Goal: Answer question/provide support

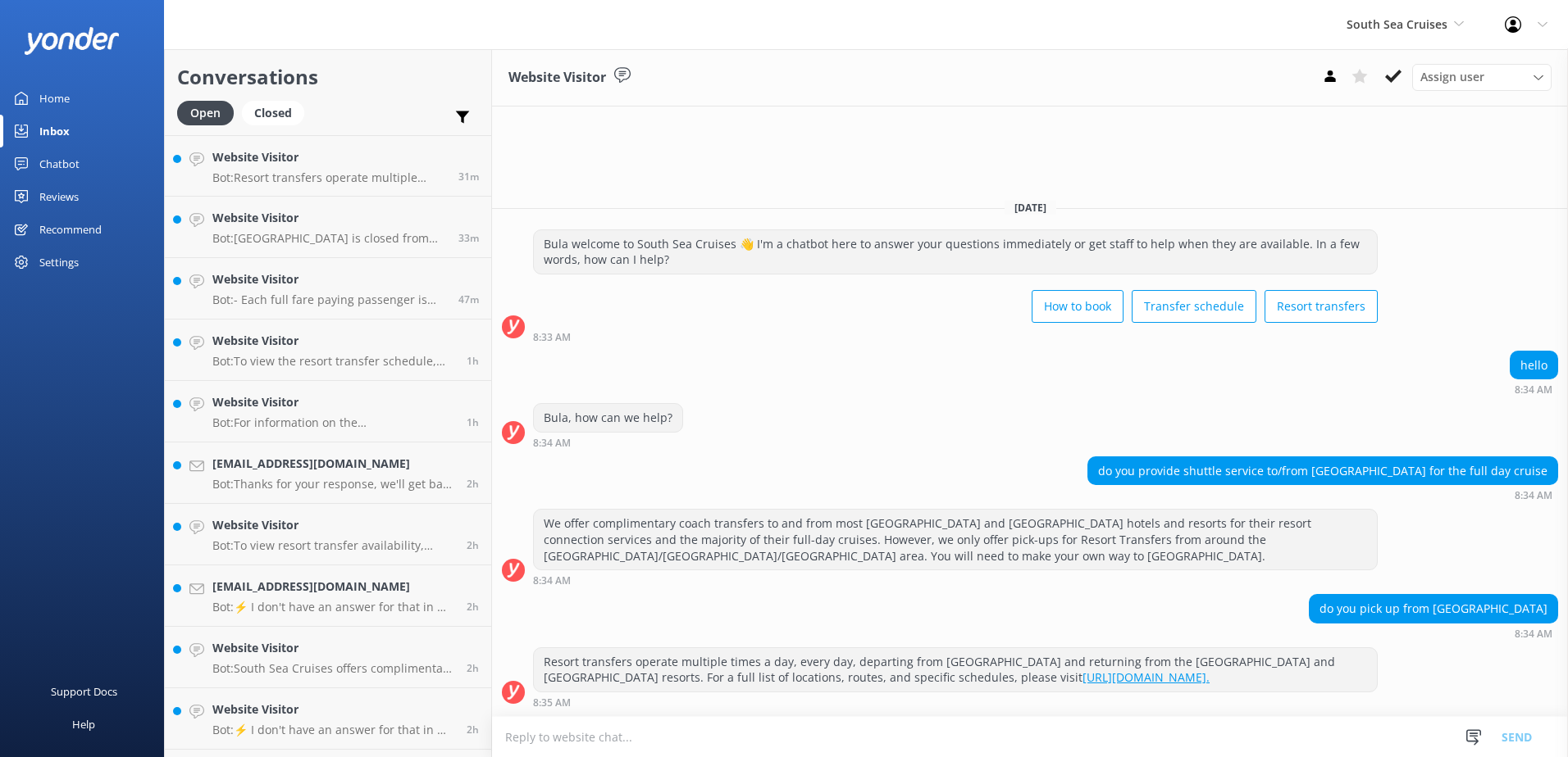
scroll to position [607, 0]
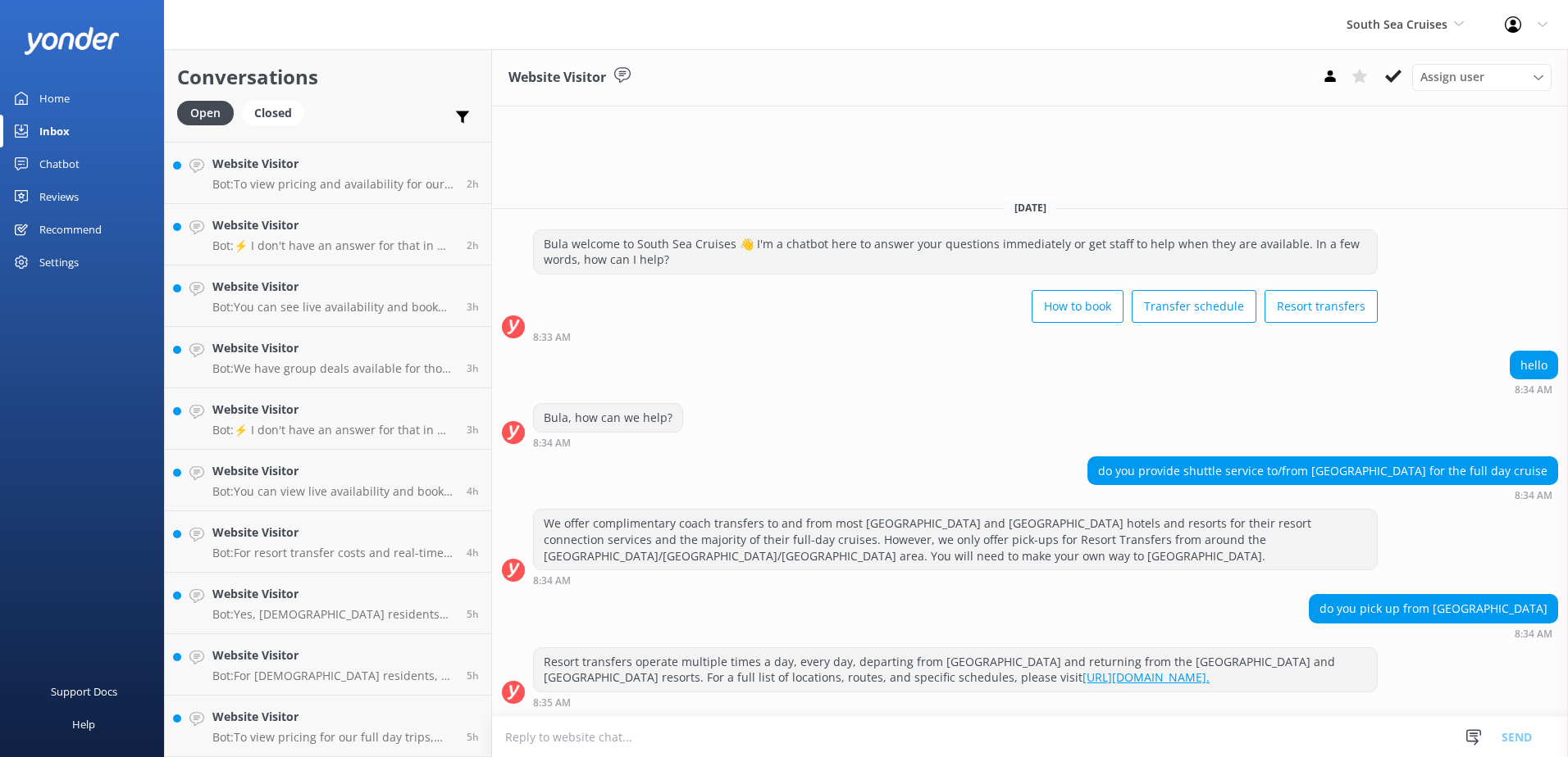
paste textarea "Please be advised that we offer coach transfers for Coral Coast guests booked o…"
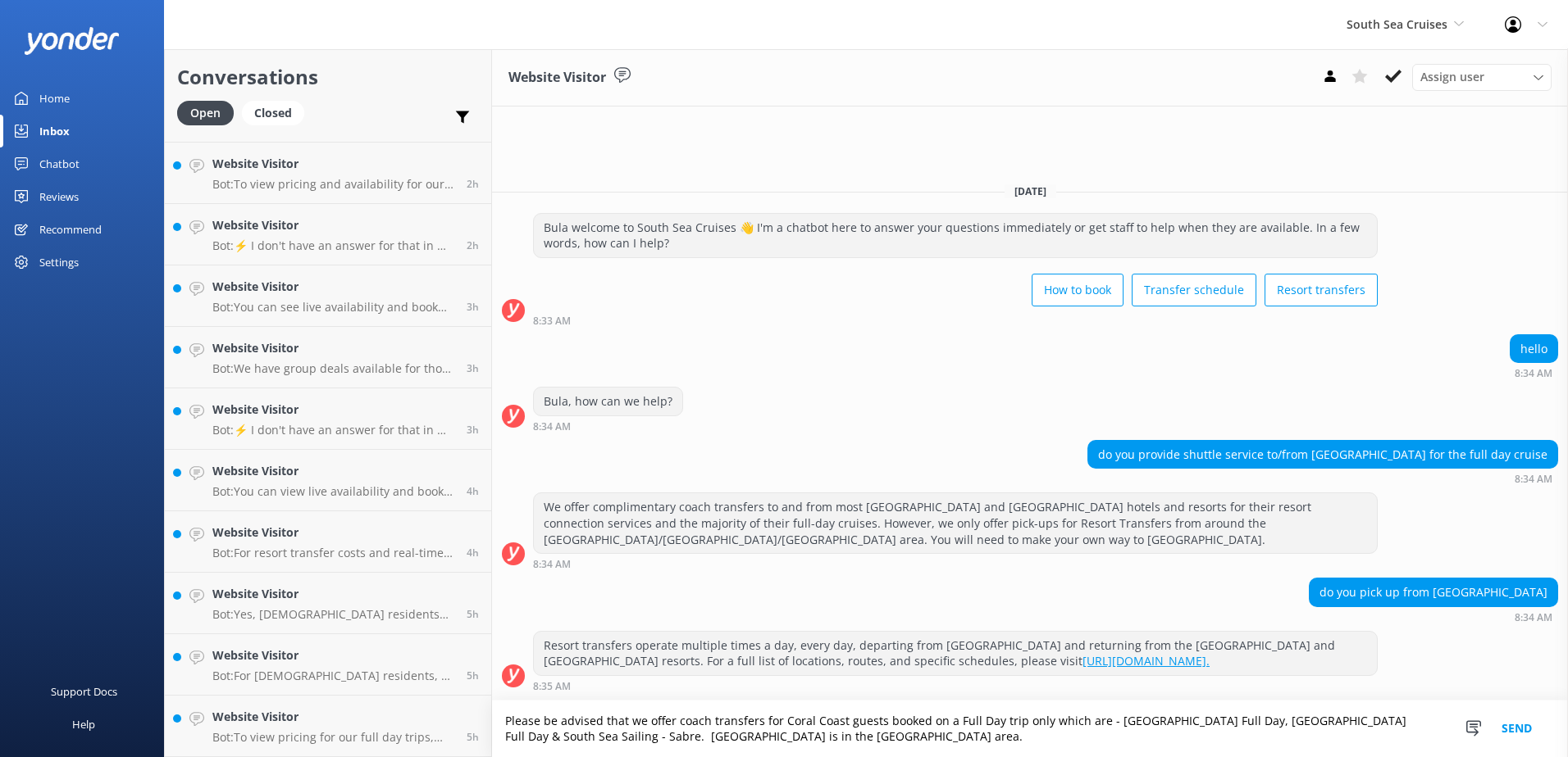
type textarea "Please be advised that we offer coach transfers for Coral Coast guests booked o…"
click at [1515, 732] on button "Send" at bounding box center [1517, 729] width 62 height 57
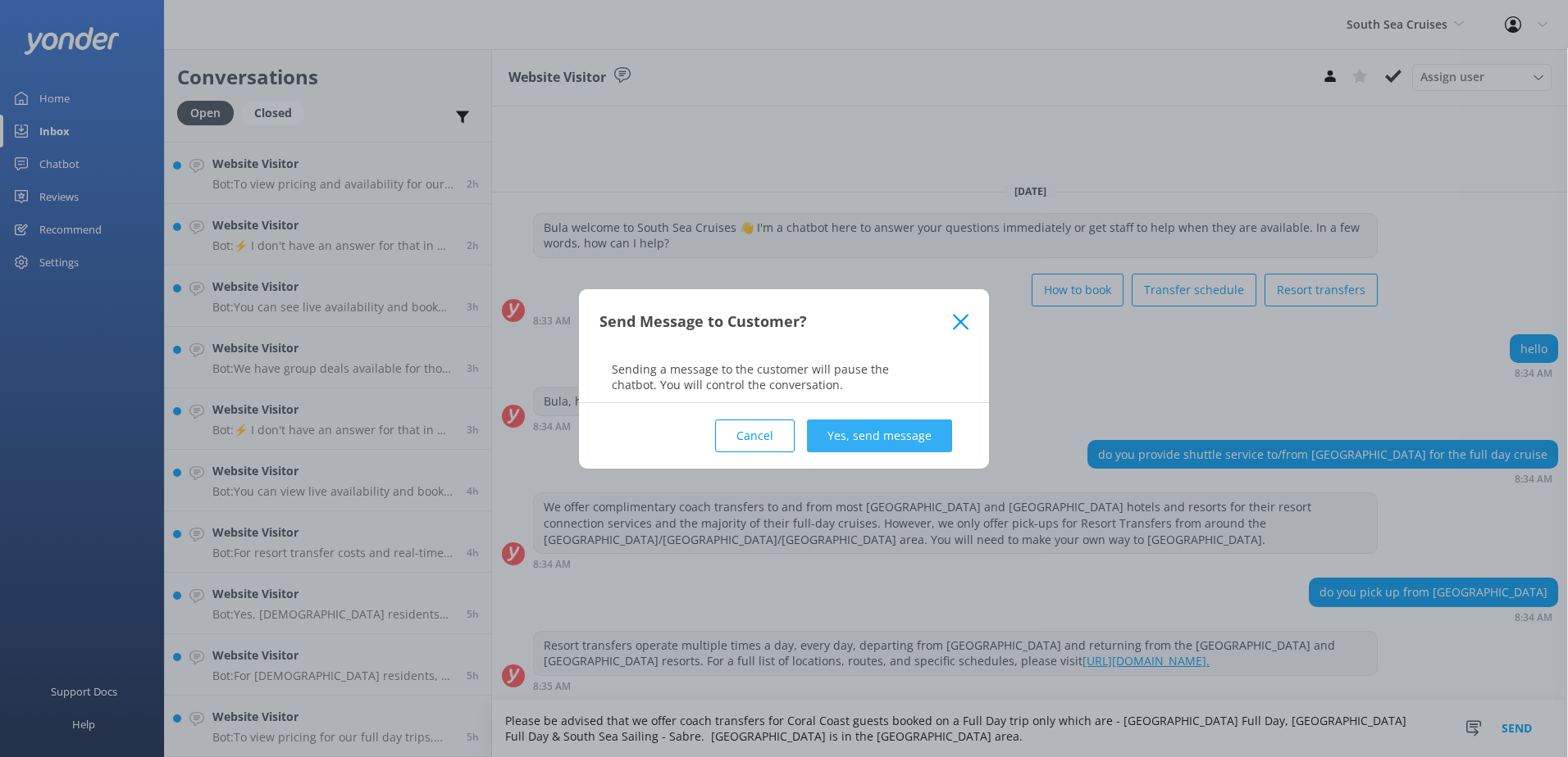
click at [872, 435] on button "Yes, send message" at bounding box center [880, 436] width 145 height 33
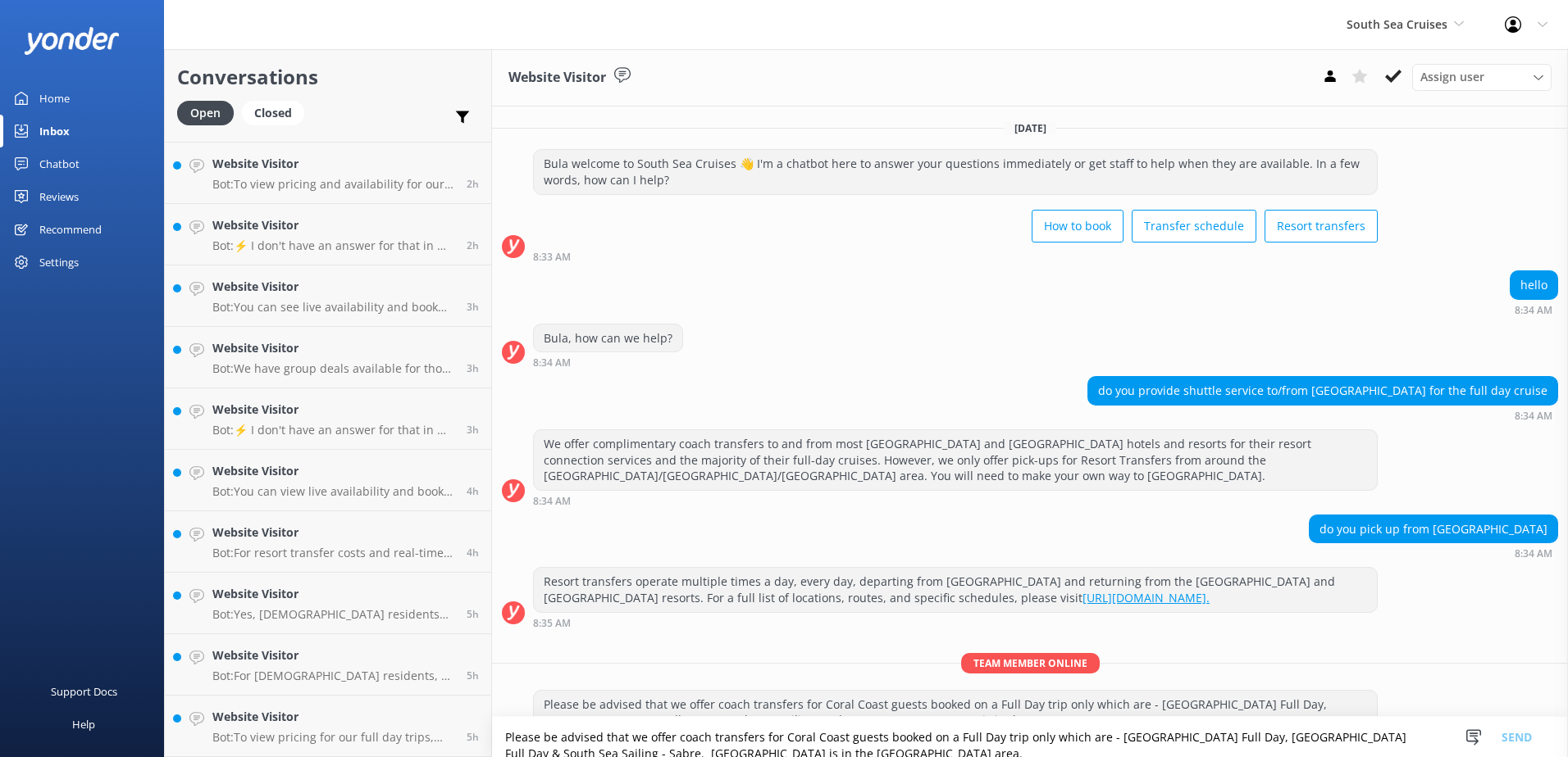
scroll to position [42, 0]
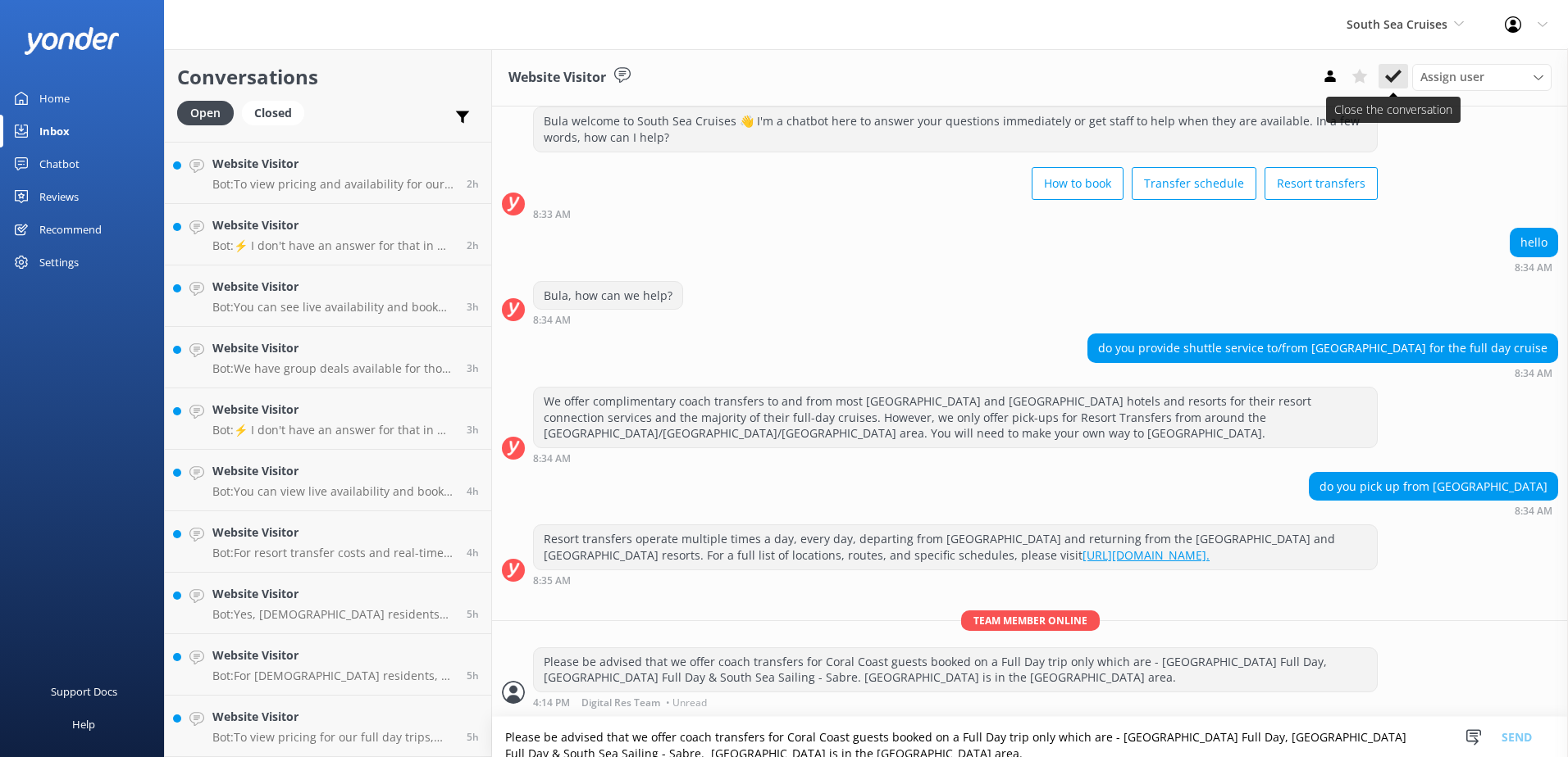
click at [1395, 77] on use at bounding box center [1393, 76] width 17 height 13
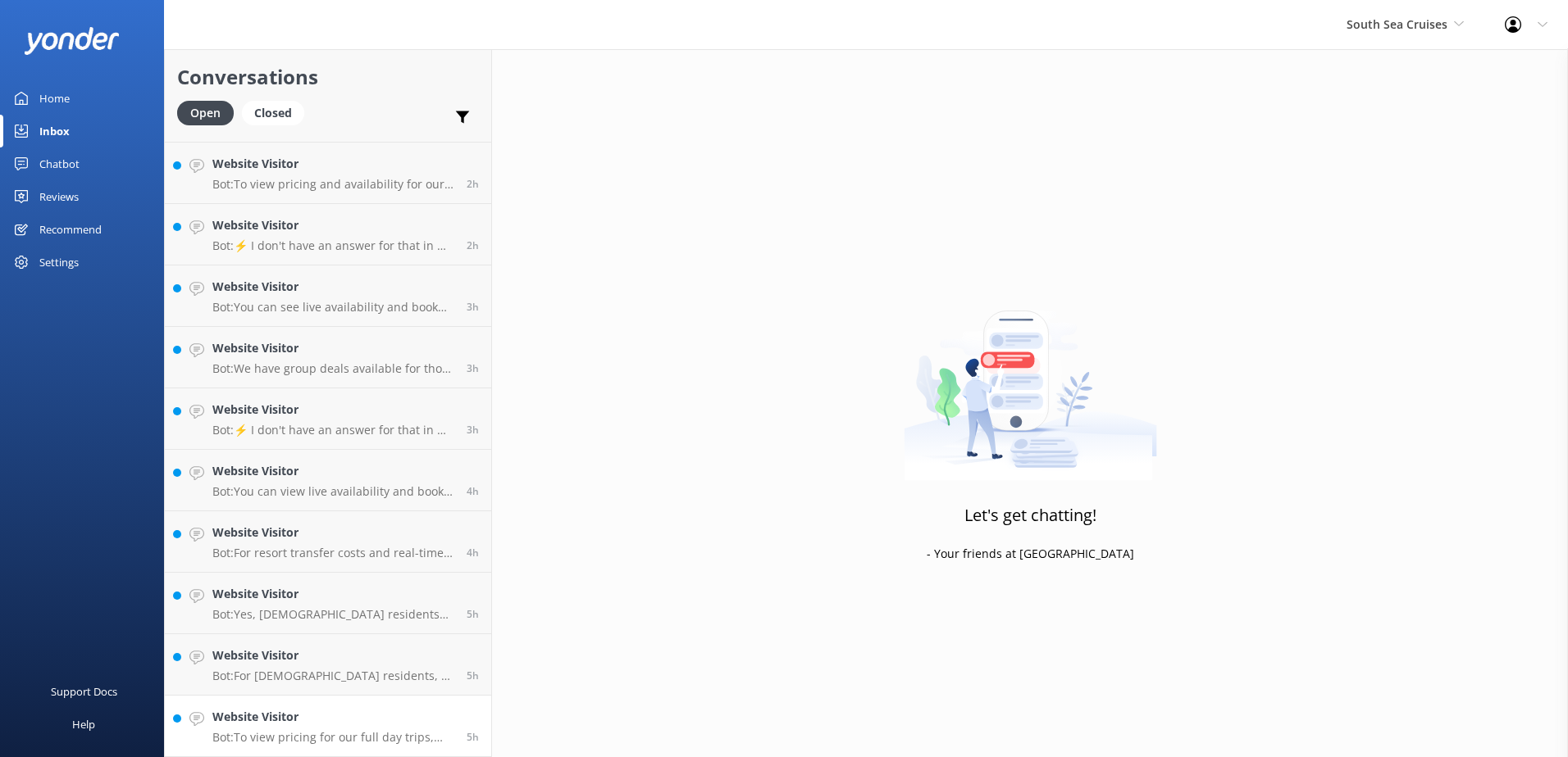
scroll to position [792, 0]
click at [351, 708] on h4 "Website Visitor" at bounding box center [333, 717] width 242 height 18
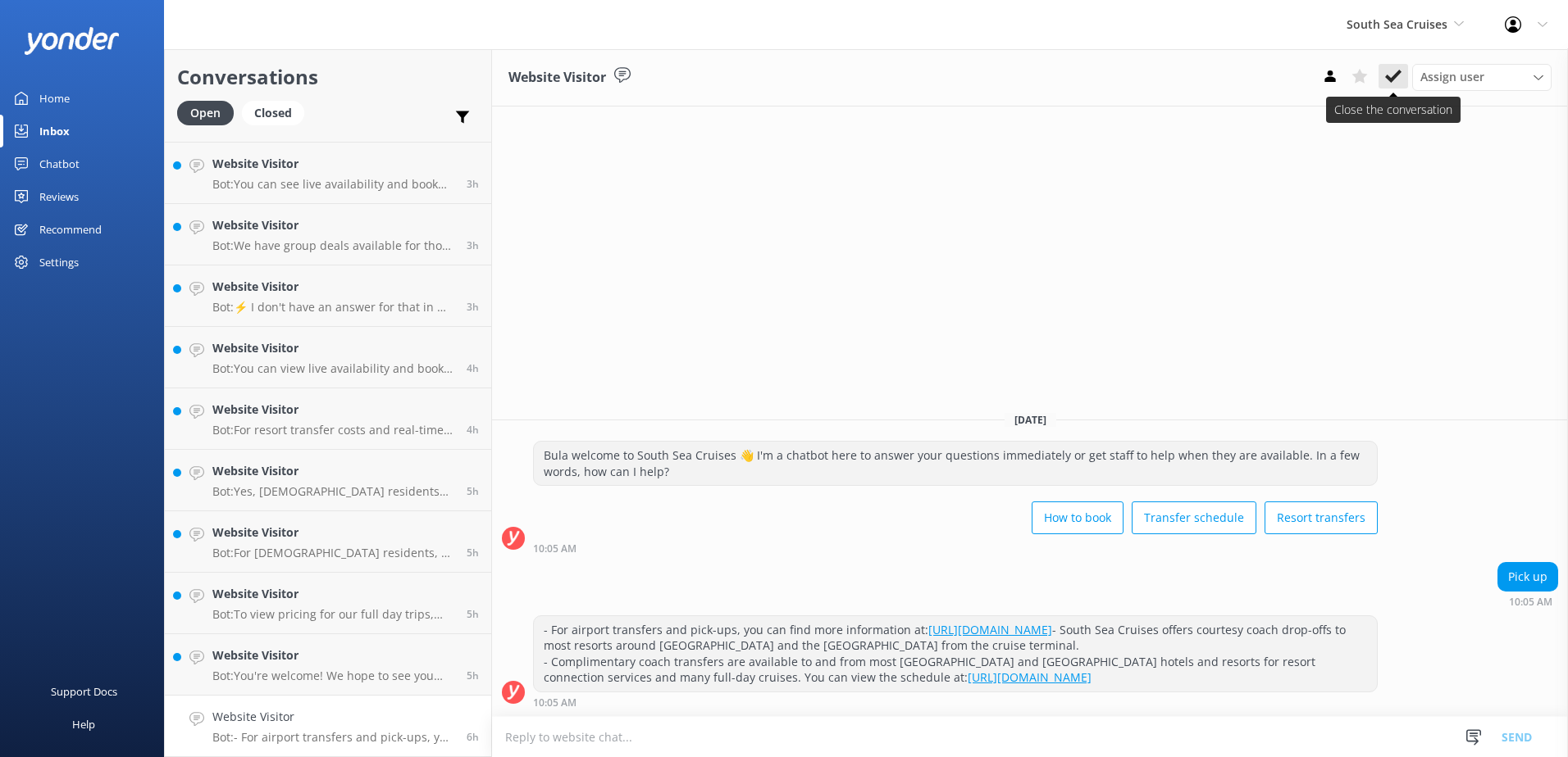
click at [1399, 69] on icon at bounding box center [1393, 76] width 17 height 17
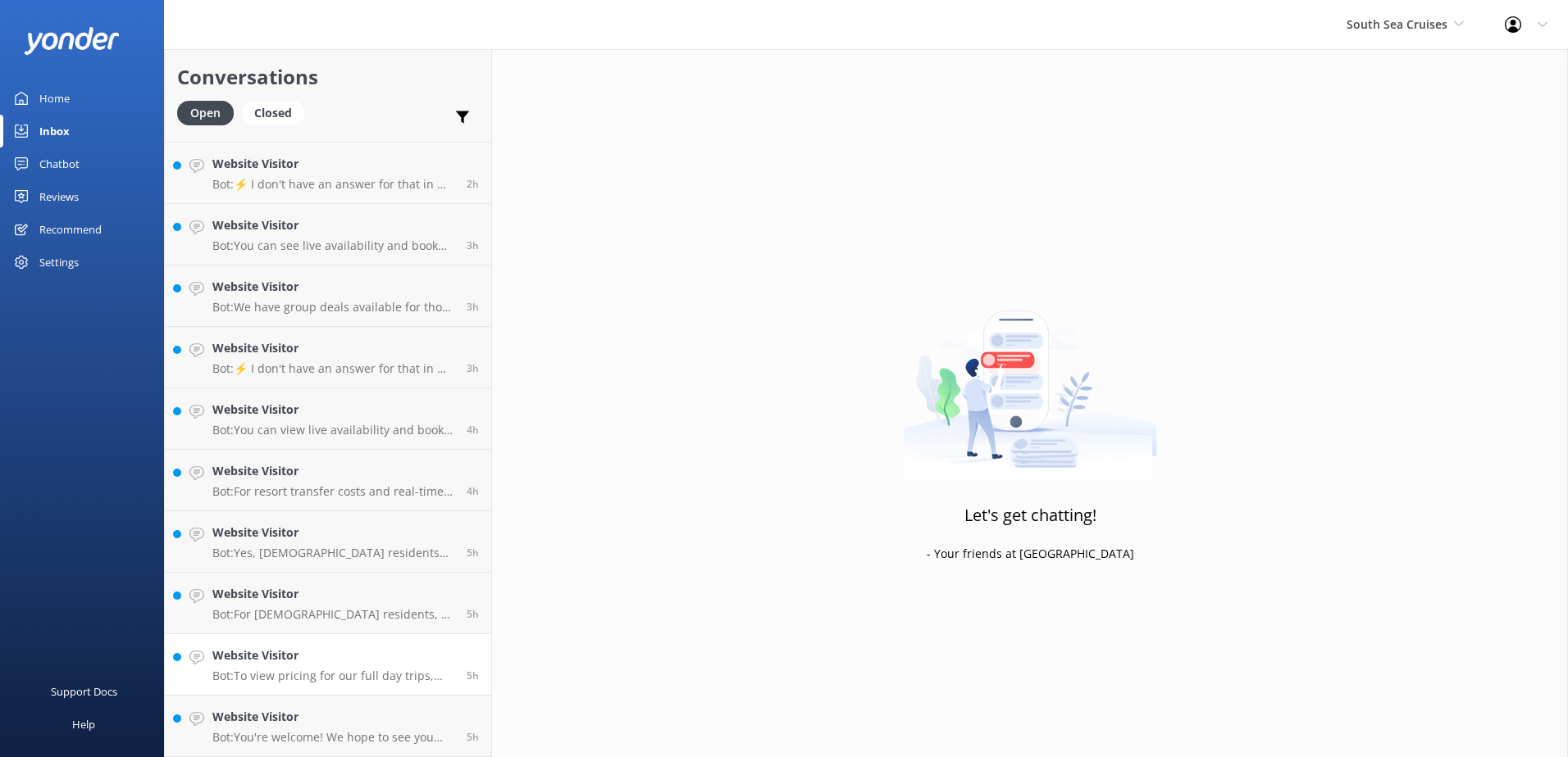
scroll to position [730, 0]
click at [437, 664] on h4 "Website Visitor" at bounding box center [333, 656] width 242 height 18
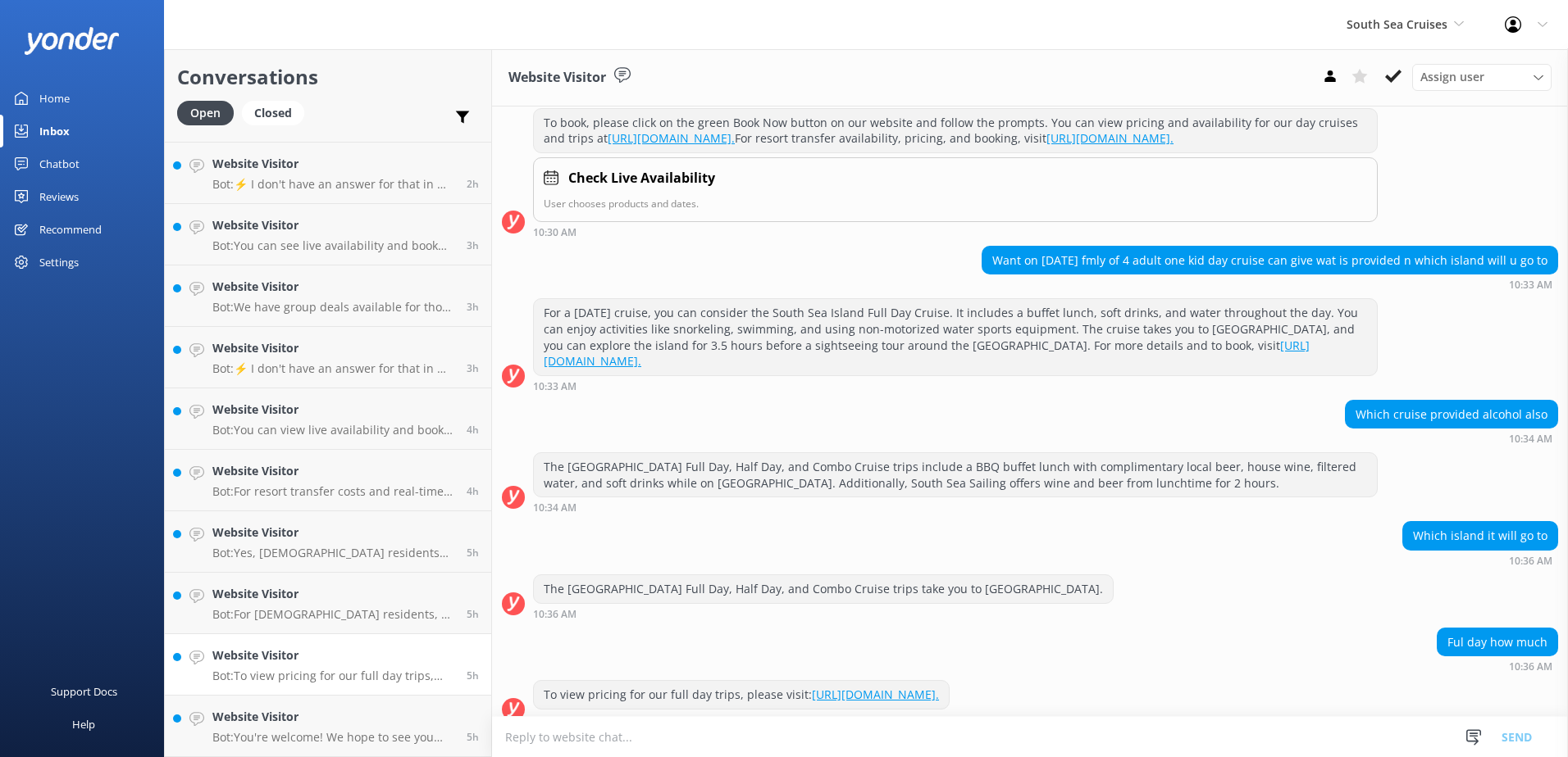
scroll to position [248, 0]
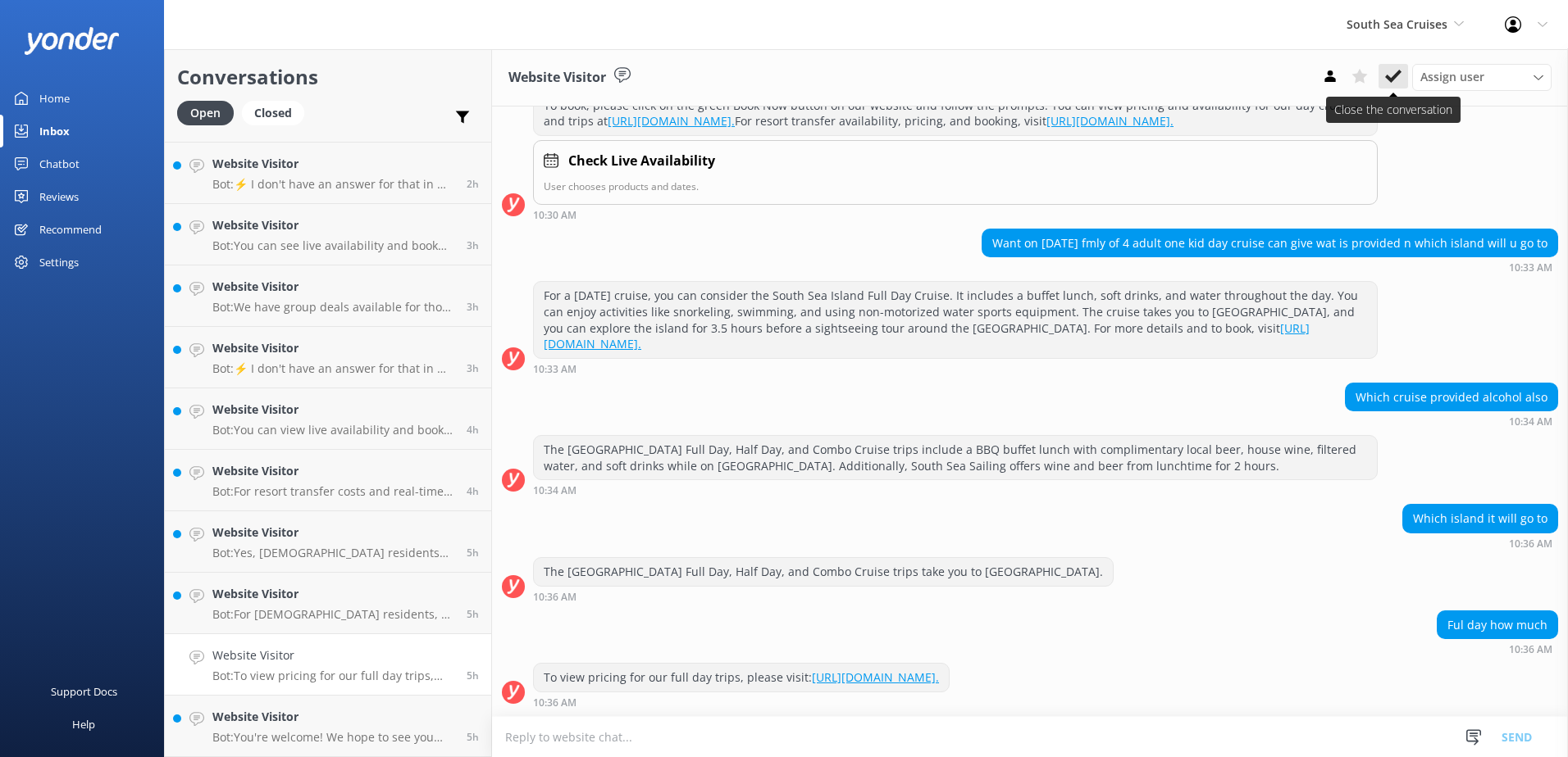
click at [1392, 73] on icon at bounding box center [1393, 76] width 17 height 17
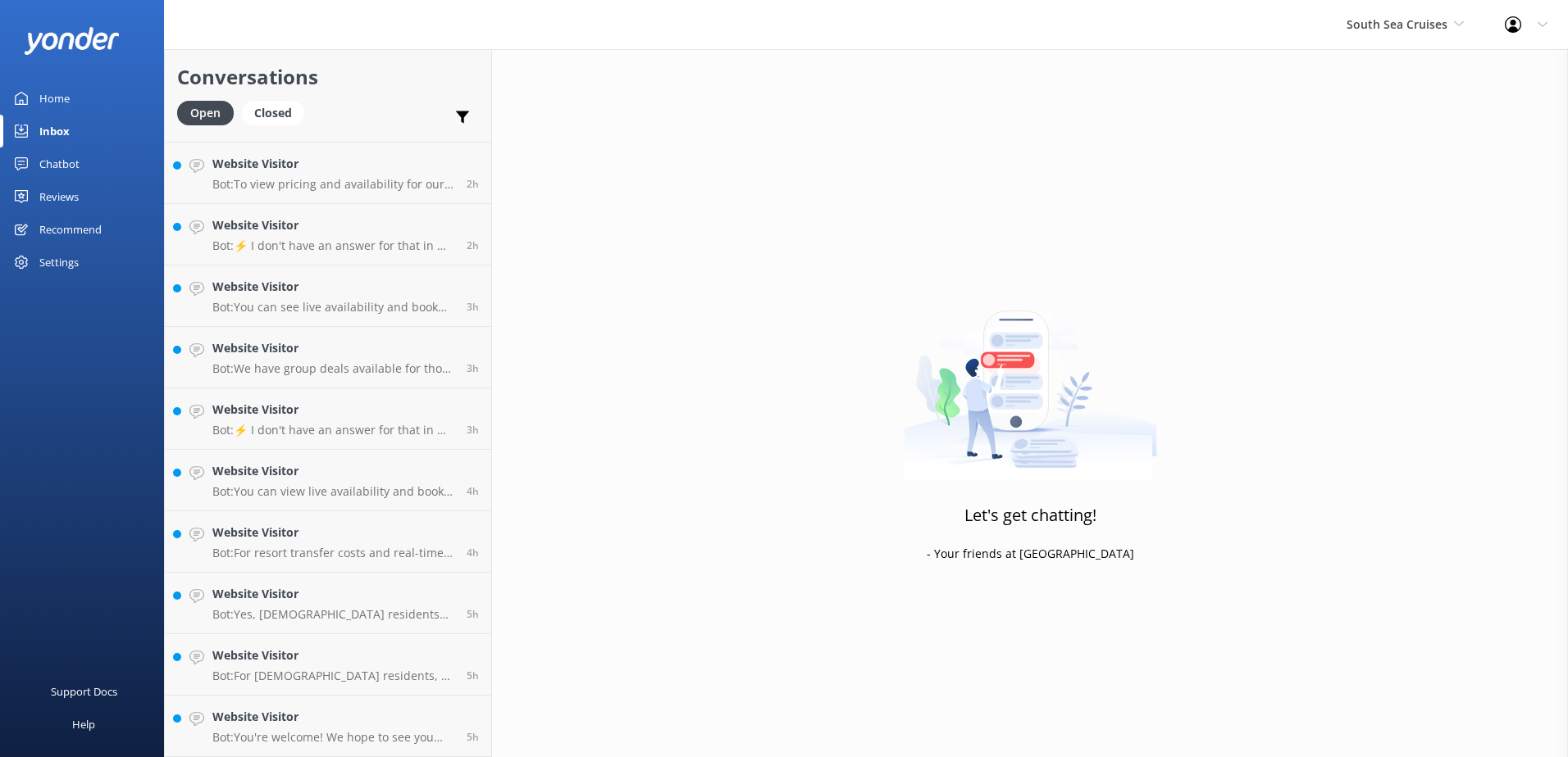
scroll to position [669, 0]
click at [387, 708] on h4 "Website Visitor" at bounding box center [333, 717] width 242 height 18
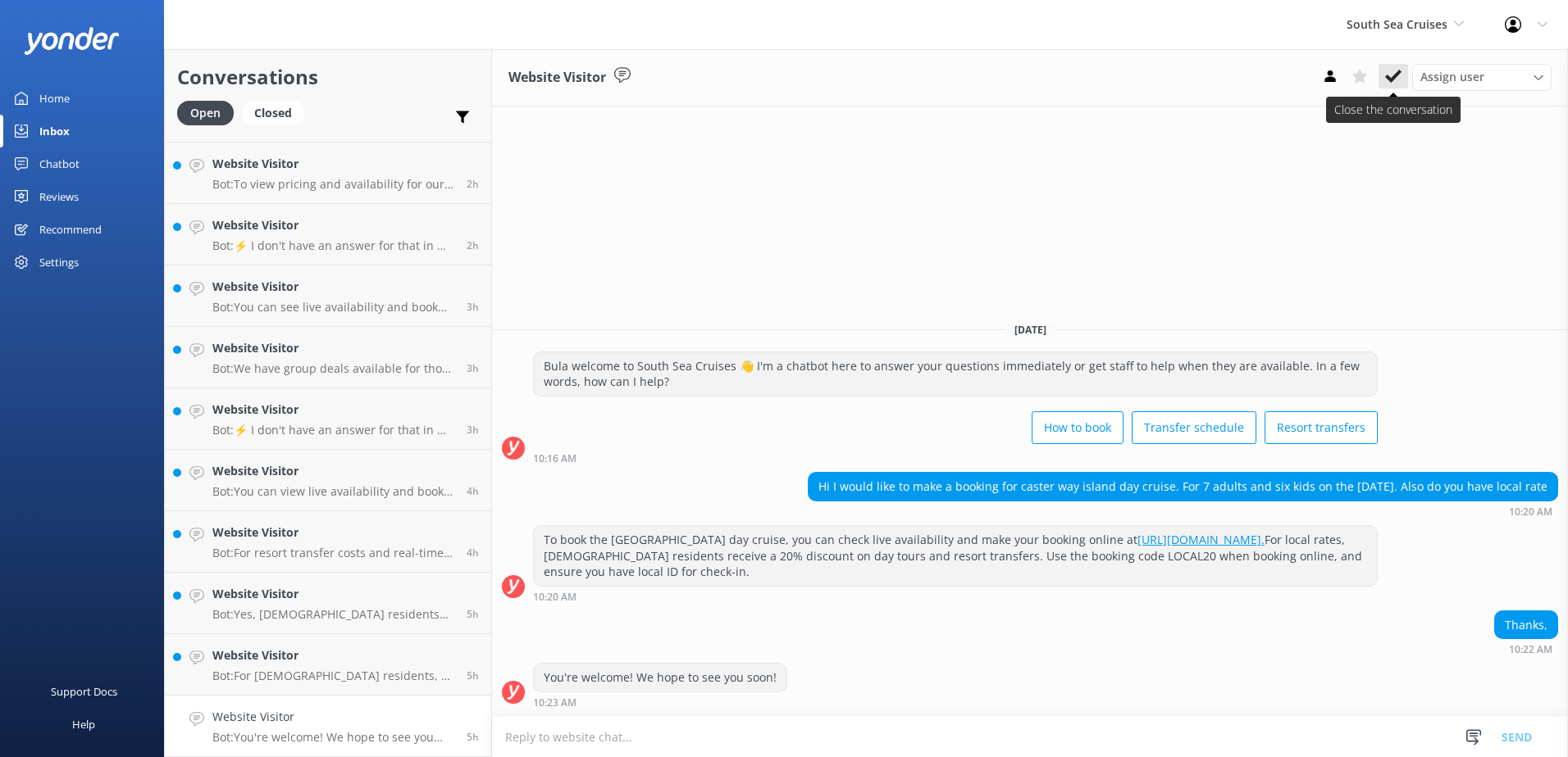
click at [1397, 79] on icon at bounding box center [1393, 76] width 17 height 17
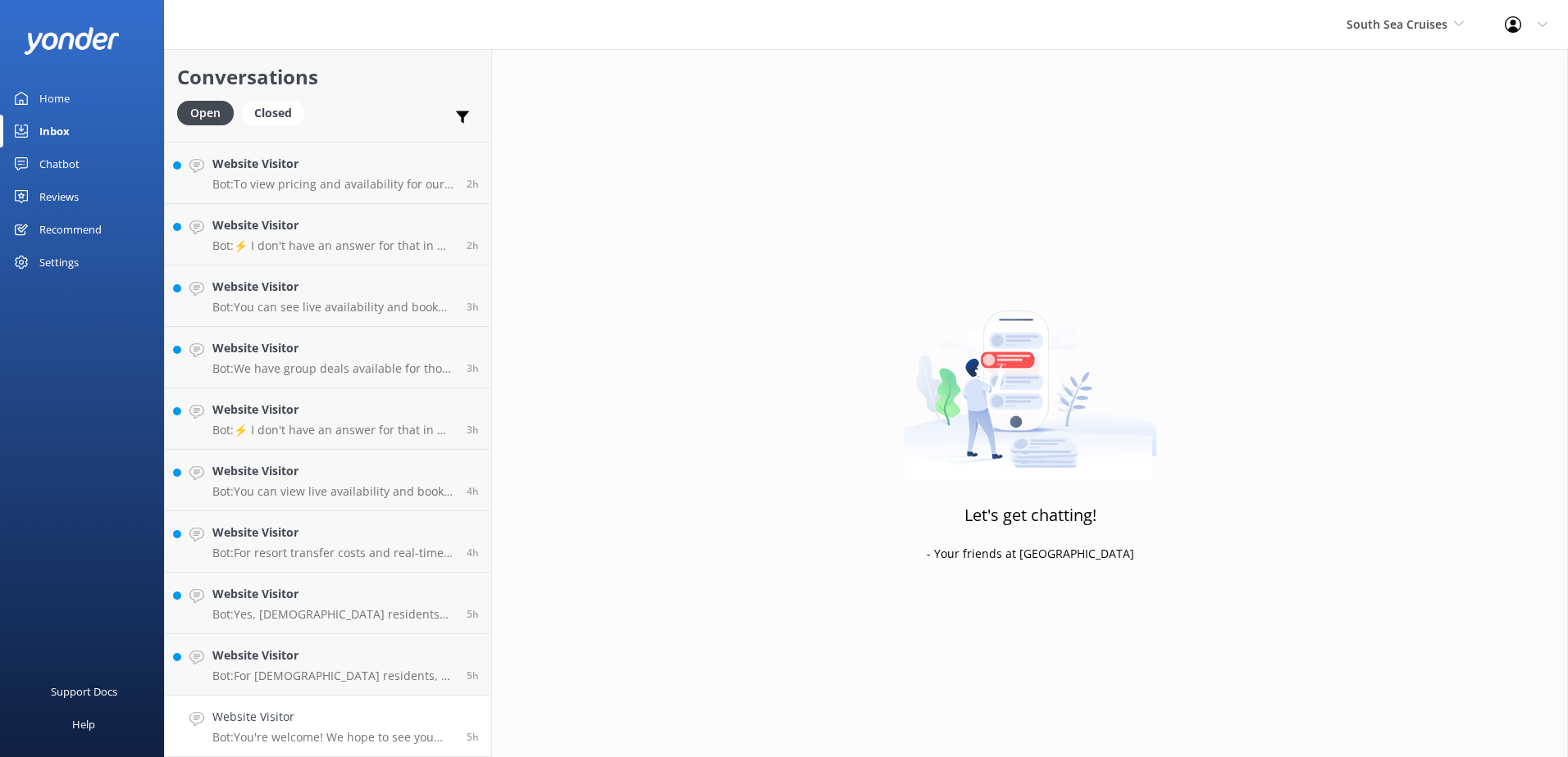
click at [400, 699] on link "Website Visitor Bot: You're welcome! We hope to see you soon! 5h" at bounding box center [327, 726] width 326 height 62
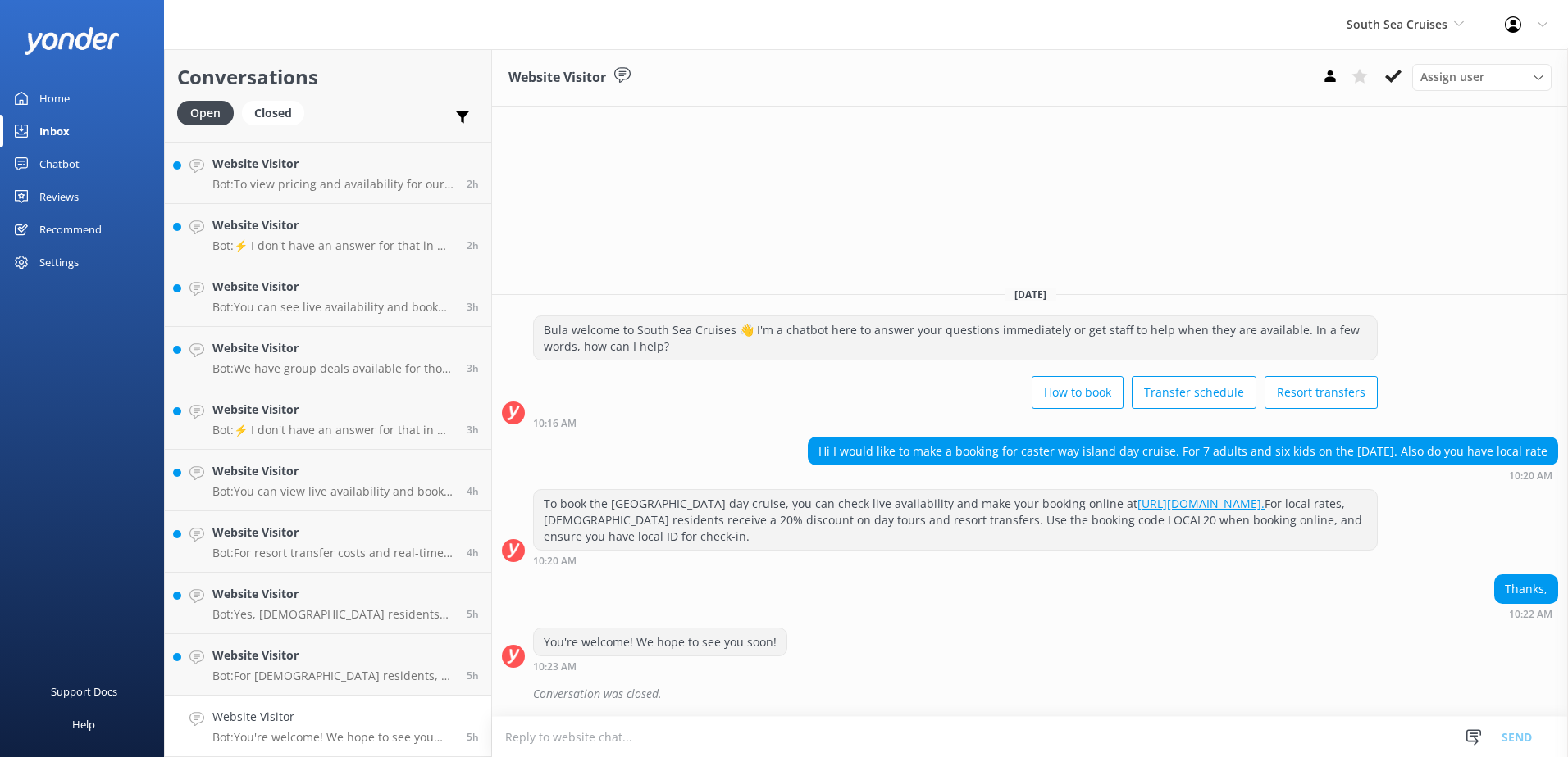
scroll to position [607, 0]
click at [1396, 73] on use at bounding box center [1393, 76] width 17 height 13
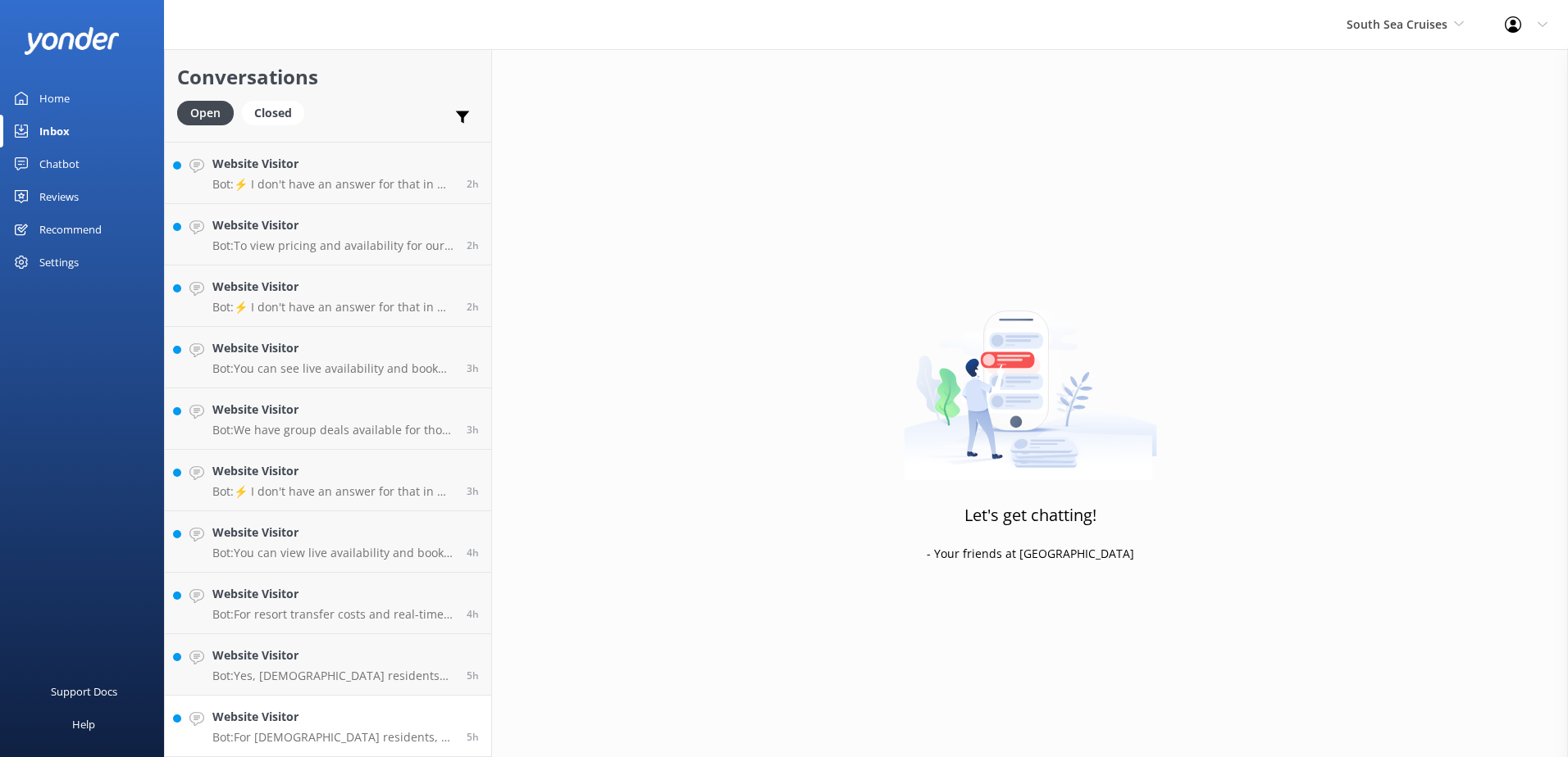
click at [416, 709] on h4 "Website Visitor" at bounding box center [333, 717] width 242 height 18
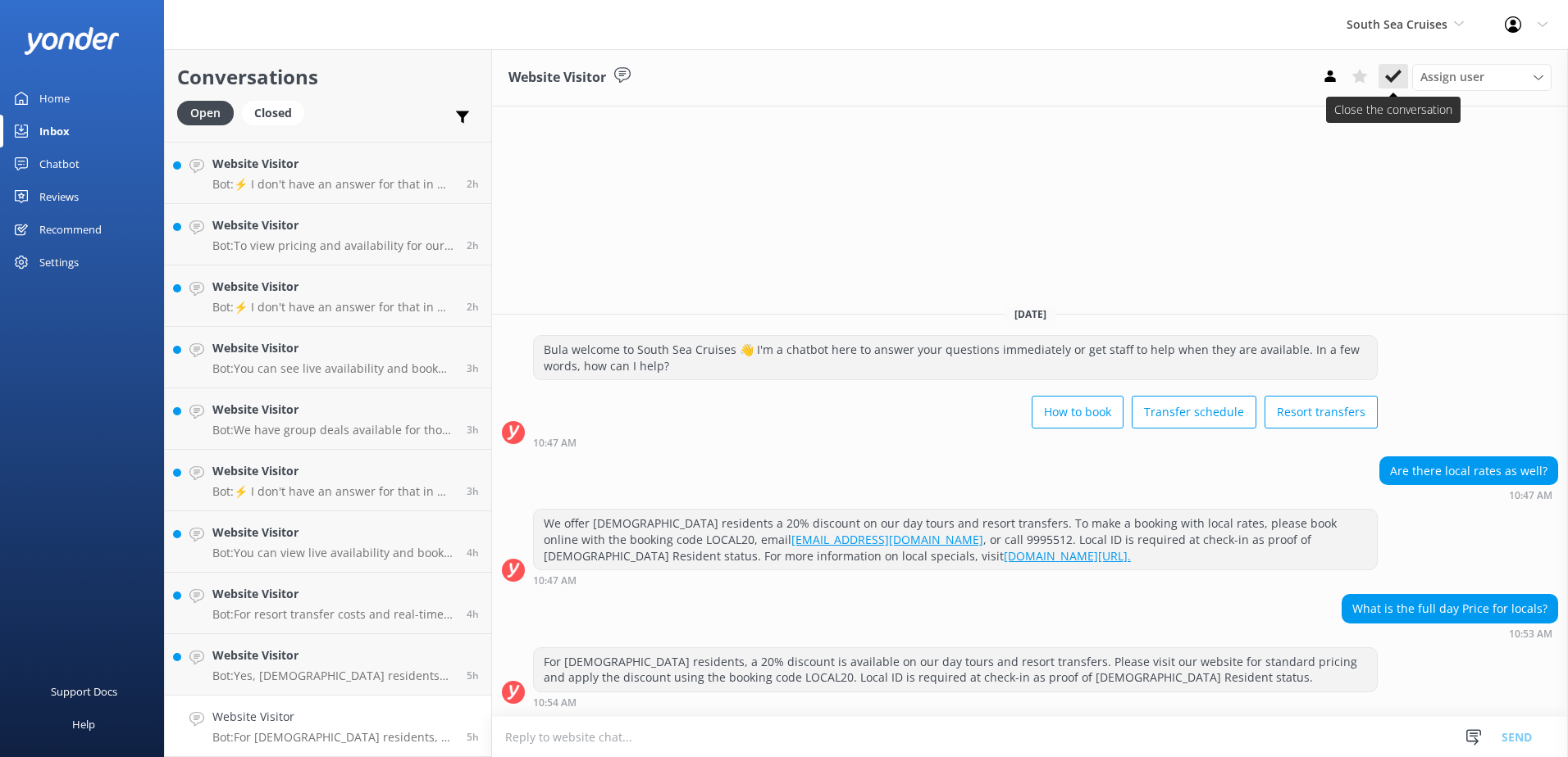
click at [1402, 75] on button at bounding box center [1393, 76] width 29 height 25
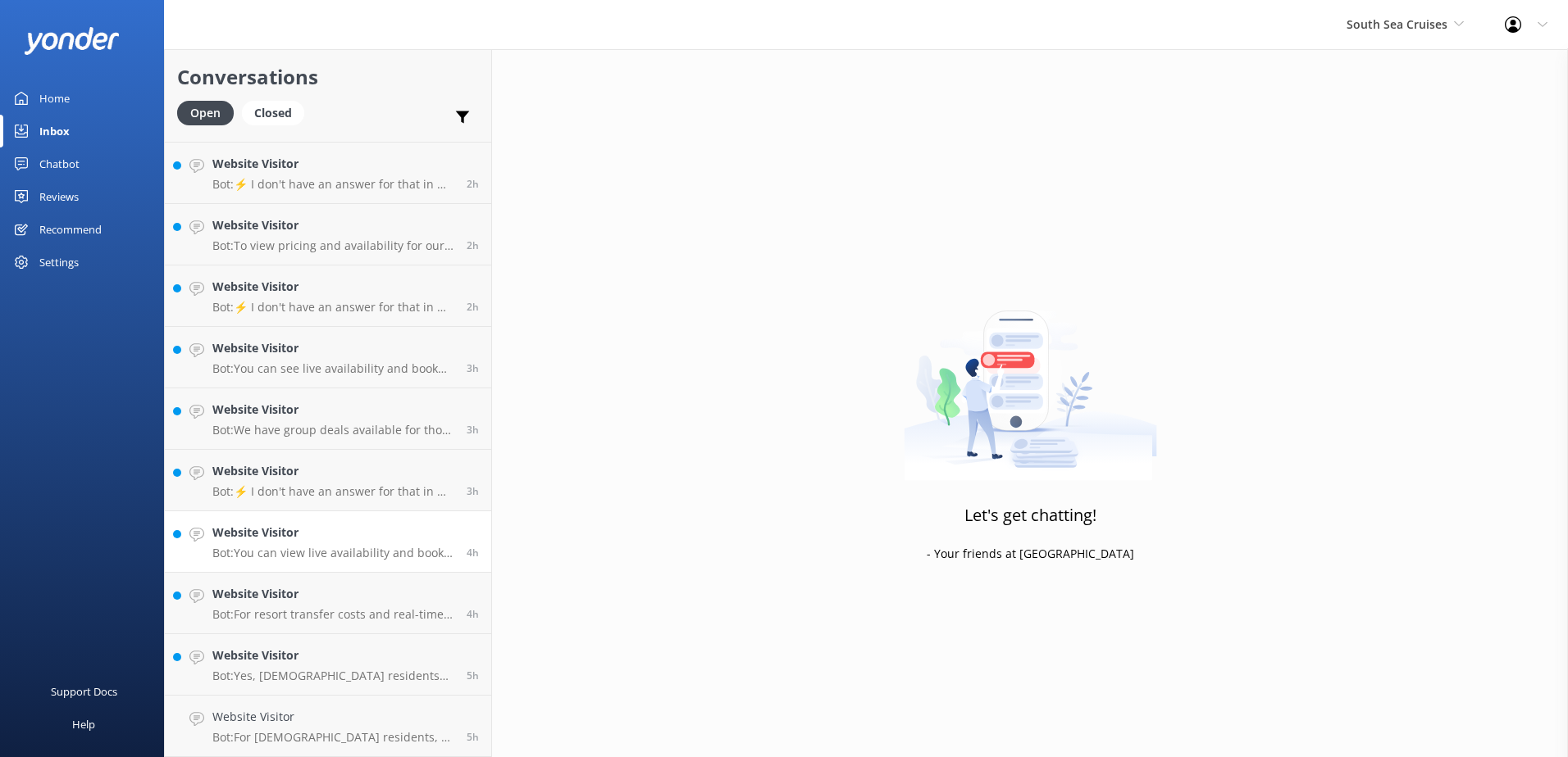
scroll to position [546, 0]
click at [361, 724] on h4 "Website Visitor" at bounding box center [333, 717] width 242 height 18
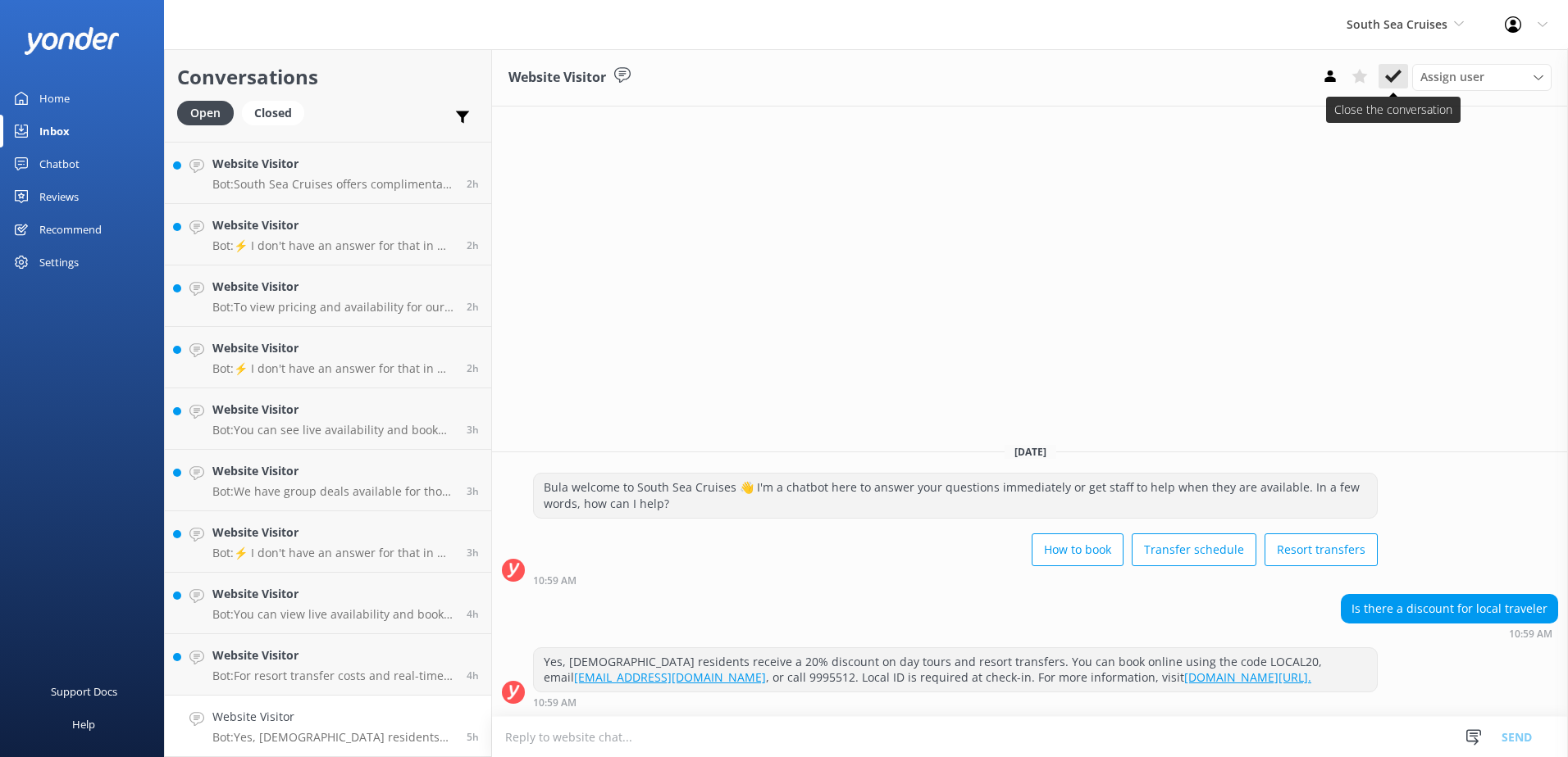
click at [1394, 73] on icon at bounding box center [1393, 76] width 17 height 17
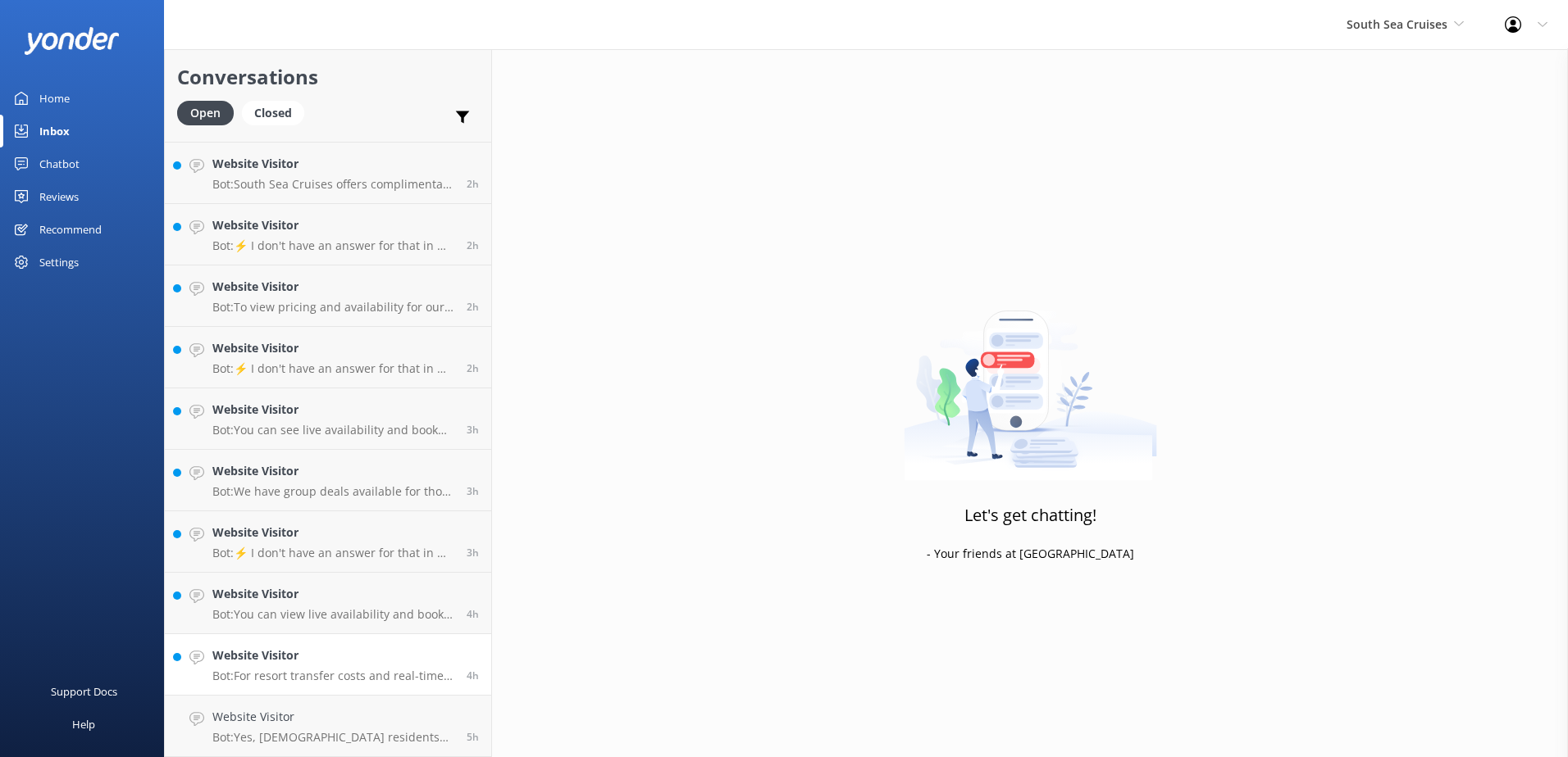
scroll to position [484, 0]
click at [369, 708] on h4 "Website Visitor" at bounding box center [333, 717] width 242 height 18
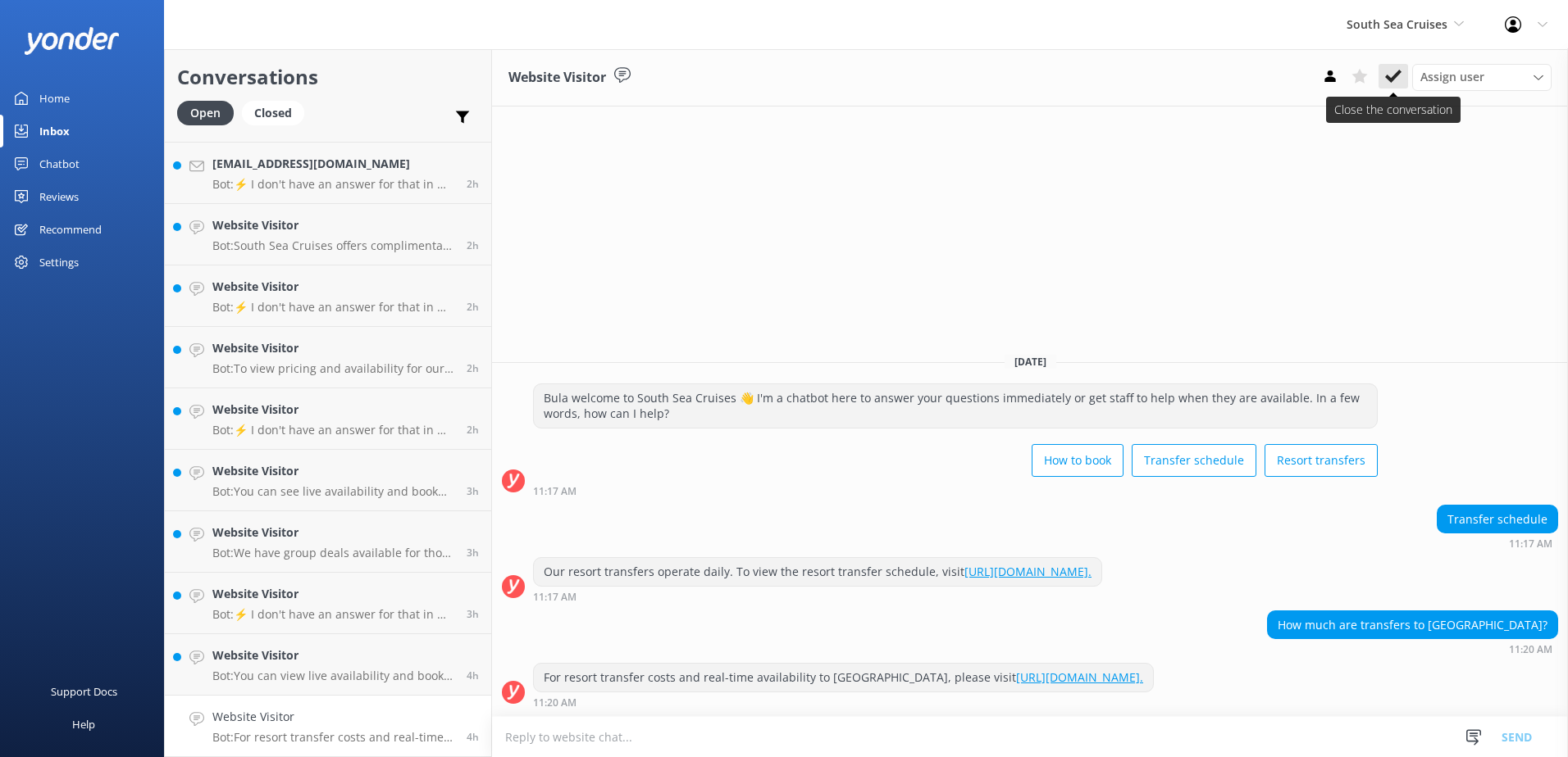
click at [1399, 72] on use at bounding box center [1393, 76] width 17 height 13
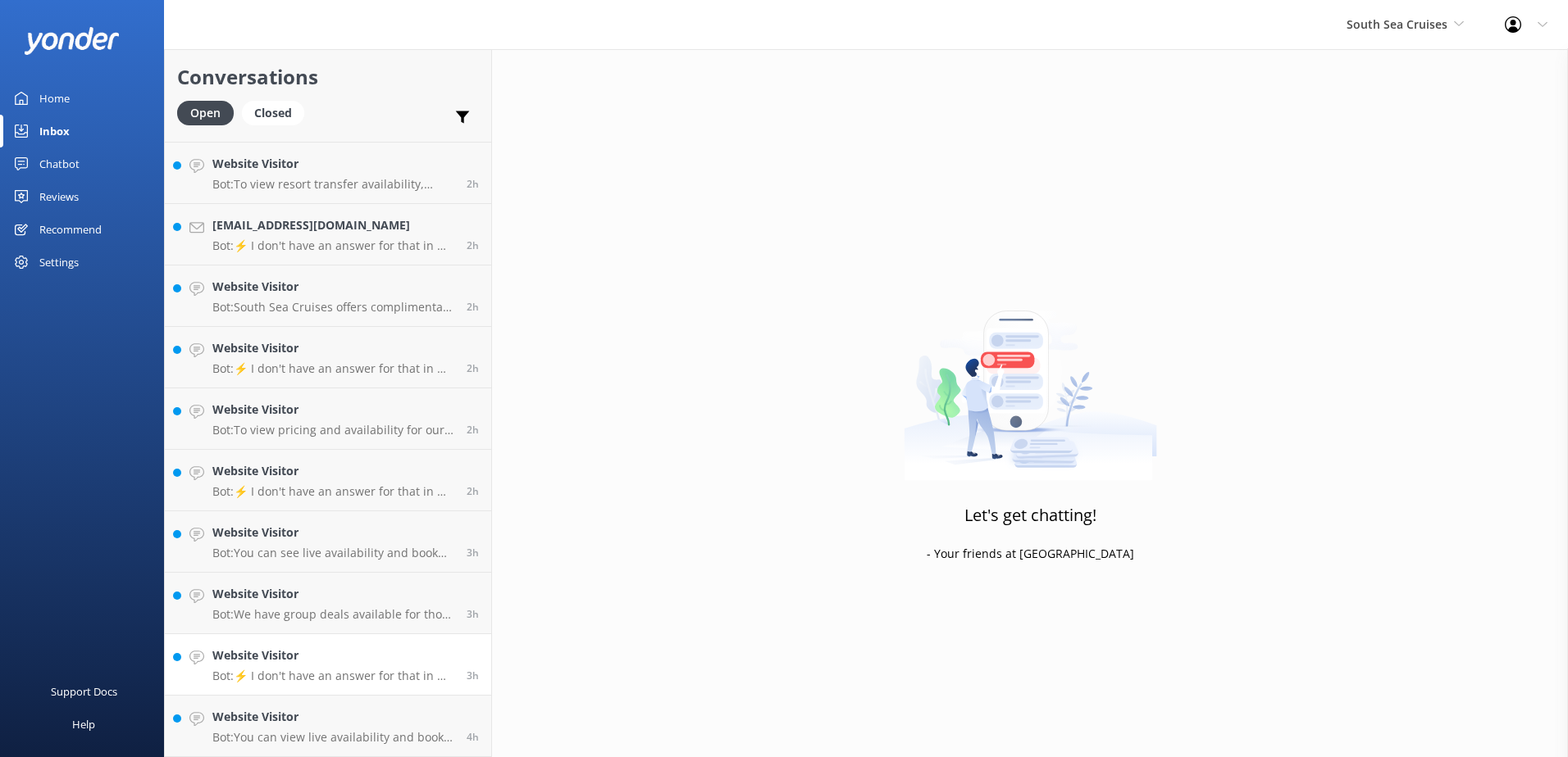
scroll to position [423, 0]
click at [399, 715] on h4 "Website Visitor" at bounding box center [333, 717] width 242 height 18
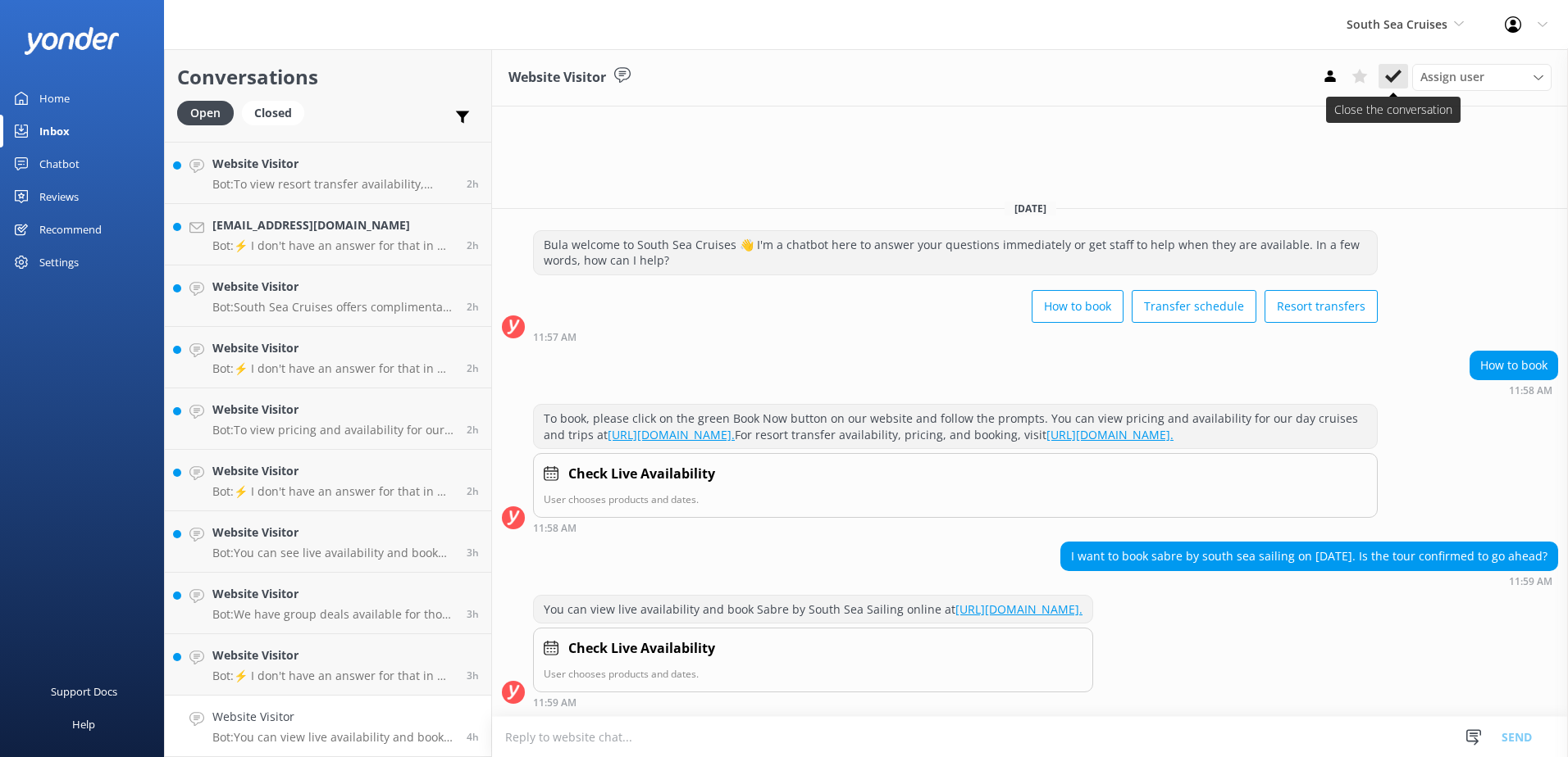
click at [1392, 73] on icon at bounding box center [1393, 76] width 17 height 17
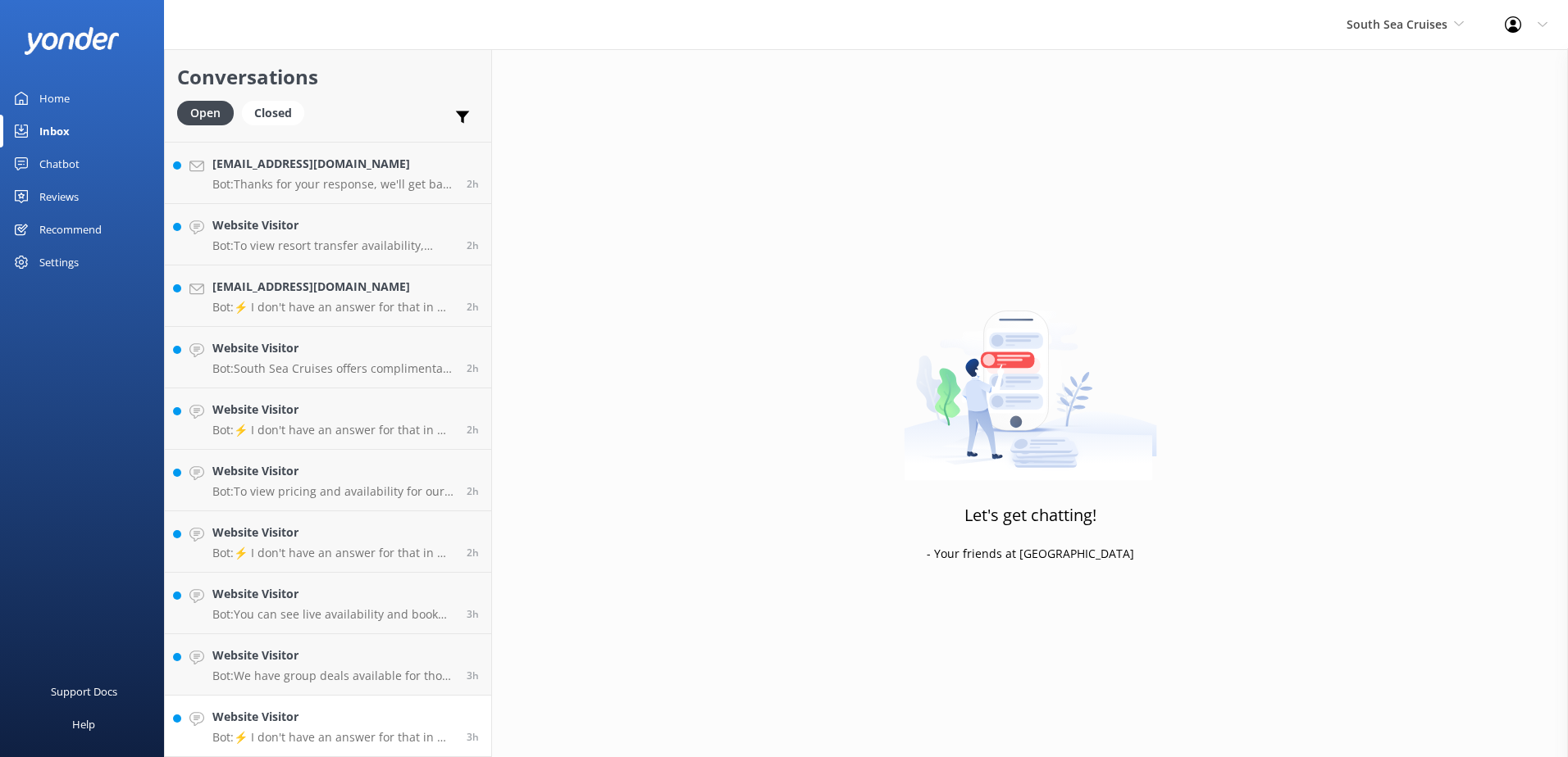
scroll to position [361, 0]
click at [454, 708] on div "3h" at bounding box center [466, 726] width 25 height 36
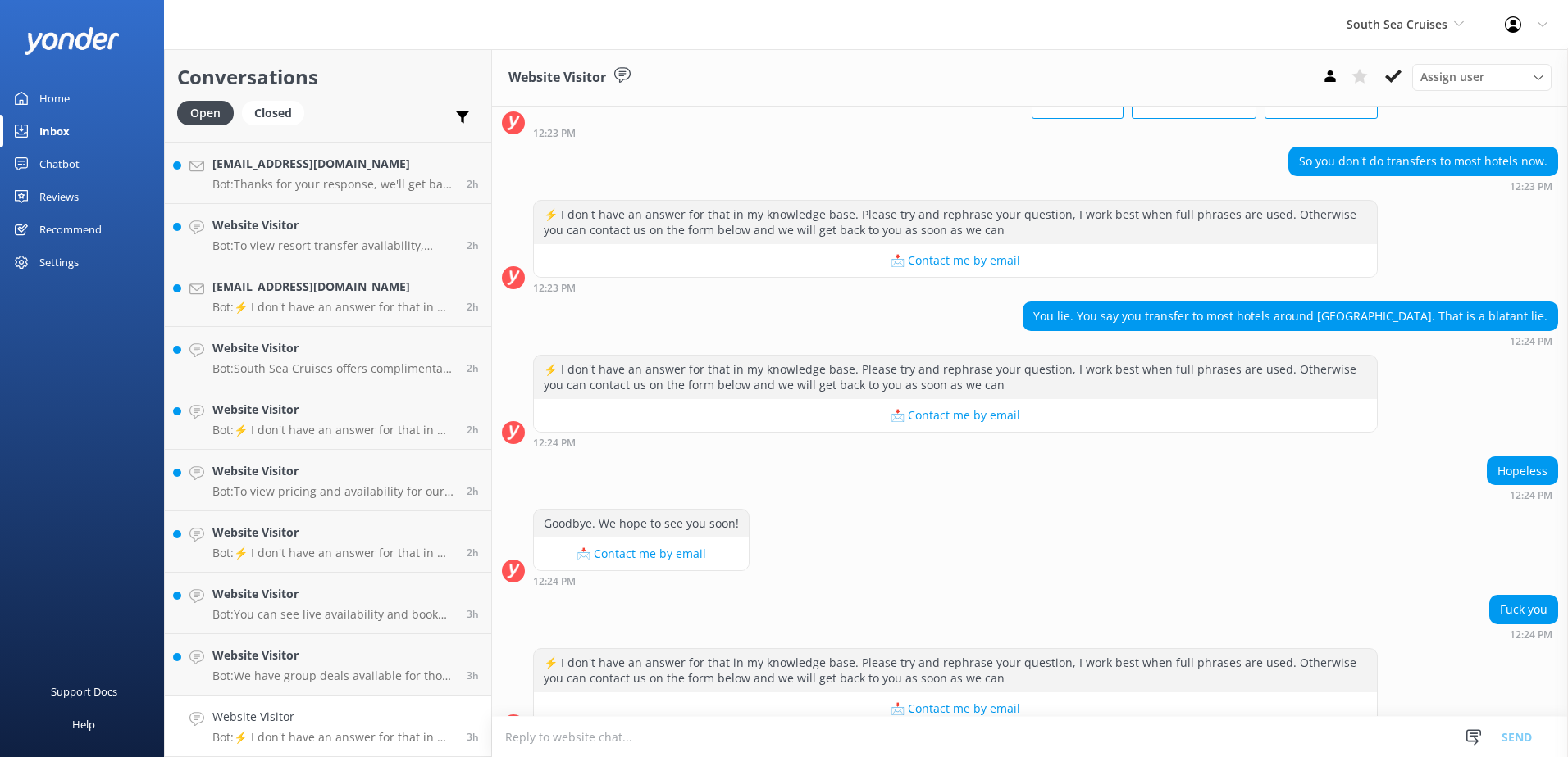
scroll to position [157, 0]
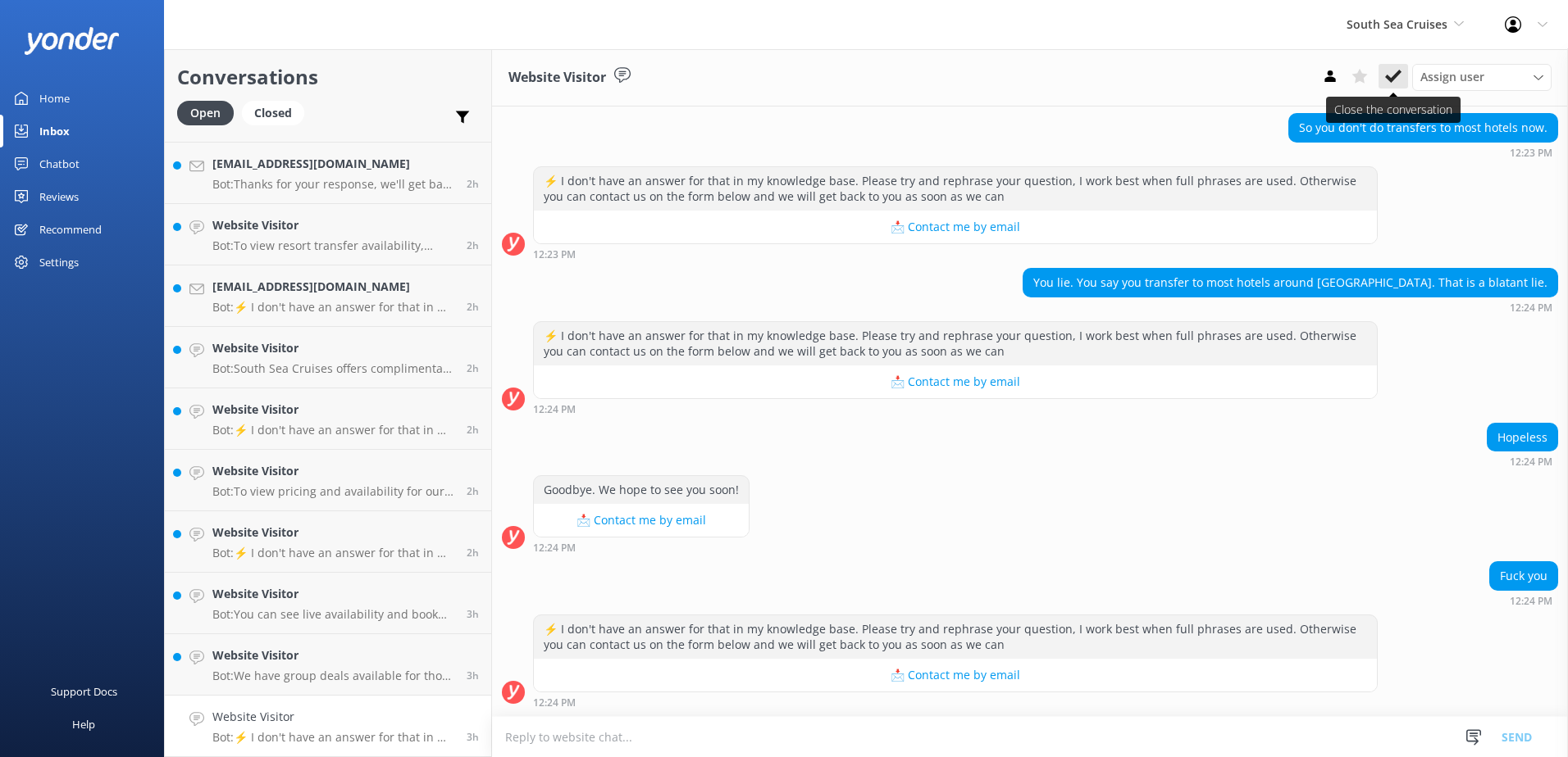
click at [1396, 78] on use at bounding box center [1393, 76] width 17 height 13
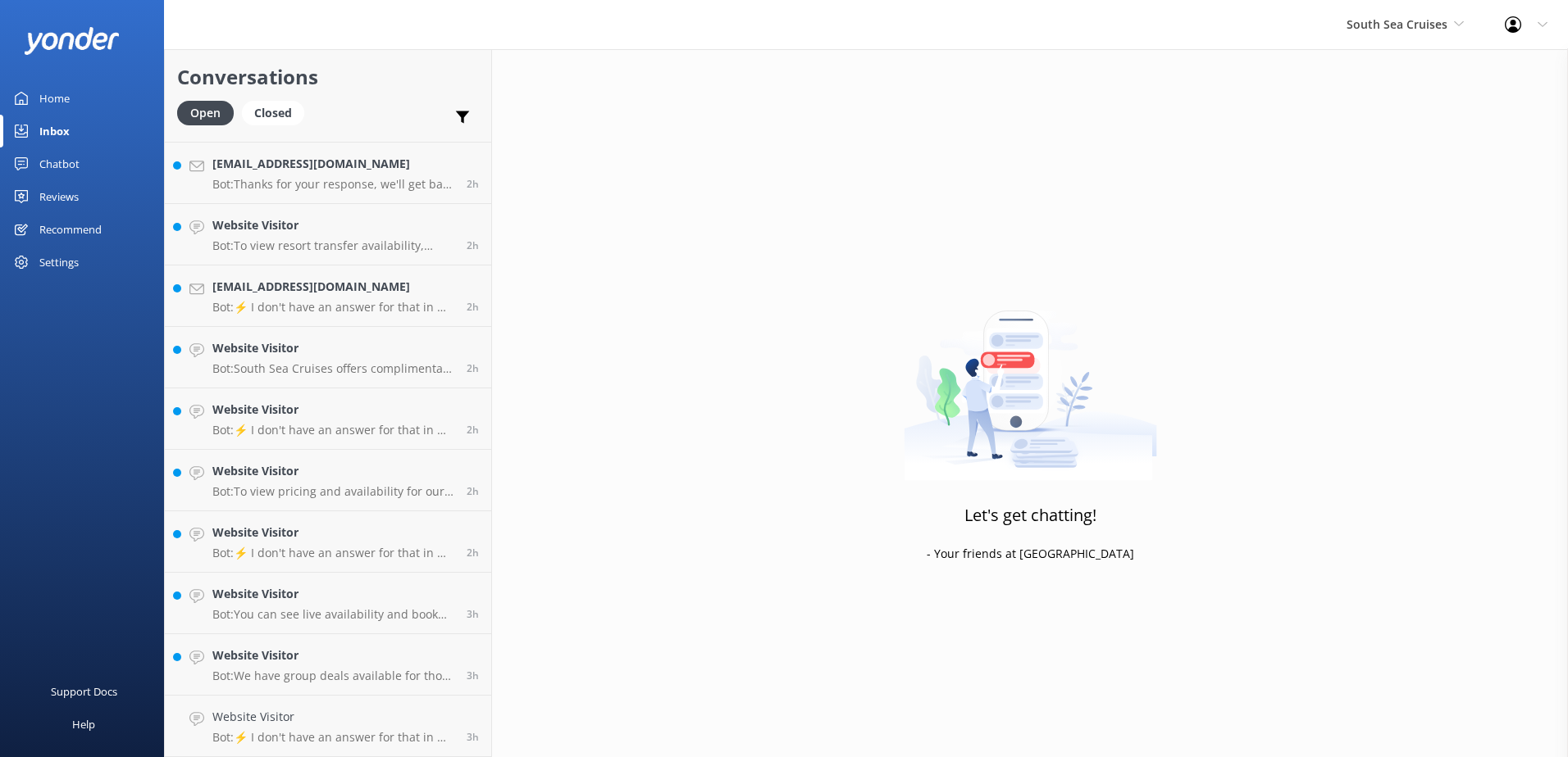
scroll to position [300, 0]
click at [330, 717] on h4 "Website Visitor" at bounding box center [333, 717] width 242 height 18
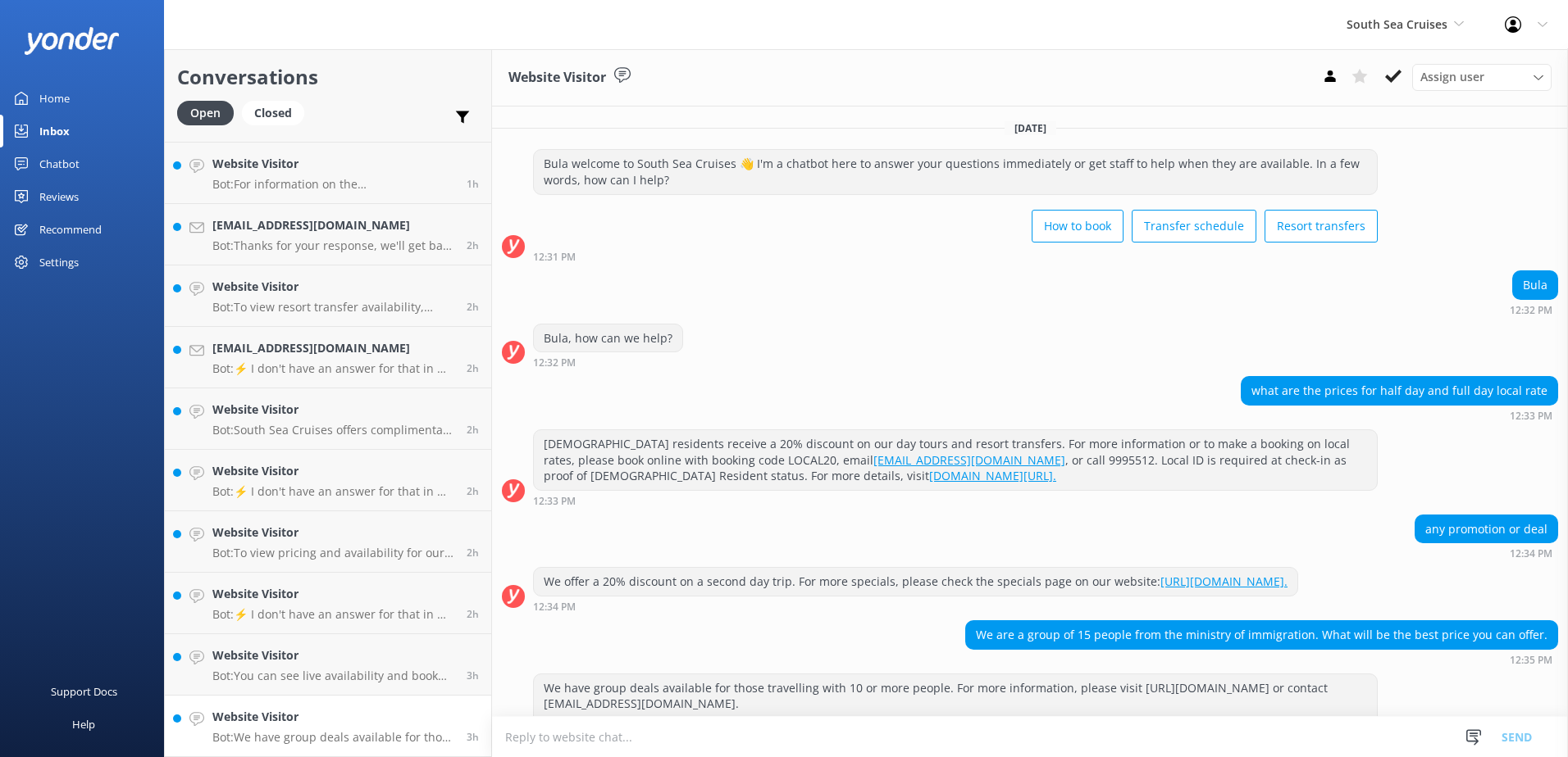
scroll to position [74, 0]
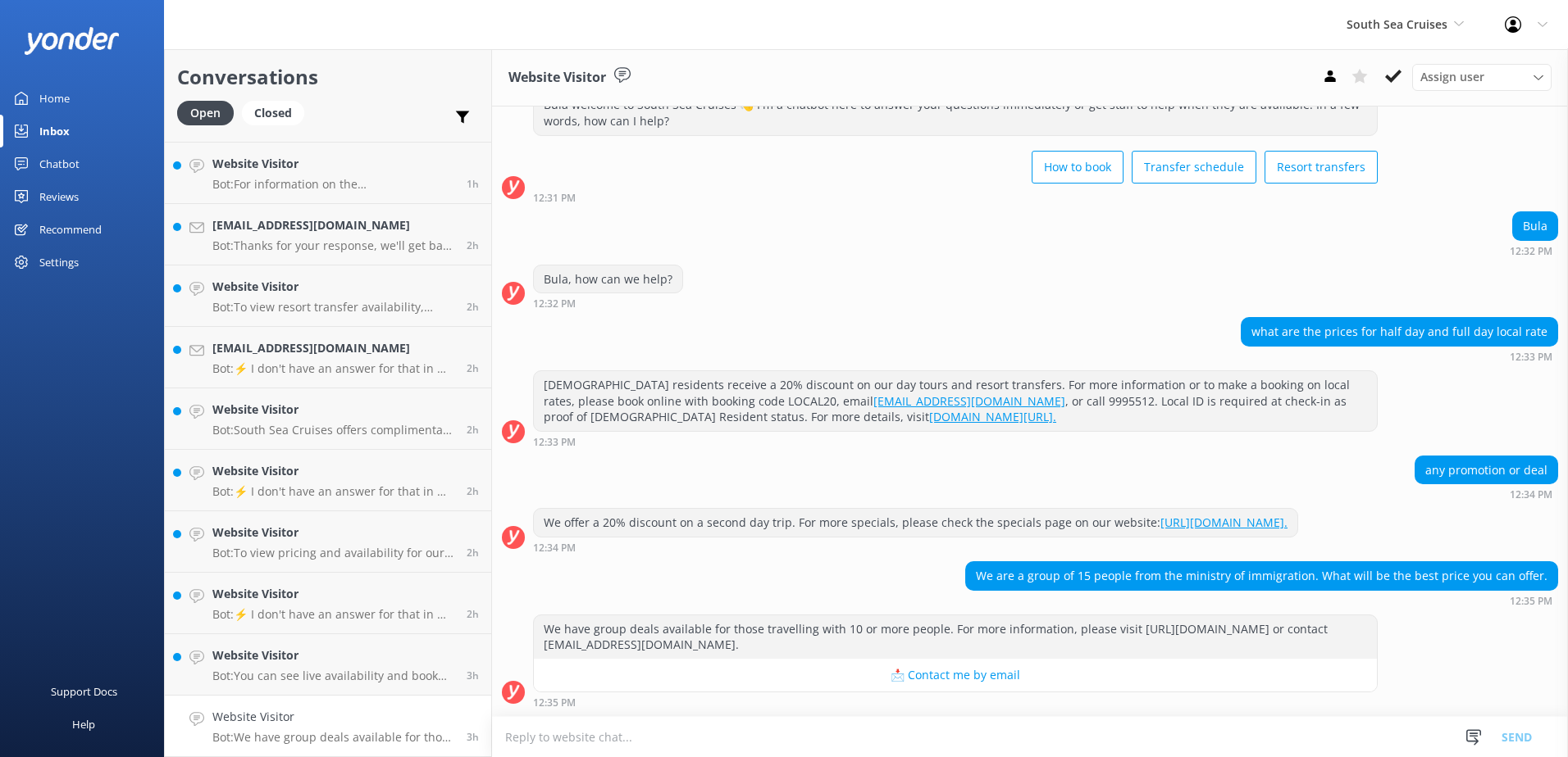
drag, startPoint x: 1386, startPoint y: 79, endPoint x: 1363, endPoint y: 108, distance: 37.0
click at [1386, 78] on icon at bounding box center [1393, 76] width 17 height 17
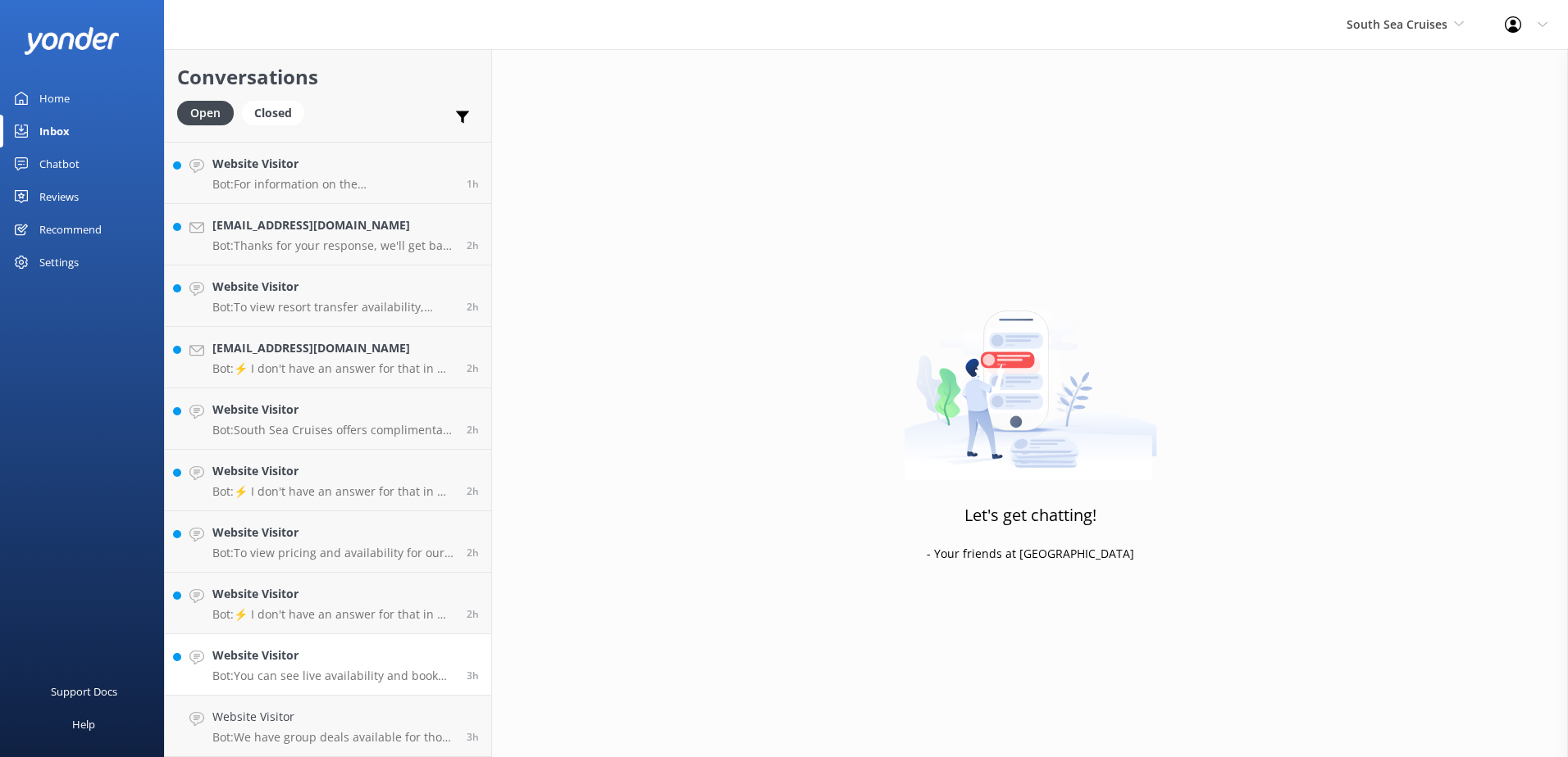
scroll to position [239, 0]
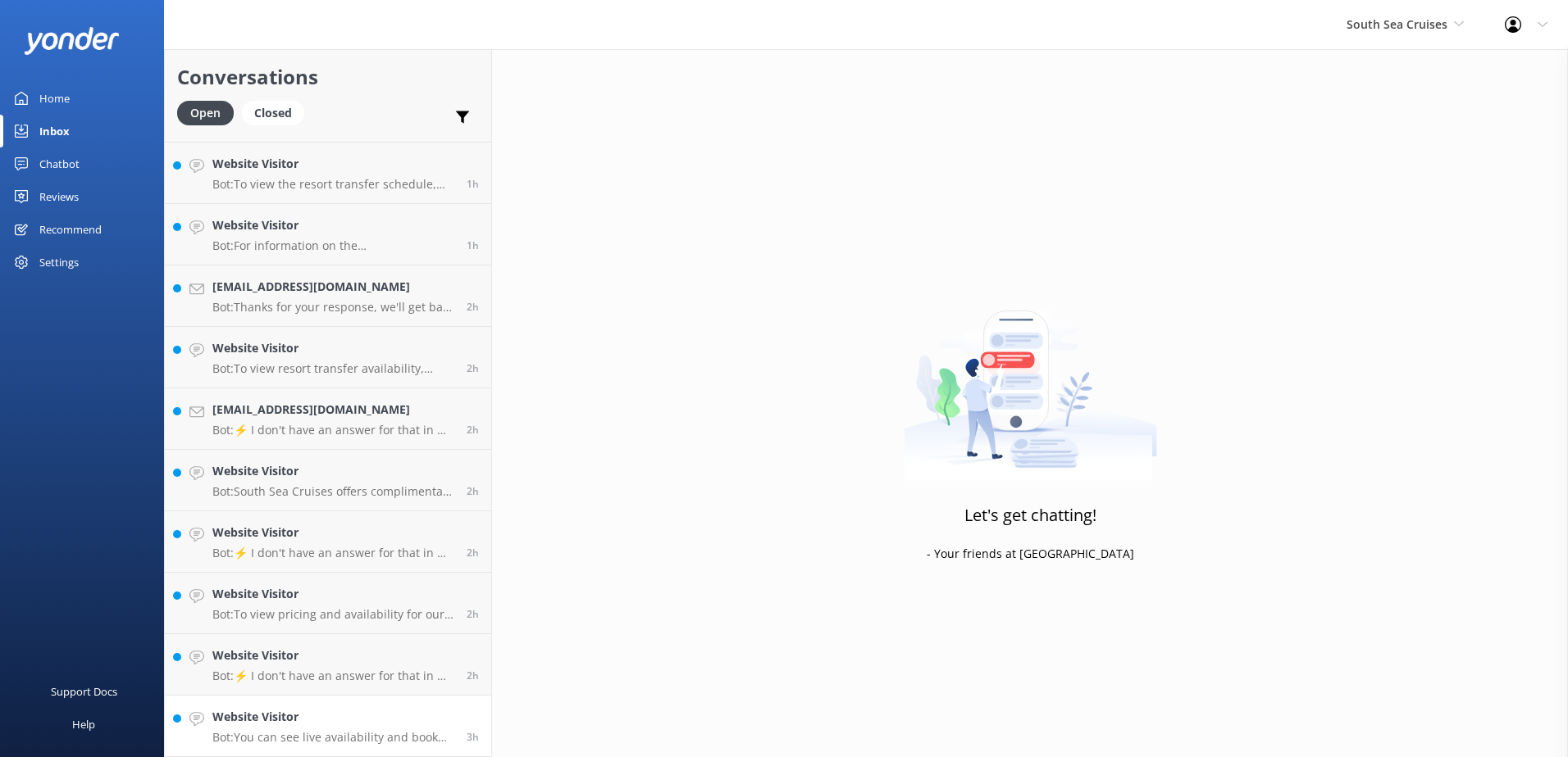
click at [454, 715] on div "3h" at bounding box center [466, 726] width 25 height 36
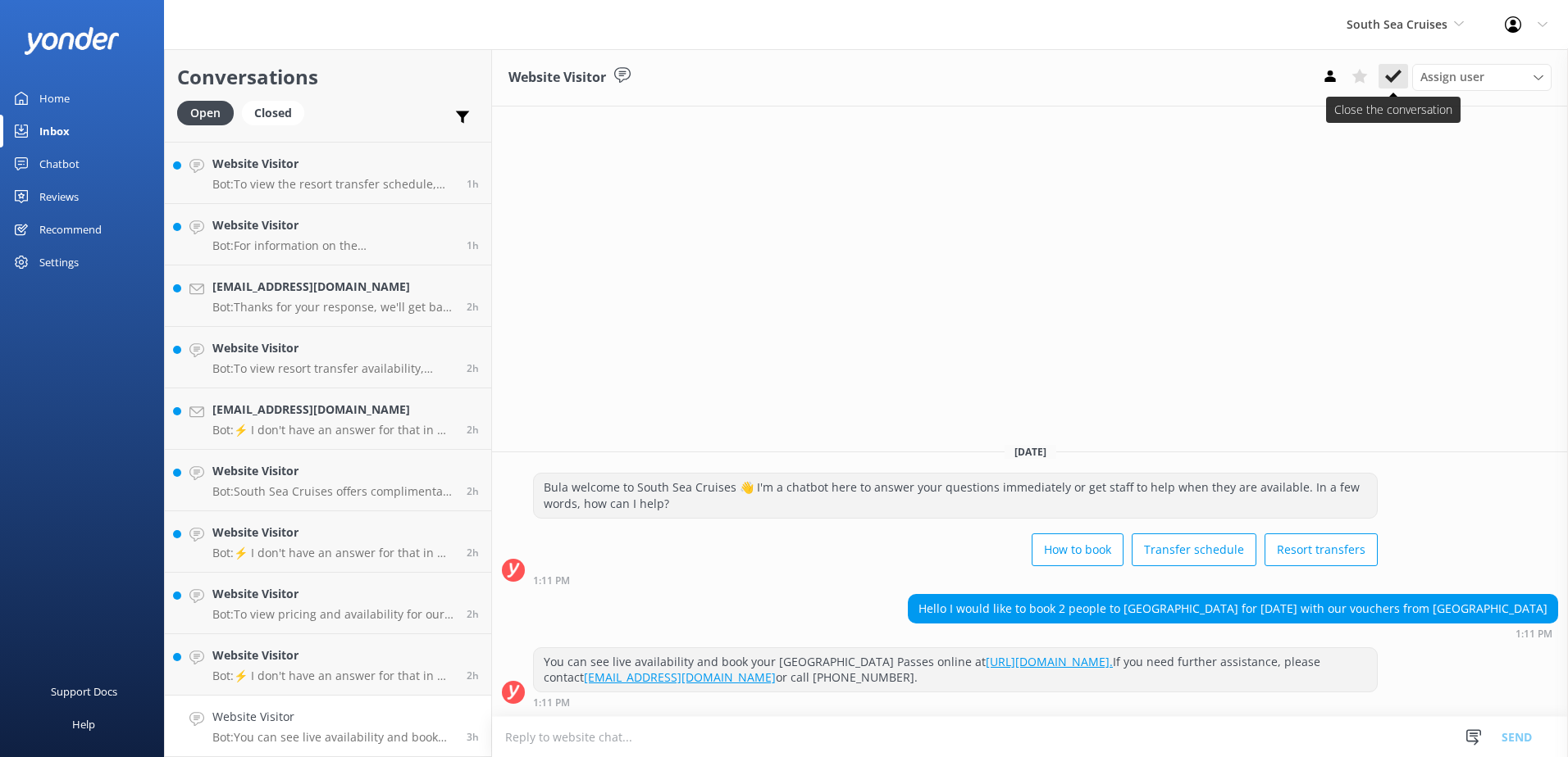
click at [1393, 77] on use at bounding box center [1393, 76] width 17 height 13
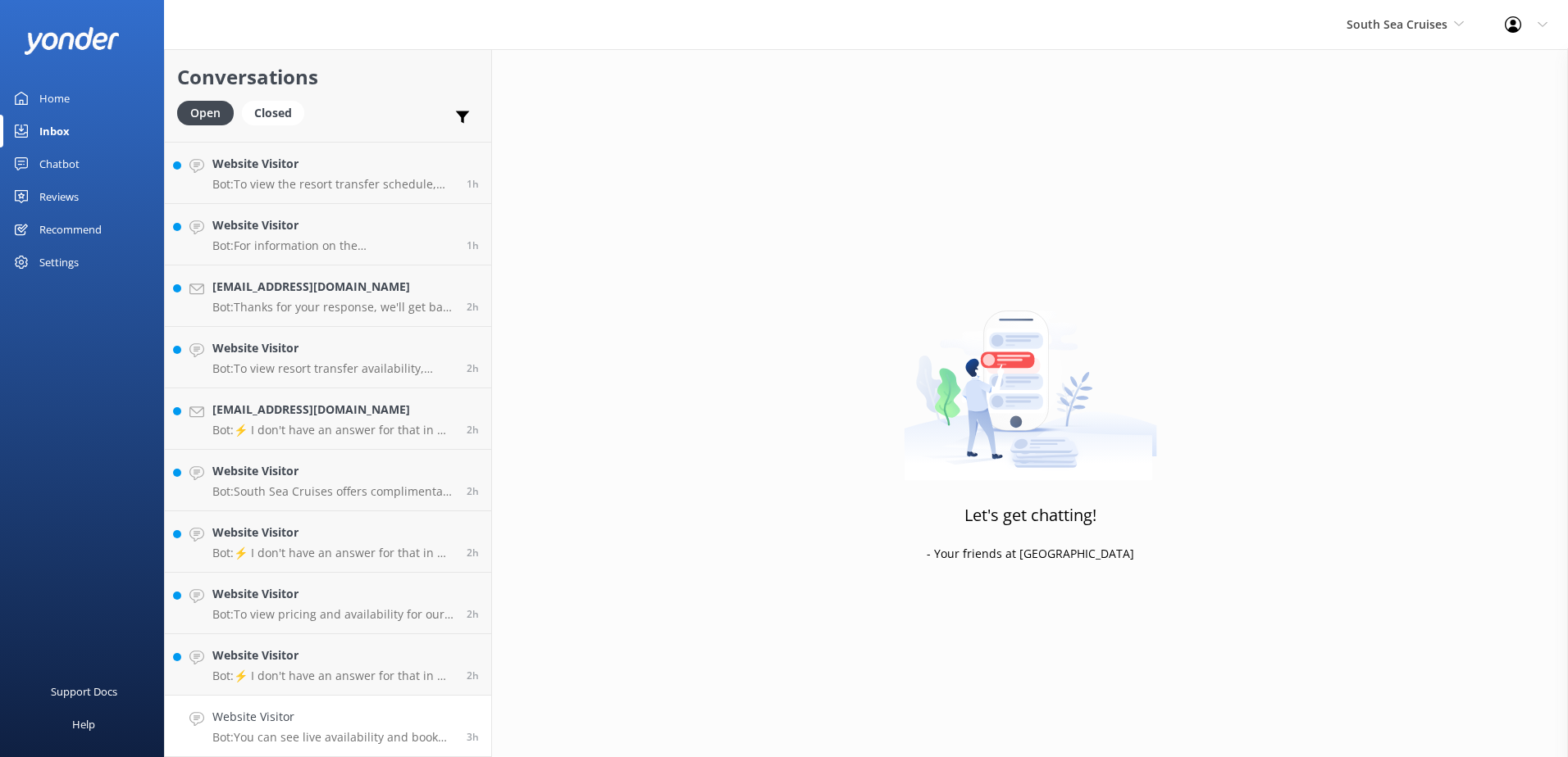
scroll to position [177, 0]
click at [439, 716] on h4 "Website Visitor" at bounding box center [333, 717] width 242 height 18
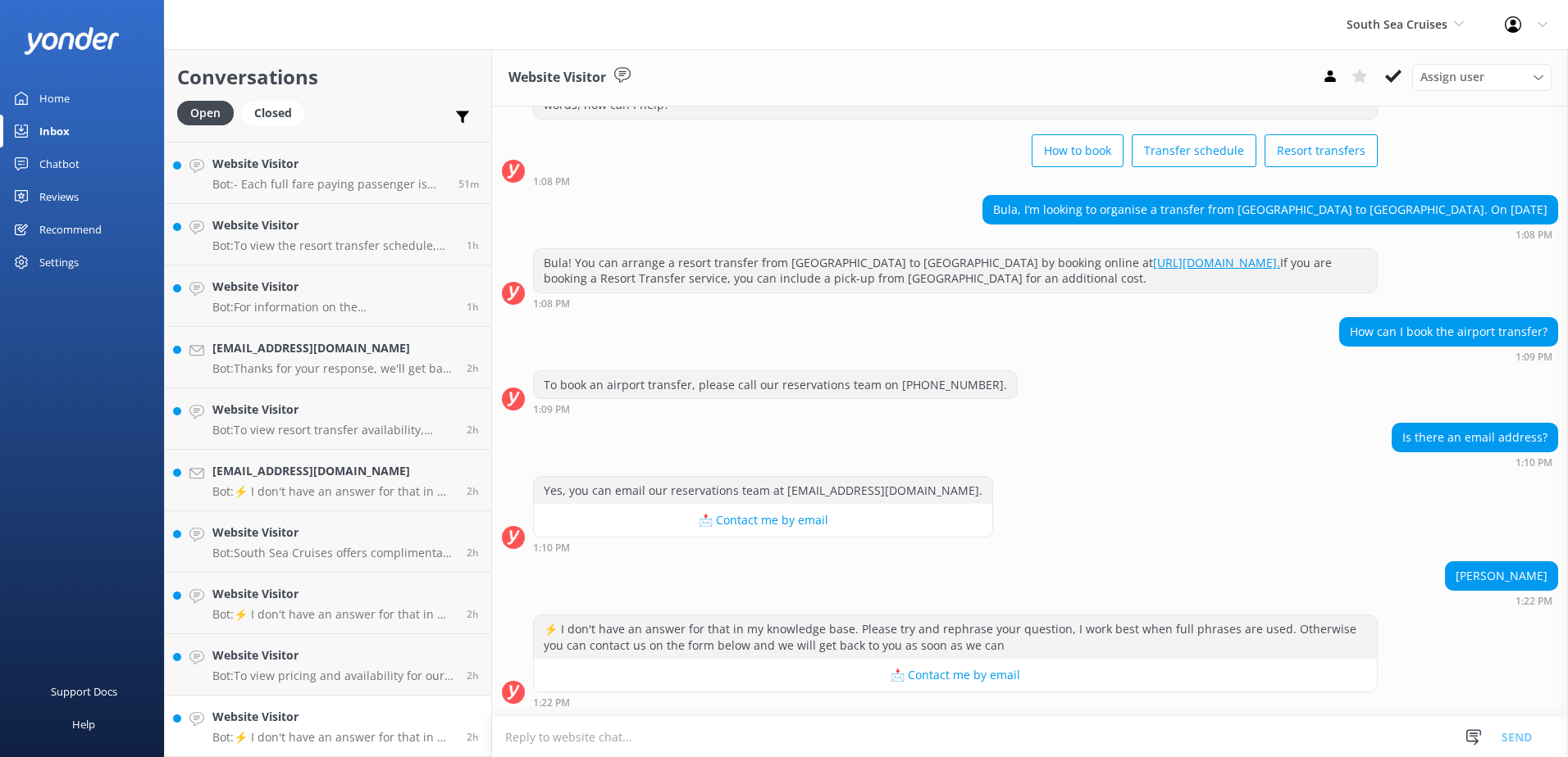
scroll to position [92, 0]
click at [1384, 74] on button at bounding box center [1393, 76] width 29 height 25
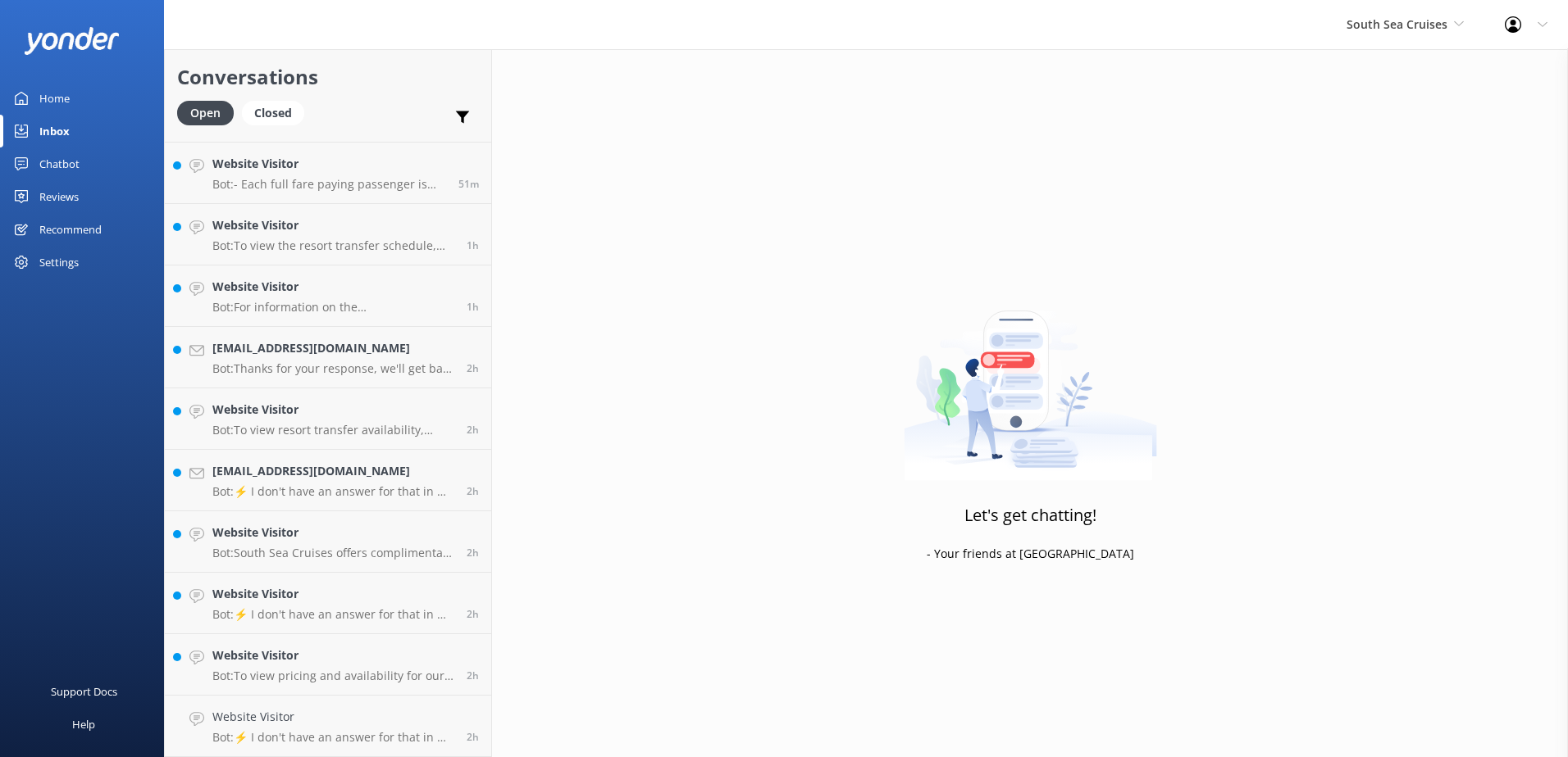
scroll to position [116, 0]
click at [404, 706] on link "Website Visitor Bot: To view pricing and availability for our day cruises and t…" at bounding box center [327, 726] width 326 height 62
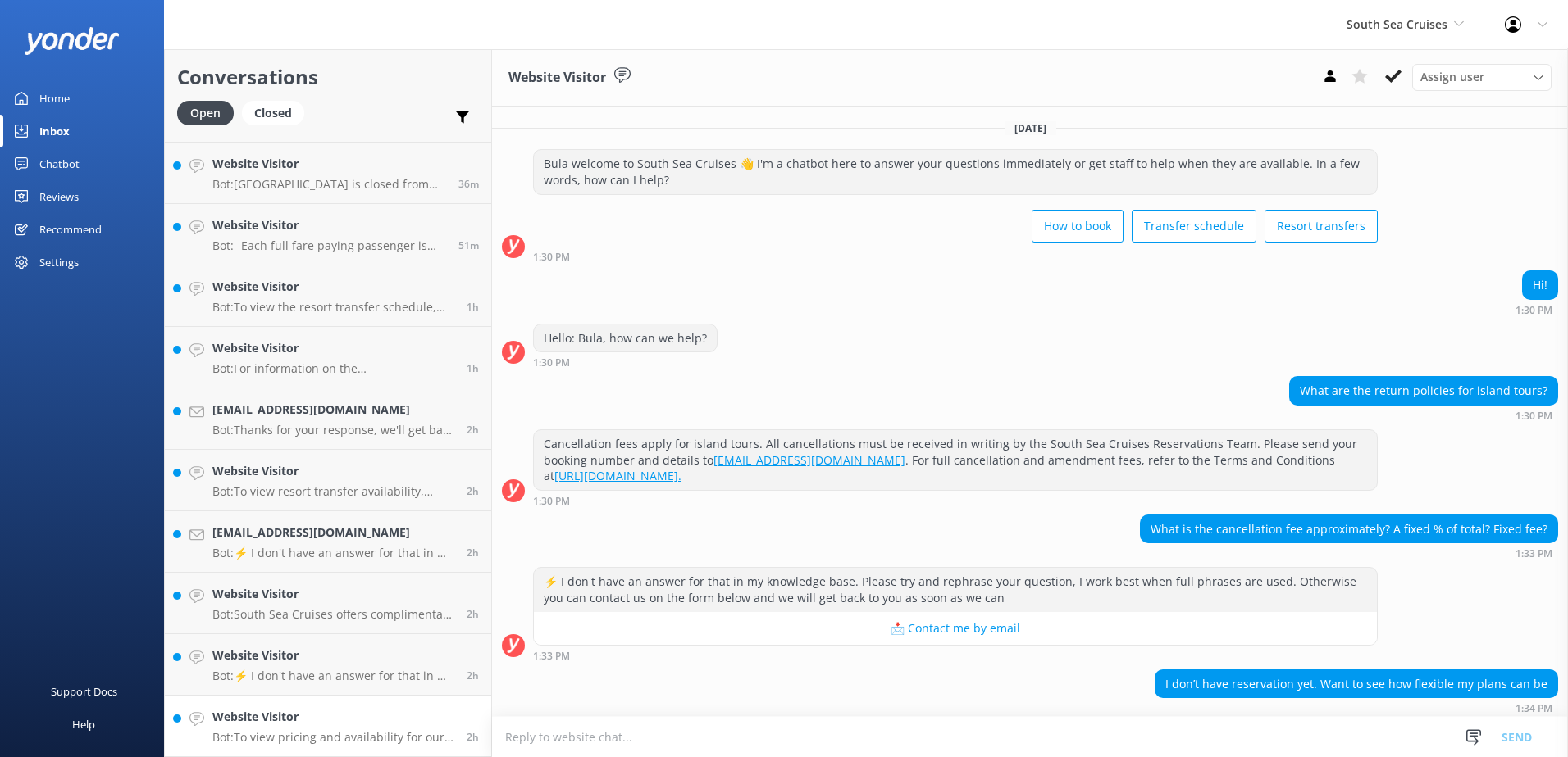
scroll to position [107, 0]
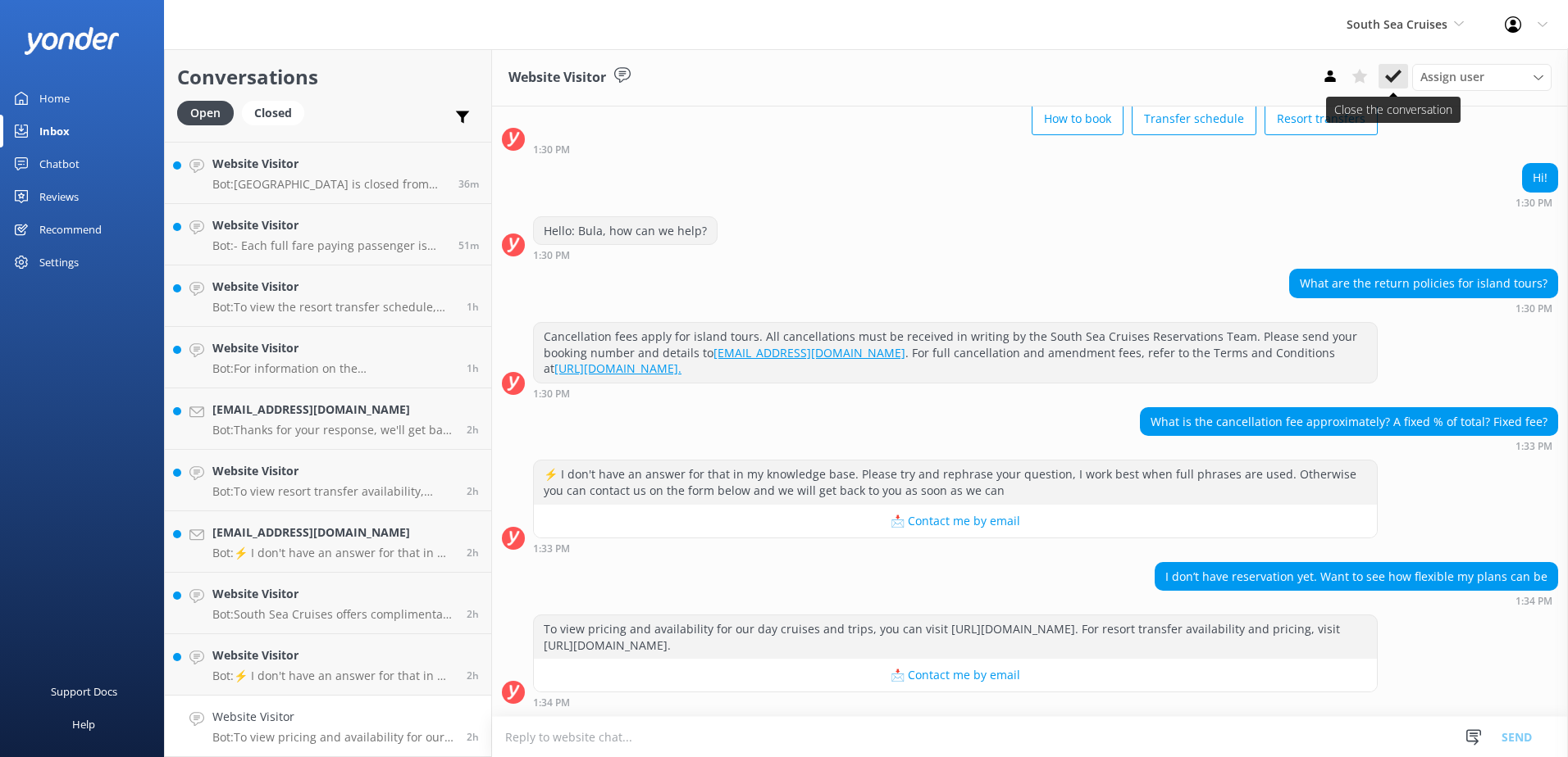
click at [1383, 79] on button at bounding box center [1393, 76] width 29 height 25
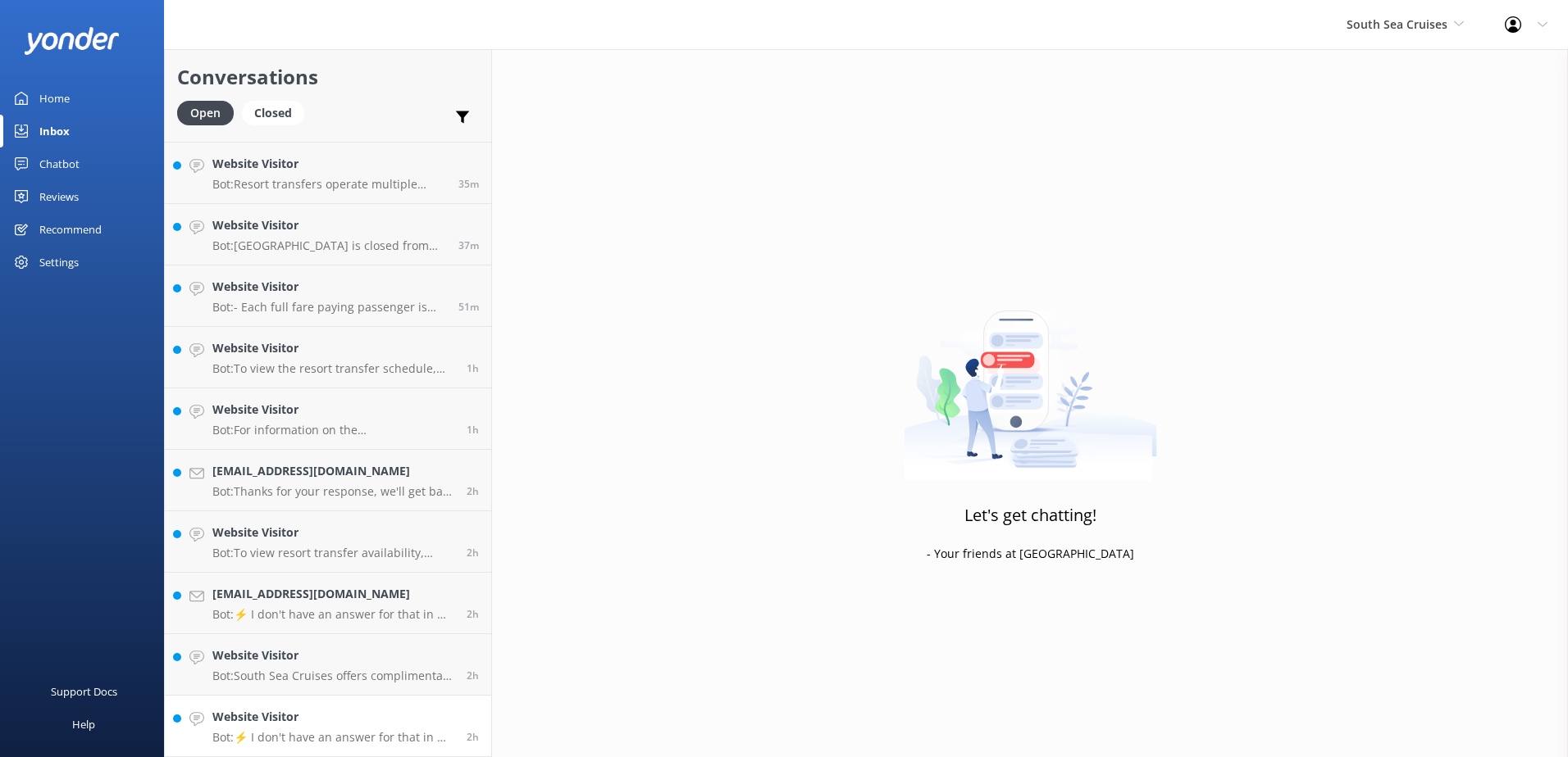
scroll to position [54, 0]
click at [397, 697] on link "Website Visitor Bot: ⚡ I don't have an answer for that in my knowledge base. Pl…" at bounding box center [327, 726] width 326 height 62
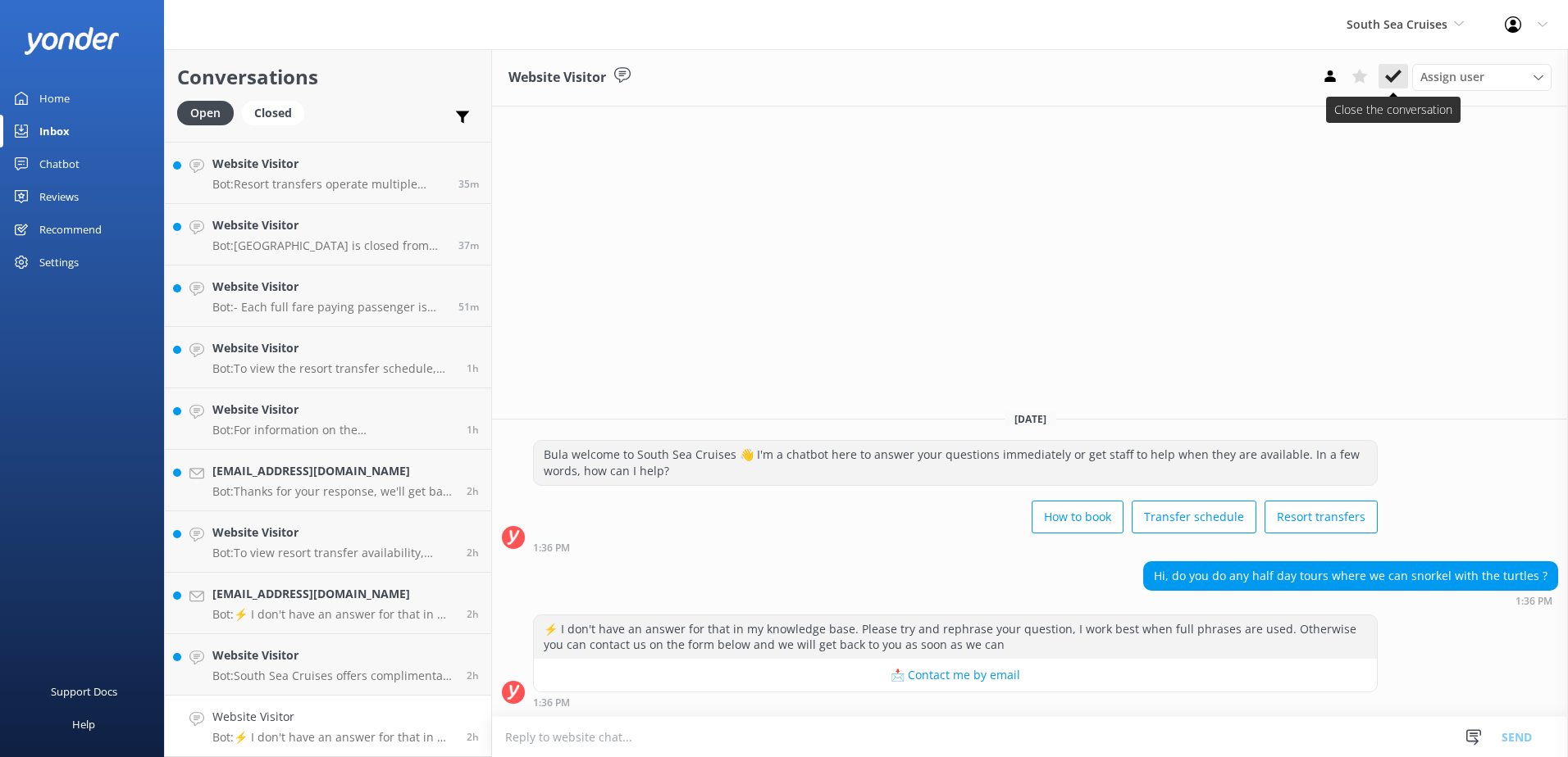
click at [1395, 73] on icon at bounding box center [1393, 76] width 17 height 17
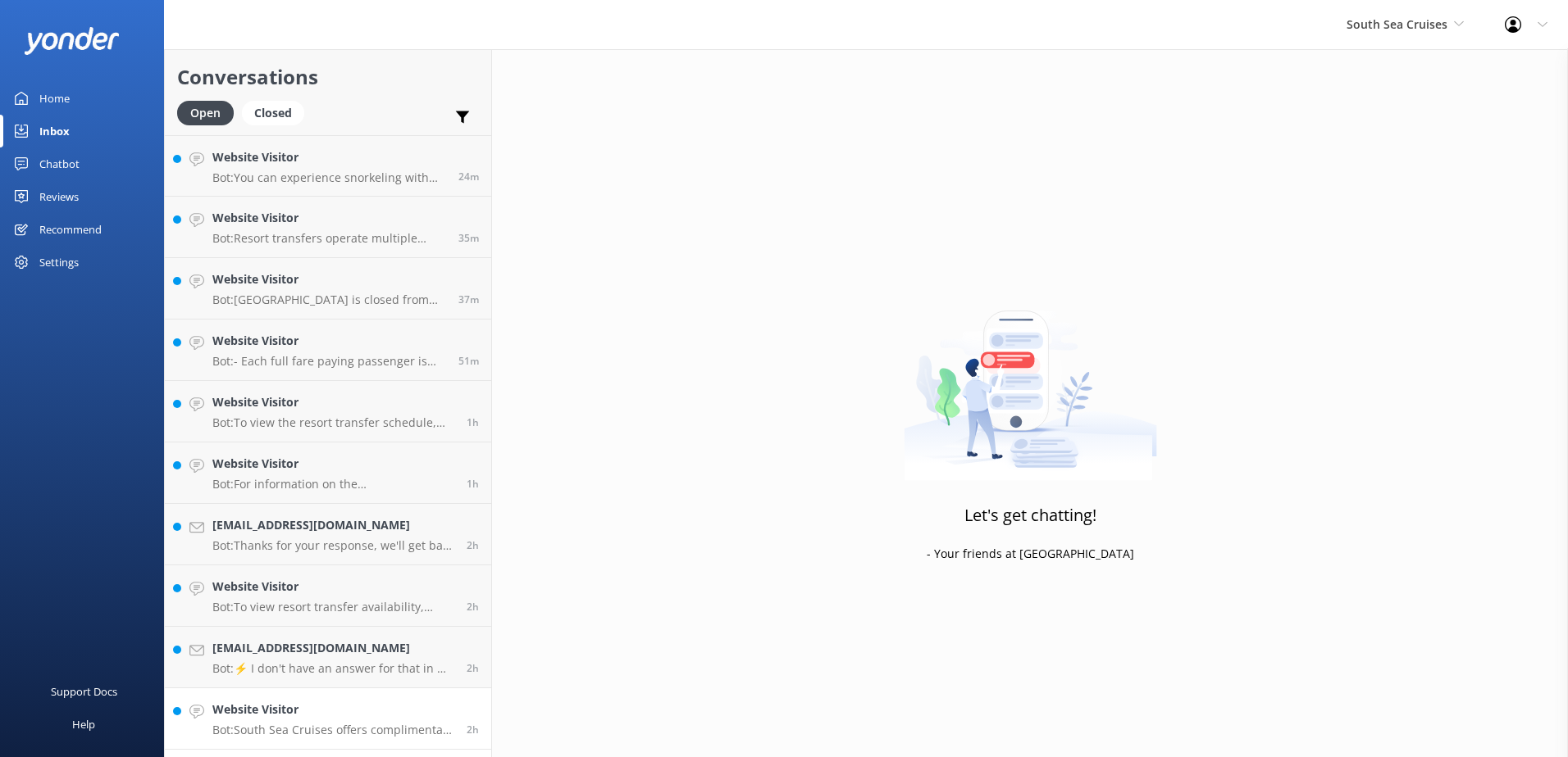
click at [441, 710] on h4 "Website Visitor" at bounding box center [333, 710] width 242 height 18
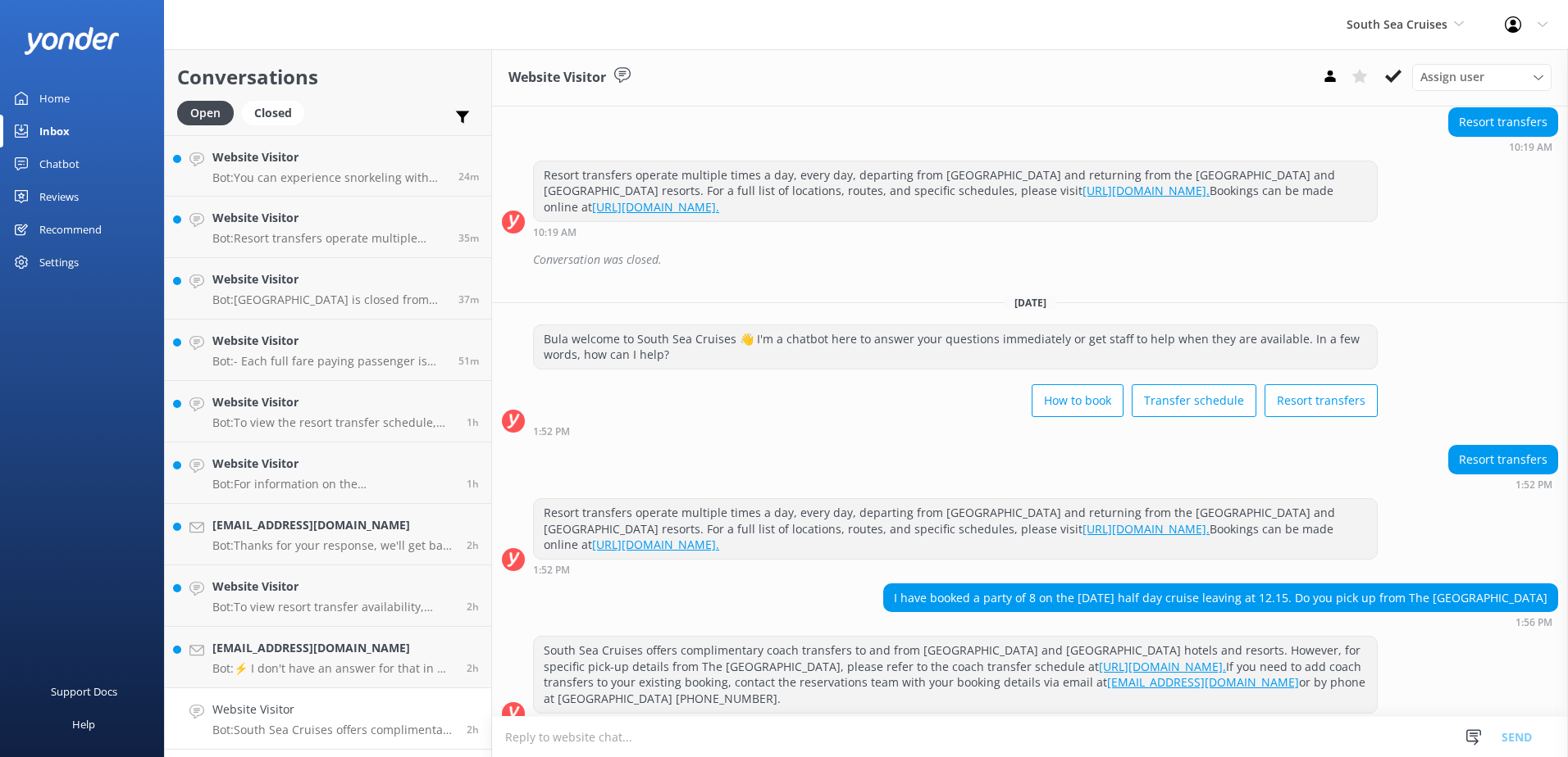
scroll to position [1286, 0]
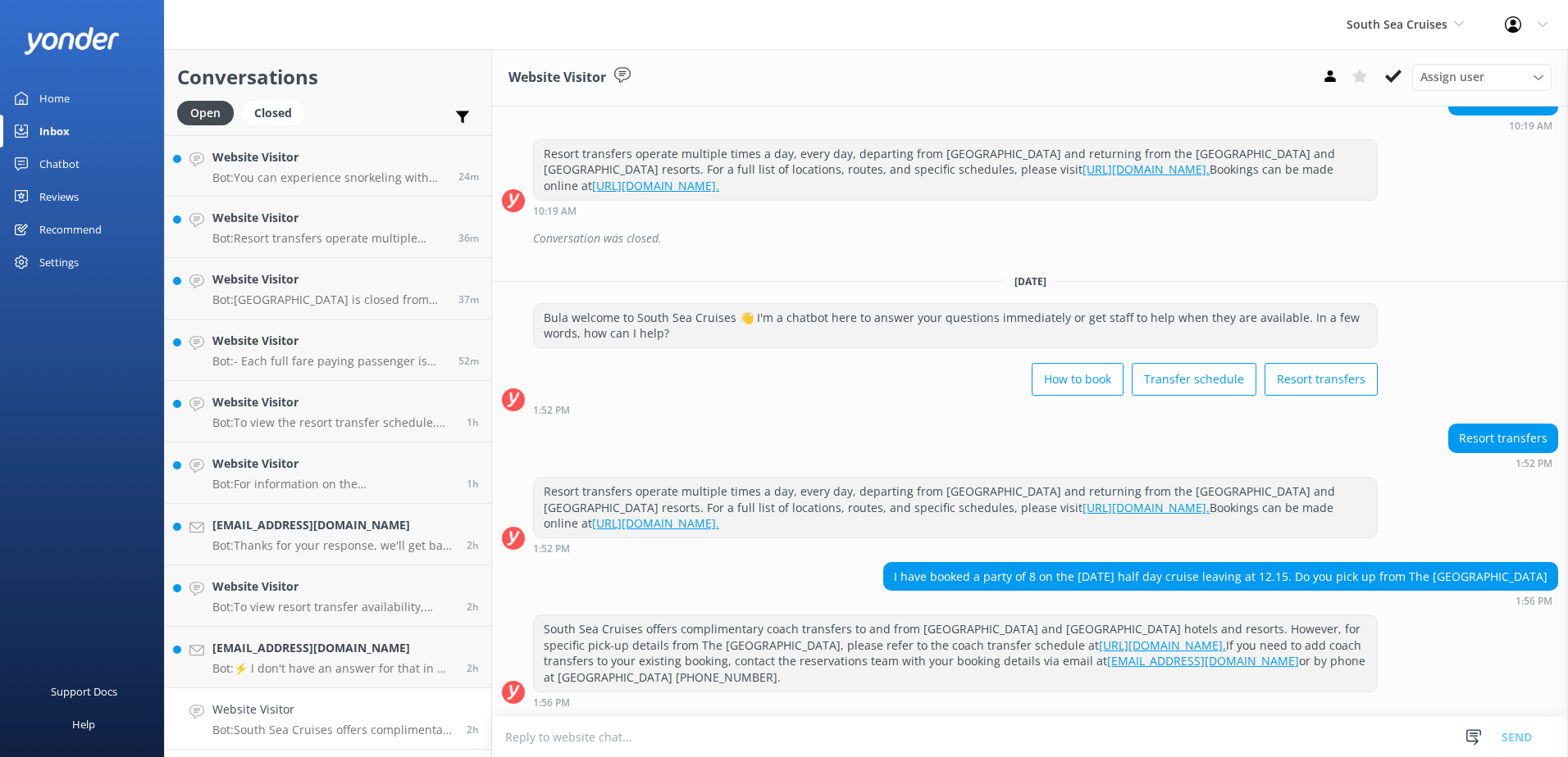
click at [585, 751] on textarea at bounding box center [1029, 738] width 1076 height 40
paste textarea "Coral Coast guests are required to make their own way to & from Port Denarau if…"
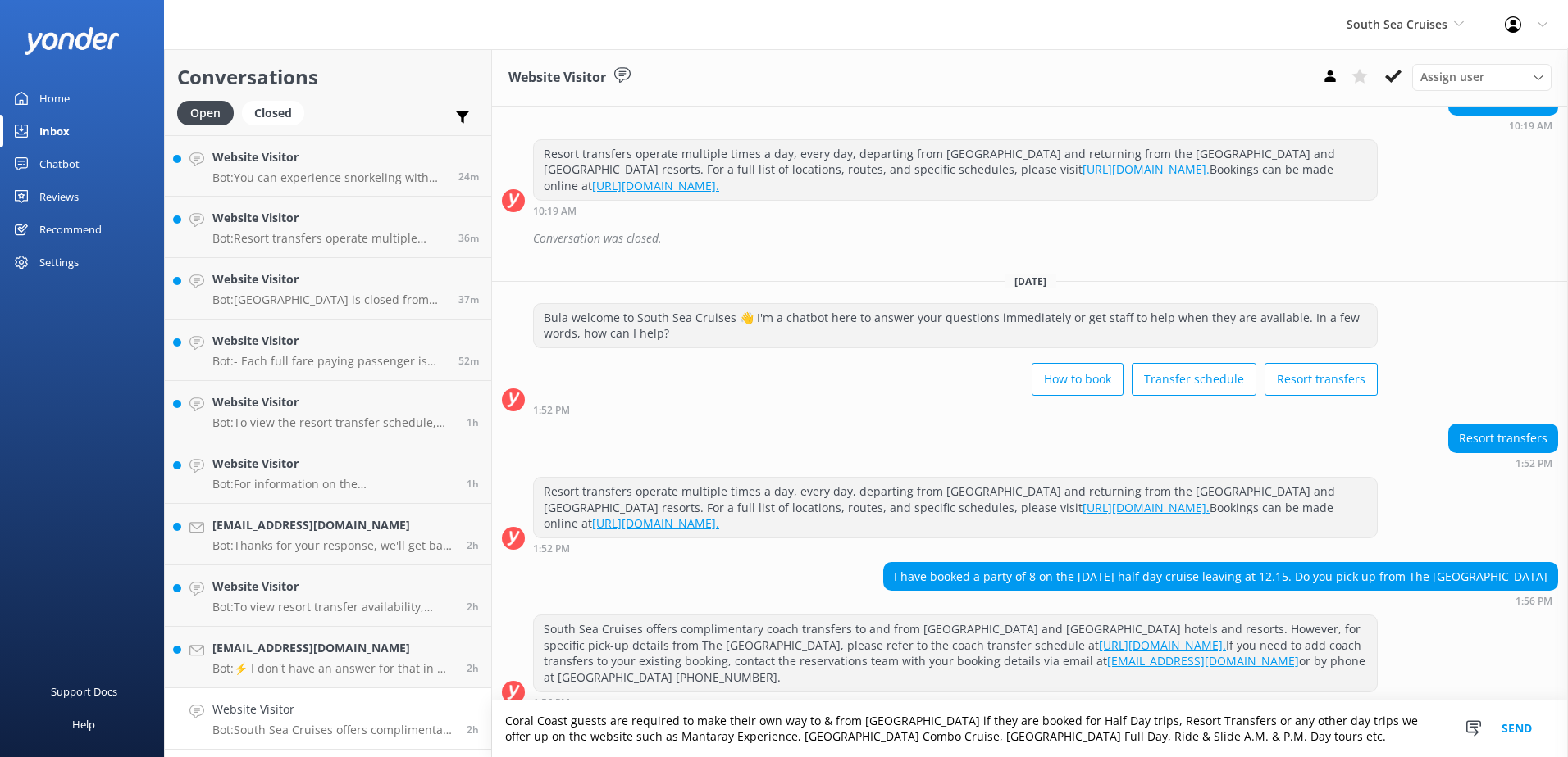
scroll to position [1303, 0]
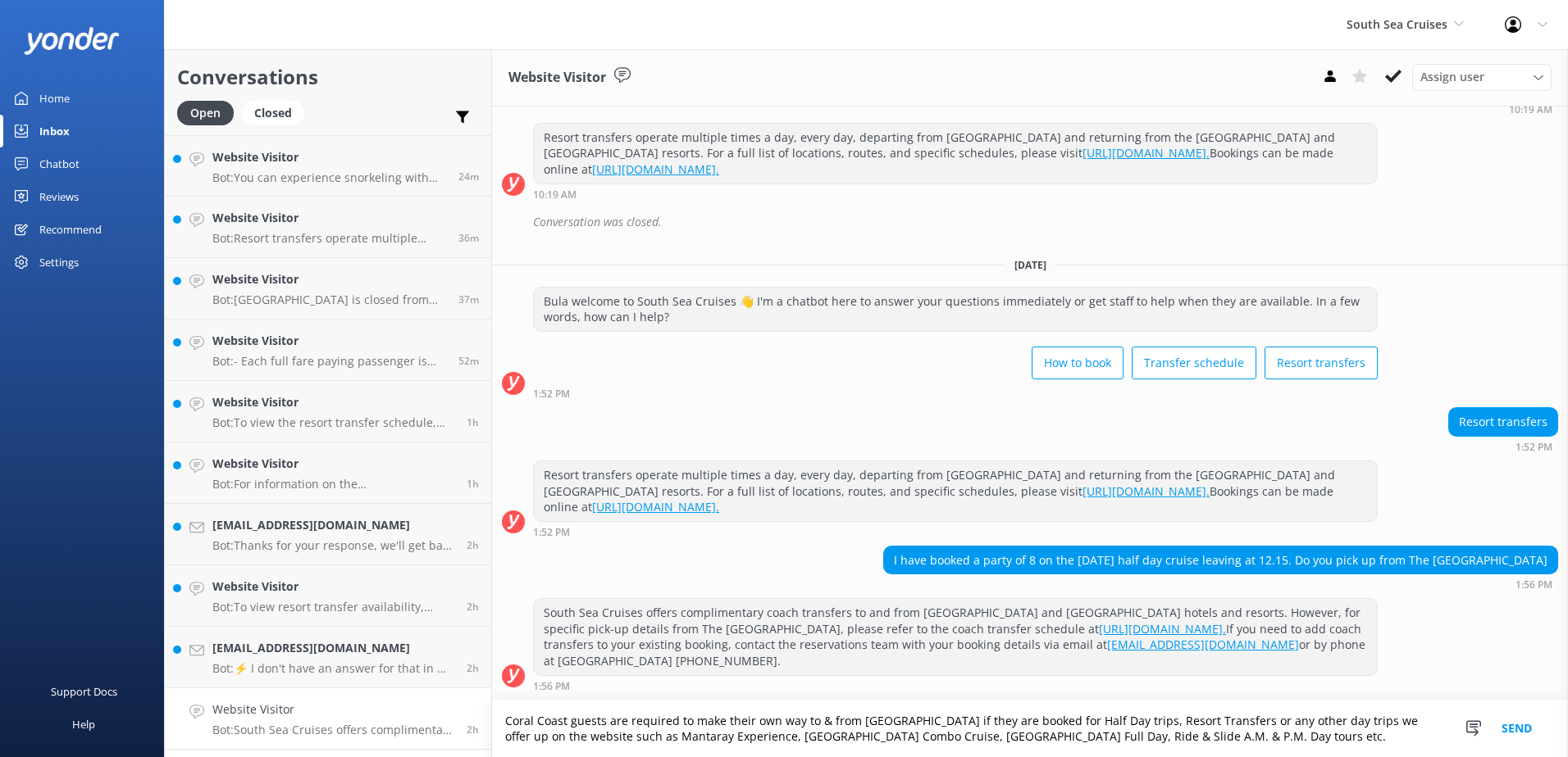
click at [1306, 745] on textarea "Coral Coast guests are required to make their own way to & from Port Denarau if…" at bounding box center [1029, 729] width 1076 height 57
paste textarea "Please be advised that we offer coach transfers for Coral Coast guests booked o…"
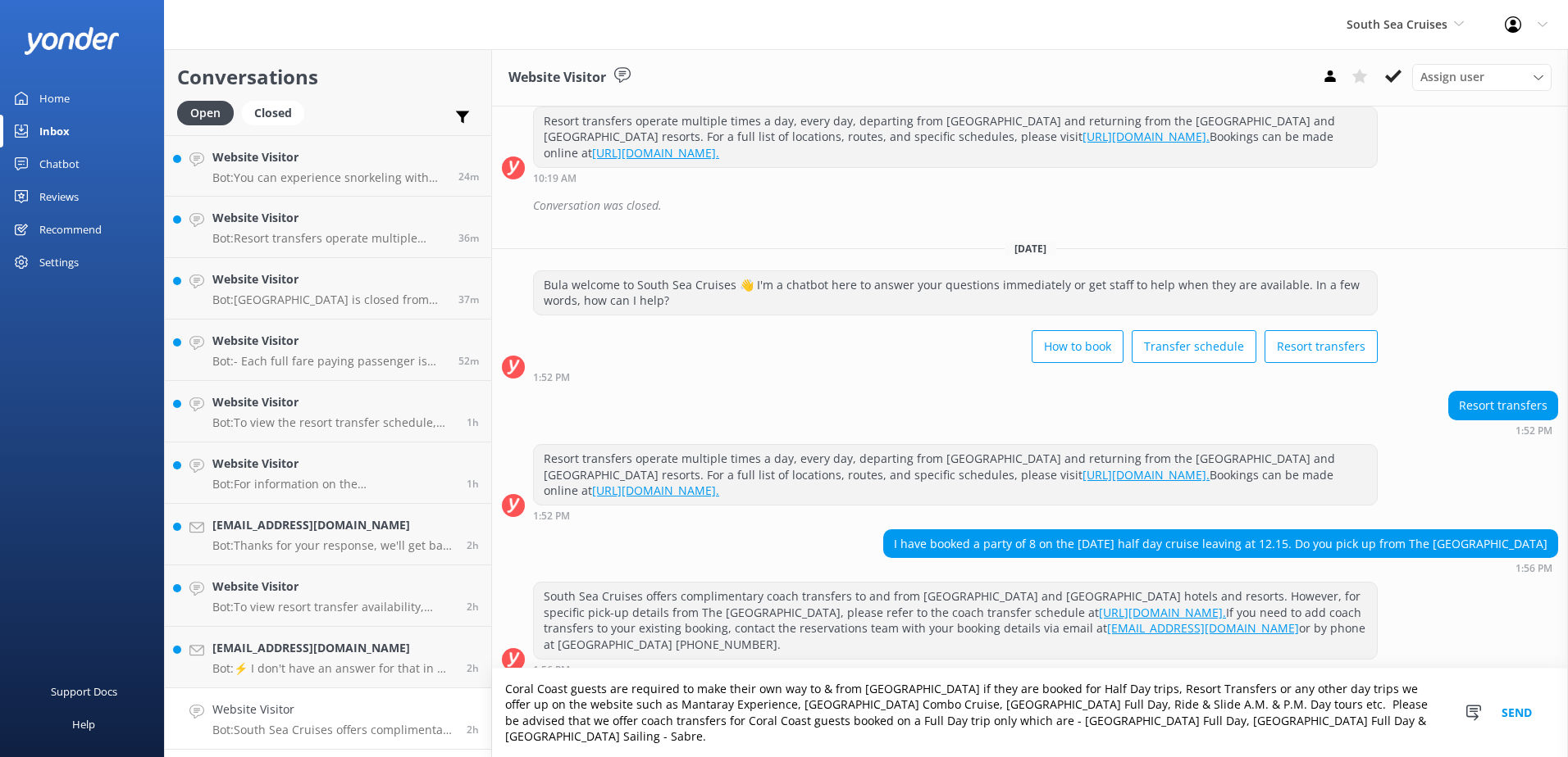
type textarea "Coral Coast guests are required to make their own way to & from Port Denarau if…"
click at [1510, 718] on button "Send" at bounding box center [1517, 713] width 62 height 88
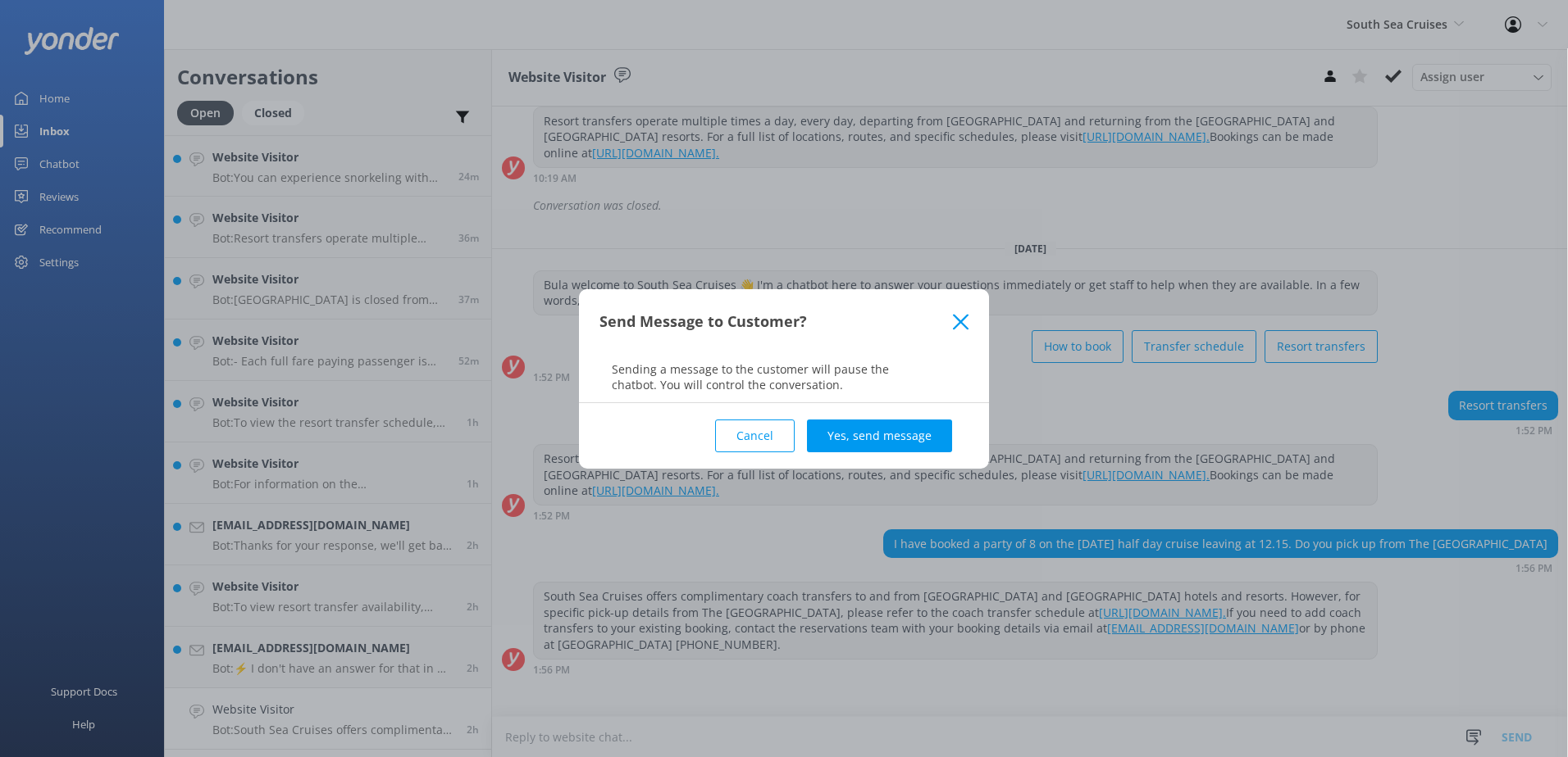
scroll to position [1286, 0]
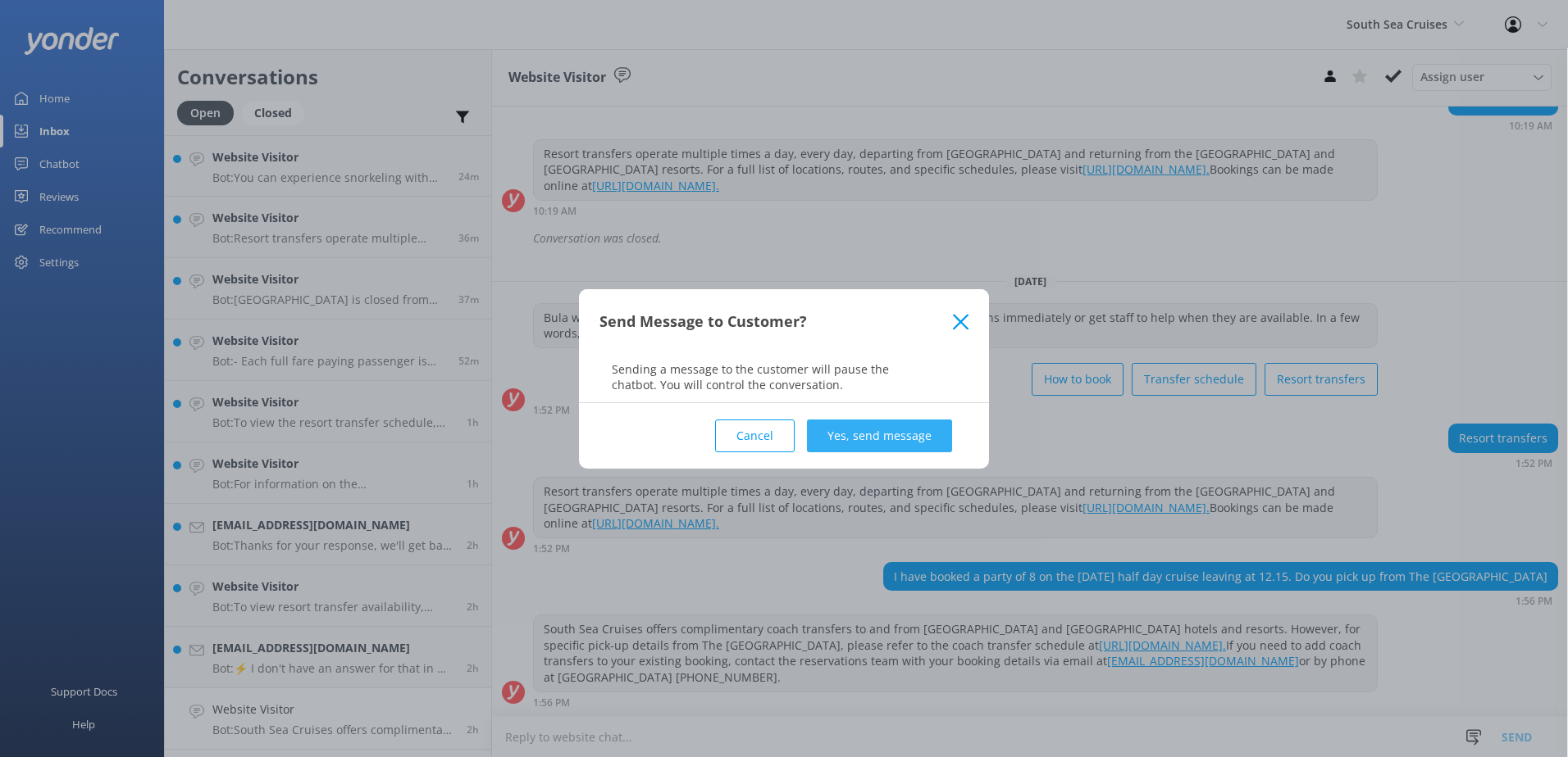
click at [923, 437] on button "Yes, send message" at bounding box center [880, 436] width 145 height 33
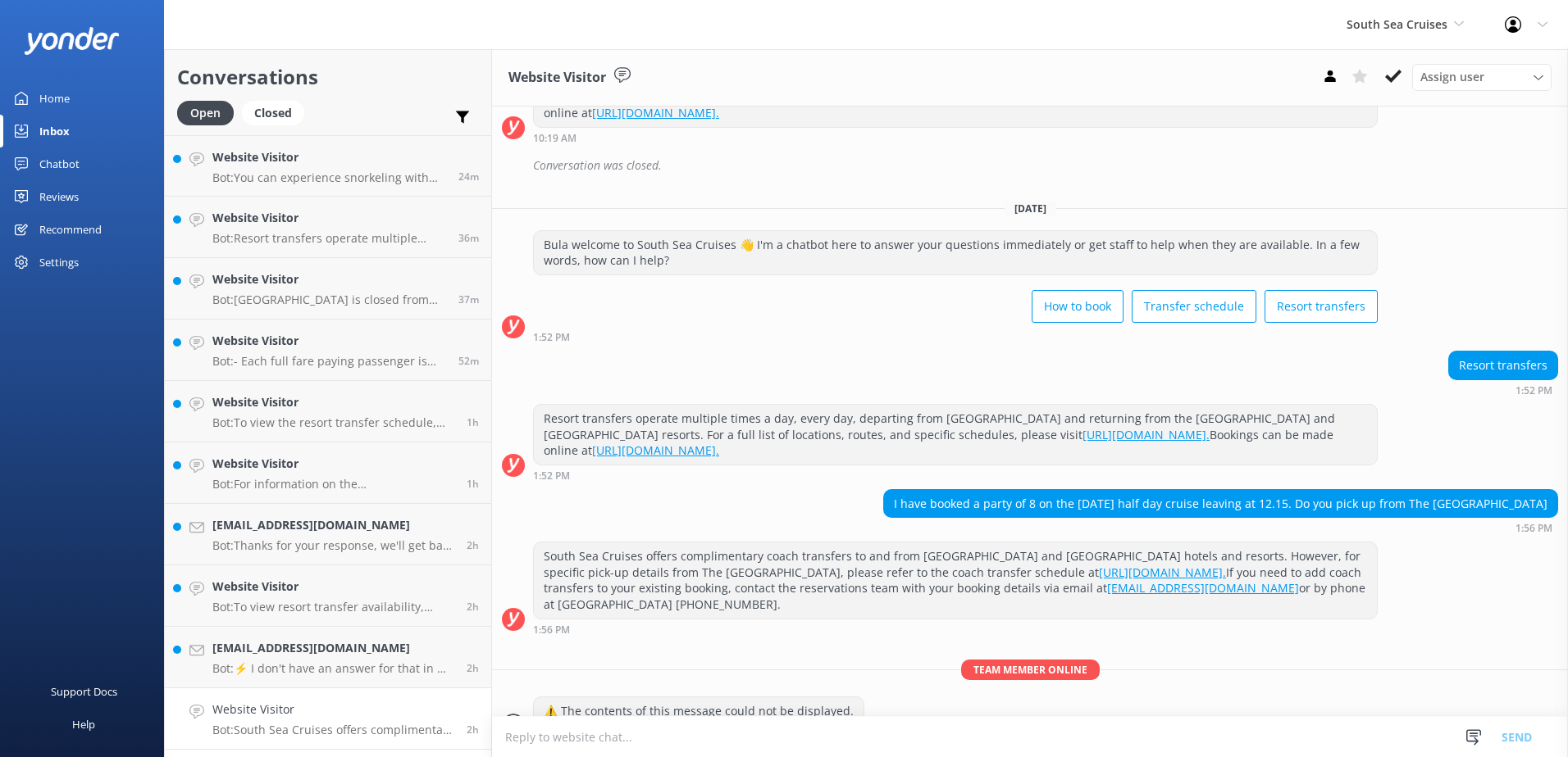
scroll to position [1392, 0]
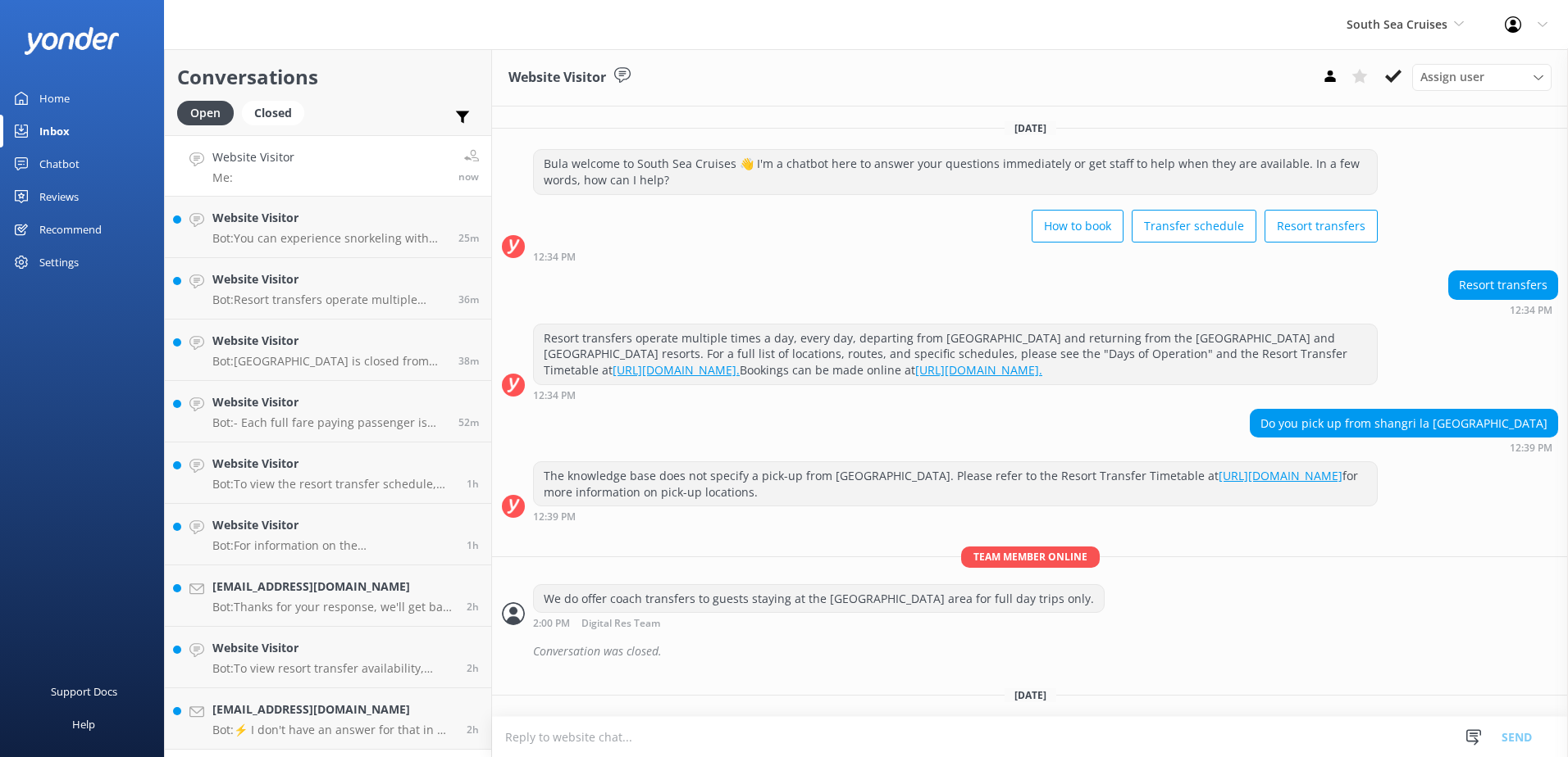
scroll to position [1392, 0]
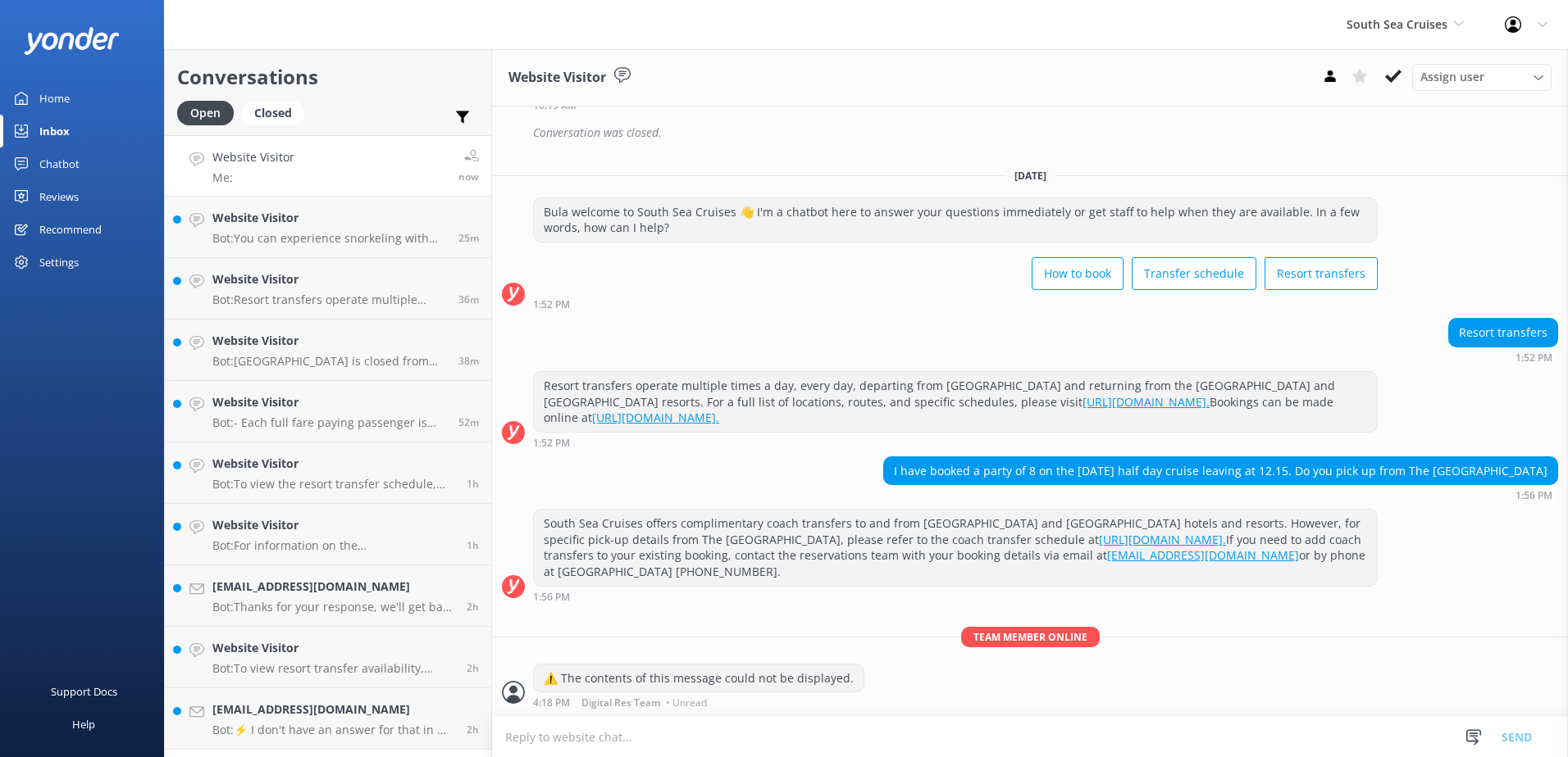
click at [599, 751] on textarea at bounding box center [1029, 738] width 1076 height 40
click at [620, 746] on textarea at bounding box center [1029, 738] width 1076 height 40
paste textarea "Coral Coast guests are required to make their own way to & from Port Denarau if…"
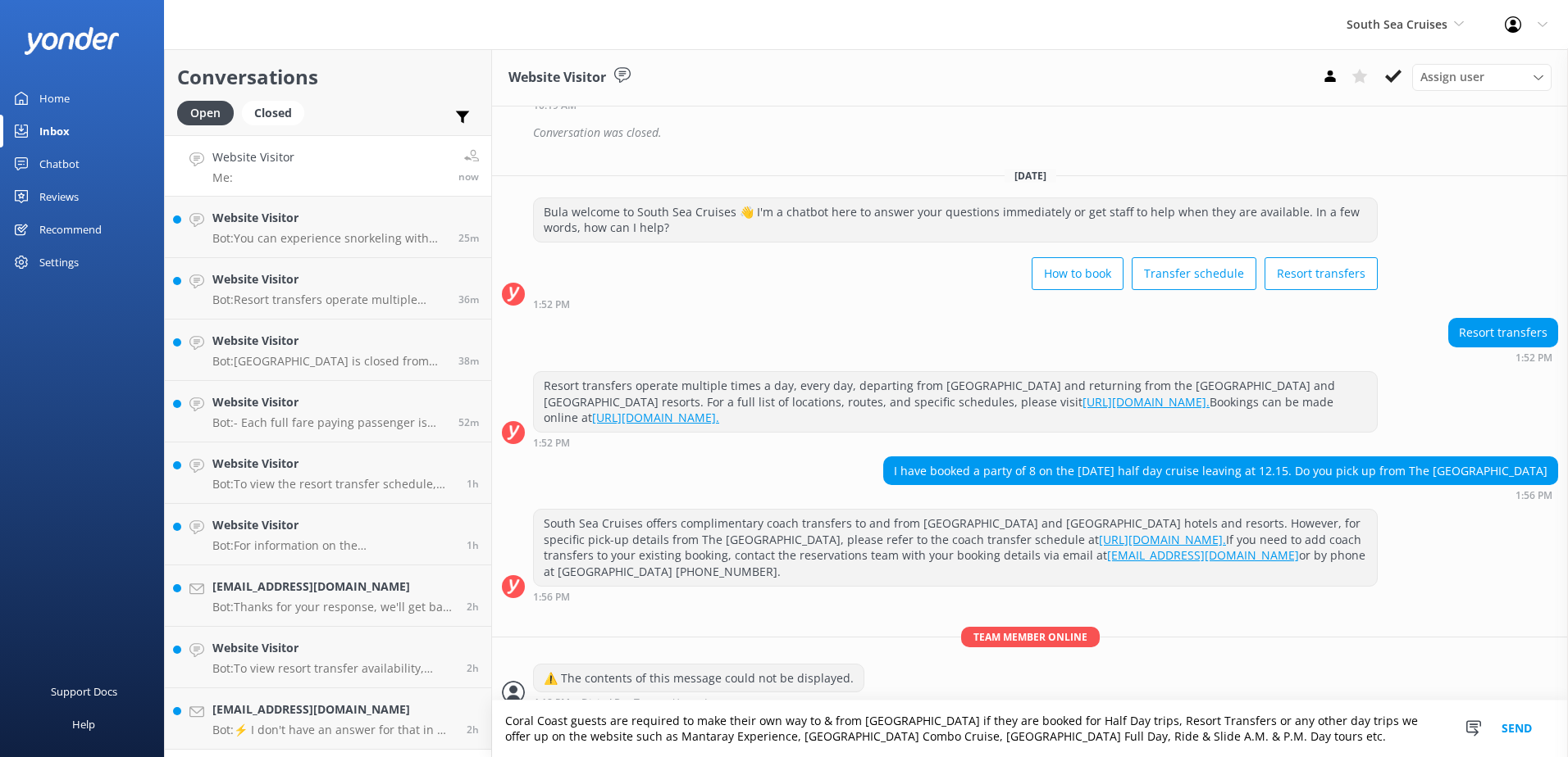
drag, startPoint x: 1286, startPoint y: 743, endPoint x: 1309, endPoint y: 746, distance: 23.2
click at [1286, 743] on textarea "Coral Coast guests are required to make their own way to & from Port Denarau if…" at bounding box center [1029, 729] width 1076 height 57
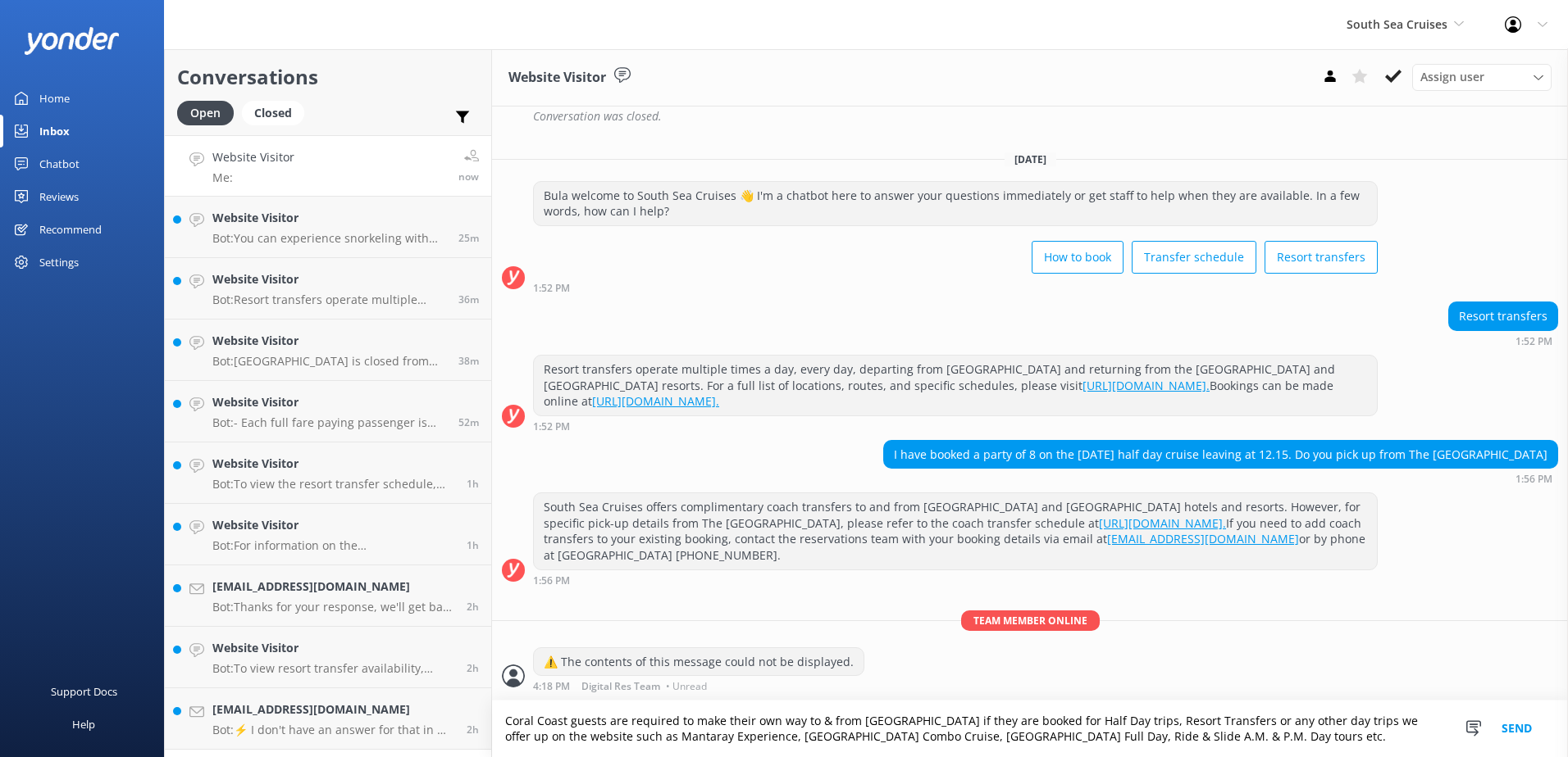
paste textarea "Please be advised that we offer coach transfers for Coral Coast guests booked o…"
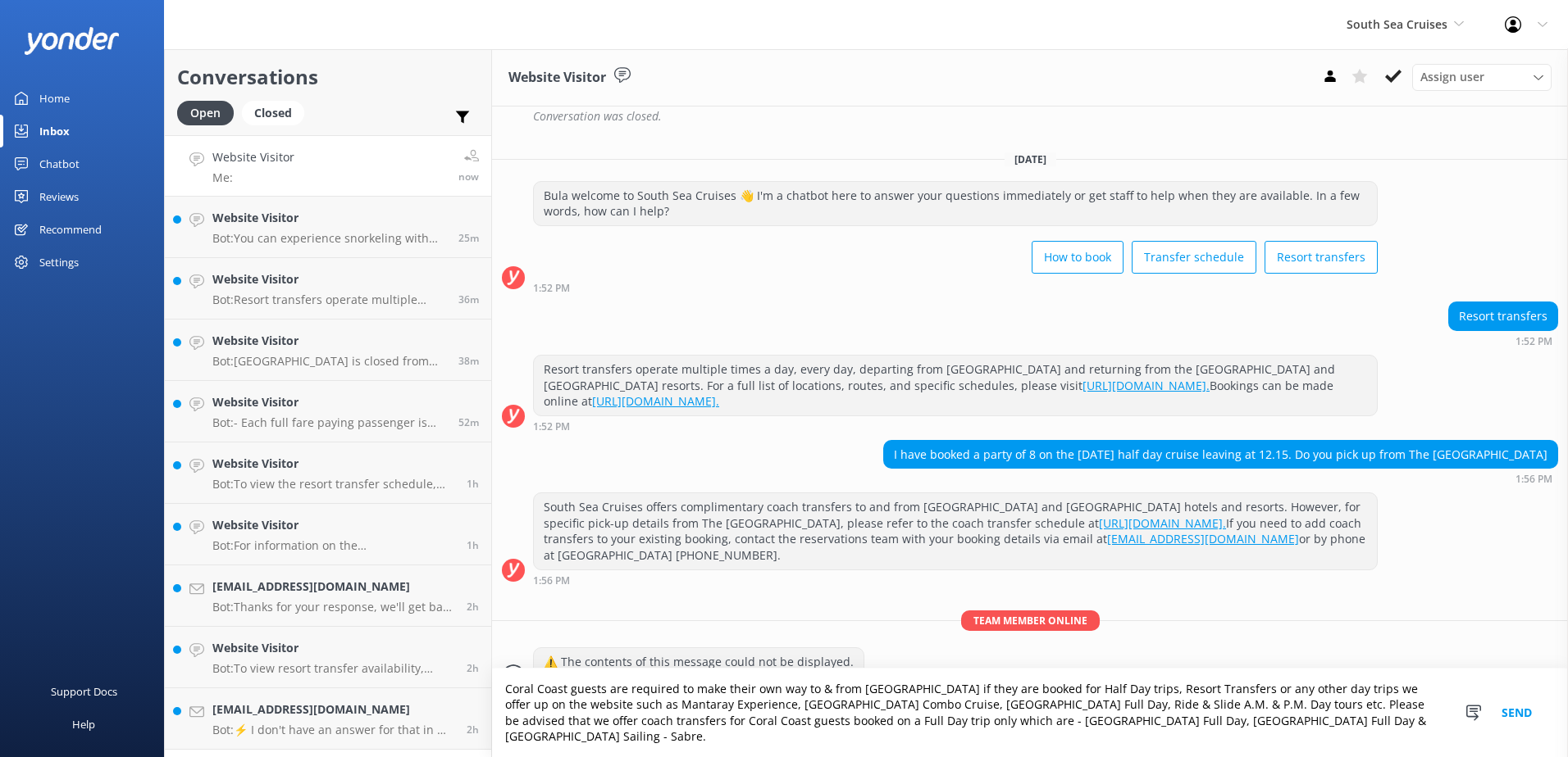
scroll to position [1425, 0]
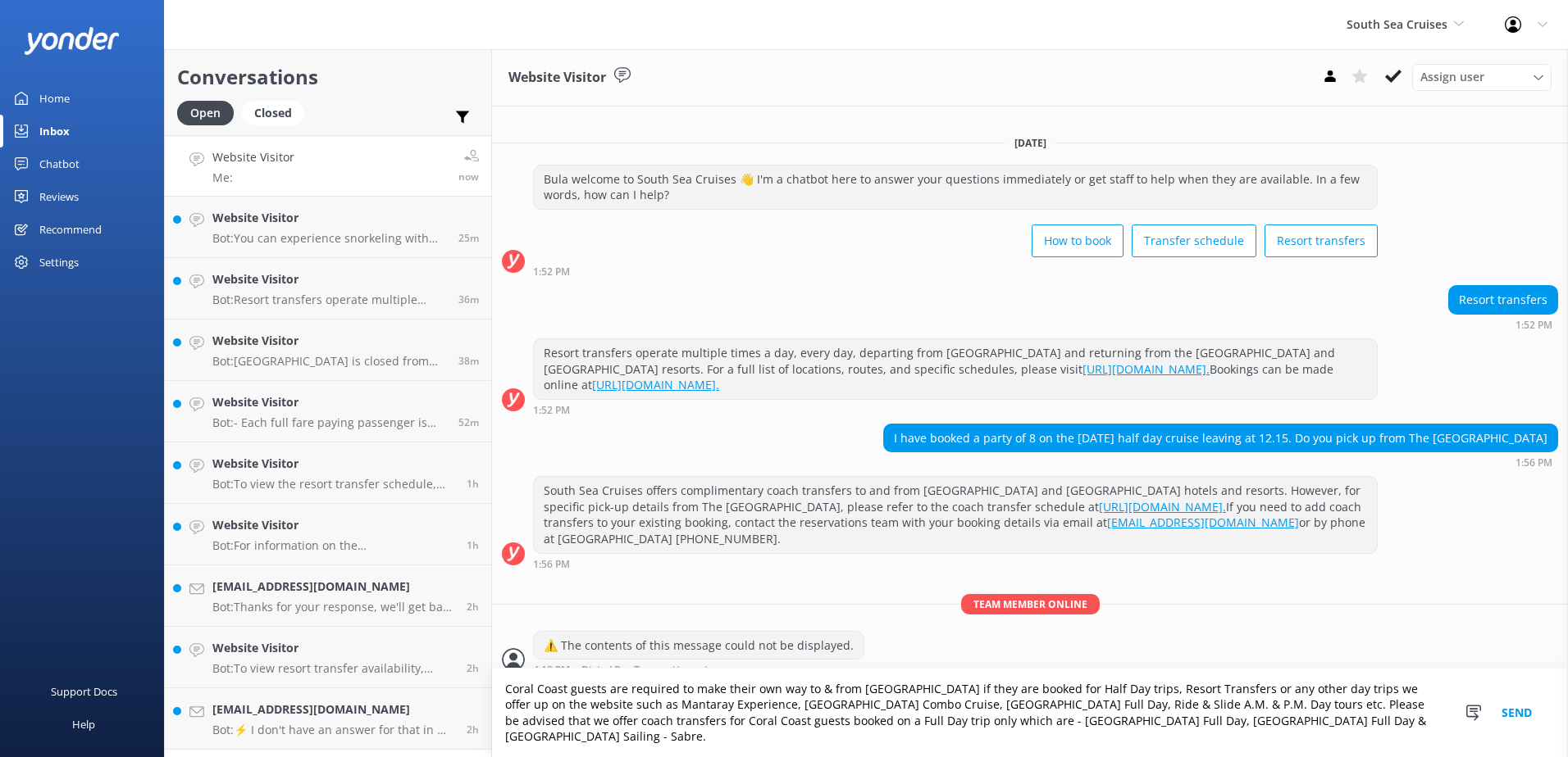
type textarea "Coral Coast guests are required to make their own way to & from Port Denarau if…"
click at [1509, 724] on button "Send" at bounding box center [1517, 713] width 62 height 88
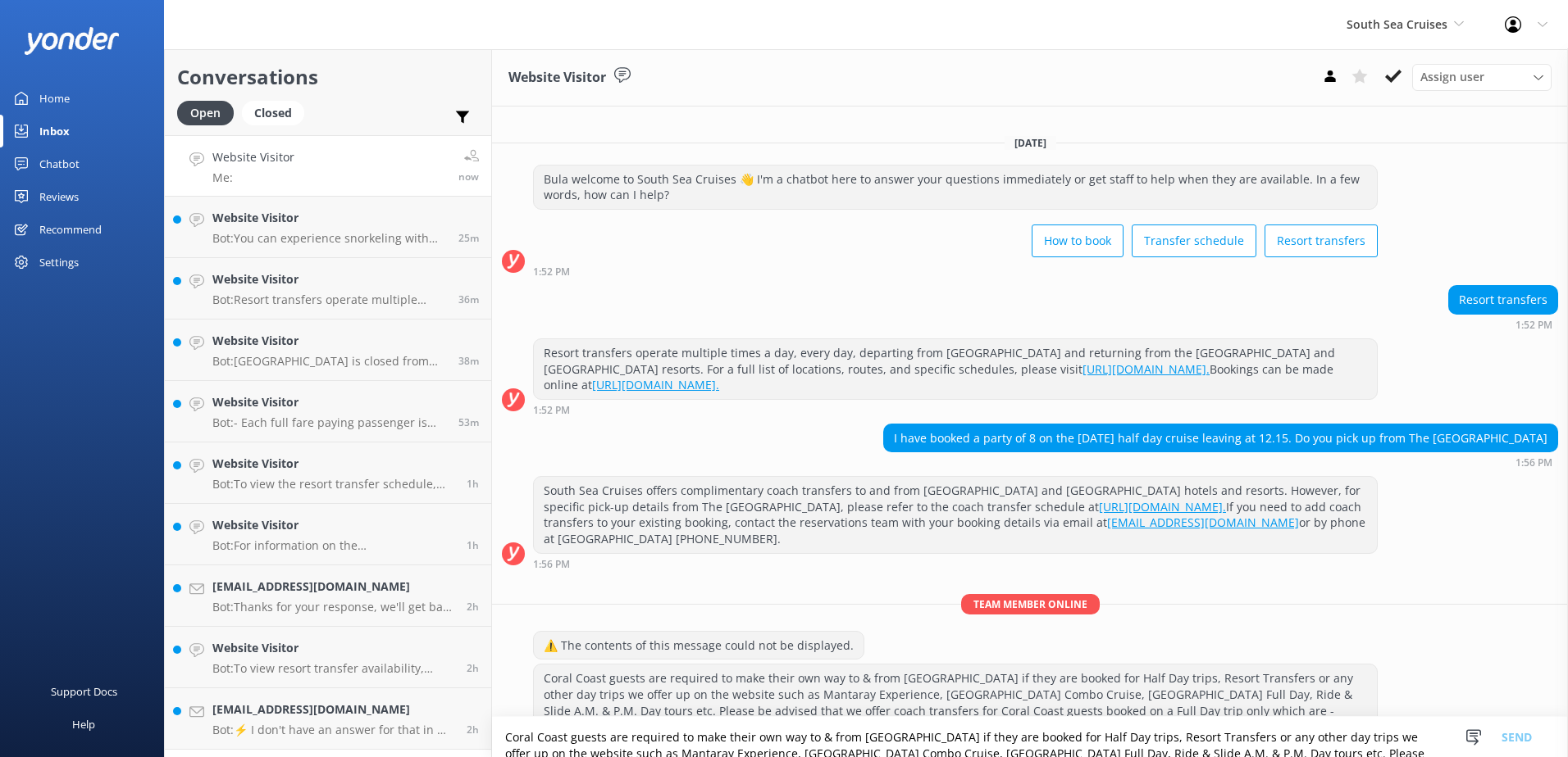
scroll to position [1474, 0]
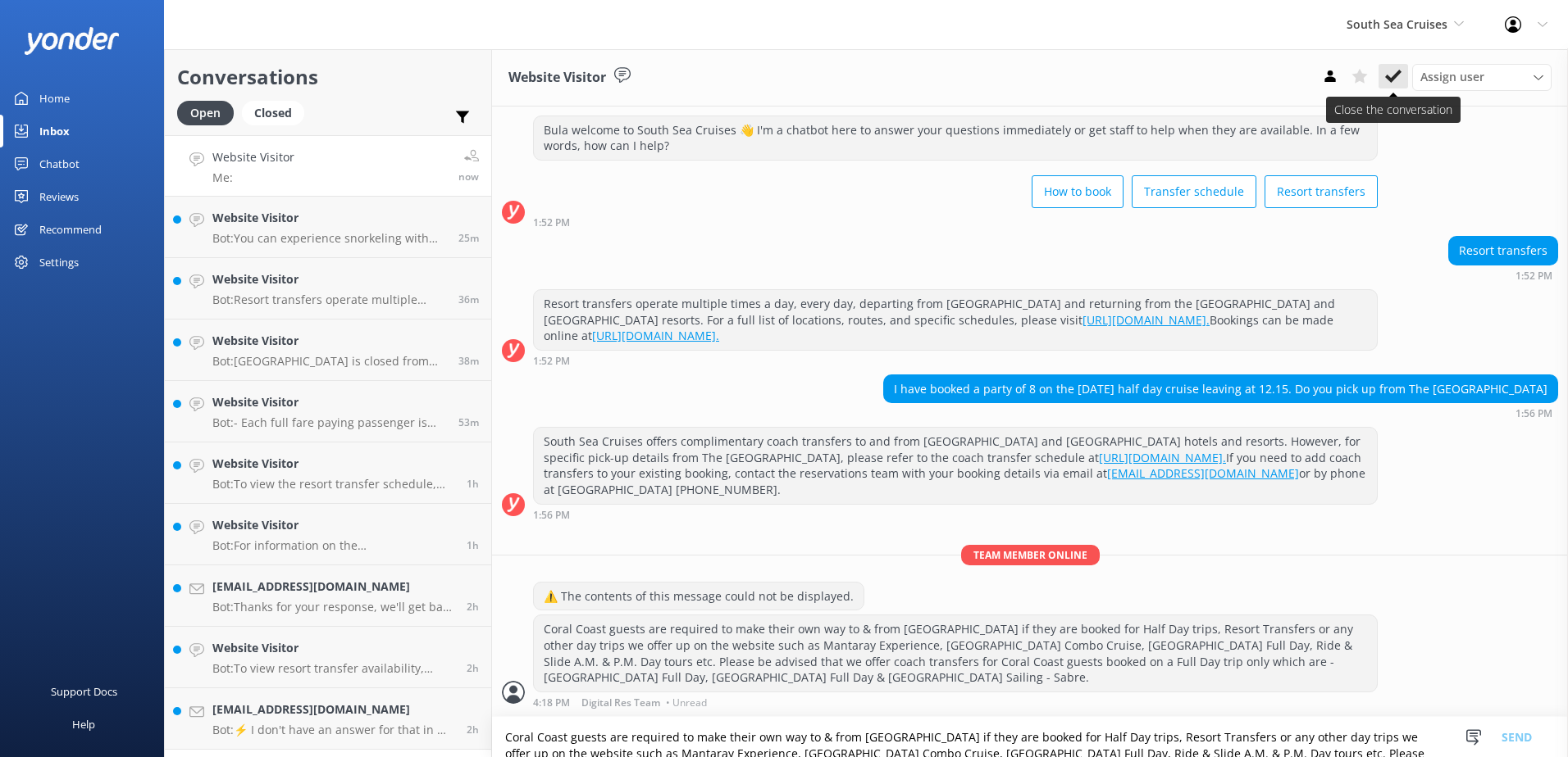
click at [1393, 76] on use at bounding box center [1393, 76] width 17 height 13
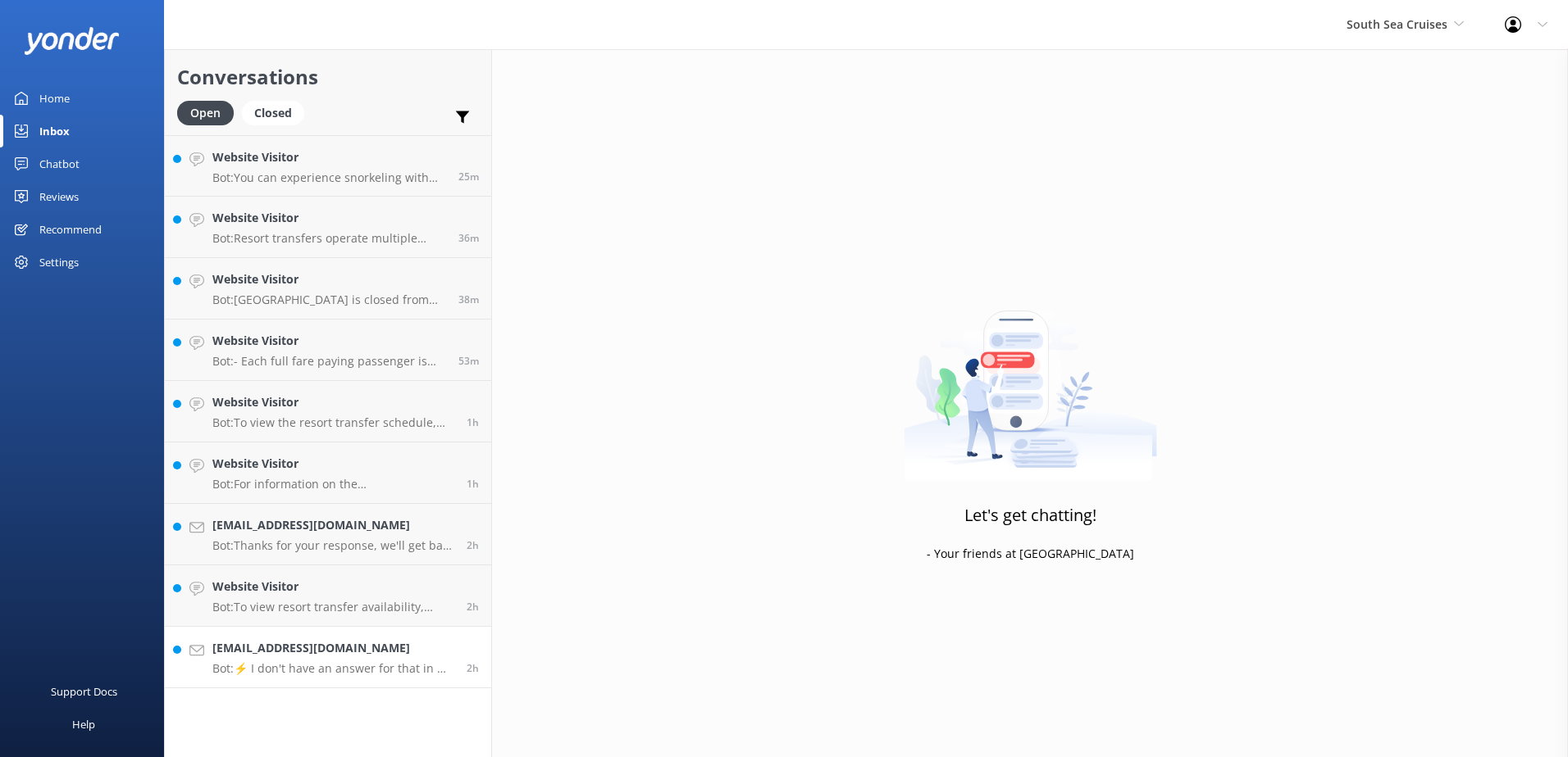
click at [400, 653] on h4 "wayan_yuko@yahoo.co.jp" at bounding box center [333, 649] width 242 height 18
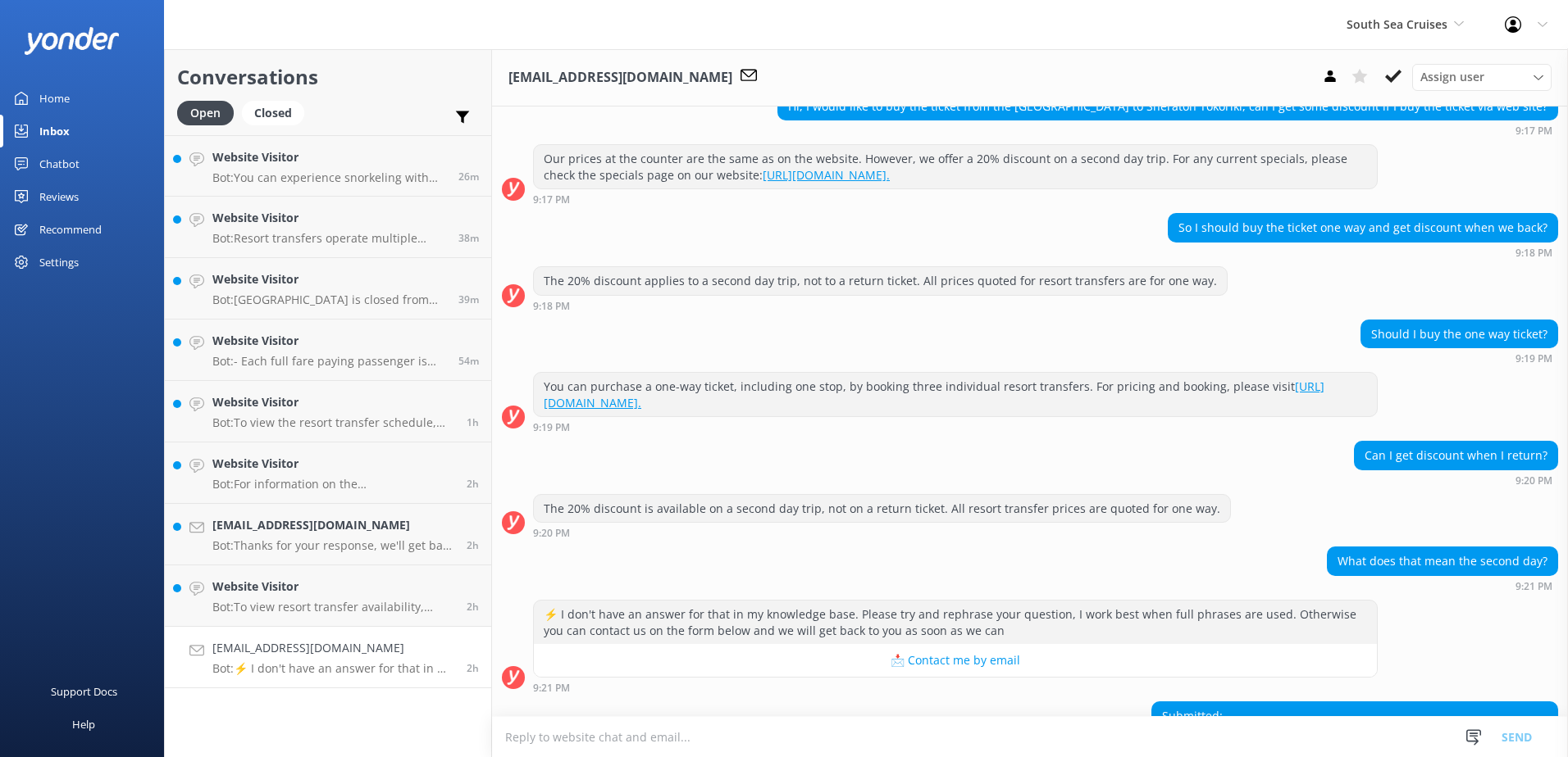
scroll to position [2766, 0]
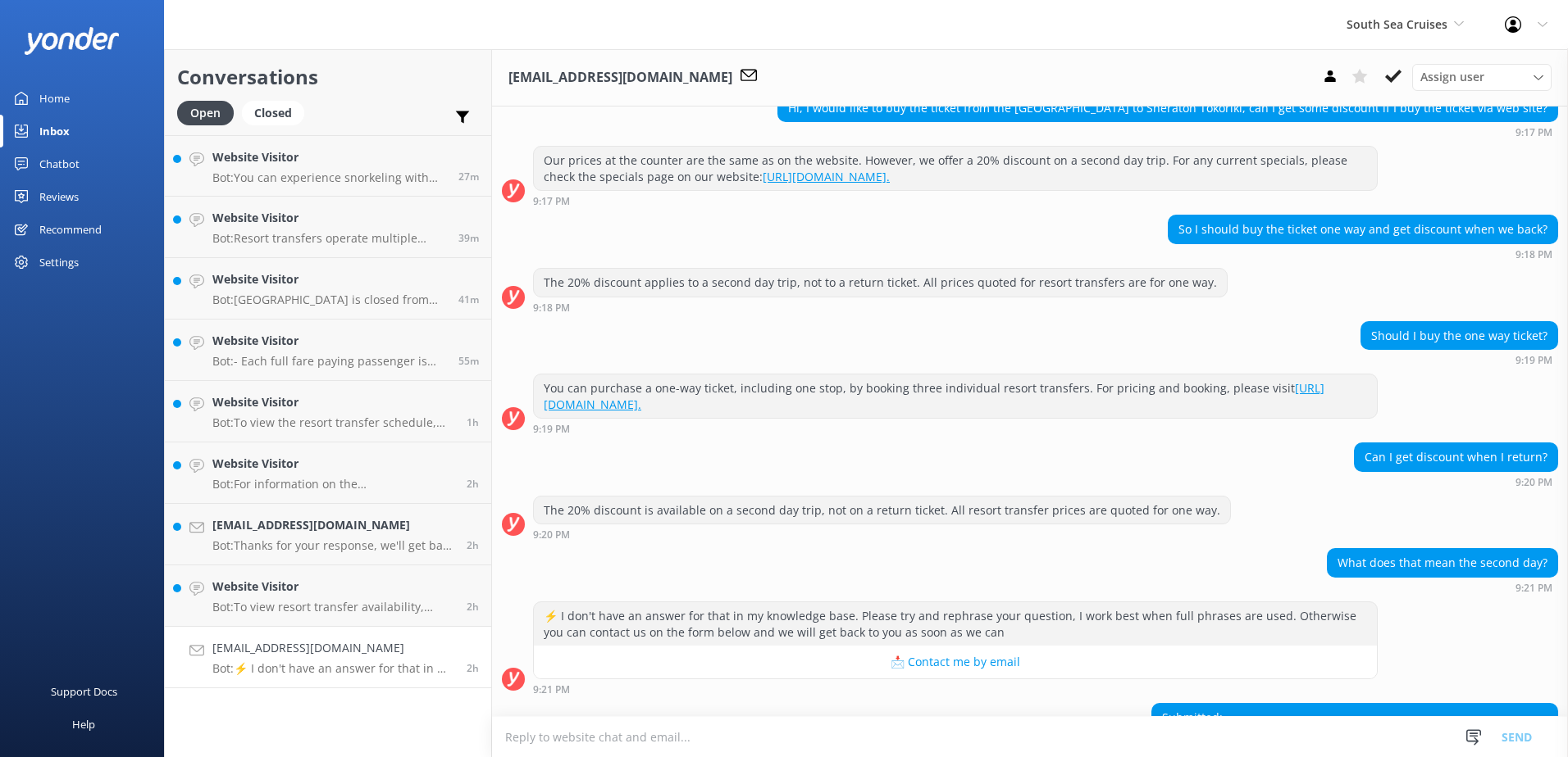
click at [709, 740] on textarea at bounding box center [1029, 738] width 1076 height 40
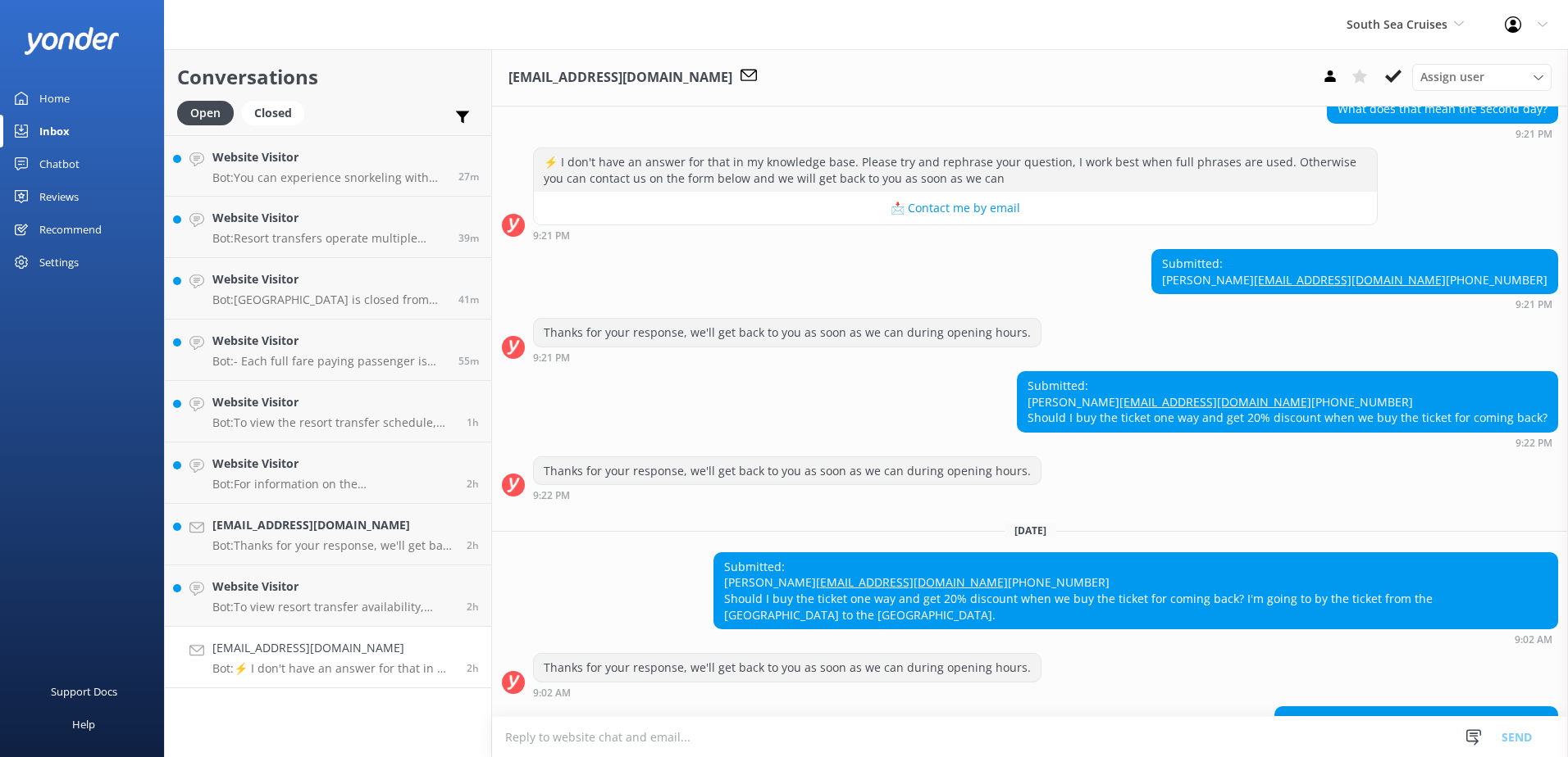
paste textarea "This discount is not valid for those who travelled on Resort Connections nor is…"
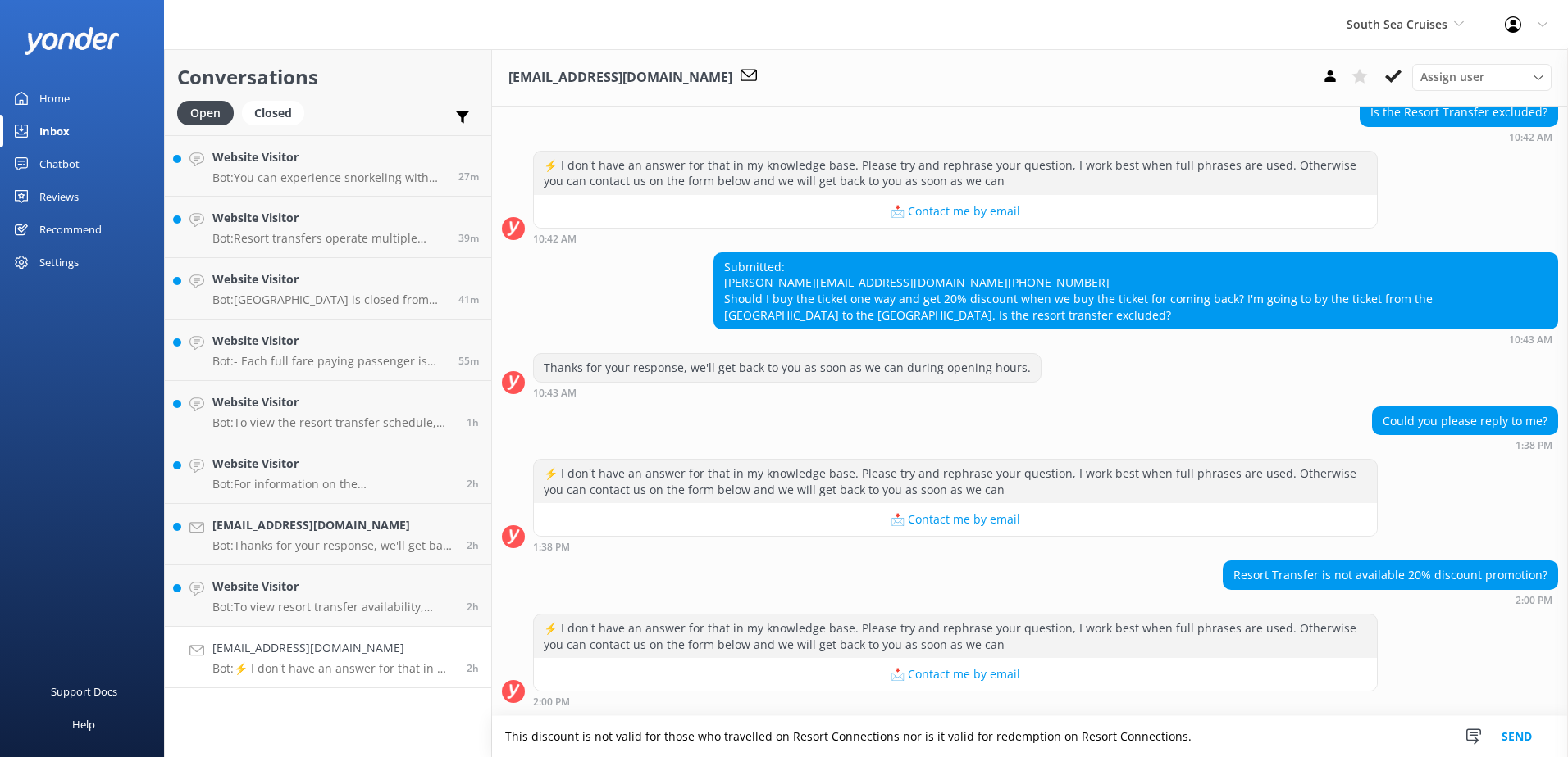
scroll to position [0, 0]
drag, startPoint x: 528, startPoint y: 730, endPoint x: 525, endPoint y: 751, distance: 21.2
click at [497, 733] on textarea "This discount is not valid for those who travelled on Resort Connections nor is…" at bounding box center [1029, 737] width 1076 height 41
click at [1320, 741] on textarea "Please be advised that the 20% discount is not valid for those who travelled on…" at bounding box center [1029, 737] width 1076 height 41
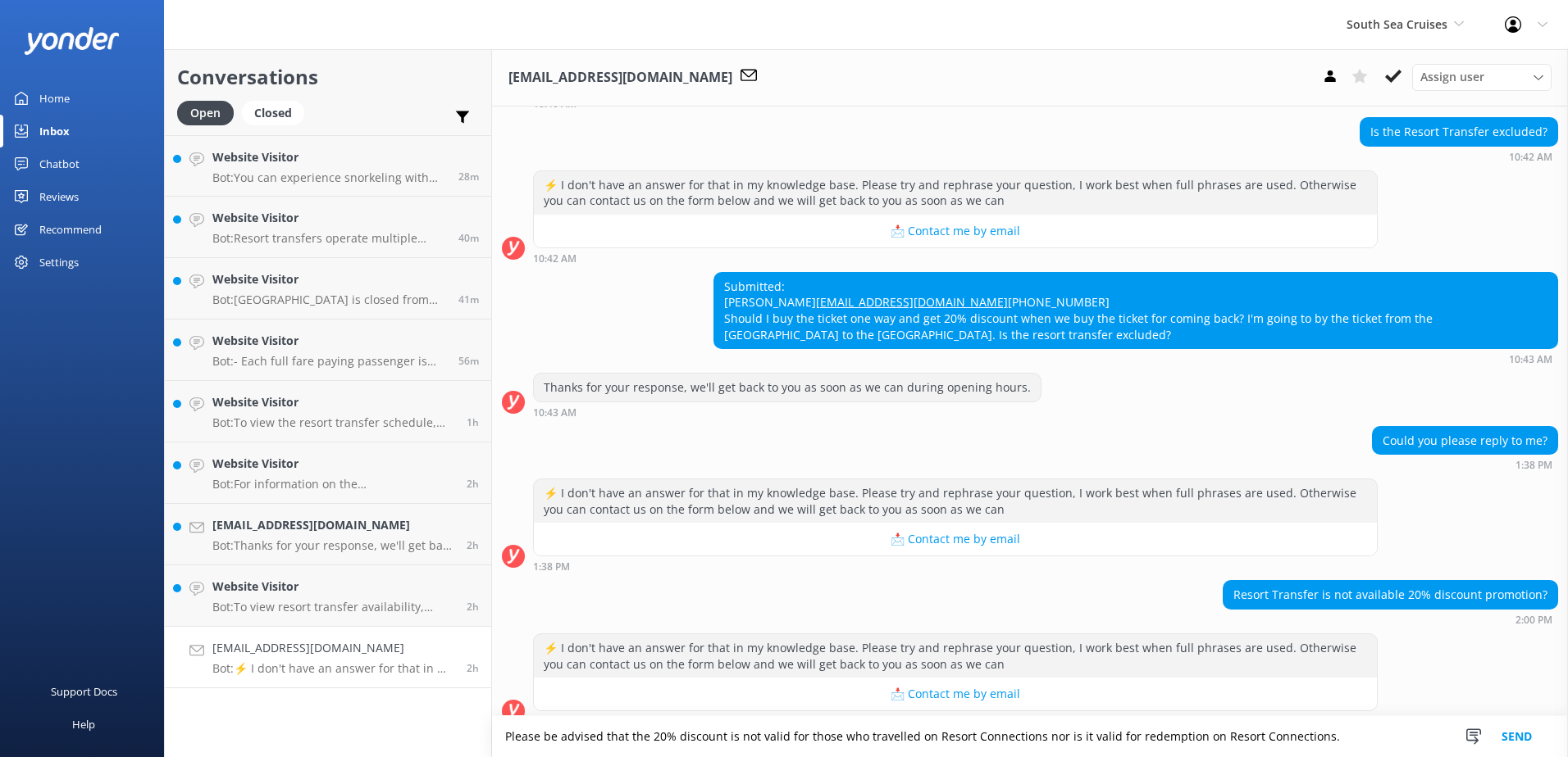
scroll to position [4161, 0]
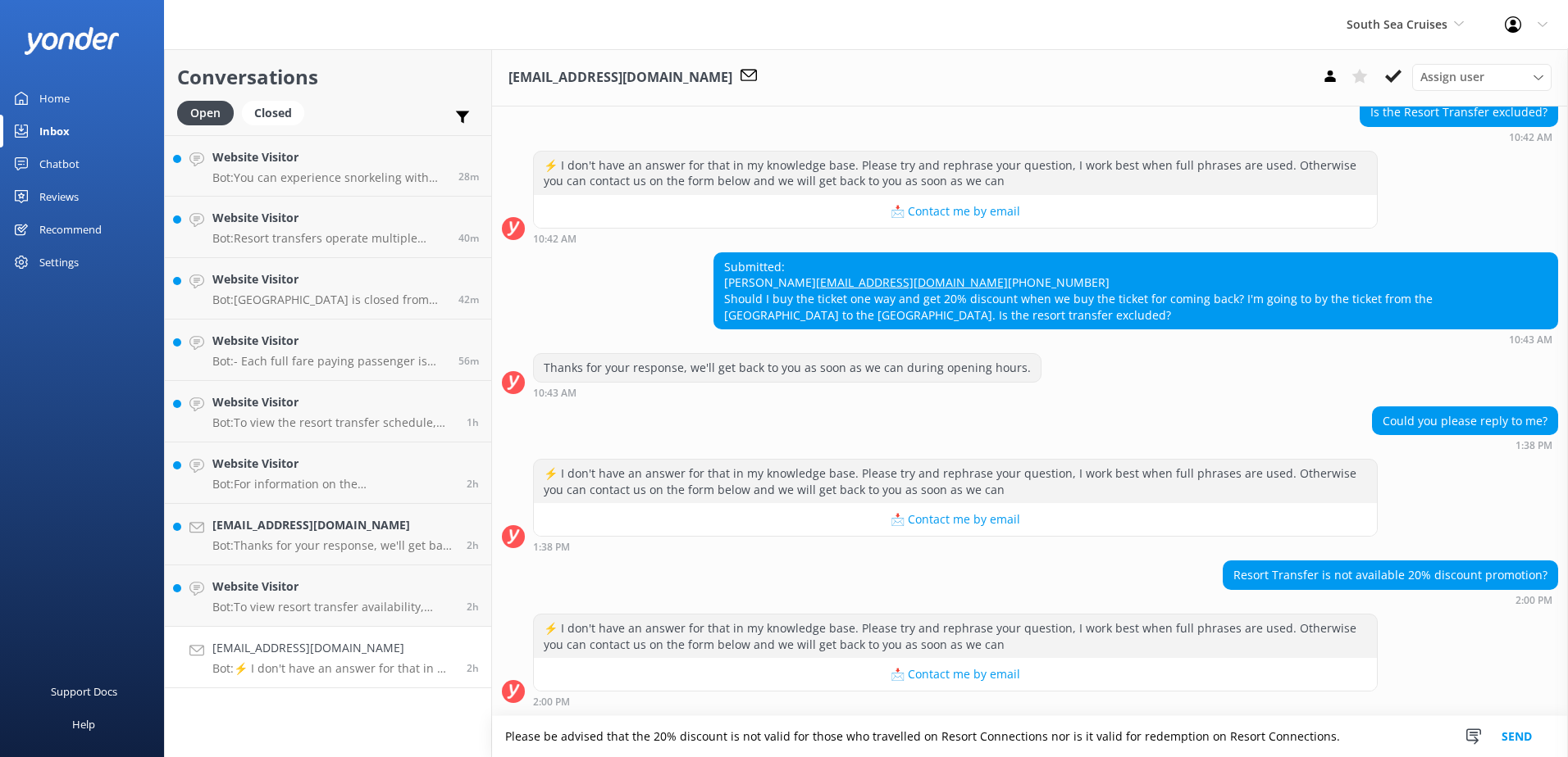
click at [1363, 739] on textarea "Please be advised that the 20% discount is not valid for those who travelled on…" at bounding box center [1029, 737] width 1076 height 41
paste textarea "Valid only for those that have already traveled on a South Sea Cruises Day Trip…"
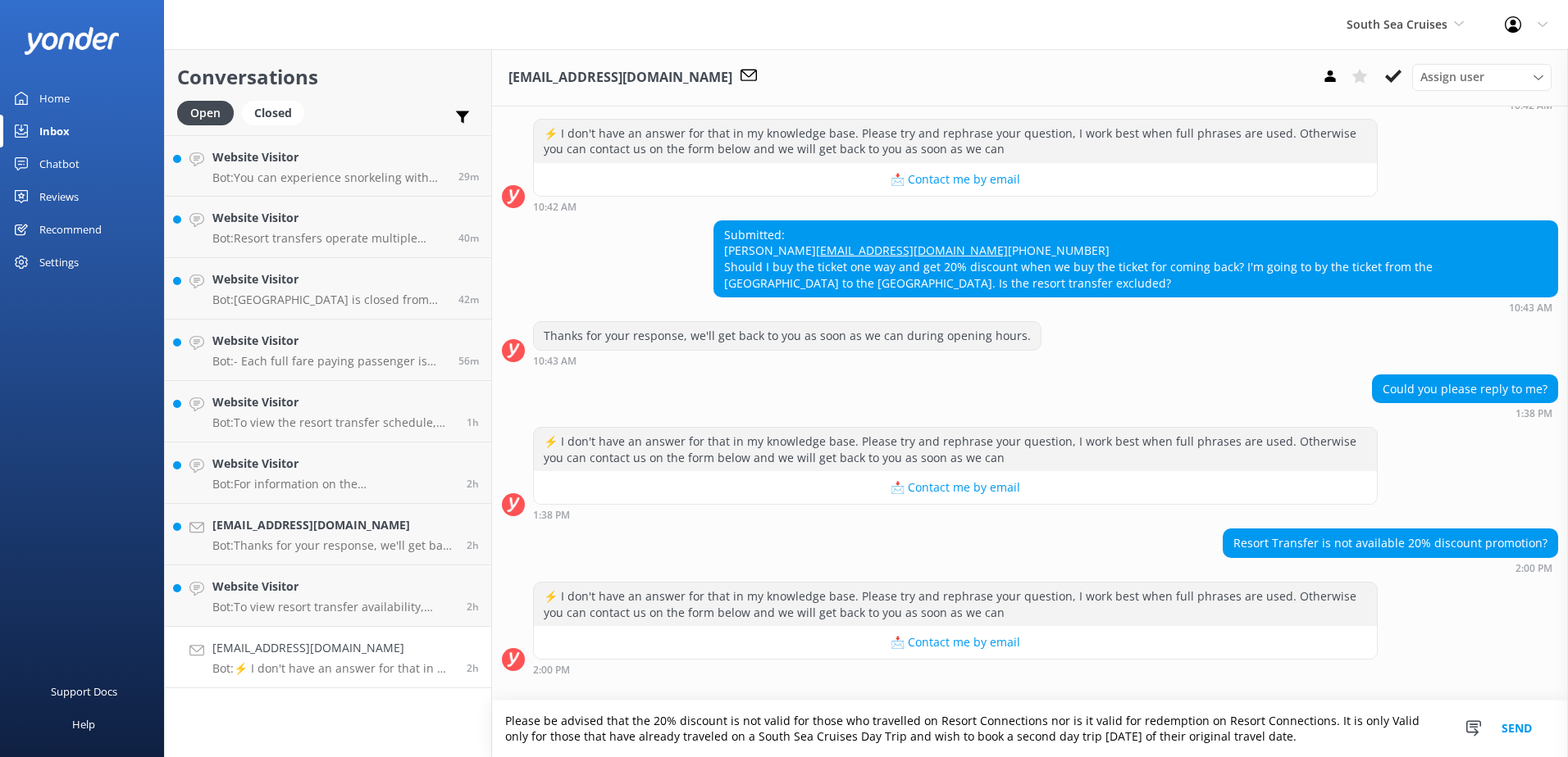
scroll to position [4193, 0]
click at [1371, 703] on textarea "Please be advised that the 20% discount is not valid for those who travelled on…" at bounding box center [1029, 729] width 1076 height 57
drag, startPoint x: 1316, startPoint y: 703, endPoint x: 1335, endPoint y: 728, distance: 31.4
click at [1335, 728] on textarea "Please be advised that the 20% discount is not valid for those who travelled on…" at bounding box center [1029, 729] width 1076 height 57
click at [722, 706] on textarea "Please be advised that the 20% discount is not valid for those who travelled on…" at bounding box center [1029, 729] width 1076 height 57
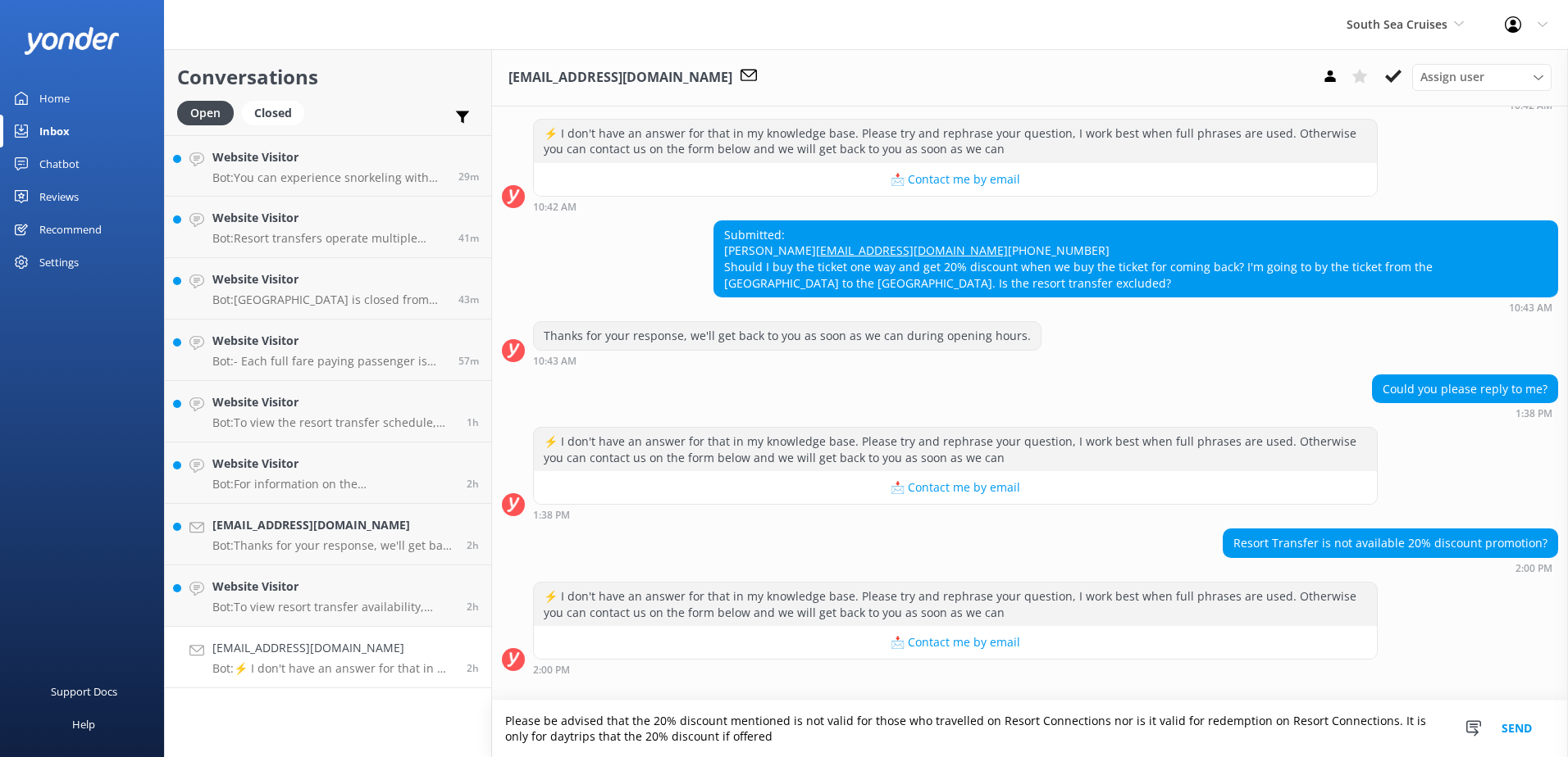
drag, startPoint x: 1378, startPoint y: 705, endPoint x: 1391, endPoint y: 725, distance: 23.9
click at [1399, 729] on textarea "Please be advised that the 20% discount mentioned is not valid for those who tr…" at bounding box center [1029, 729] width 1076 height 57
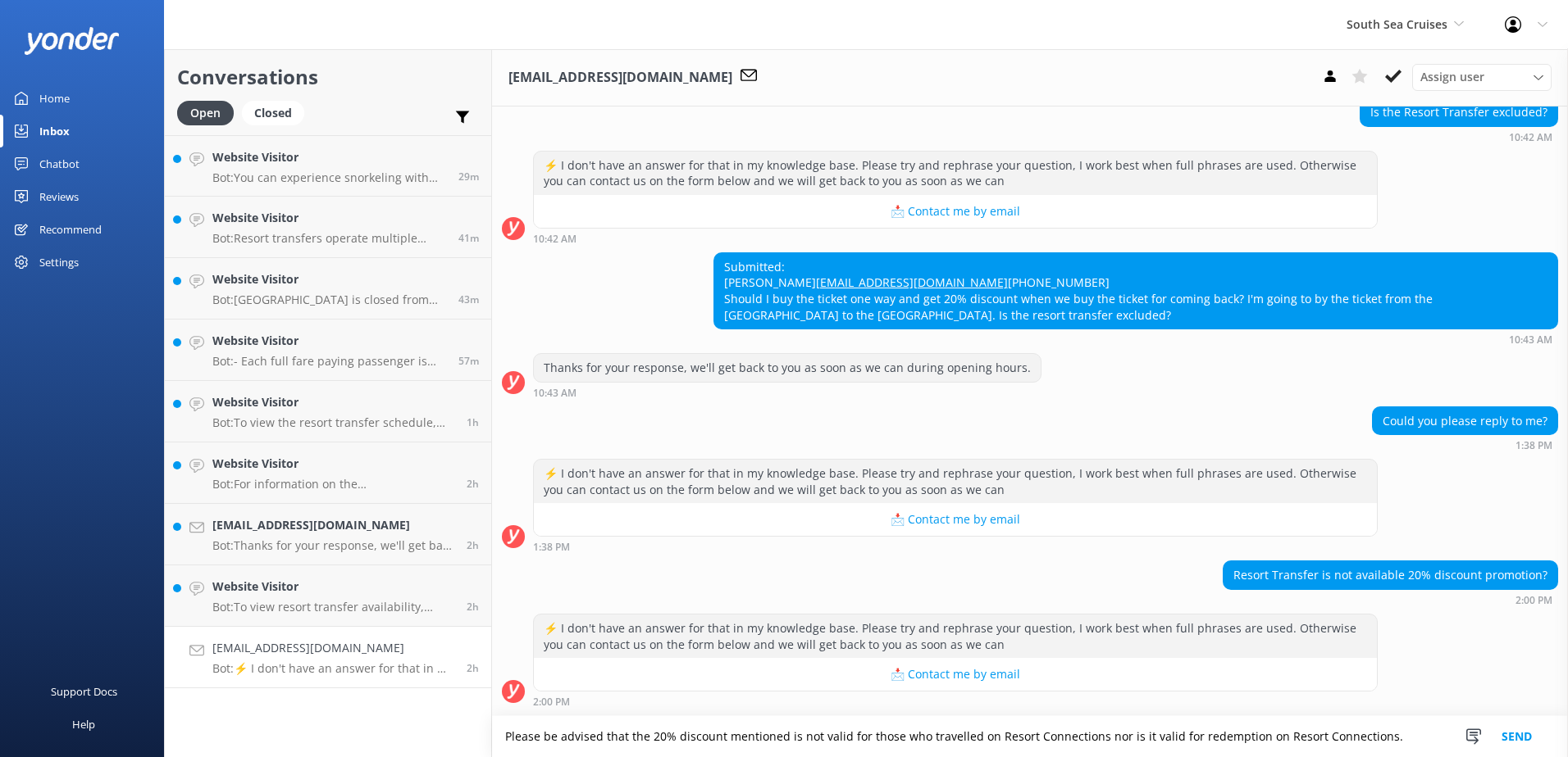
scroll to position [4161, 0]
type textarea "Please be advised that the 20% discount mentioned is not valid for those who tr…"
click at [1511, 739] on button "Send" at bounding box center [1517, 737] width 62 height 41
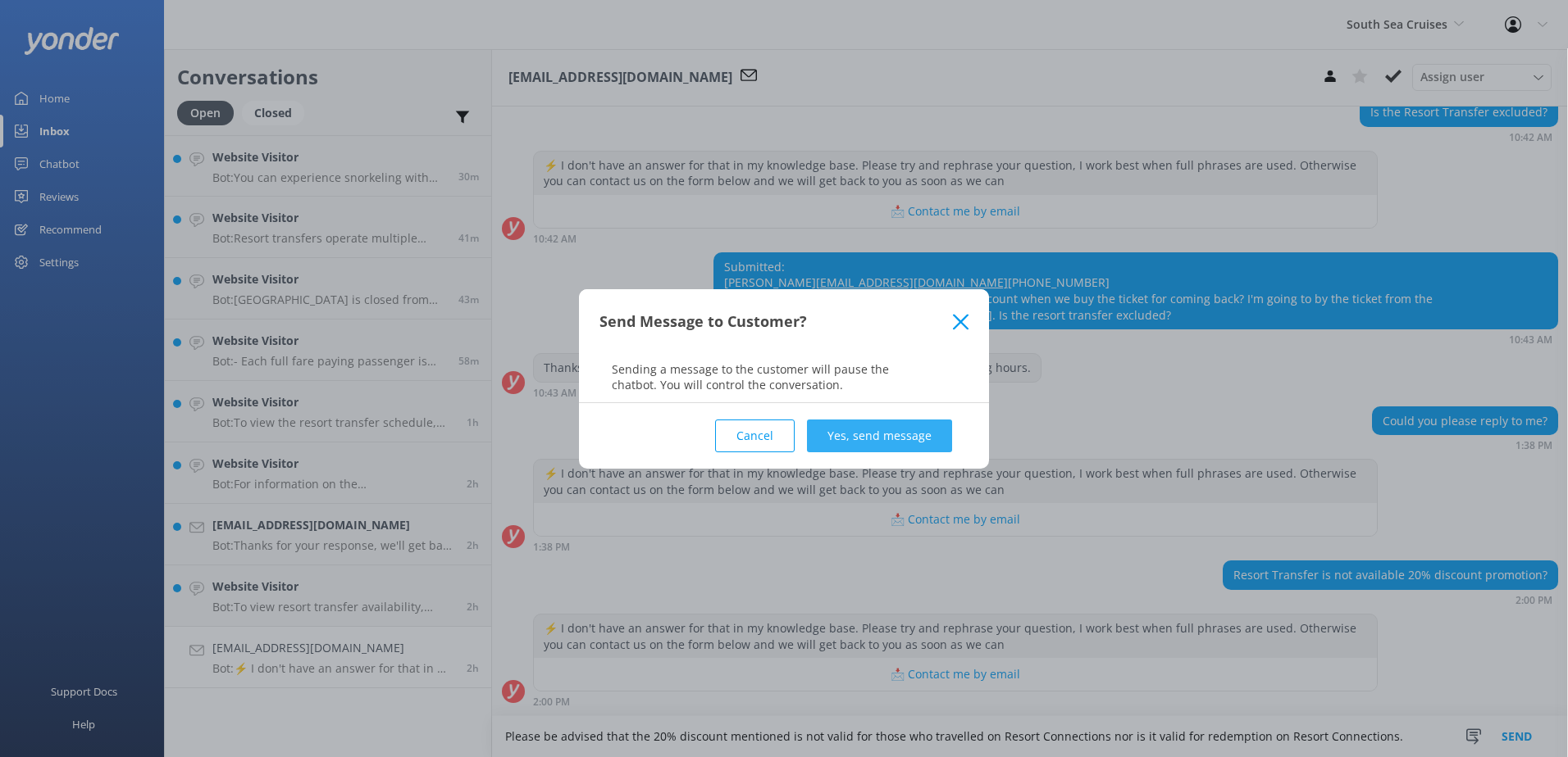
click at [920, 440] on button "Yes, send message" at bounding box center [880, 436] width 145 height 33
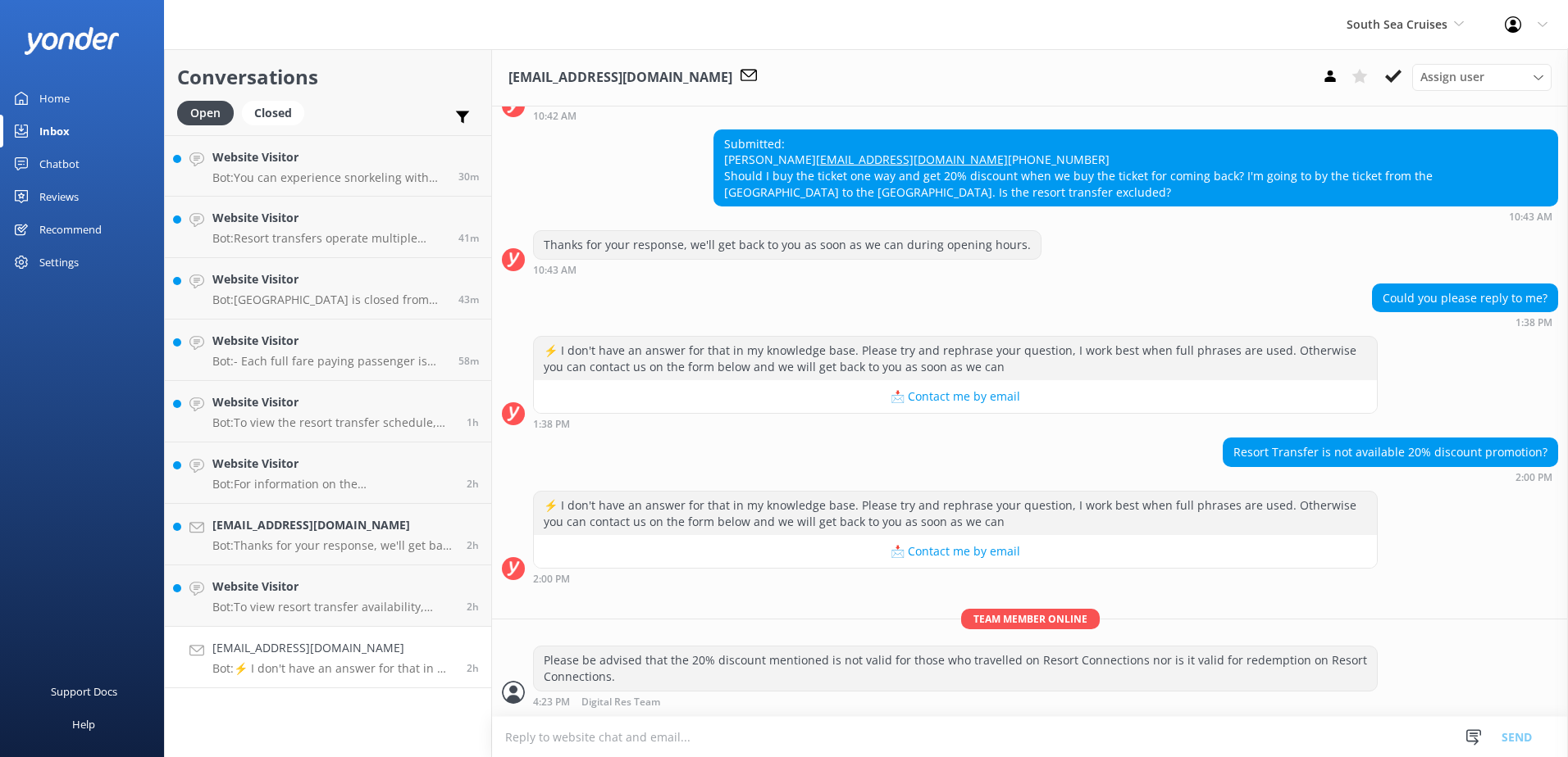
scroll to position [4283, 0]
click at [1393, 78] on use at bounding box center [1393, 76] width 17 height 13
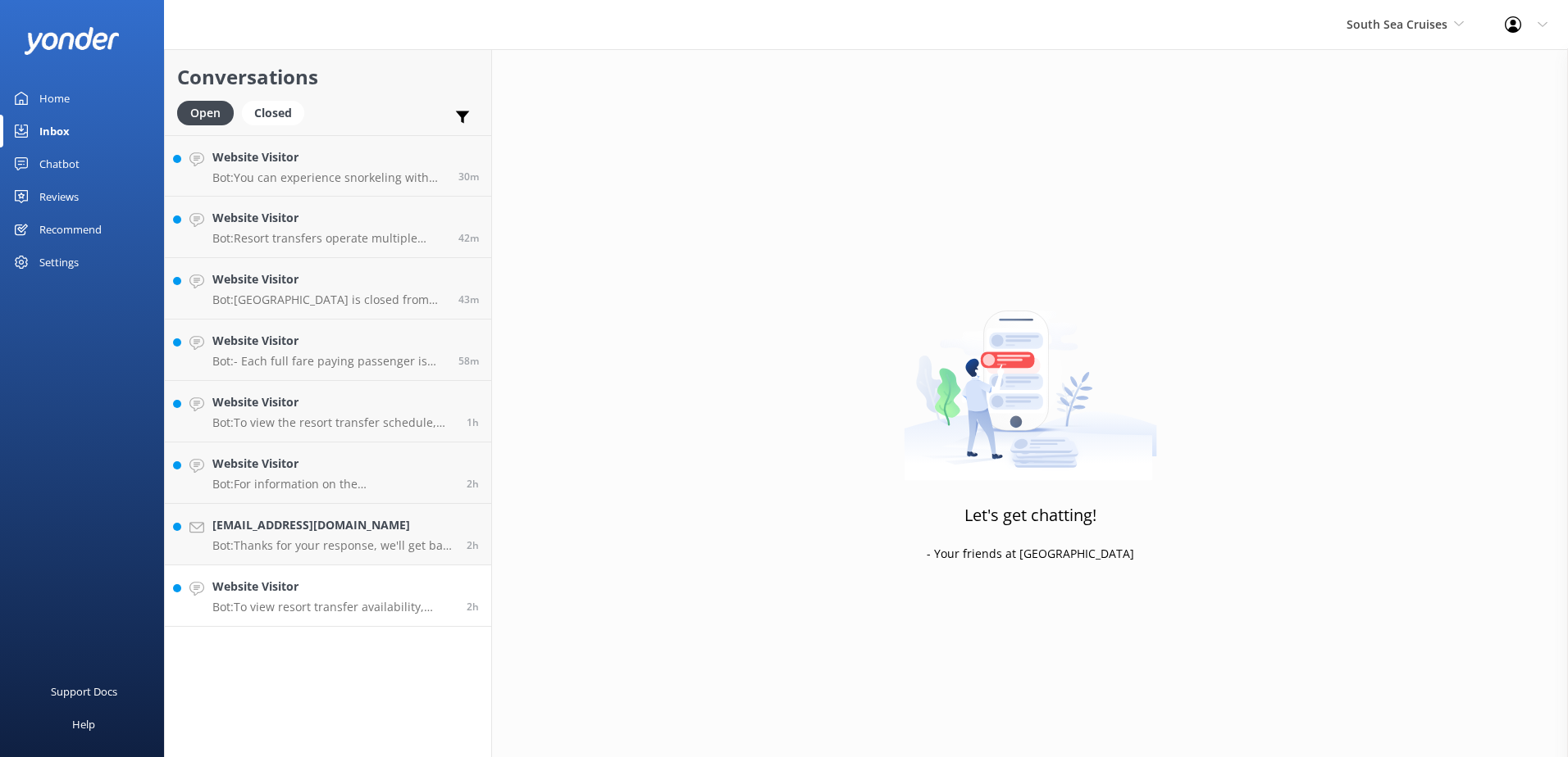
click at [433, 604] on p "Bot: To view resort transfer availability, pricing, and to book your resort tra…" at bounding box center [333, 607] width 242 height 15
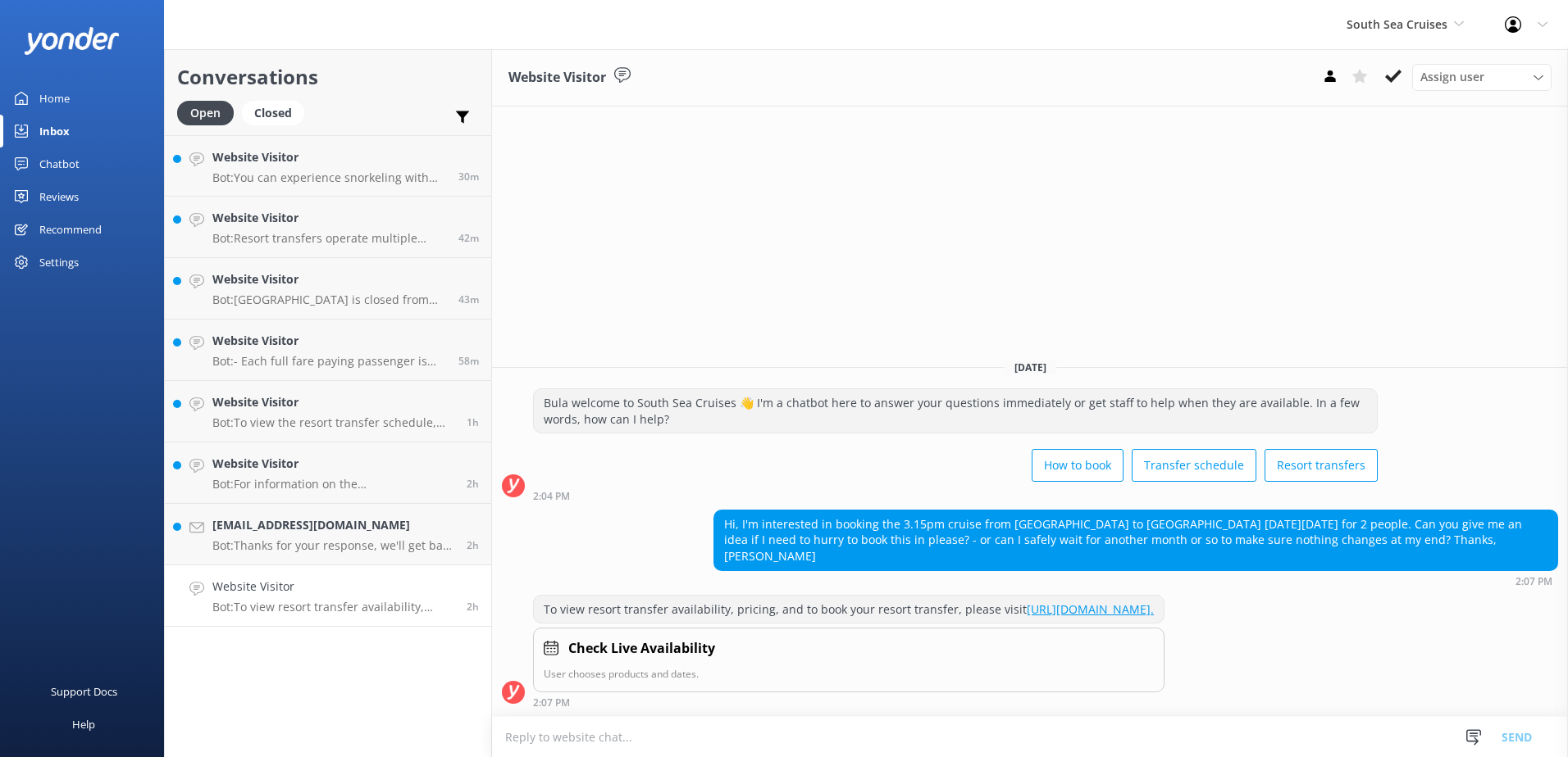
click at [690, 736] on textarea at bounding box center [1029, 738] width 1076 height 40
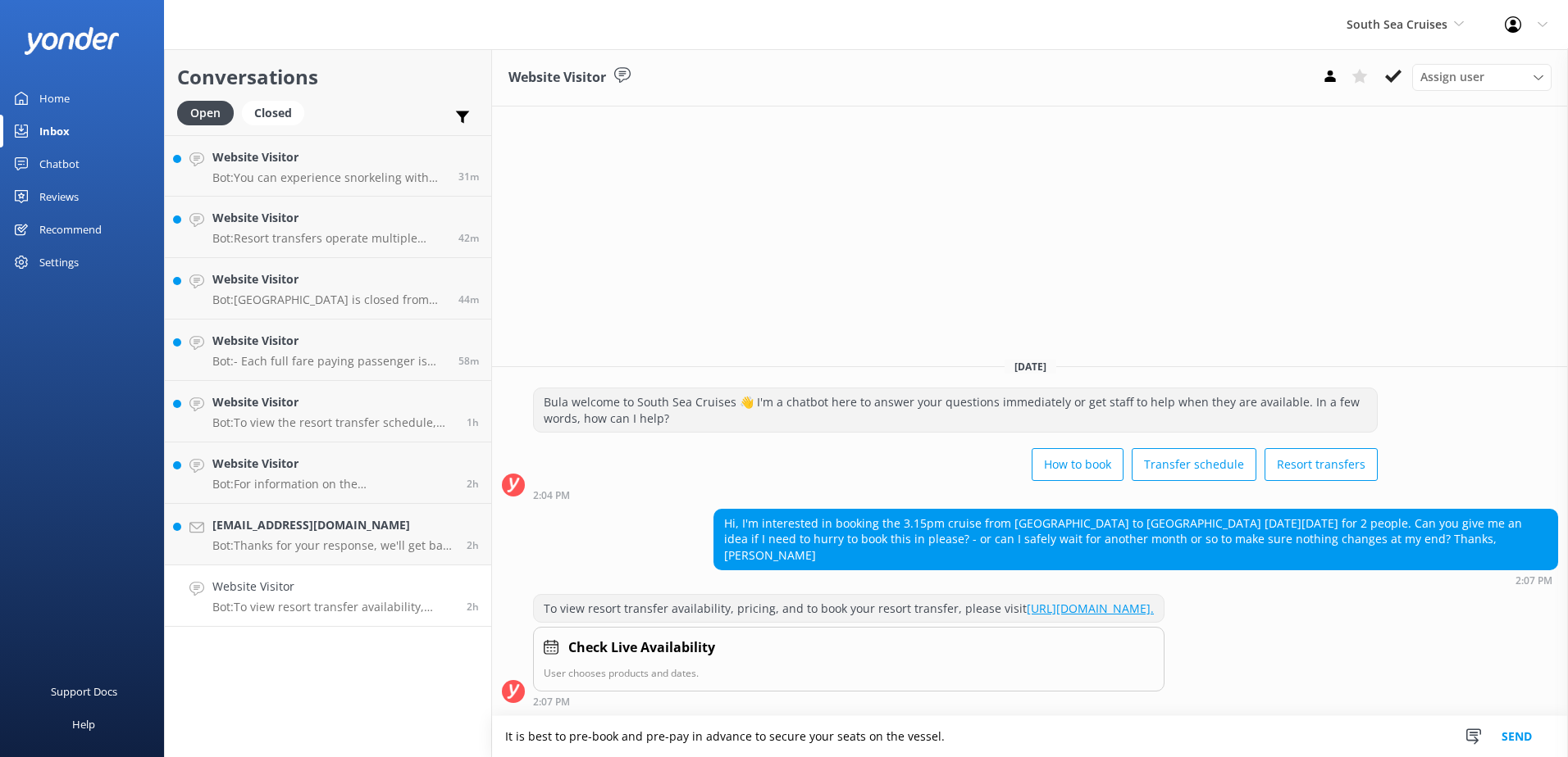
type textarea "It is best to pre-book and pre-pay in advance to secure your seats on the vesse…"
click at [1511, 735] on button "Send" at bounding box center [1517, 737] width 62 height 41
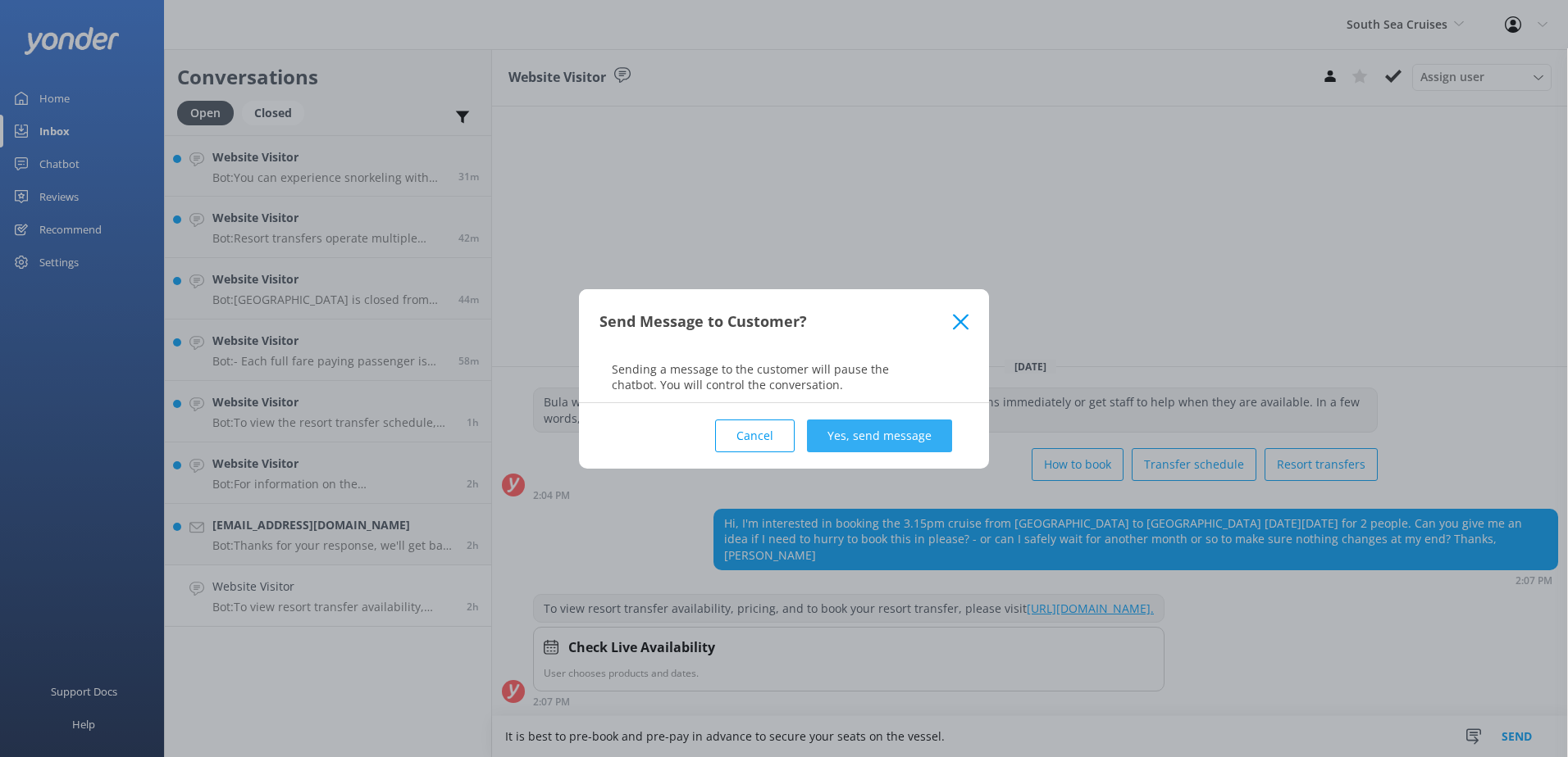
click at [864, 435] on button "Yes, send message" at bounding box center [880, 436] width 145 height 33
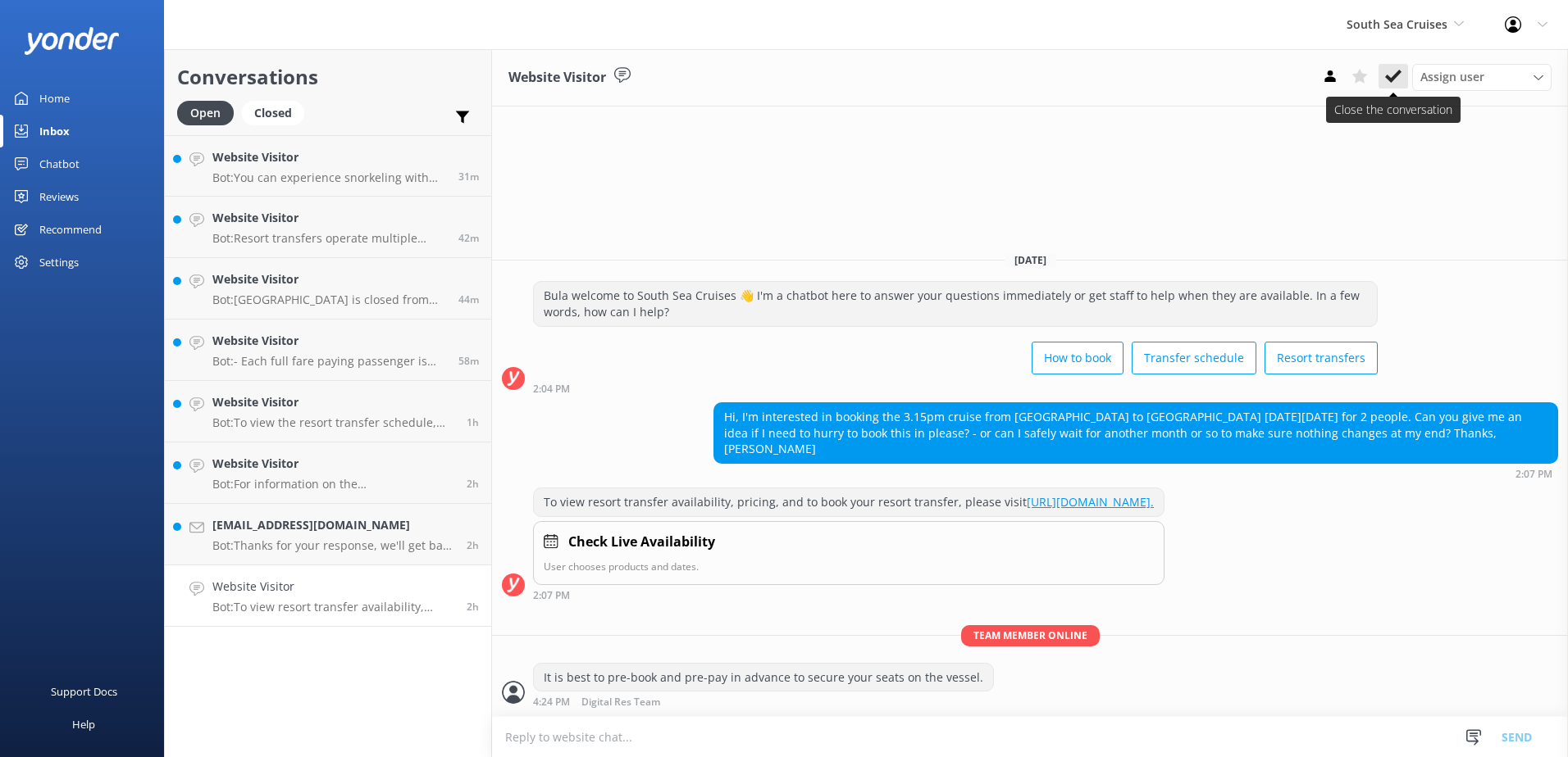
click at [1395, 80] on icon at bounding box center [1393, 76] width 17 height 17
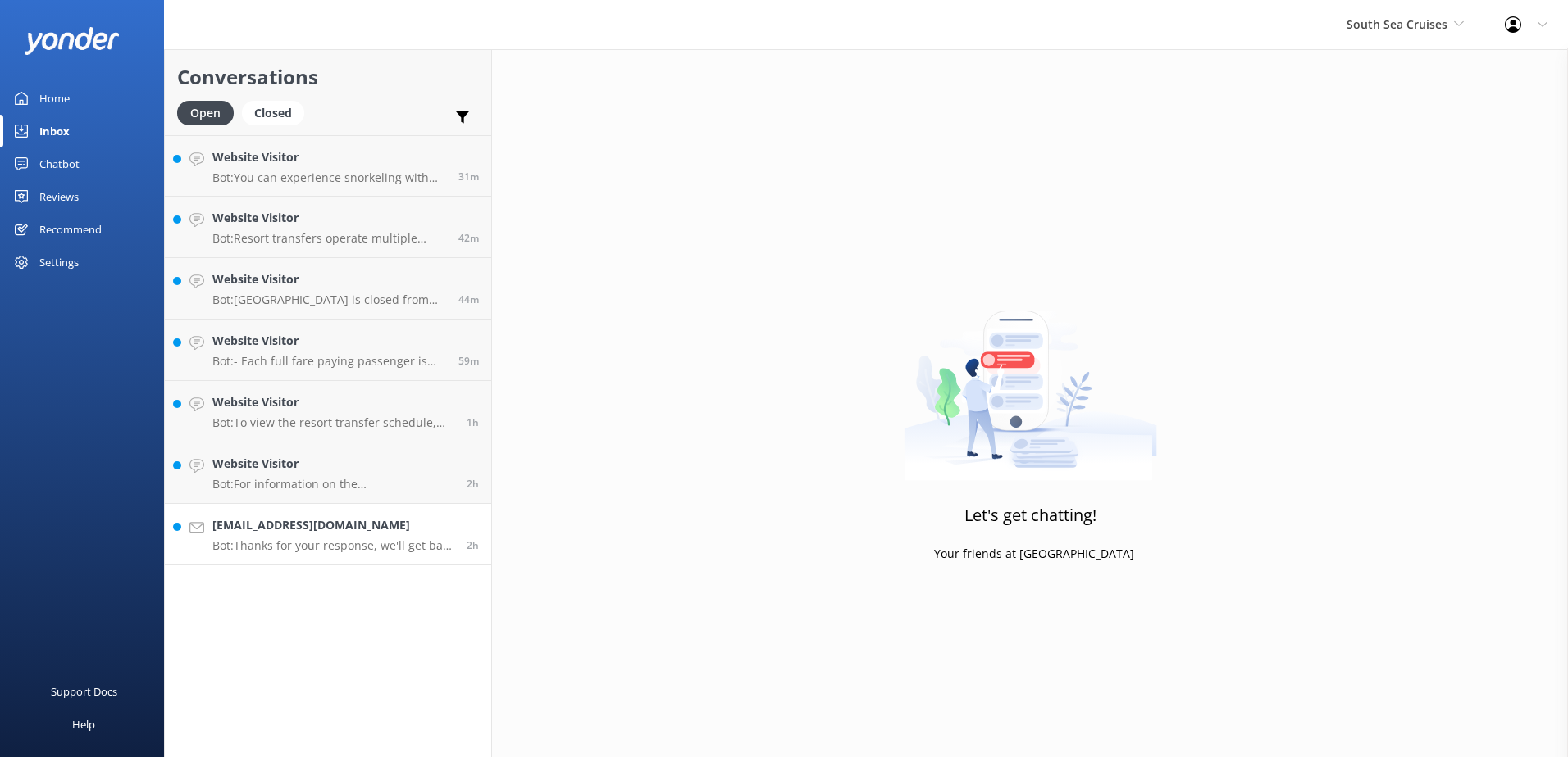
click at [460, 525] on div "2h" at bounding box center [466, 534] width 25 height 36
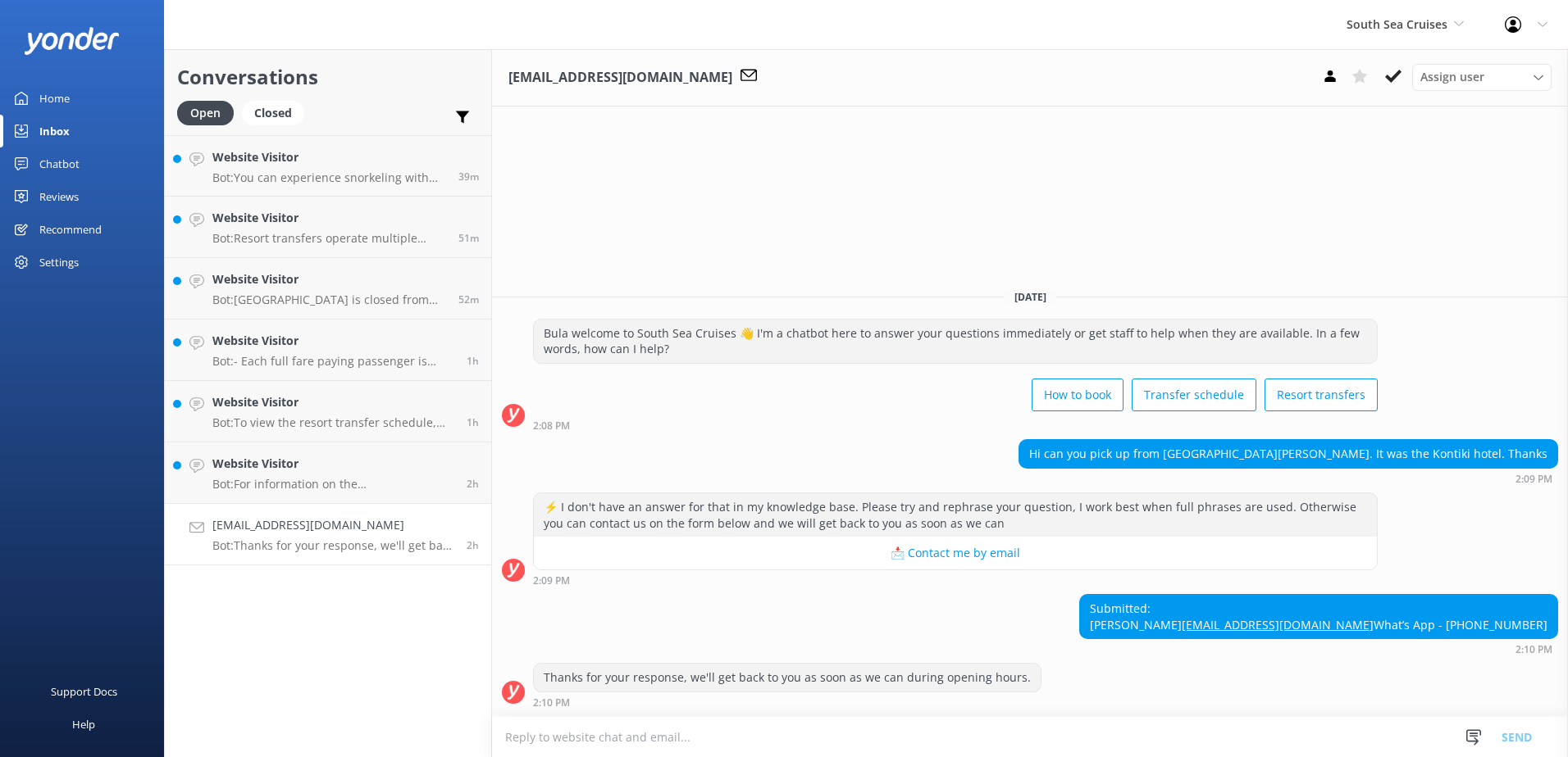
click at [876, 420] on div "2:08 PM" at bounding box center [955, 425] width 845 height 11
click at [1394, 64] on button at bounding box center [1393, 76] width 29 height 25
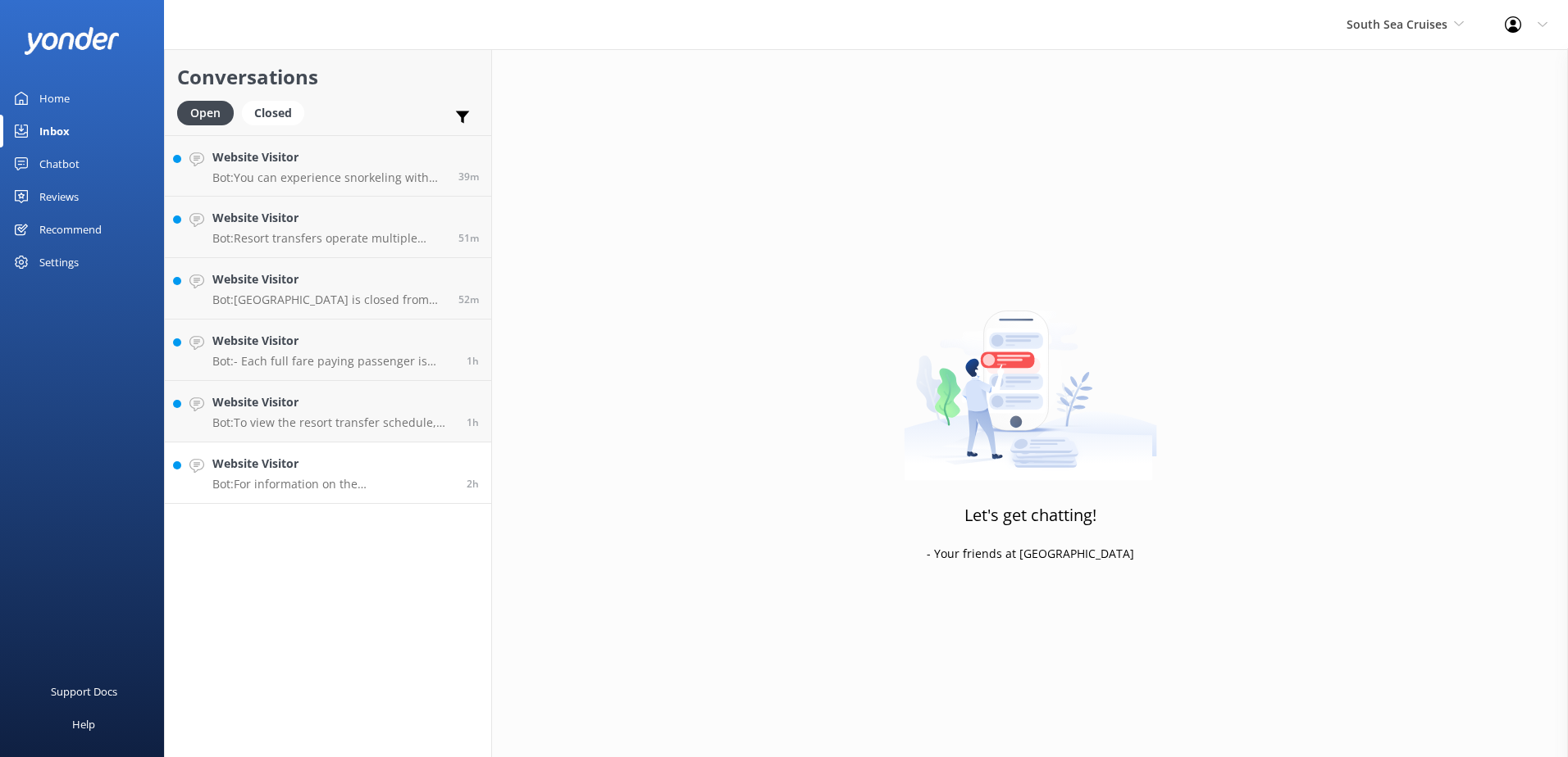
click at [406, 468] on h4 "Website Visitor" at bounding box center [333, 464] width 242 height 18
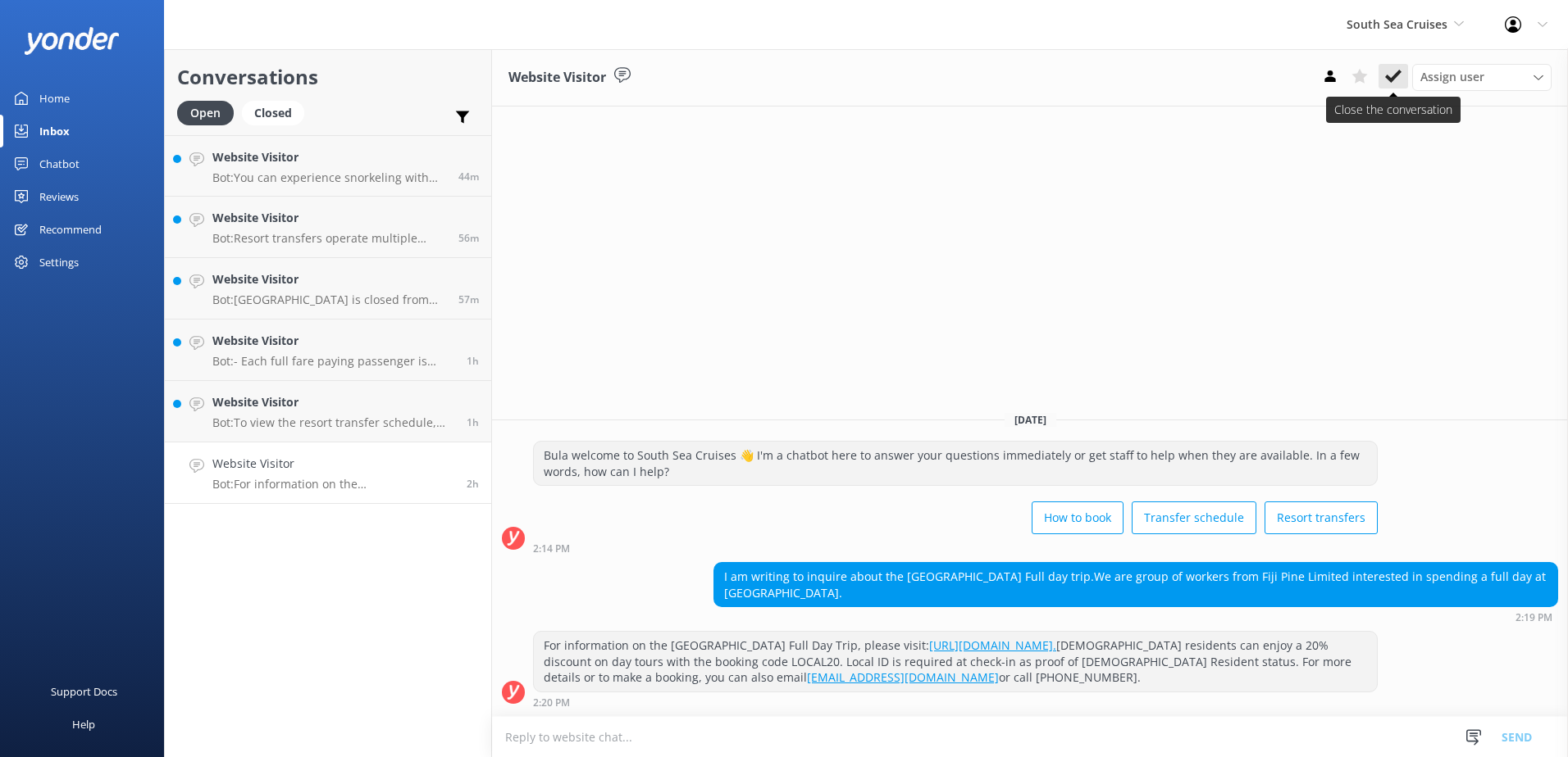
click at [1389, 69] on icon at bounding box center [1393, 76] width 17 height 17
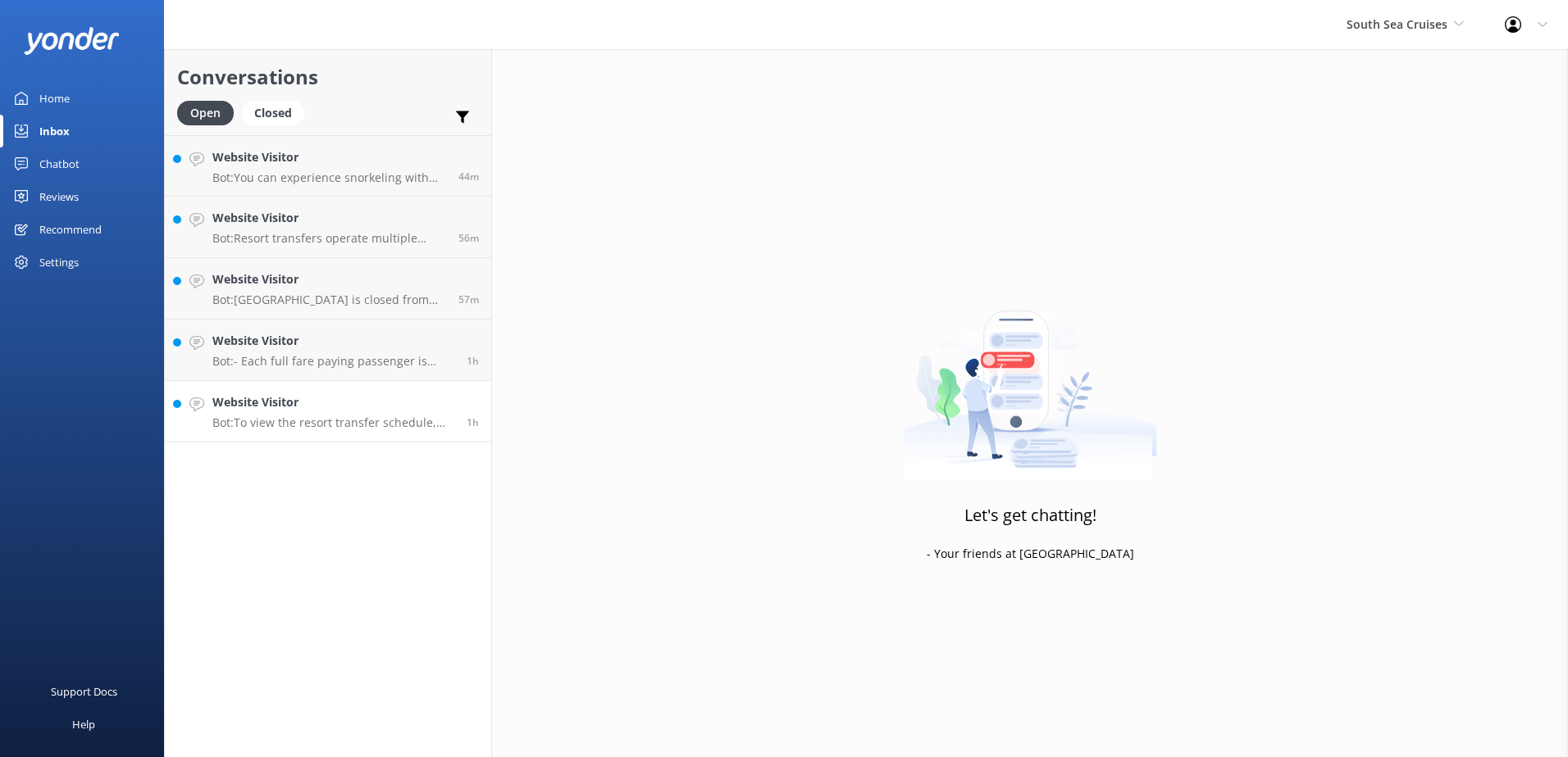
click at [415, 414] on div "Website Visitor Bot: To view the resort transfer schedule, please visit: https:…" at bounding box center [333, 411] width 242 height 36
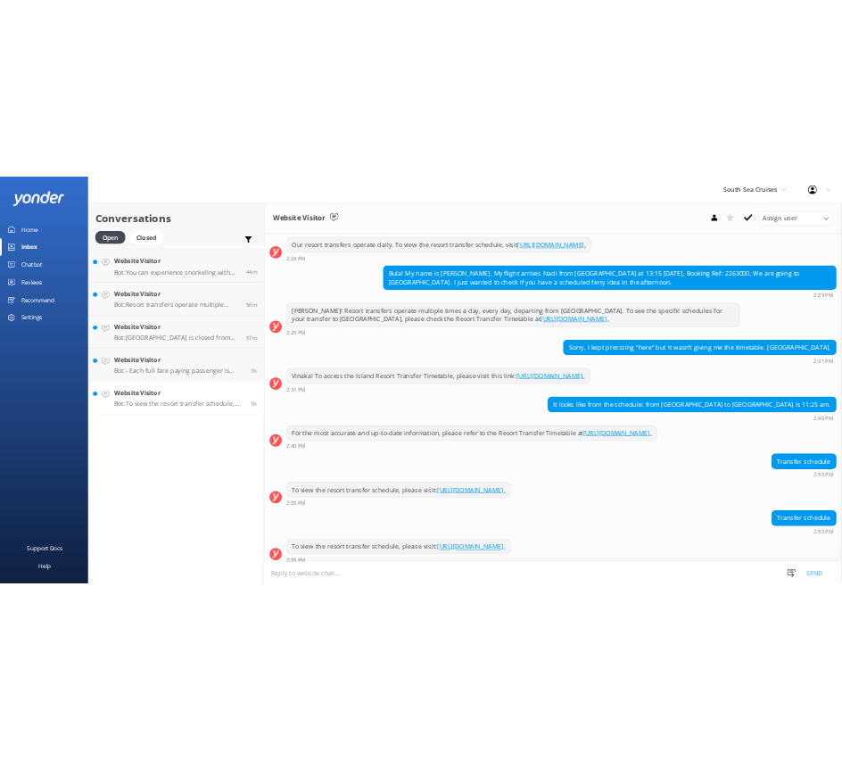
scroll to position [241, 0]
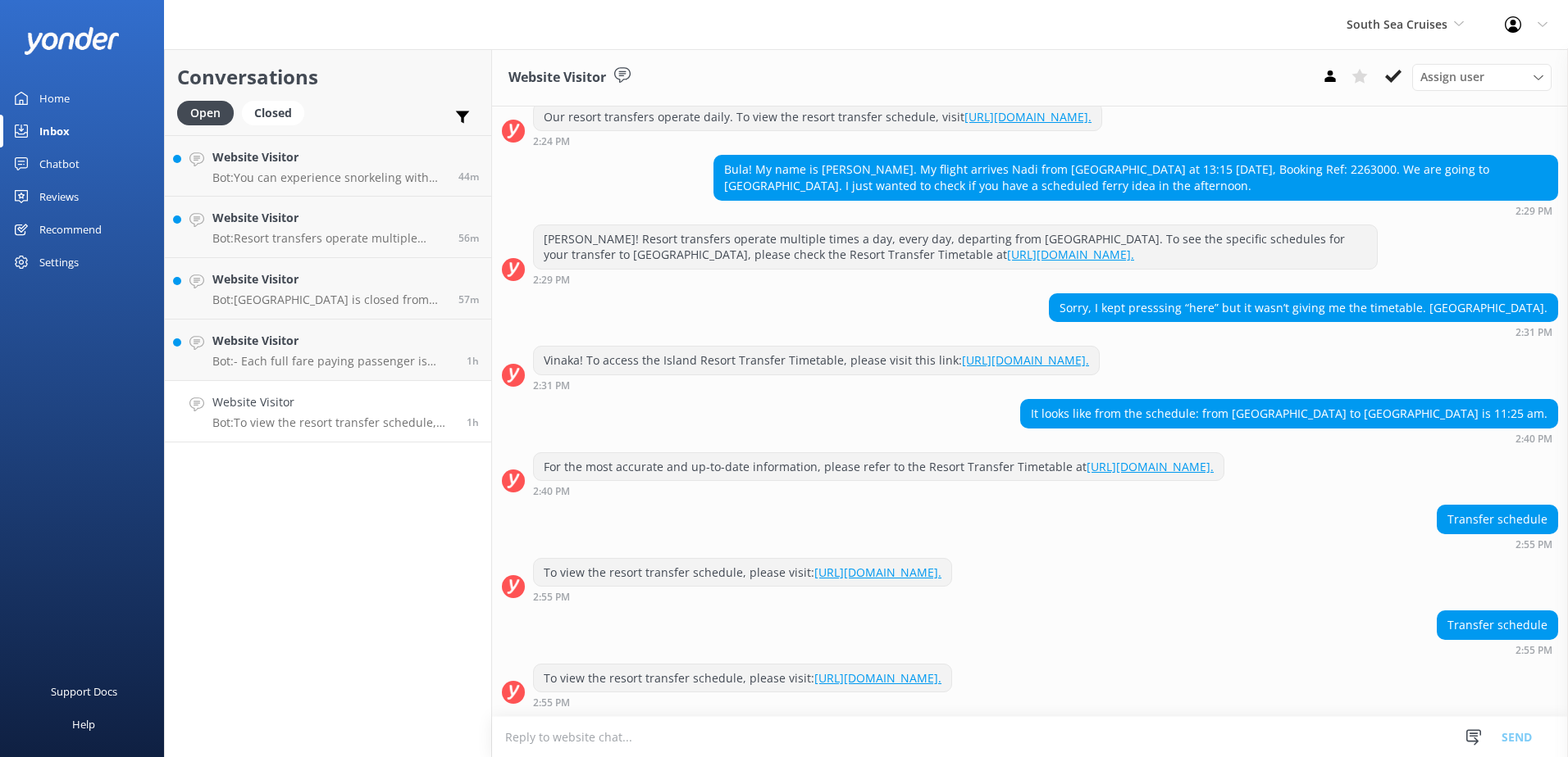
click at [1201, 164] on div "Bula! My name is Myra. My flight arrives Nadi from Vavau at 13:15 10/4/25, Book…" at bounding box center [1135, 177] width 843 height 43
copy div "2263000"
click at [730, 745] on textarea at bounding box center [1029, 738] width 1076 height 40
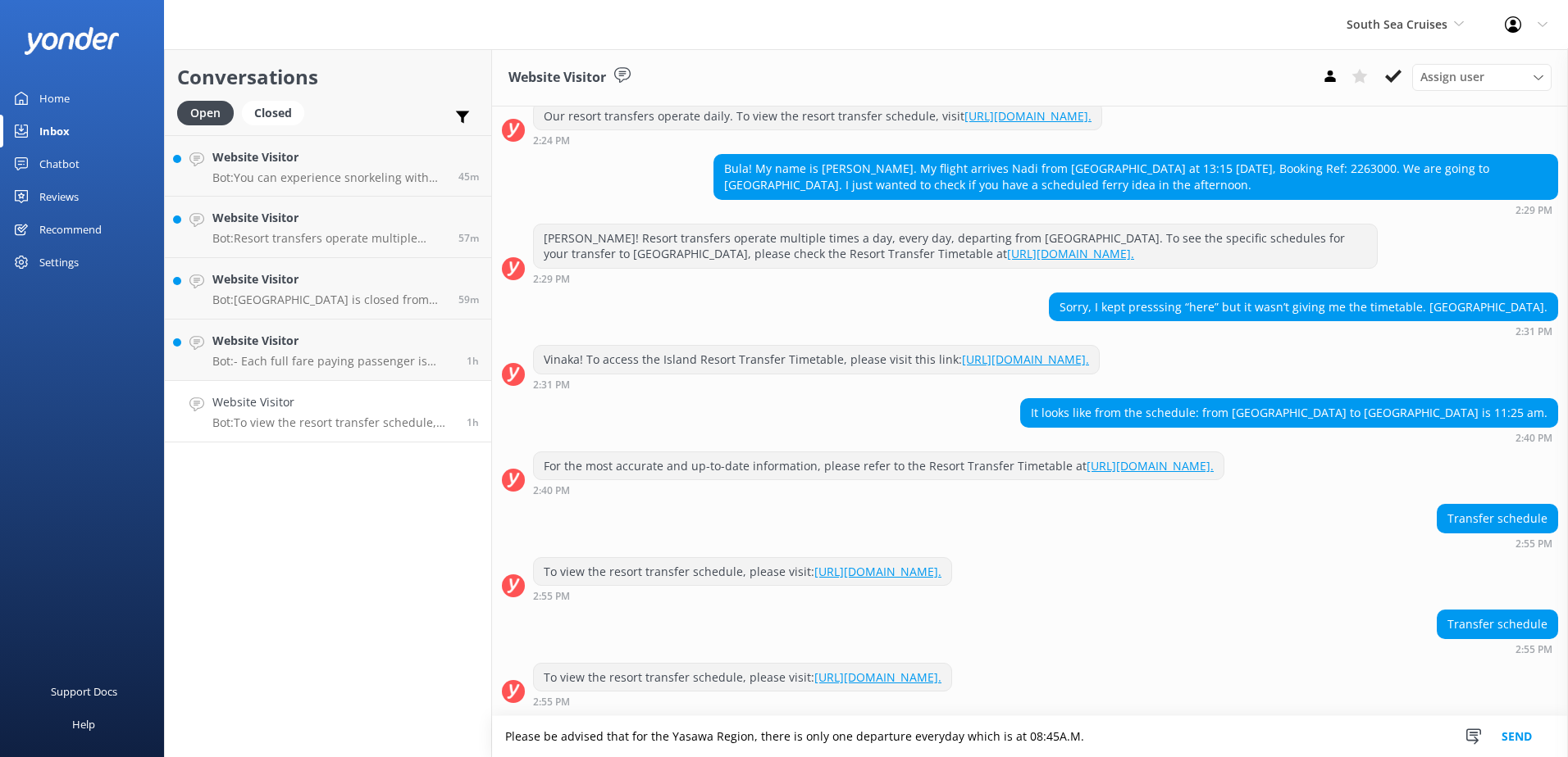
drag, startPoint x: 1046, startPoint y: 734, endPoint x: 103, endPoint y: 783, distance: 944.3
click at [103, 757] on html "South Sea Cruises South Sea Sailing South Sea Cruises Malamala Beach Club Aweso…" at bounding box center [784, 378] width 1568 height 757
type textarea "Please be advised that for the Yasawa Region, there is only one departure every…"
click at [1515, 738] on button "Send" at bounding box center [1517, 737] width 62 height 41
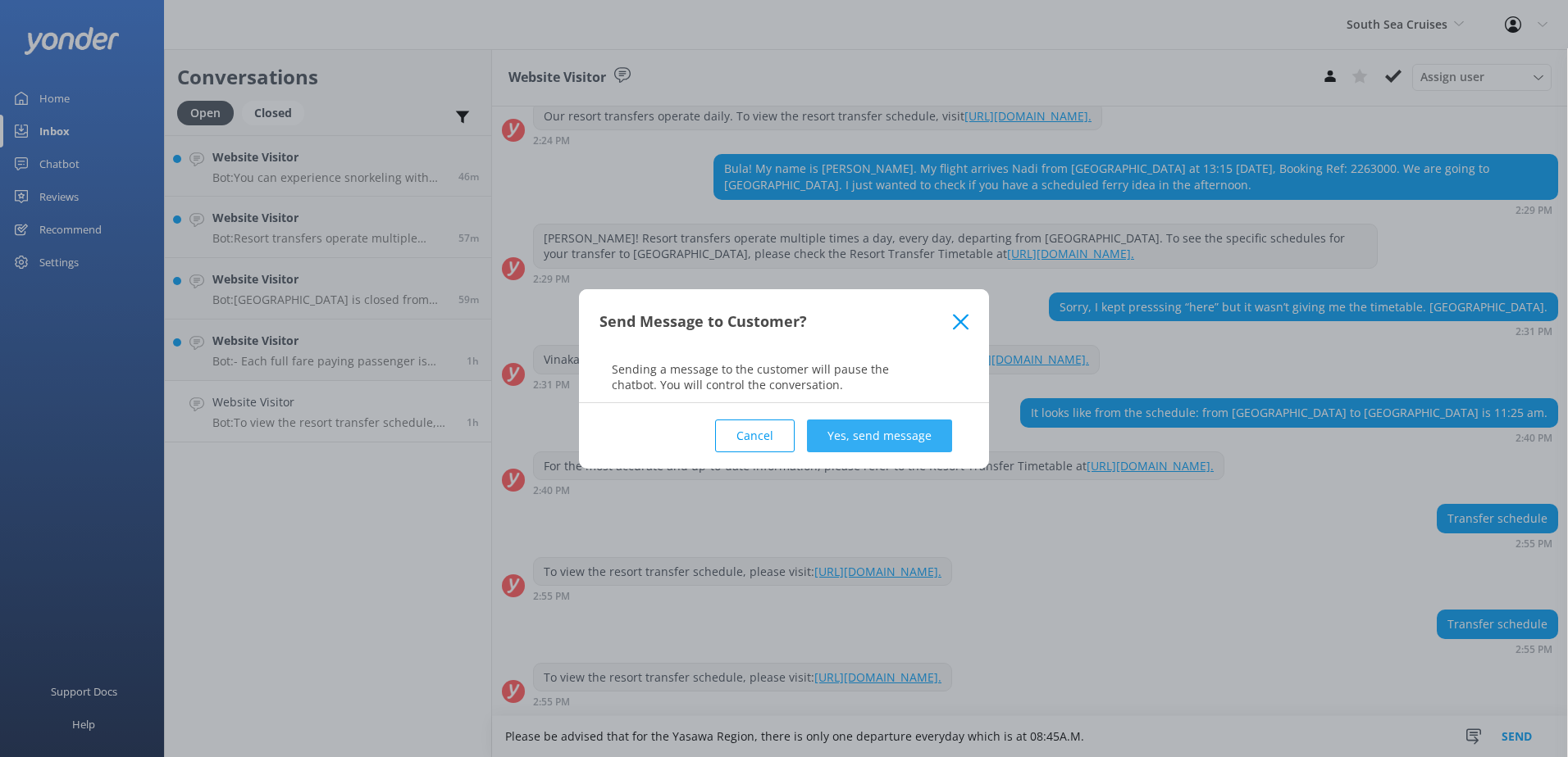
click at [888, 439] on button "Yes, send message" at bounding box center [880, 436] width 145 height 33
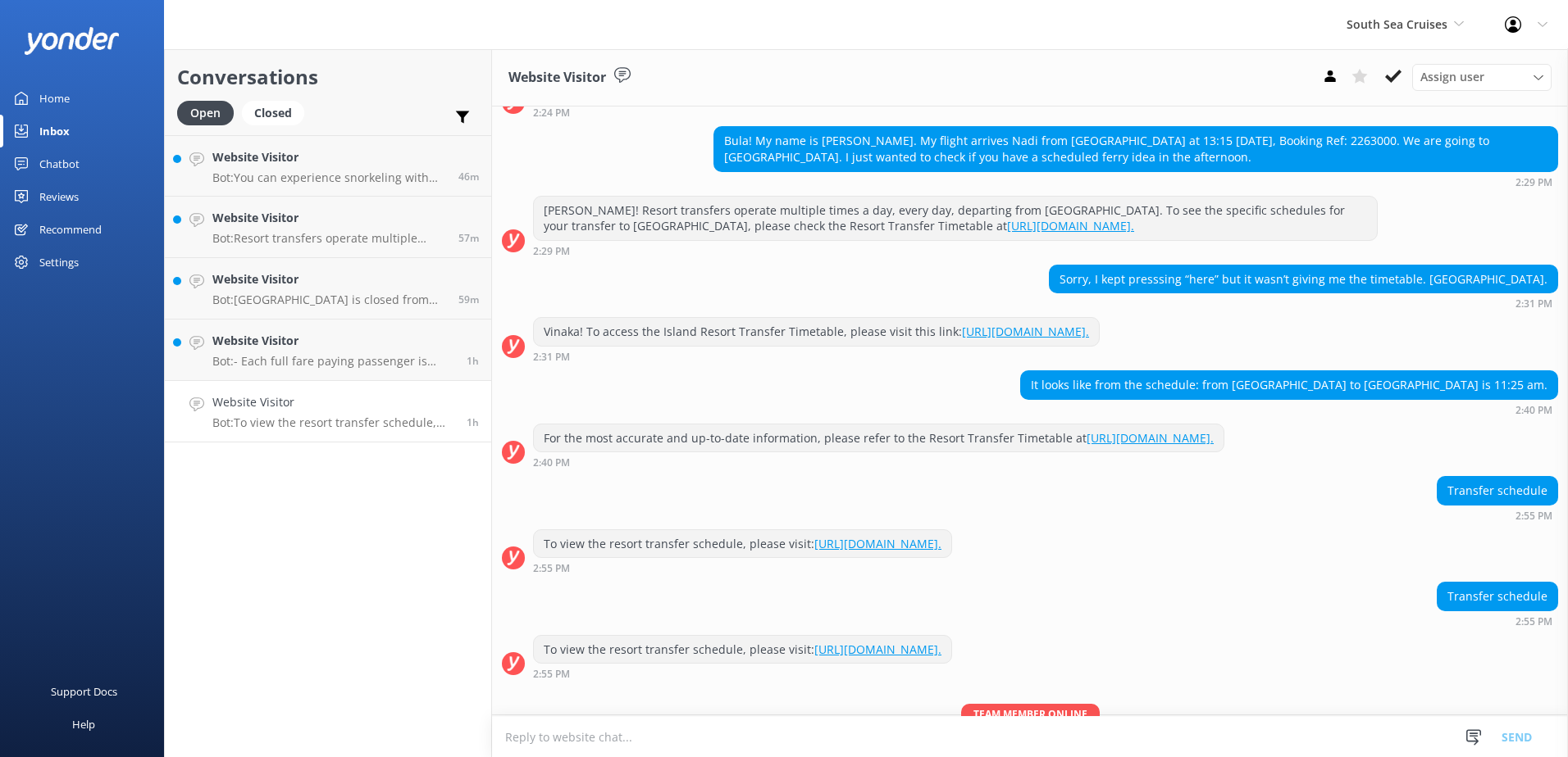
scroll to position [328, 0]
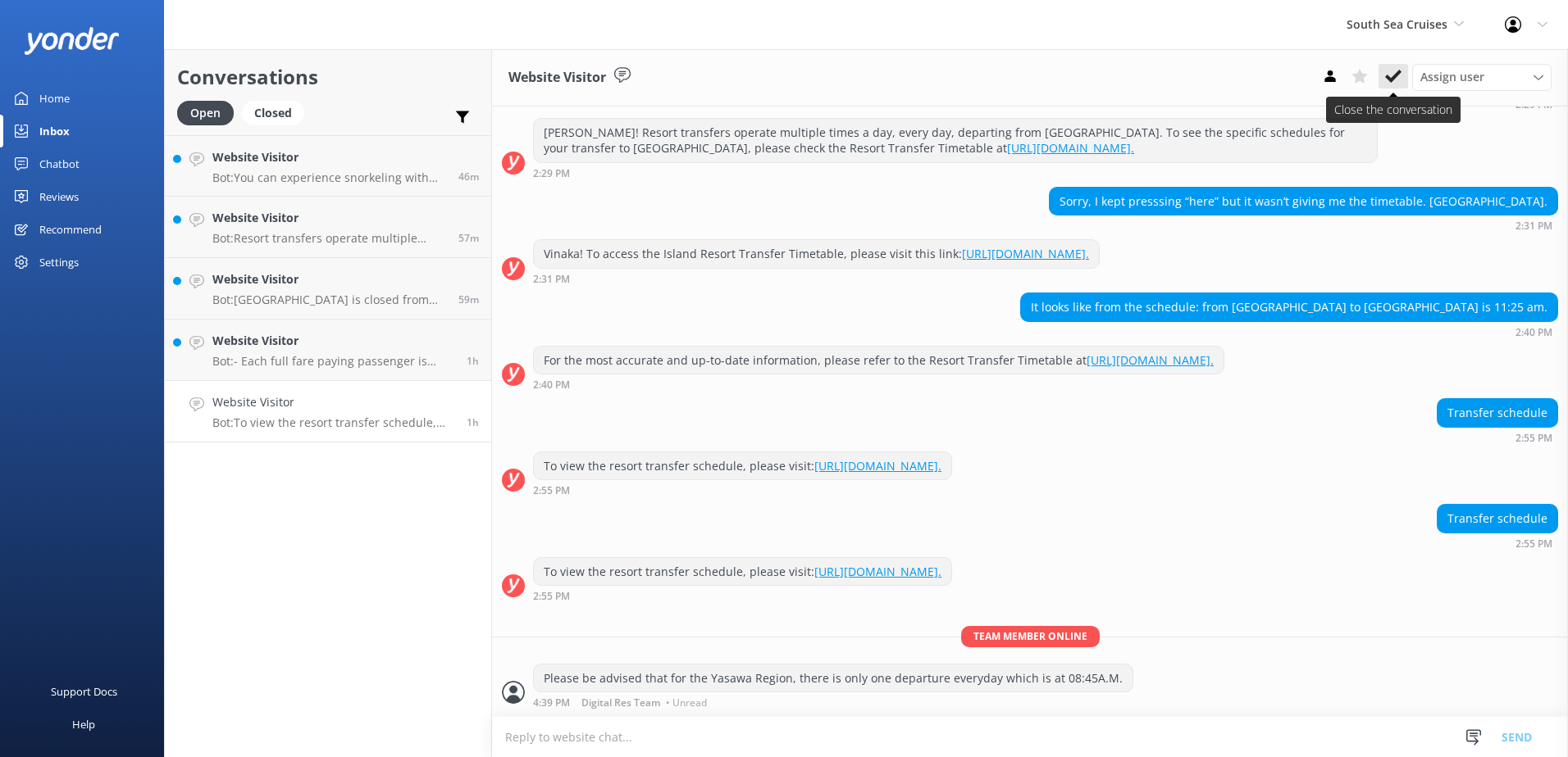
click at [1387, 69] on icon at bounding box center [1393, 76] width 17 height 17
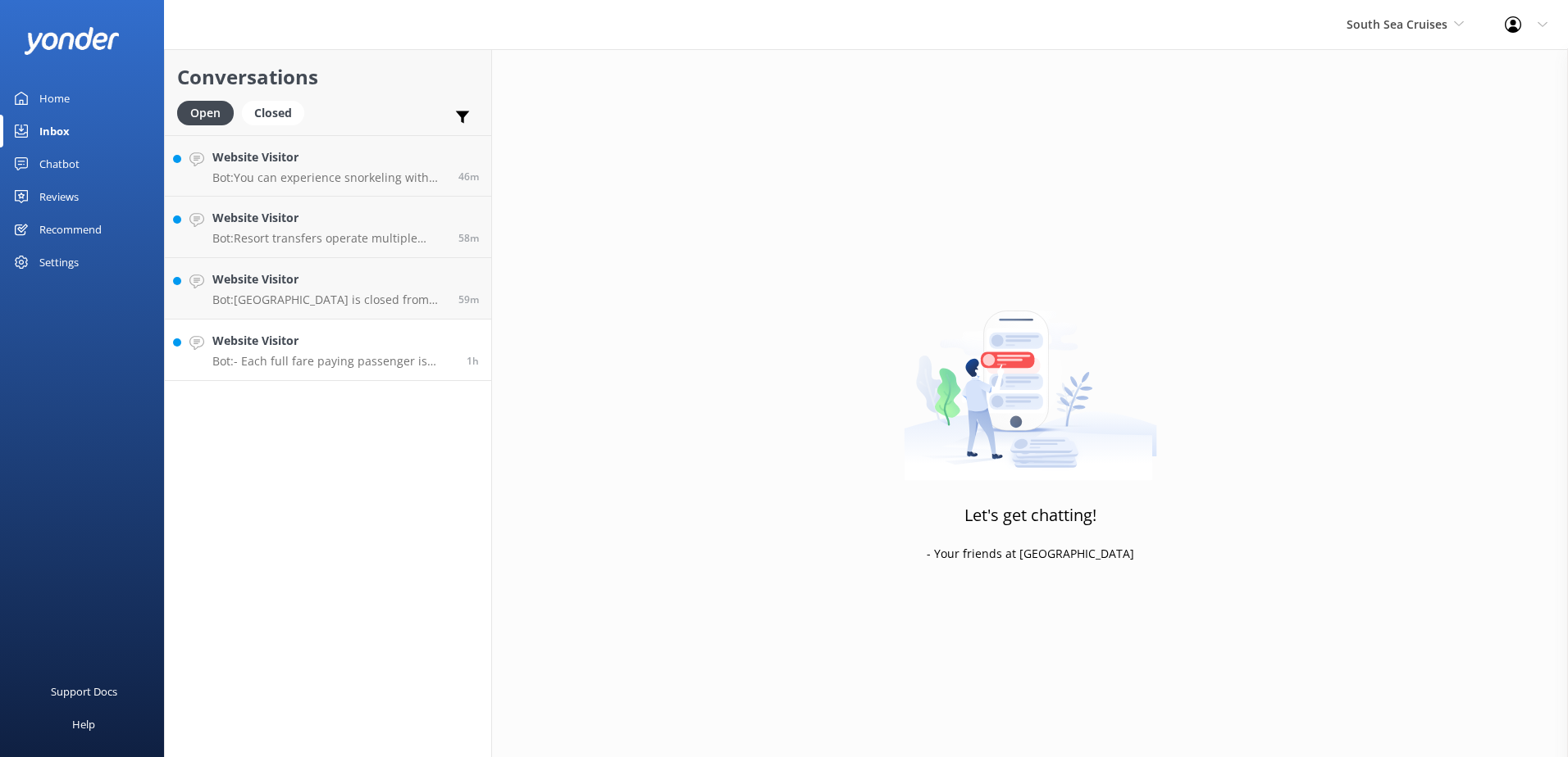
click at [403, 347] on h4 "Website Visitor" at bounding box center [333, 341] width 242 height 18
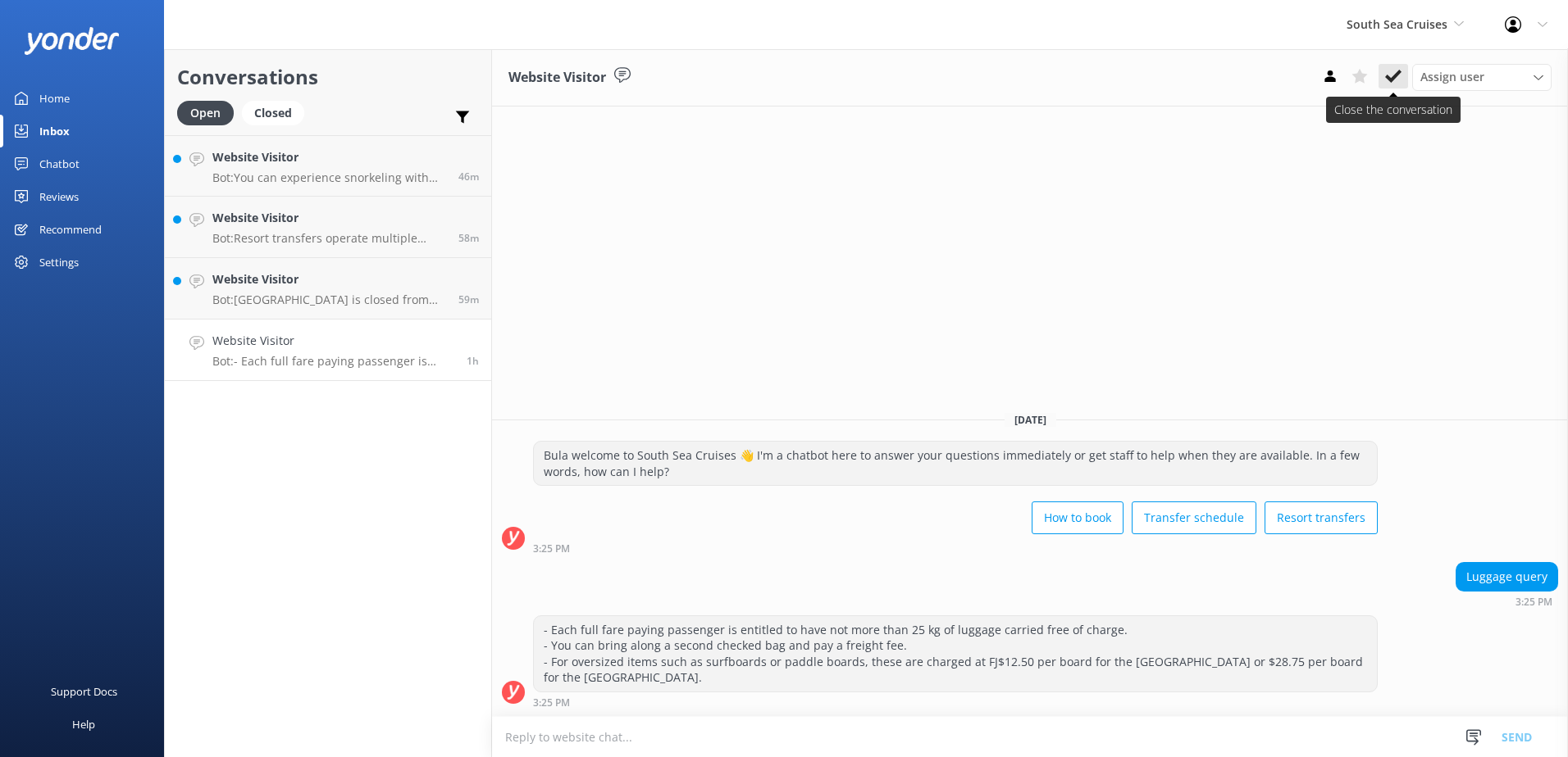
click at [1388, 75] on use at bounding box center [1393, 76] width 17 height 13
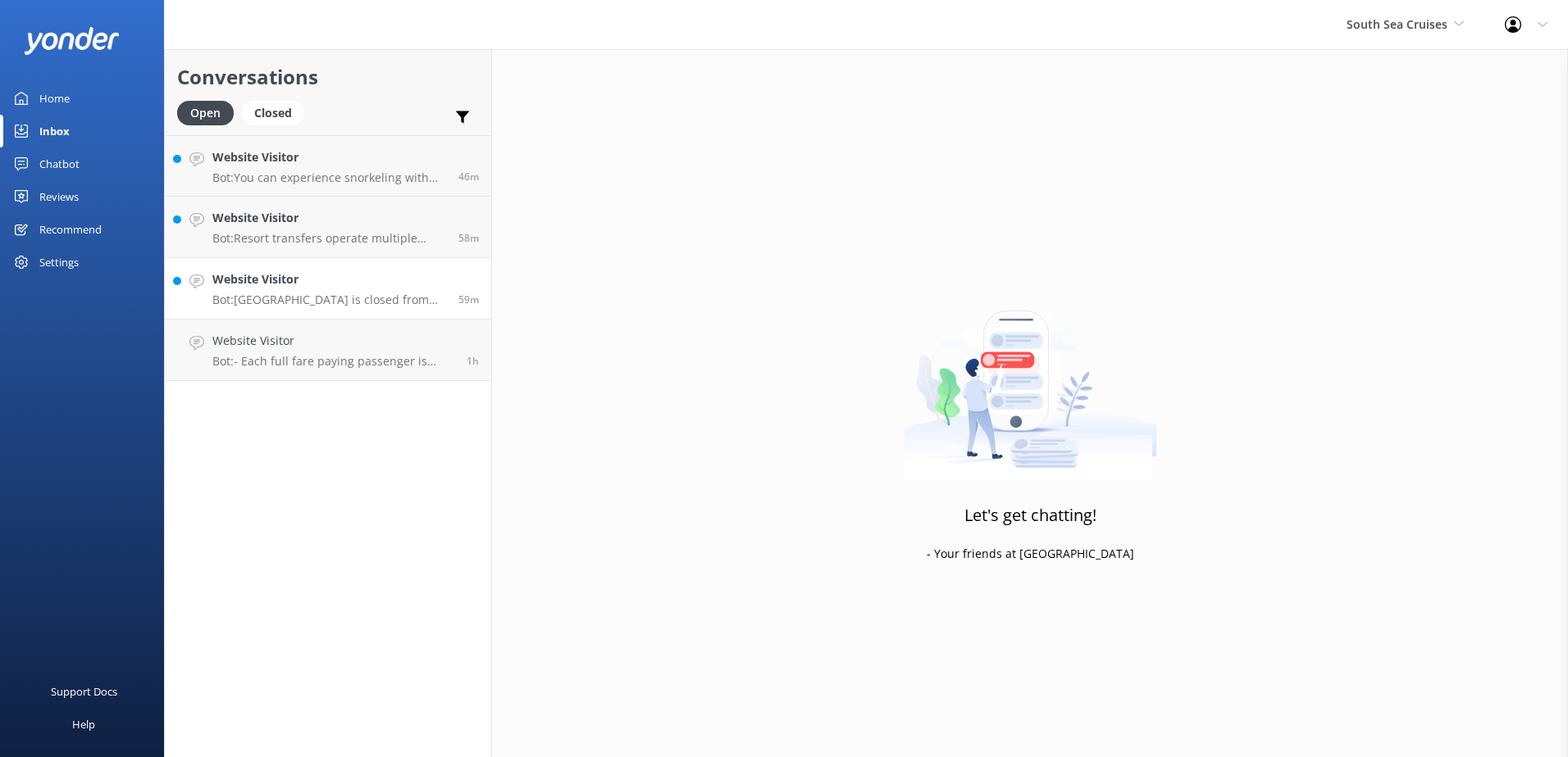
click at [328, 277] on h4 "Website Visitor" at bounding box center [329, 279] width 233 height 18
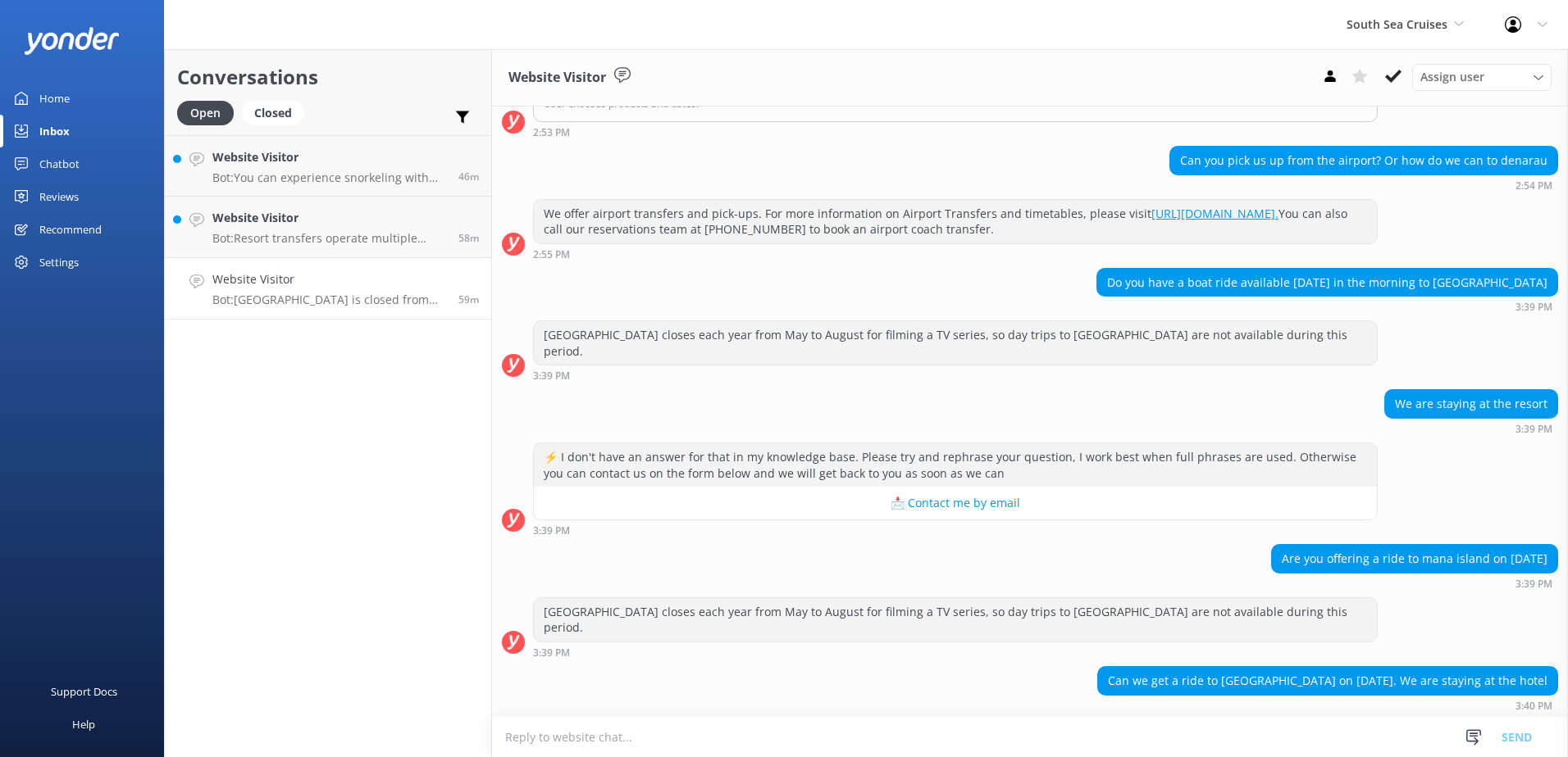
scroll to position [461, 0]
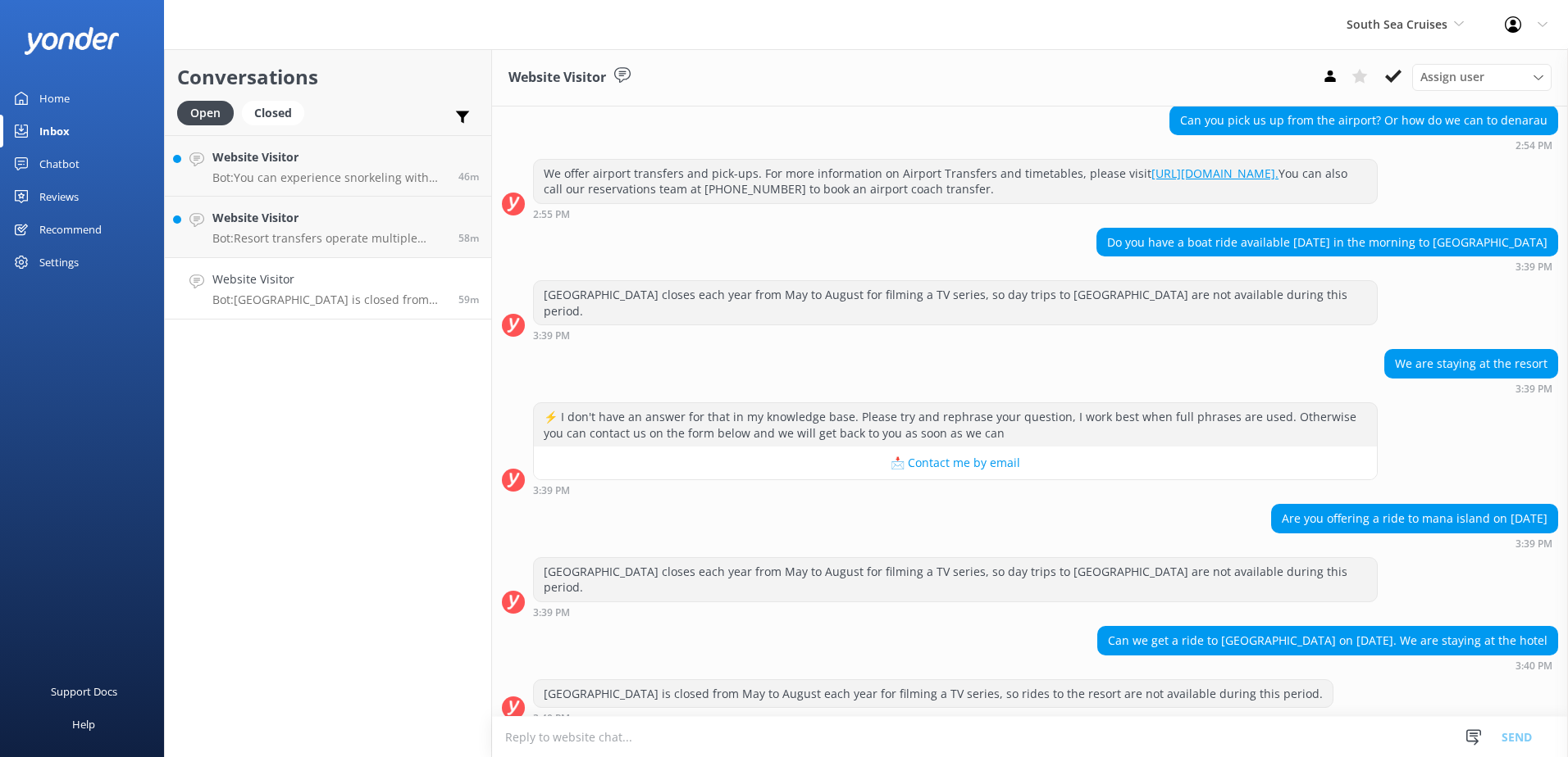
click at [1548, 466] on div "⚡ I don't have an answer for that in my knowledge base. Please try and rephrase…" at bounding box center [1029, 449] width 1076 height 94
click at [910, 717] on textarea at bounding box center [1029, 738] width 1076 height 40
paste textarea "Please contact & liaise directly with our South Sea Cruises Reservations team, …"
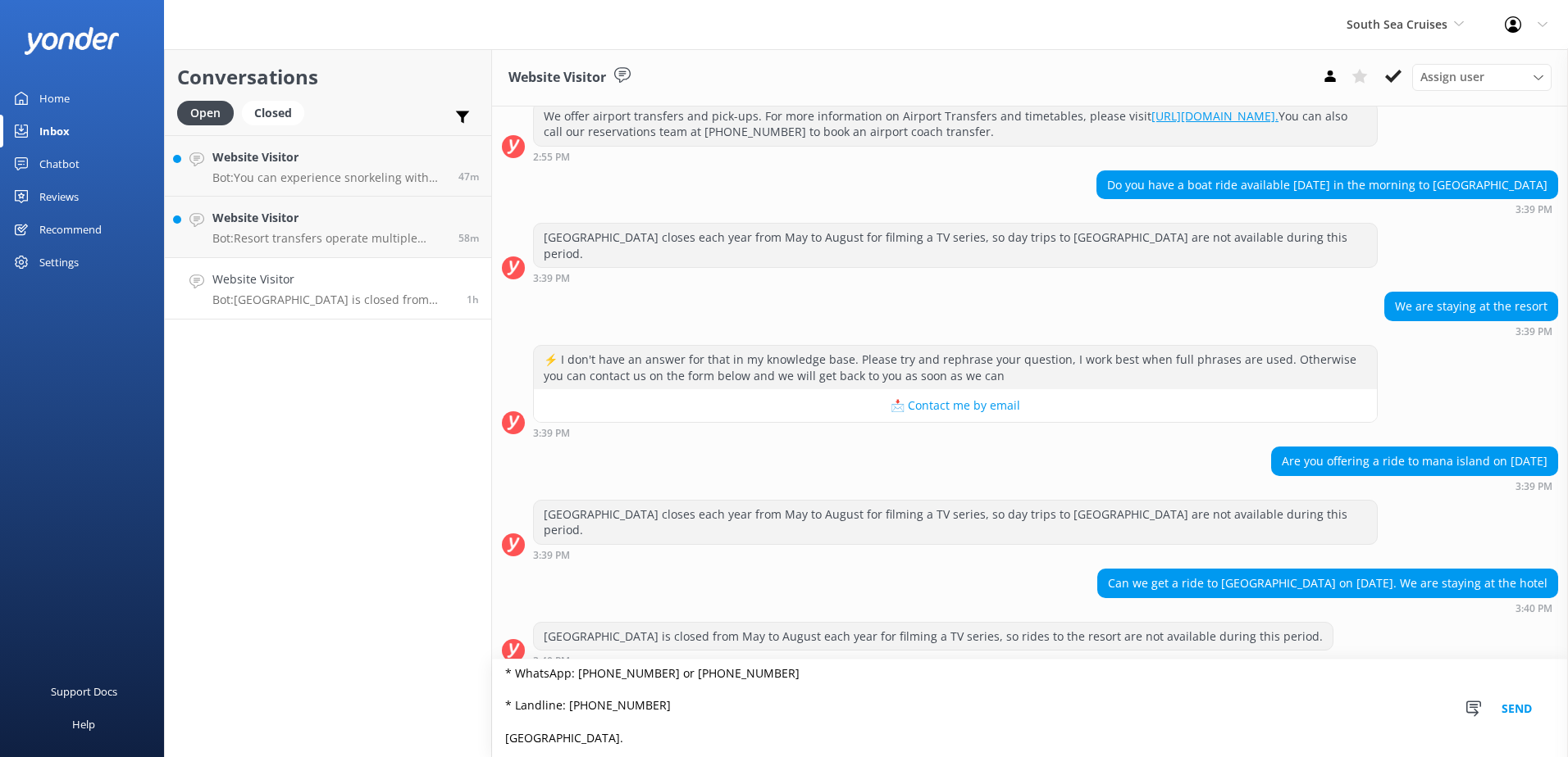
scroll to position [119, 0]
type textarea "Please contact & liaise directly with our South Sea Cruises Reservations team, …"
click at [1516, 707] on button "Send" at bounding box center [1517, 708] width 62 height 97
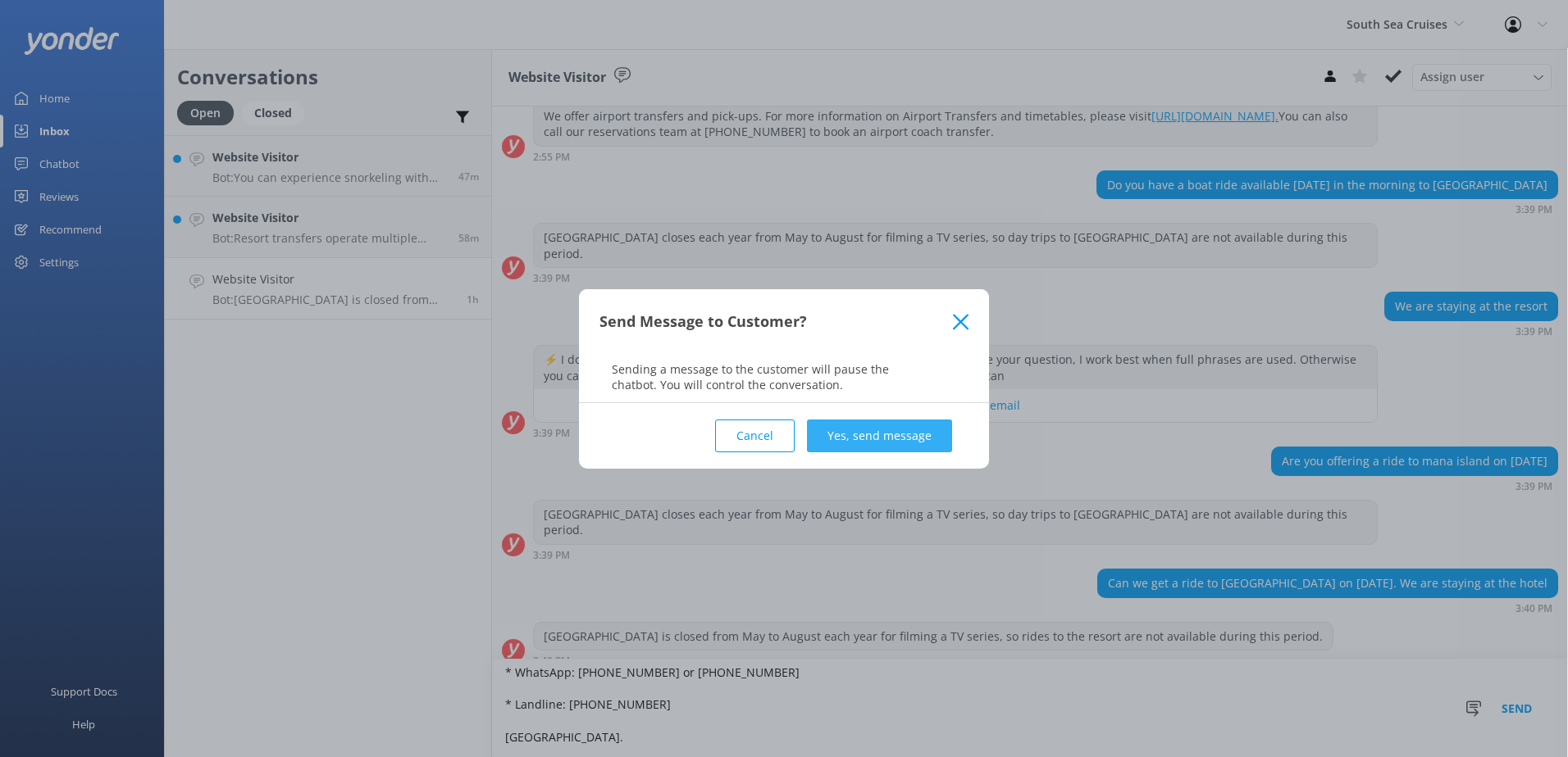
click at [893, 443] on button "Yes, send message" at bounding box center [880, 436] width 145 height 33
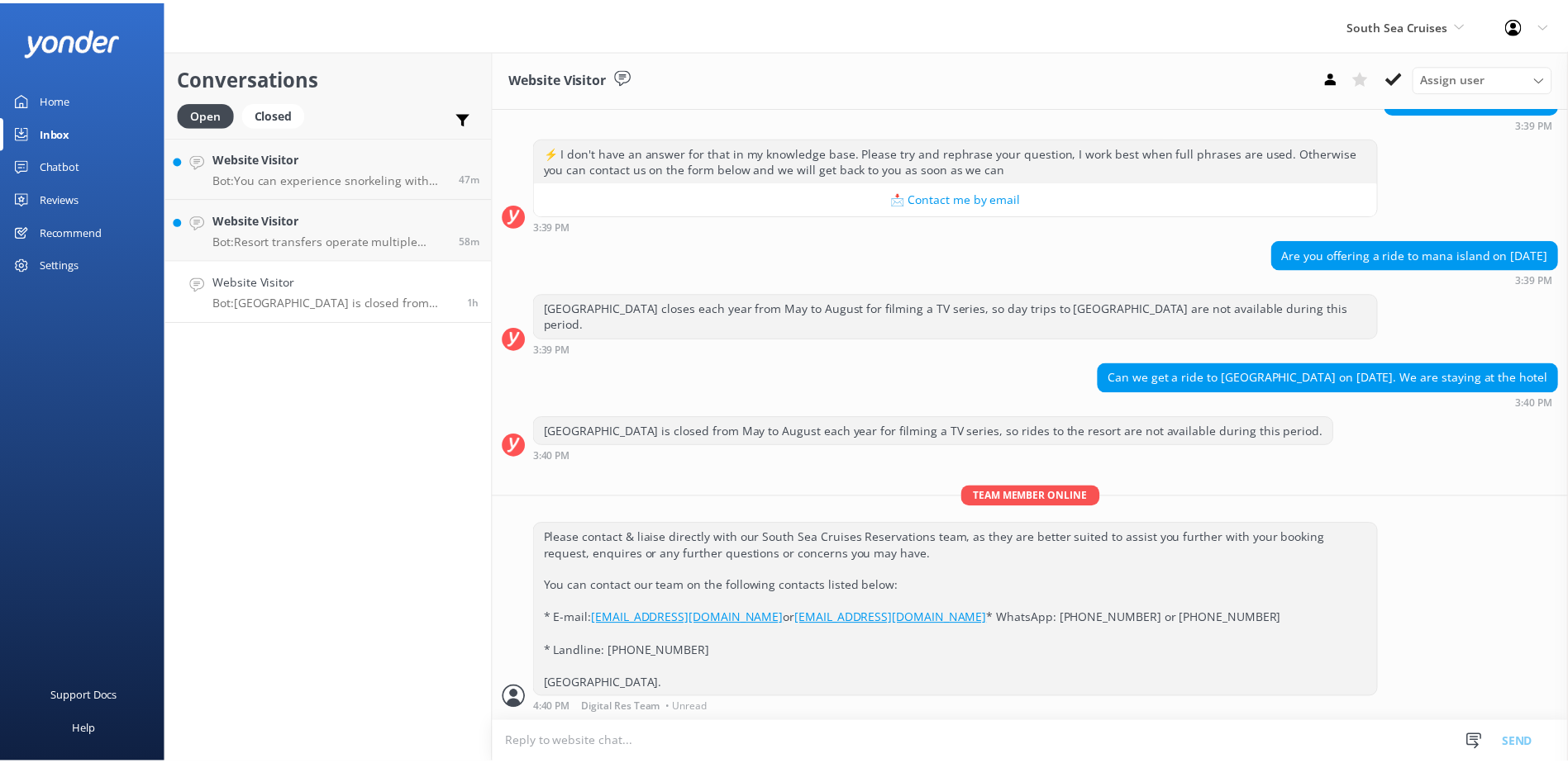
scroll to position [750, 0]
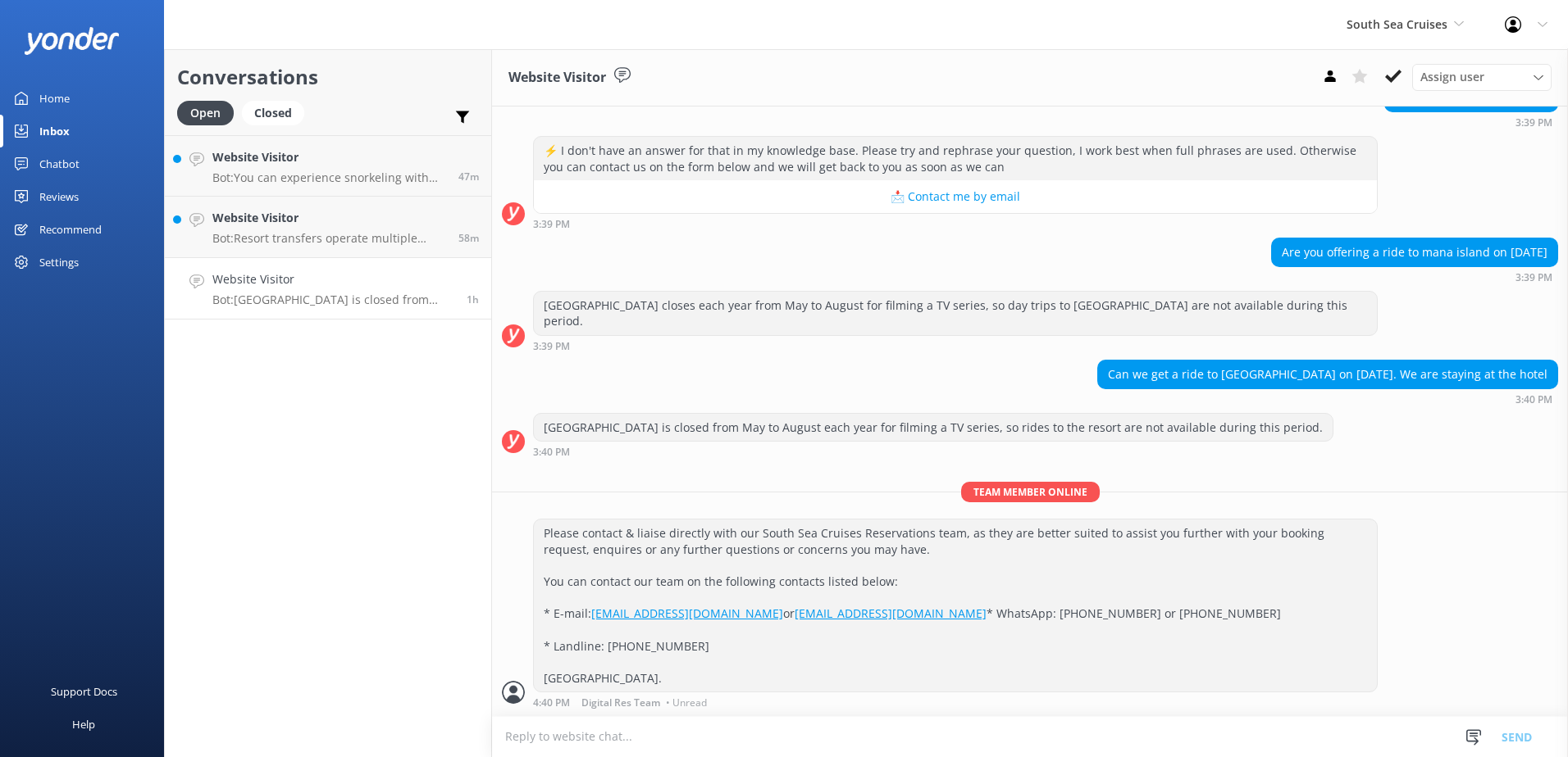
drag, startPoint x: 1399, startPoint y: 73, endPoint x: 1147, endPoint y: 141, distance: 261.0
click at [1398, 73] on use at bounding box center [1393, 76] width 17 height 13
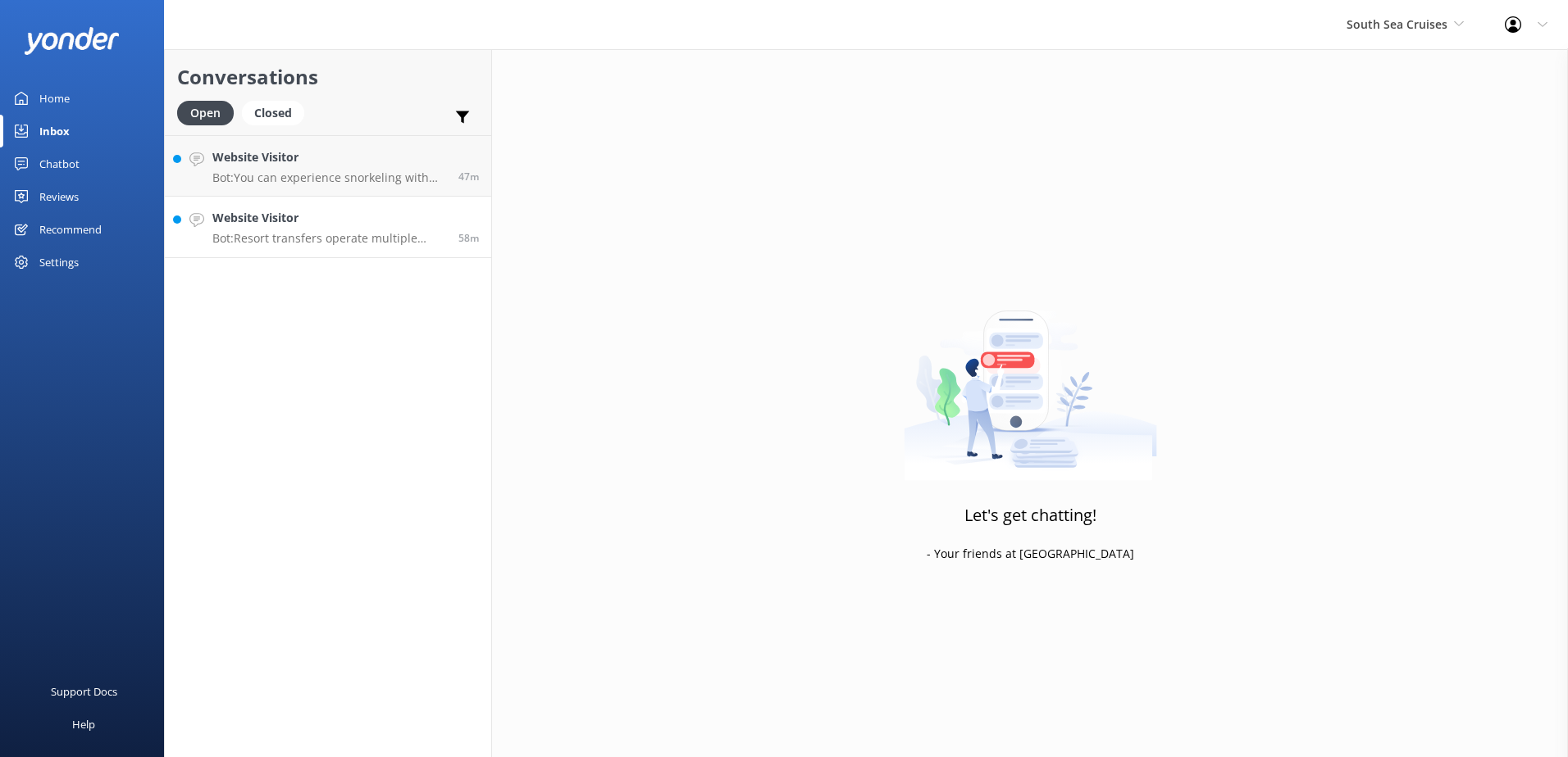
click at [420, 220] on h4 "Website Visitor" at bounding box center [329, 219] width 233 height 18
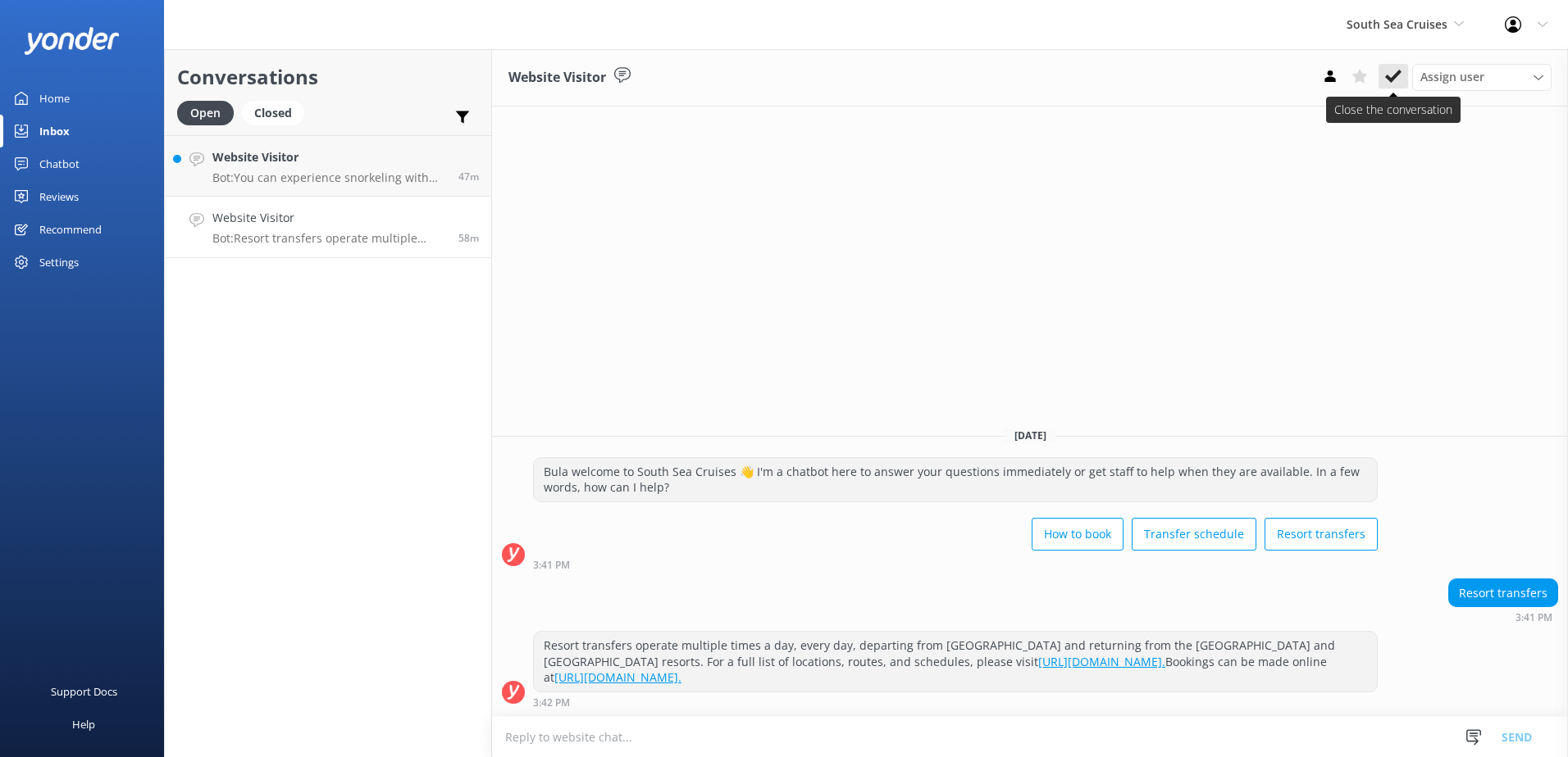
click at [1388, 78] on use at bounding box center [1393, 76] width 17 height 13
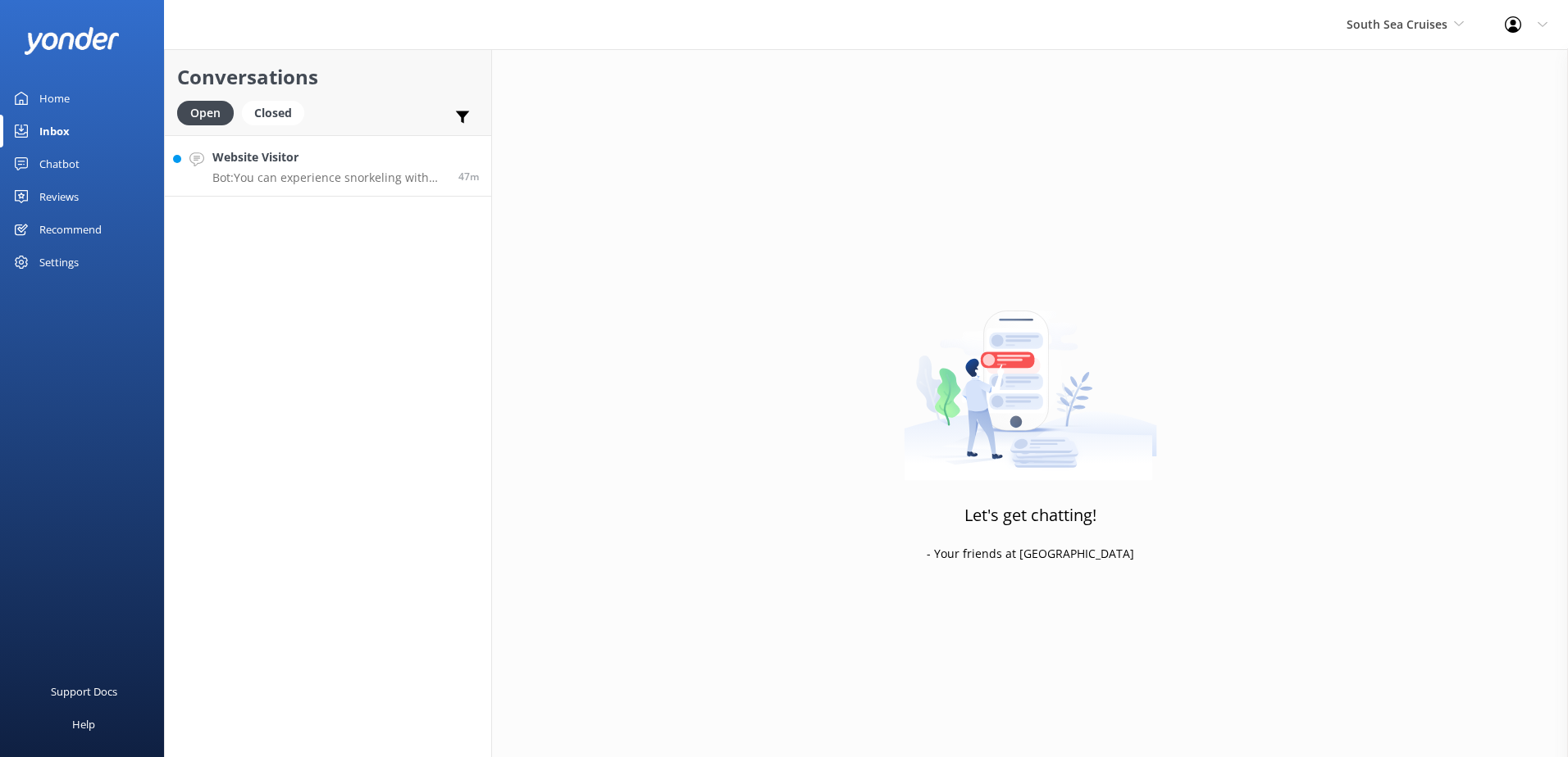
click at [339, 152] on h4 "Website Visitor" at bounding box center [329, 157] width 233 height 18
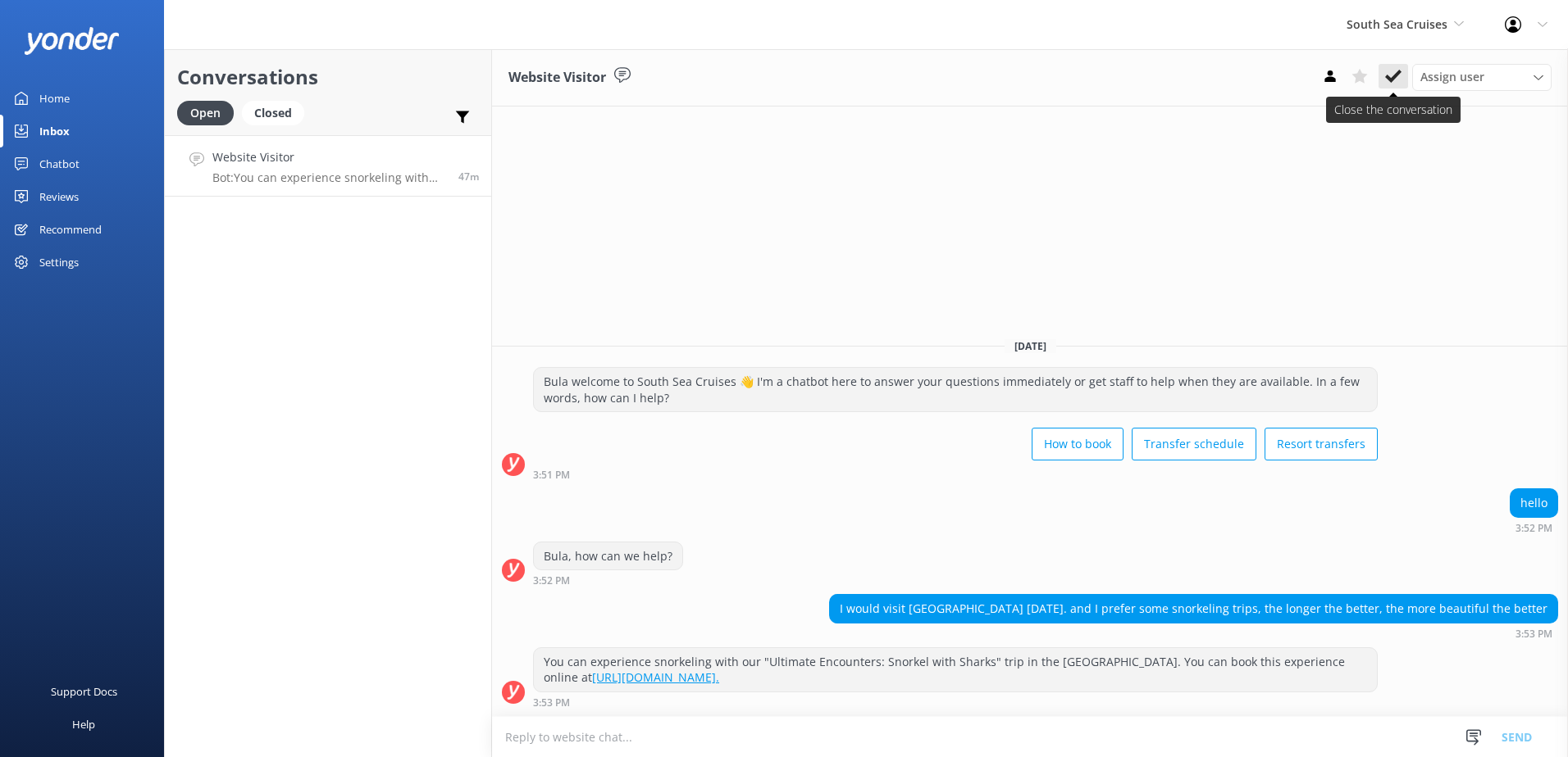
click at [1389, 81] on icon at bounding box center [1393, 76] width 17 height 17
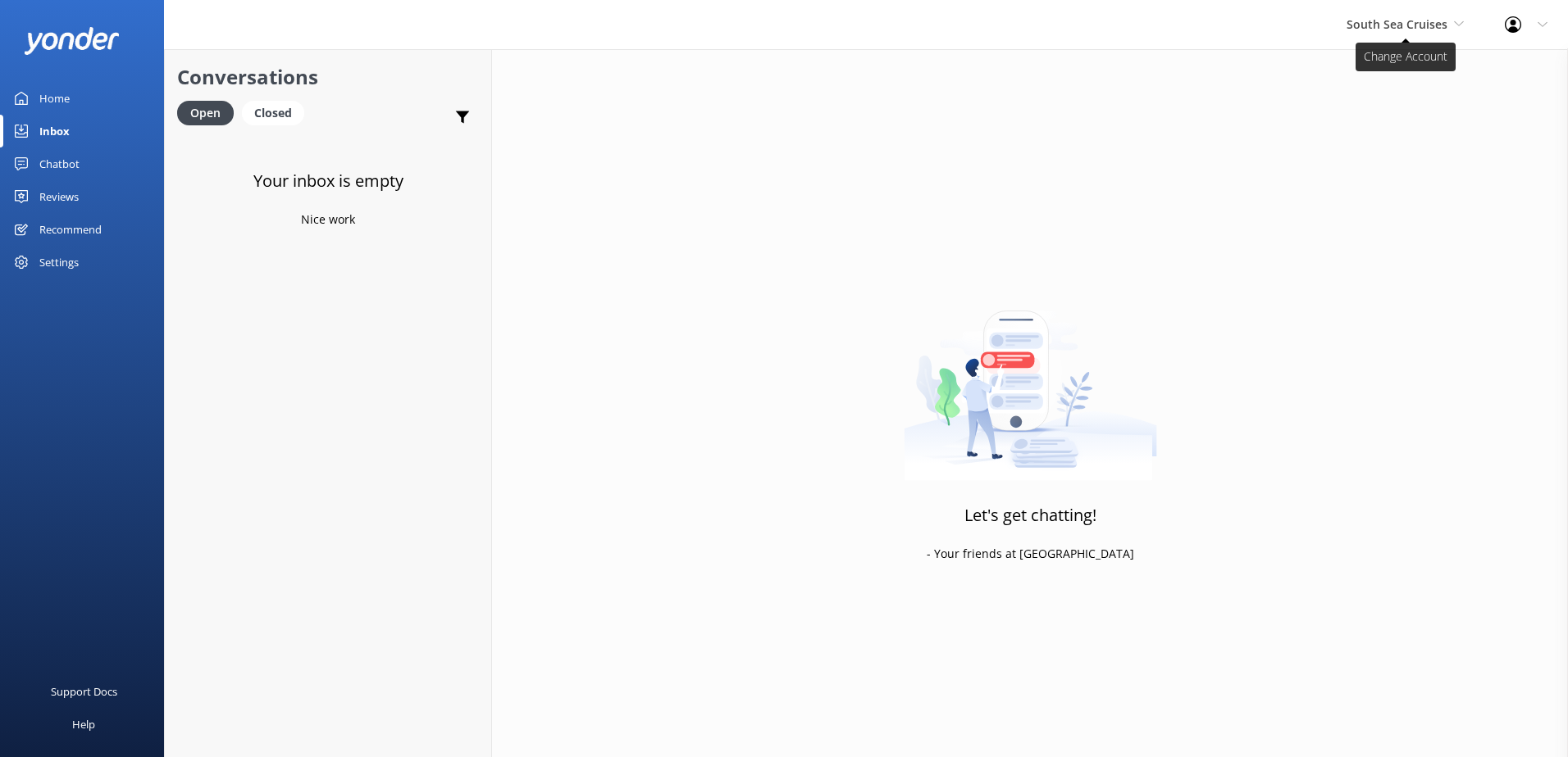
click at [1403, 29] on span "South Sea Cruises" at bounding box center [1397, 24] width 101 height 16
click at [1389, 147] on link "Malamala Beach Club" at bounding box center [1408, 147] width 164 height 40
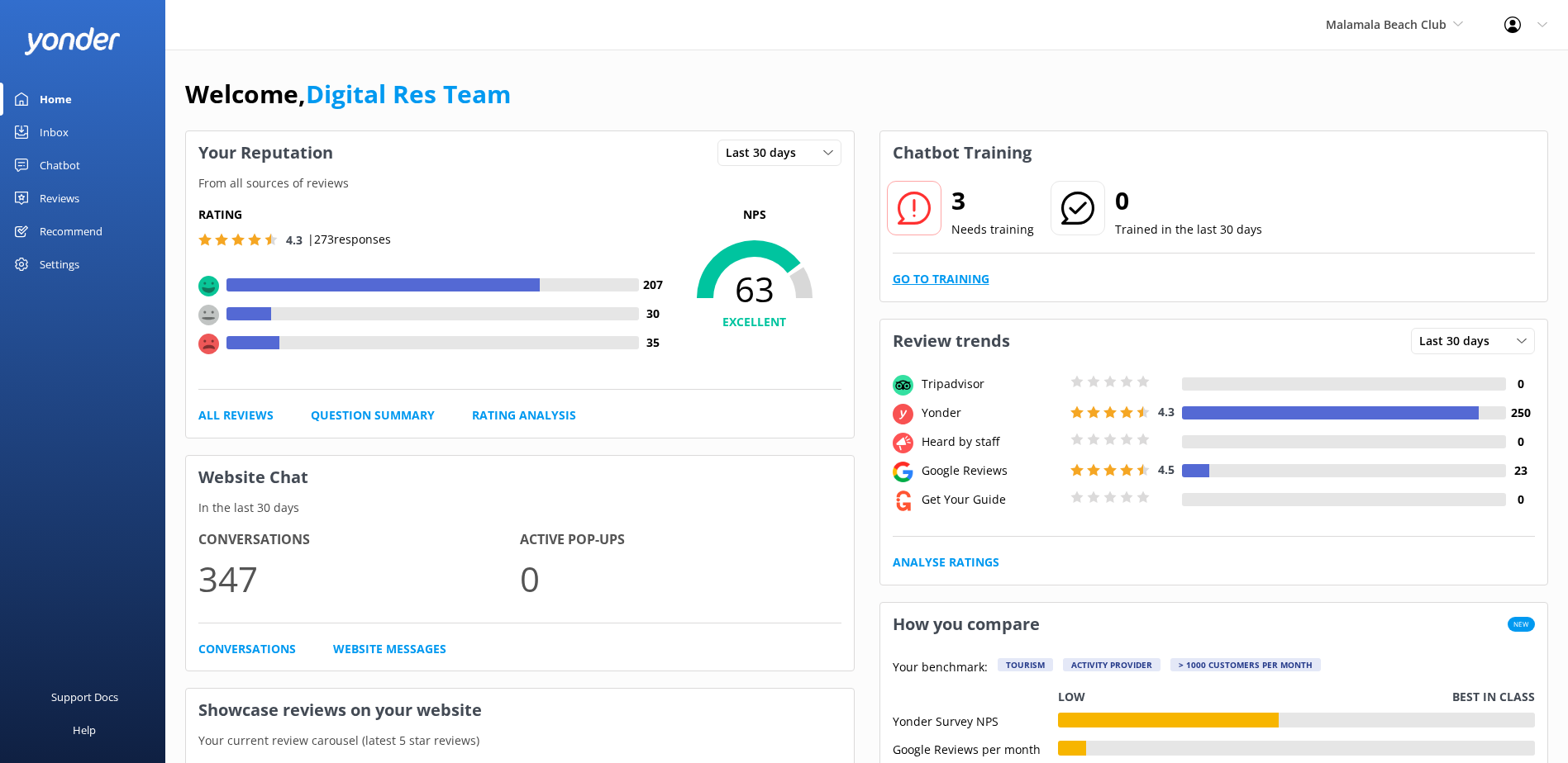
click at [985, 277] on link "Go to Training" at bounding box center [941, 280] width 96 height 19
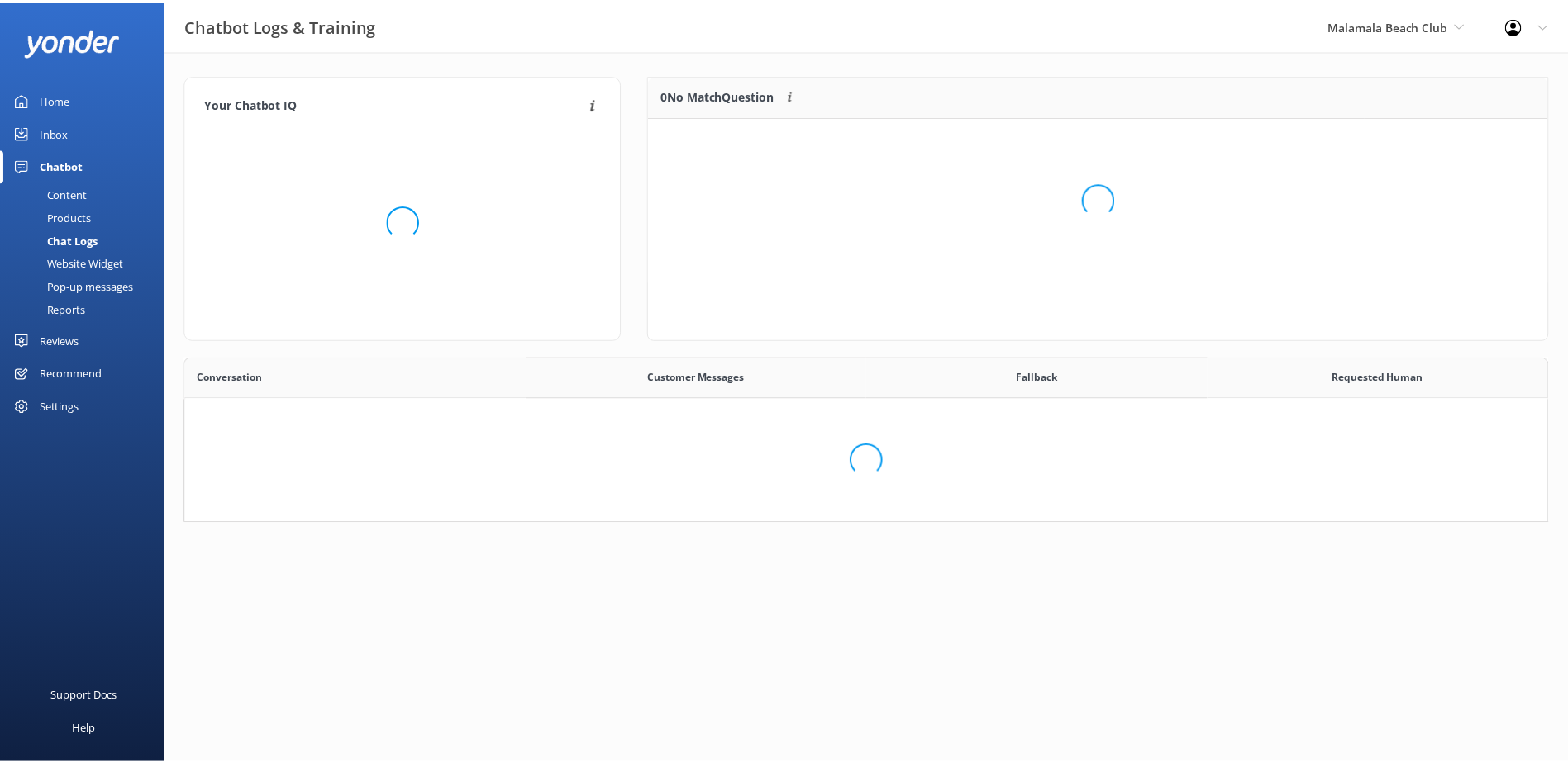
scroll to position [567, 1348]
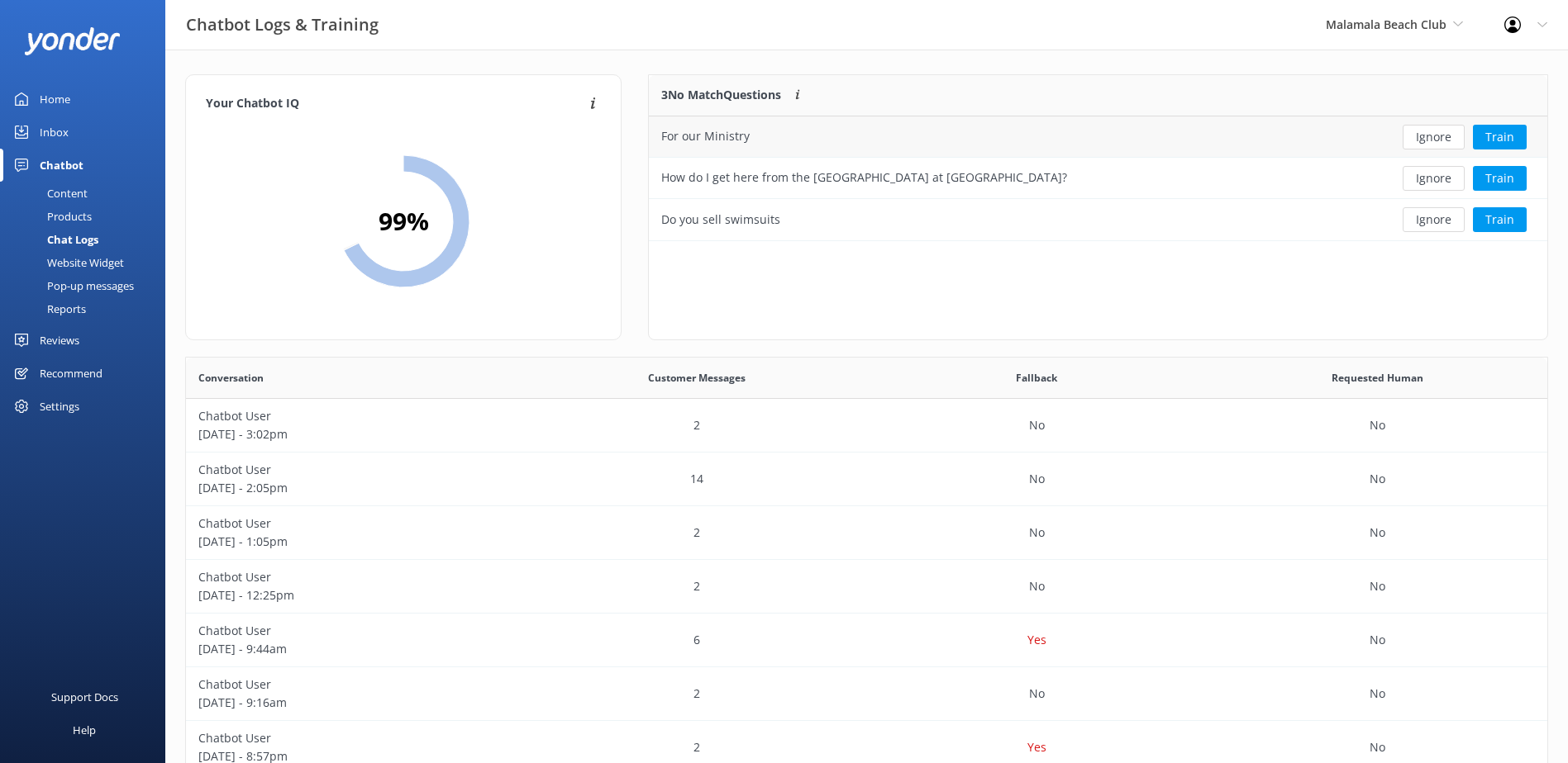
click at [1431, 138] on button "Ignore" at bounding box center [1433, 137] width 62 height 25
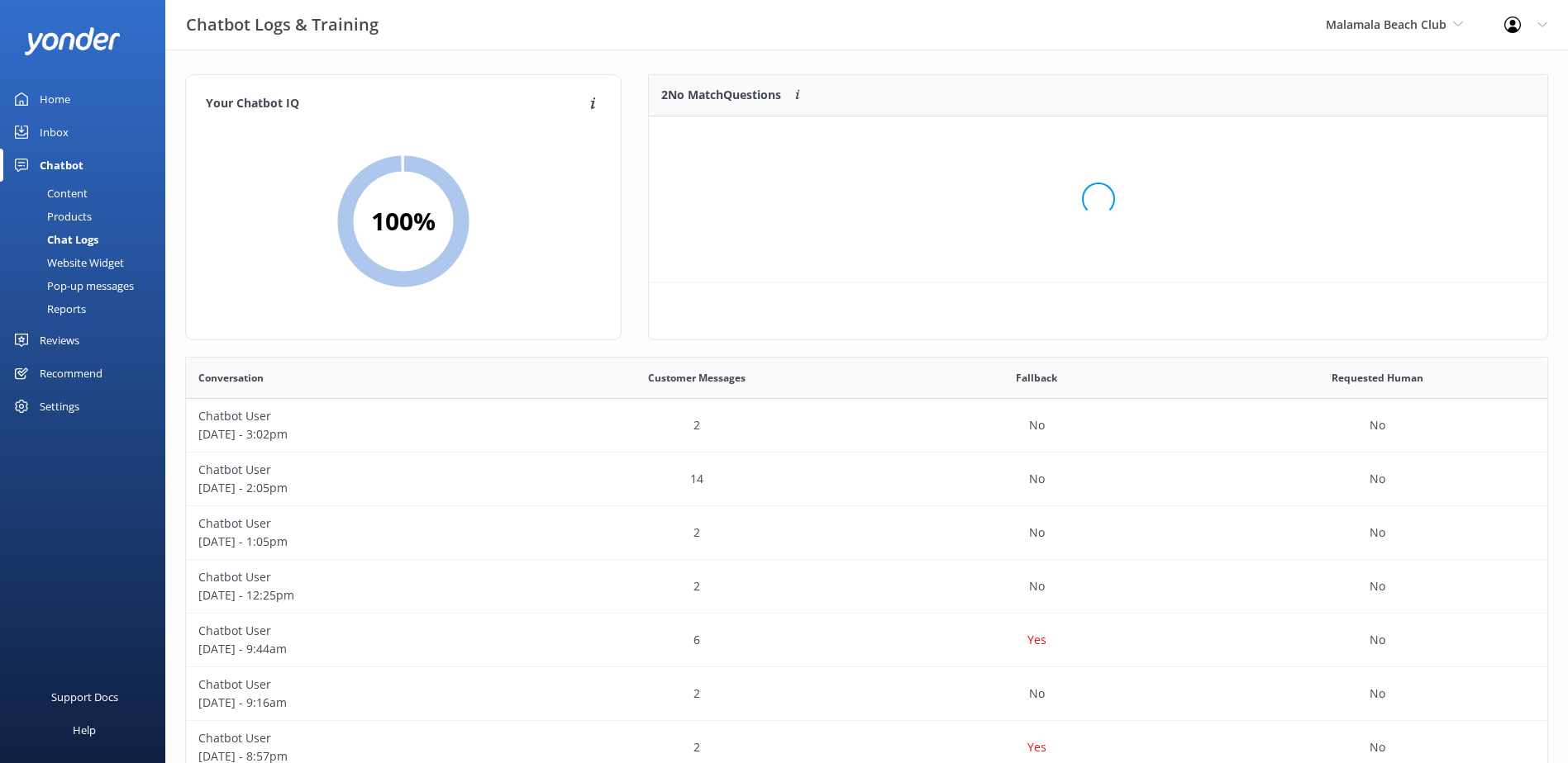
scroll to position [112, 885]
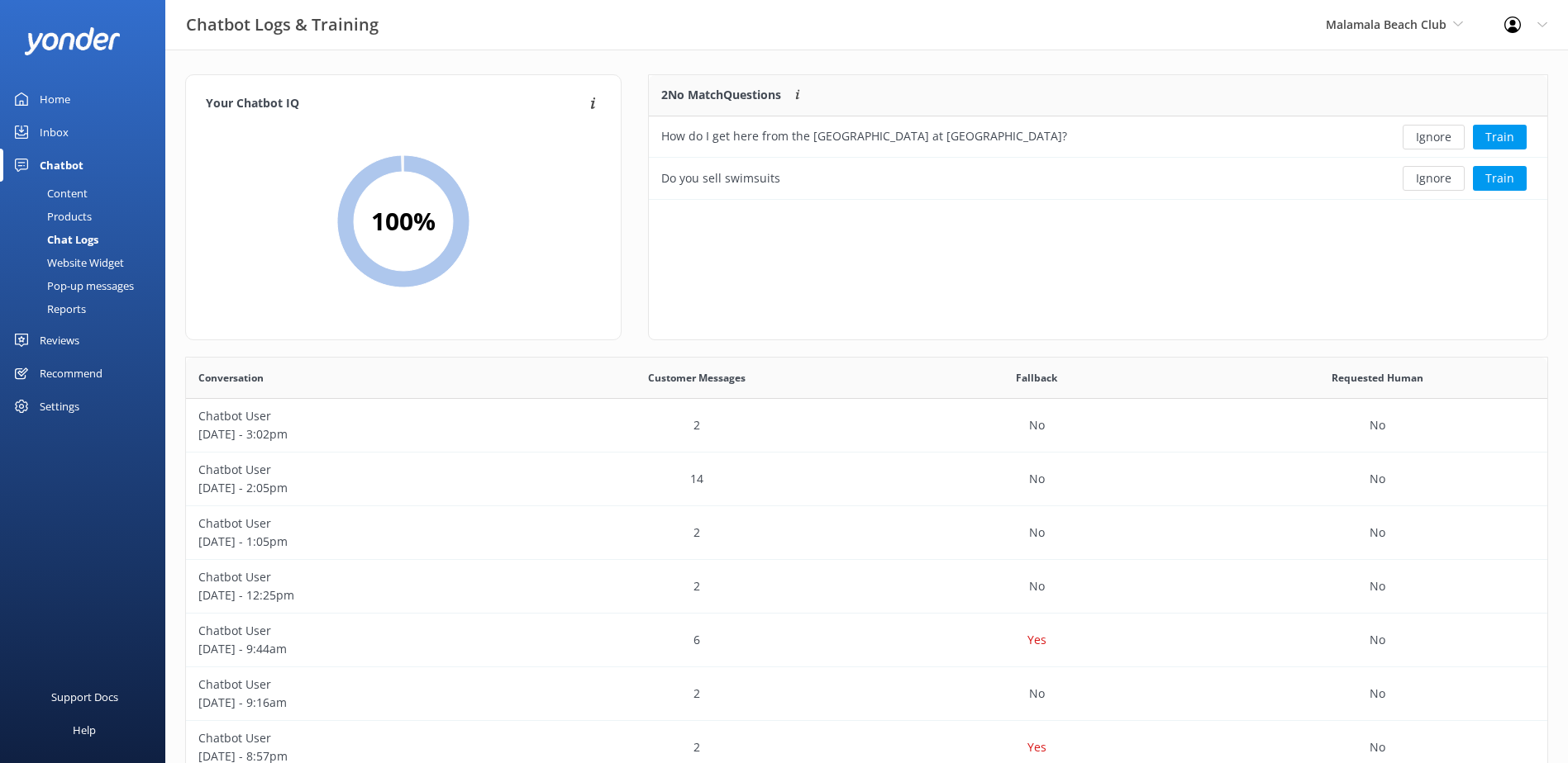
click at [1431, 138] on button "Ignore" at bounding box center [1433, 137] width 62 height 25
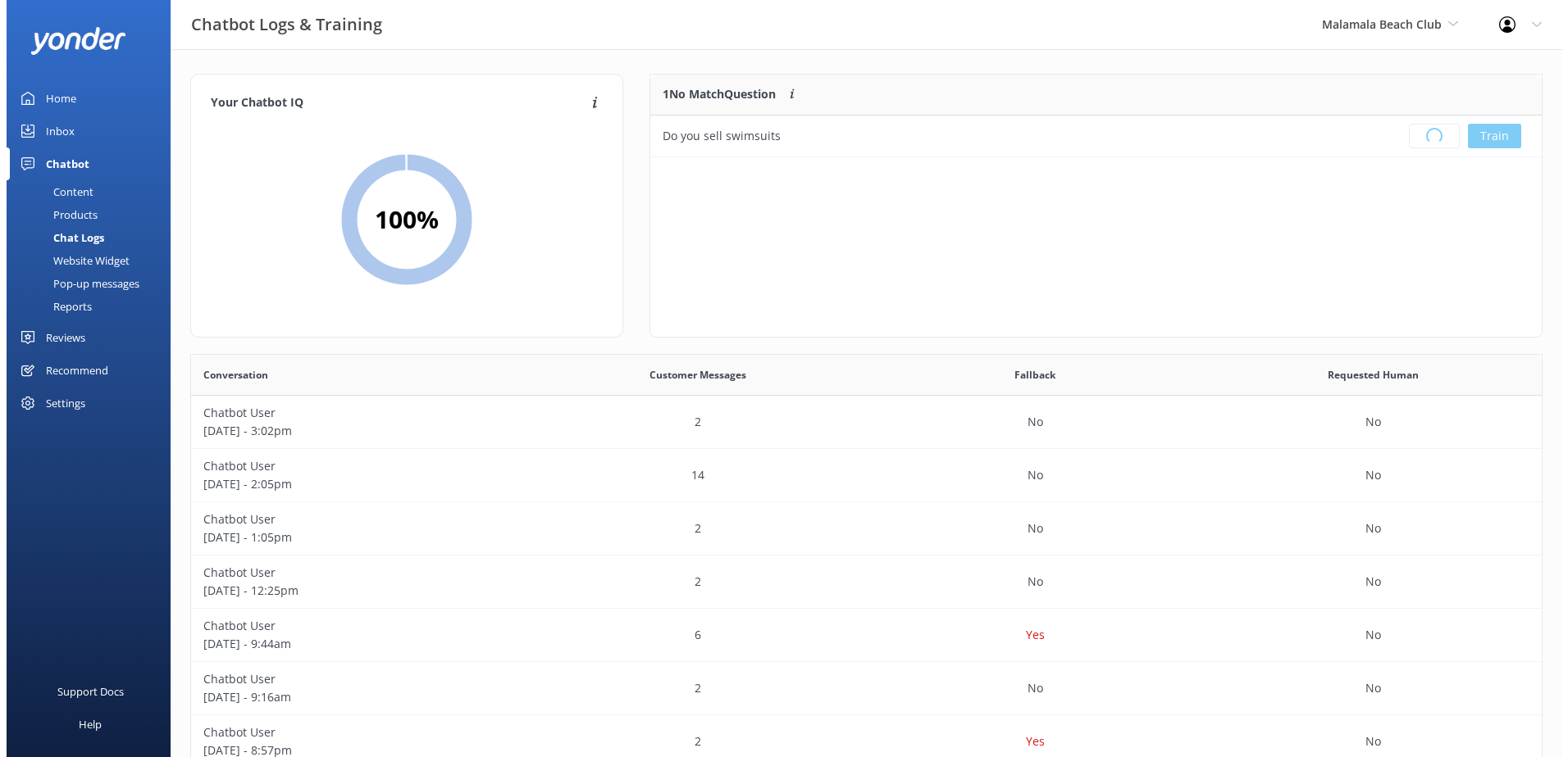
scroll to position [193, 879]
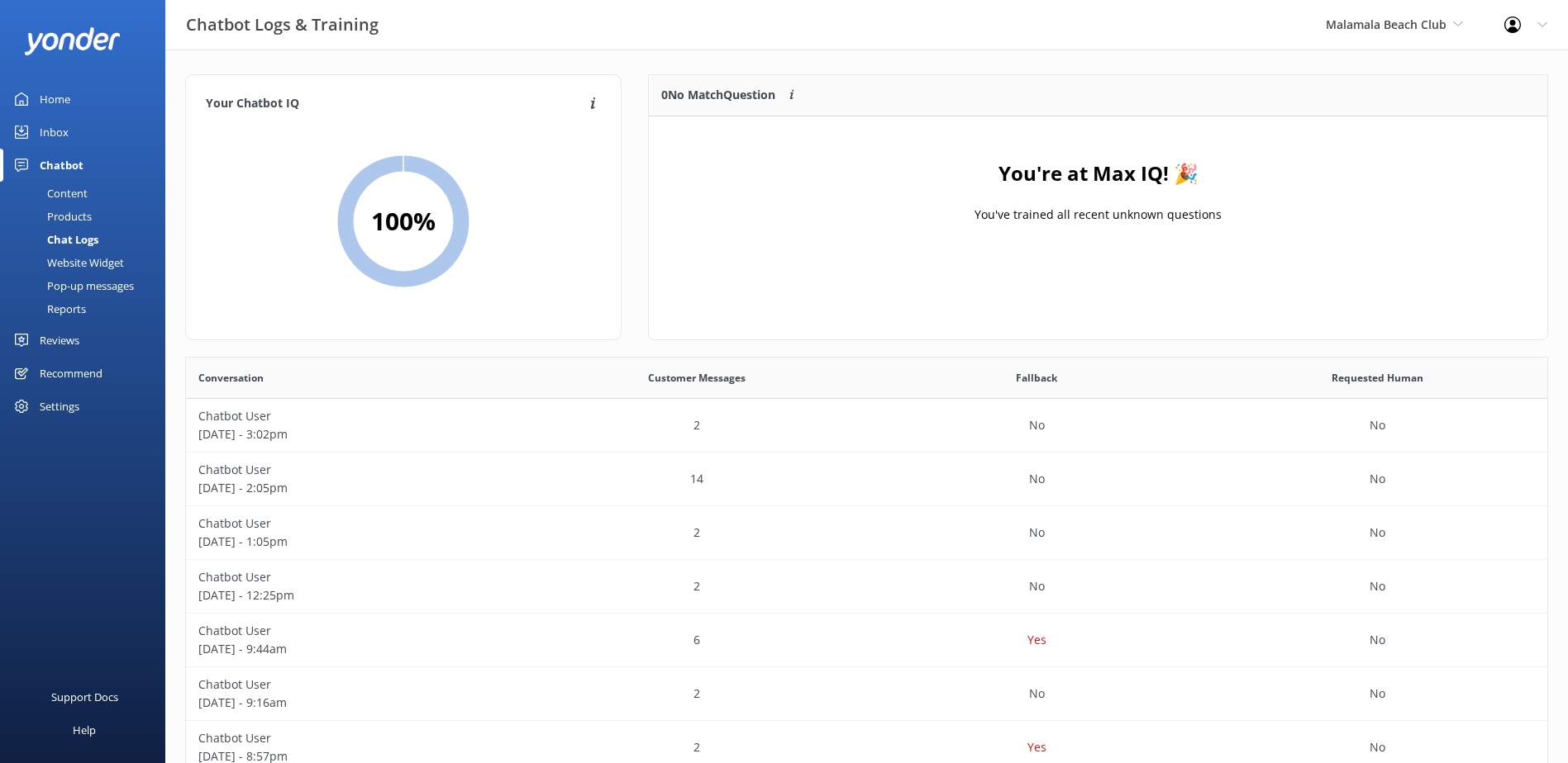
click at [45, 133] on div "Inbox" at bounding box center [54, 132] width 29 height 33
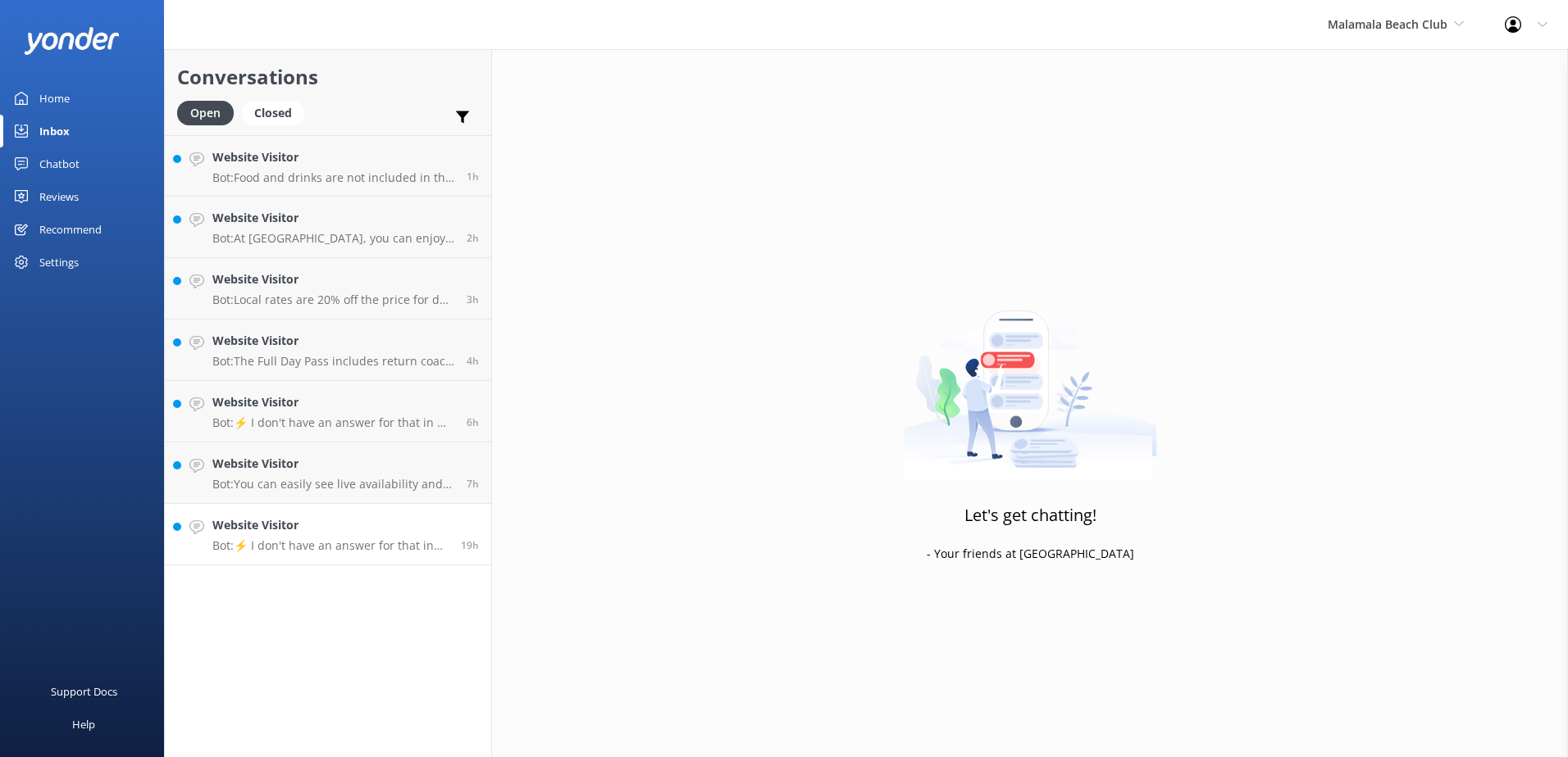
click at [388, 531] on h4 "Website Visitor" at bounding box center [330, 525] width 236 height 18
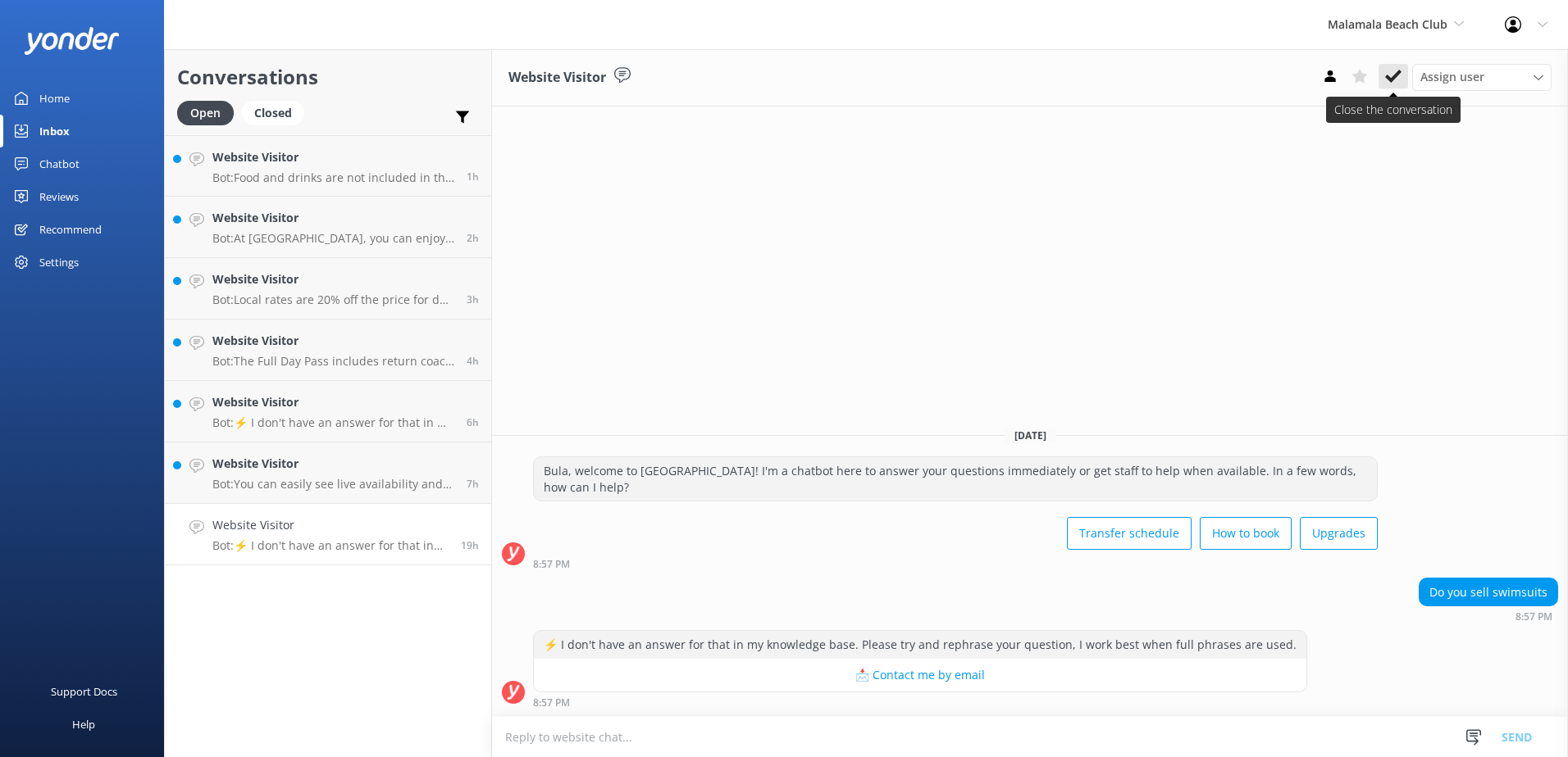
click at [1388, 74] on icon at bounding box center [1393, 76] width 17 height 17
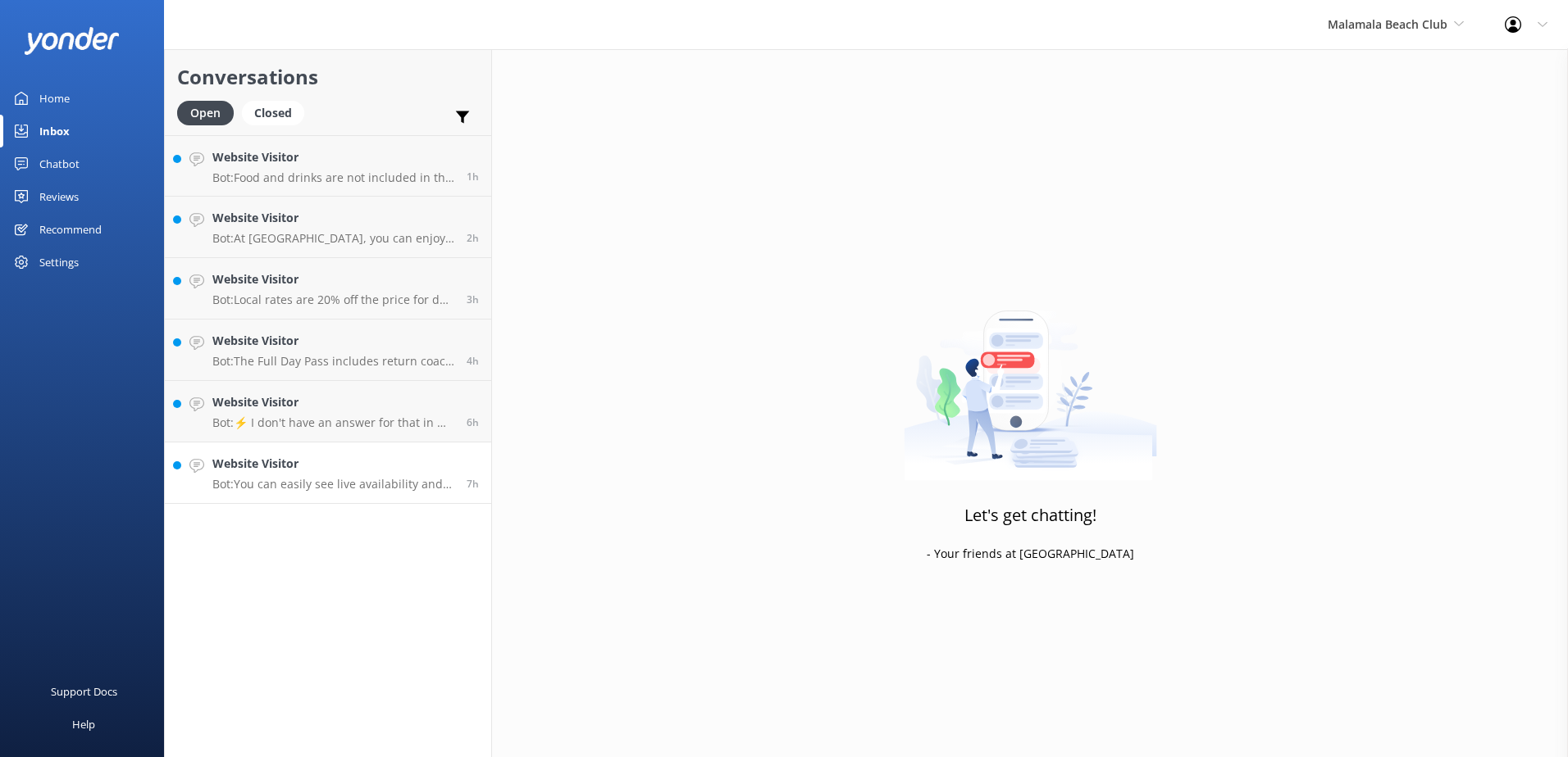
click at [414, 459] on h4 "Website Visitor" at bounding box center [333, 464] width 242 height 18
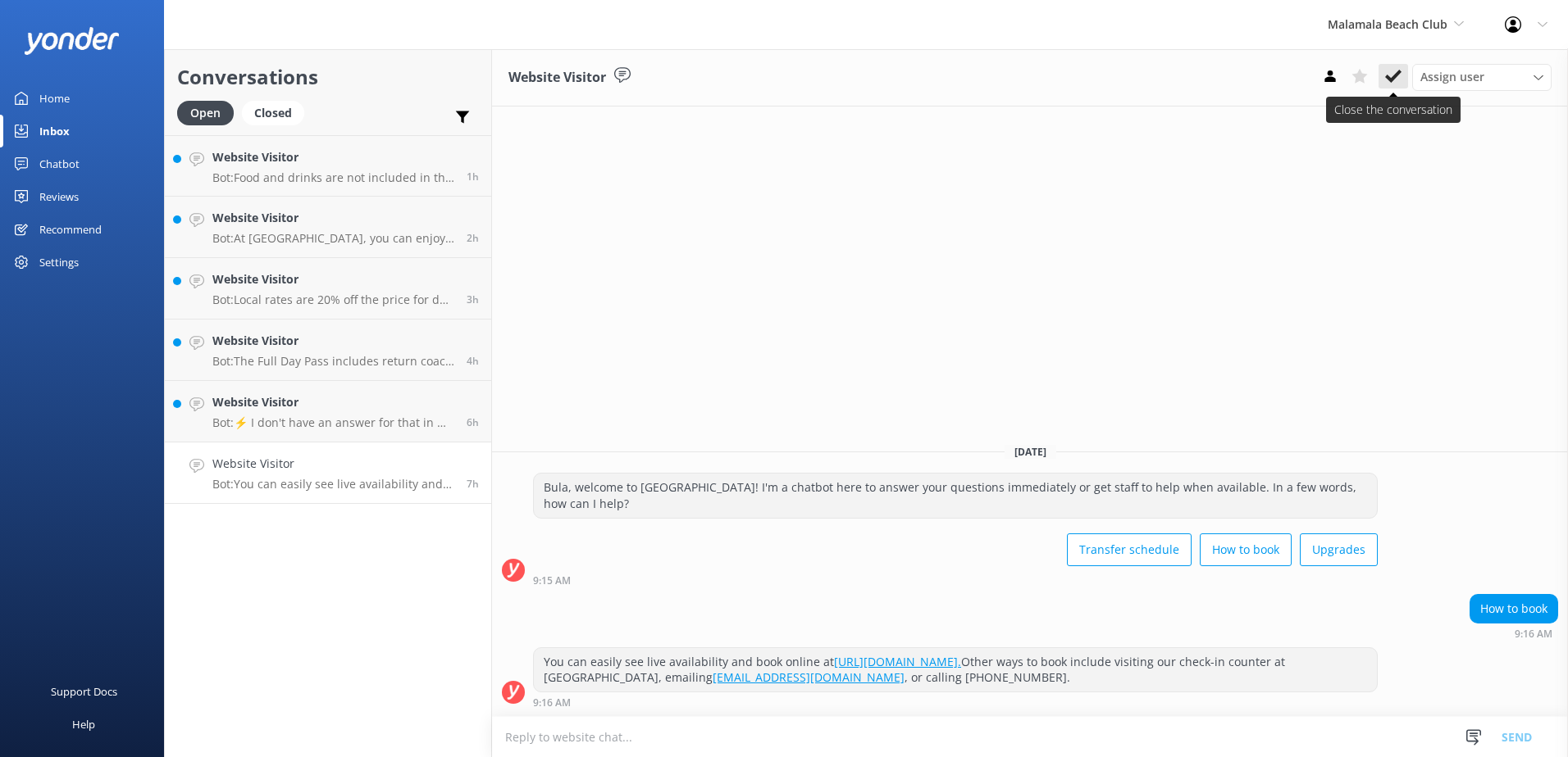
click at [1403, 76] on button at bounding box center [1393, 76] width 29 height 25
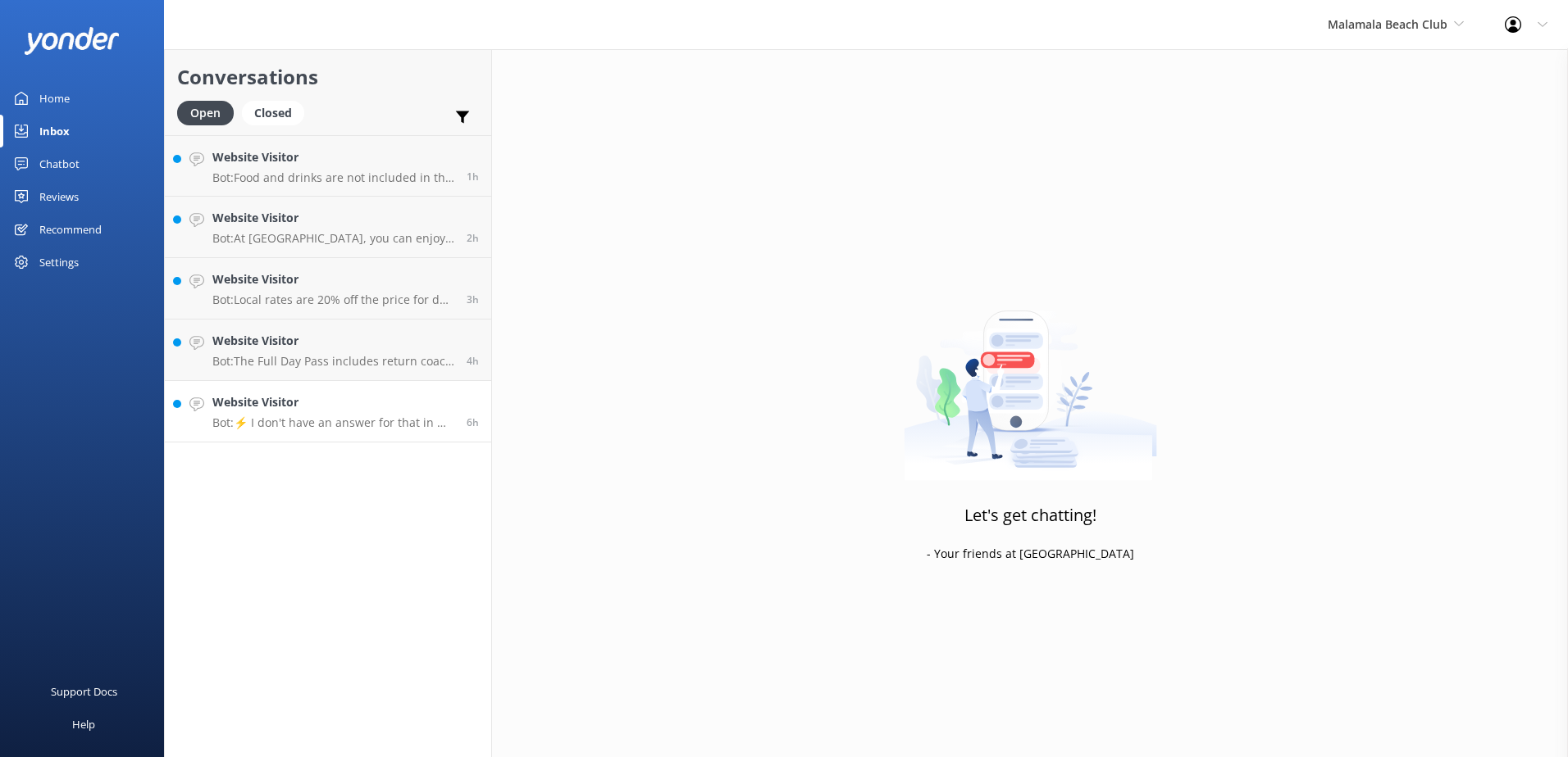
click at [451, 409] on h4 "Website Visitor" at bounding box center [333, 402] width 242 height 18
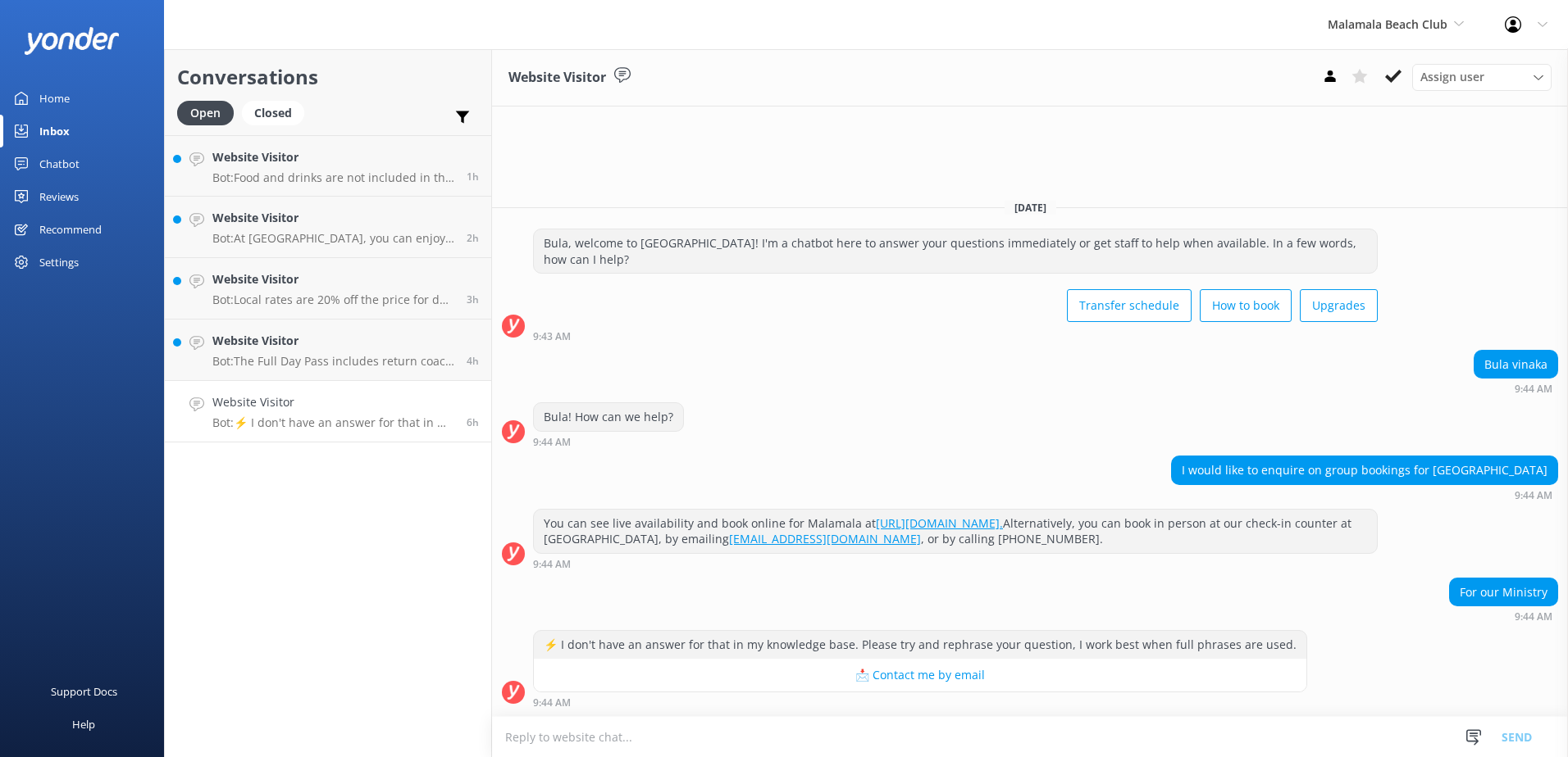
click at [651, 738] on textarea at bounding box center [1029, 738] width 1076 height 40
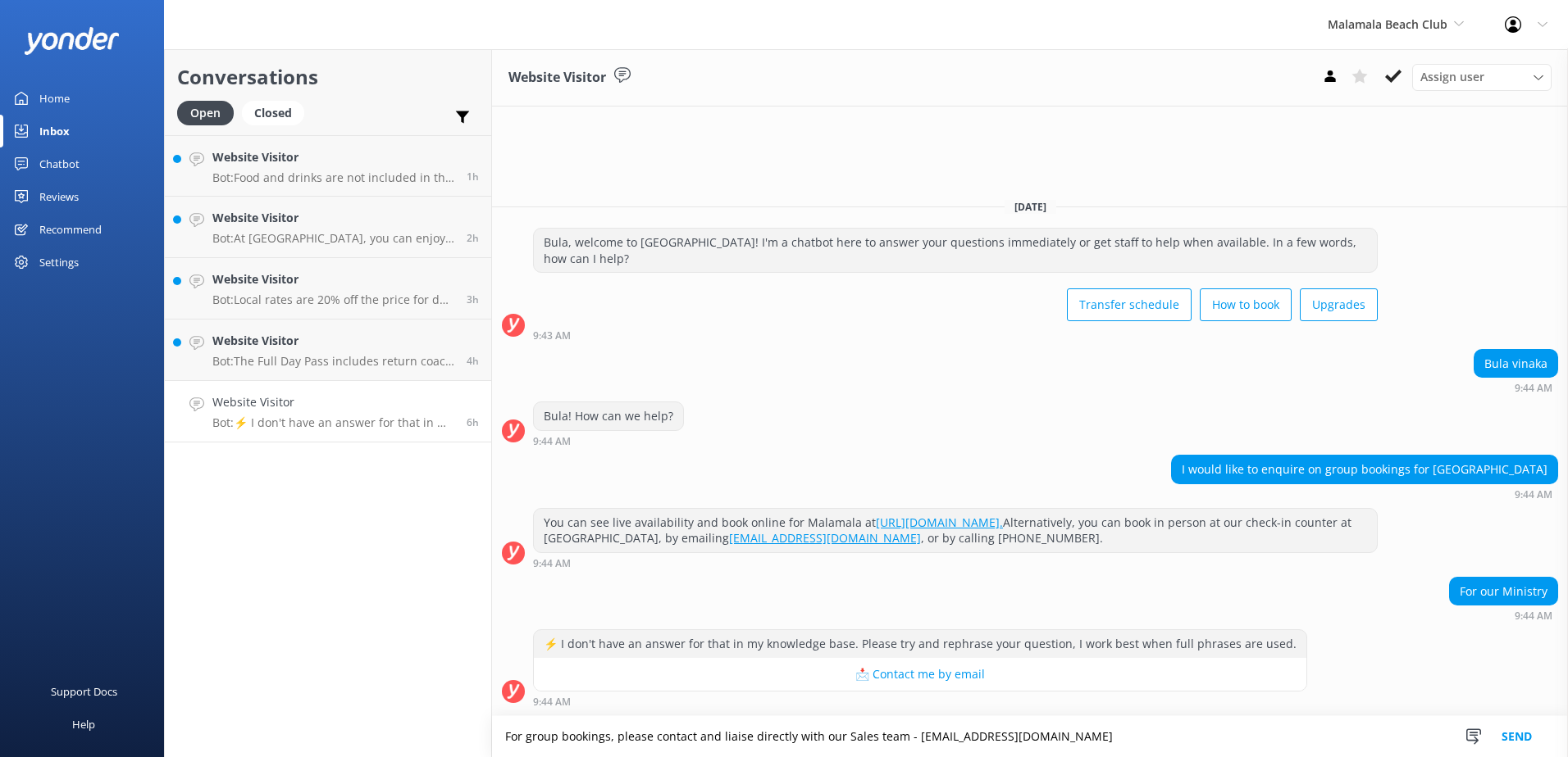
type textarea "For group bookings, please contact and liaise directly with our Sales team - Fi…"
click at [1507, 736] on button "Send" at bounding box center [1517, 737] width 62 height 41
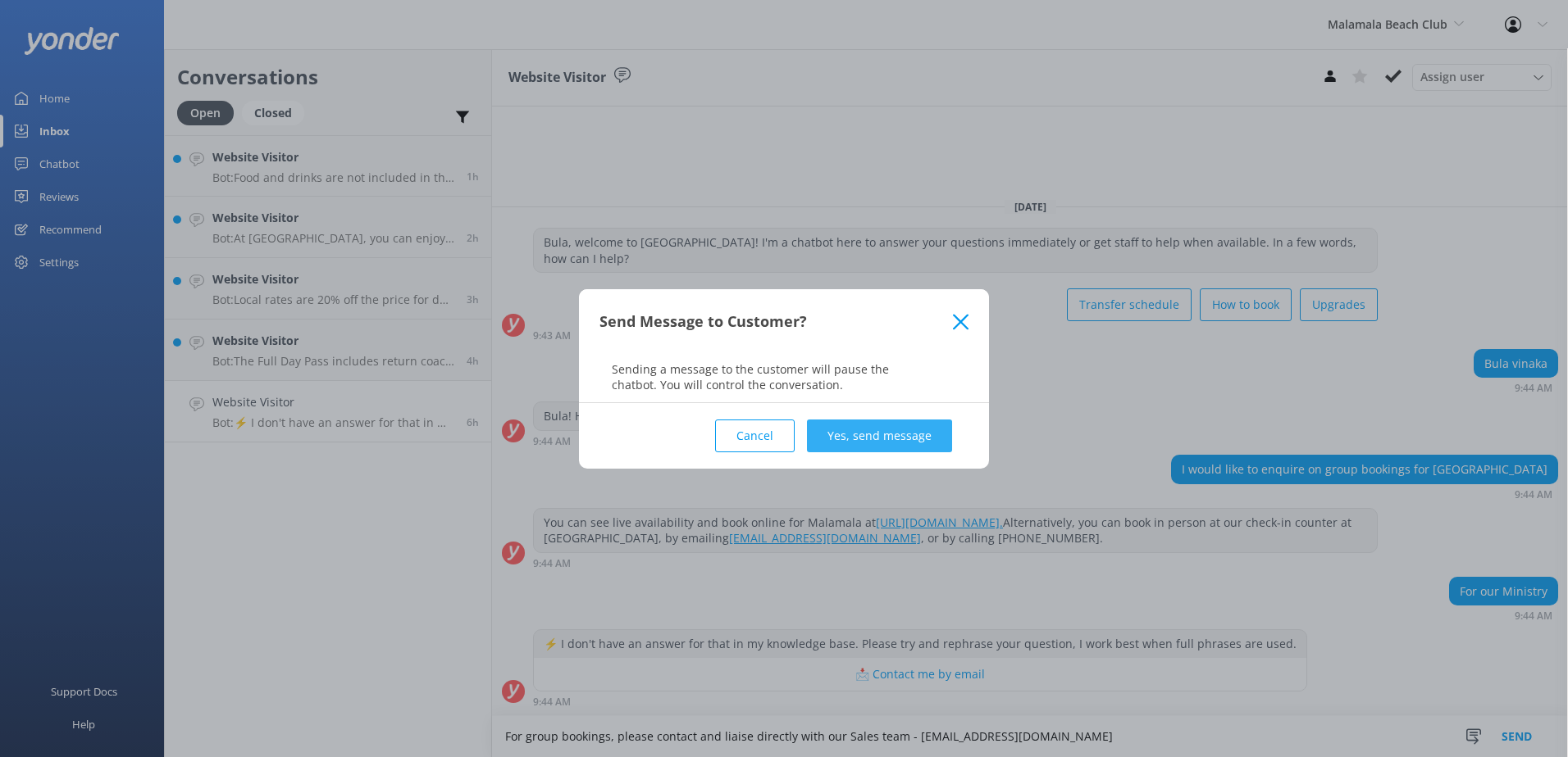
click at [858, 431] on button "Yes, send message" at bounding box center [880, 436] width 145 height 33
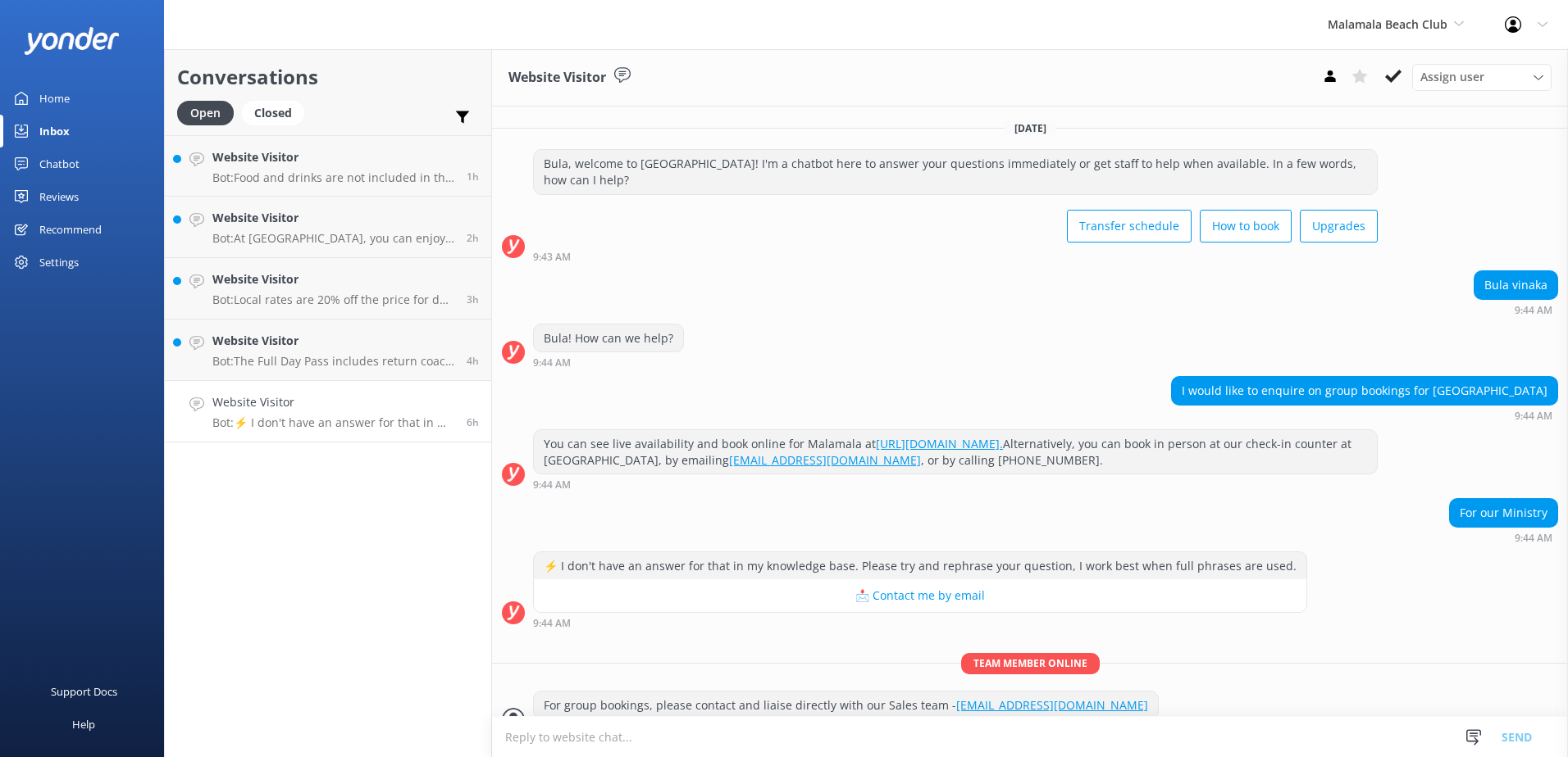
scroll to position [27, 0]
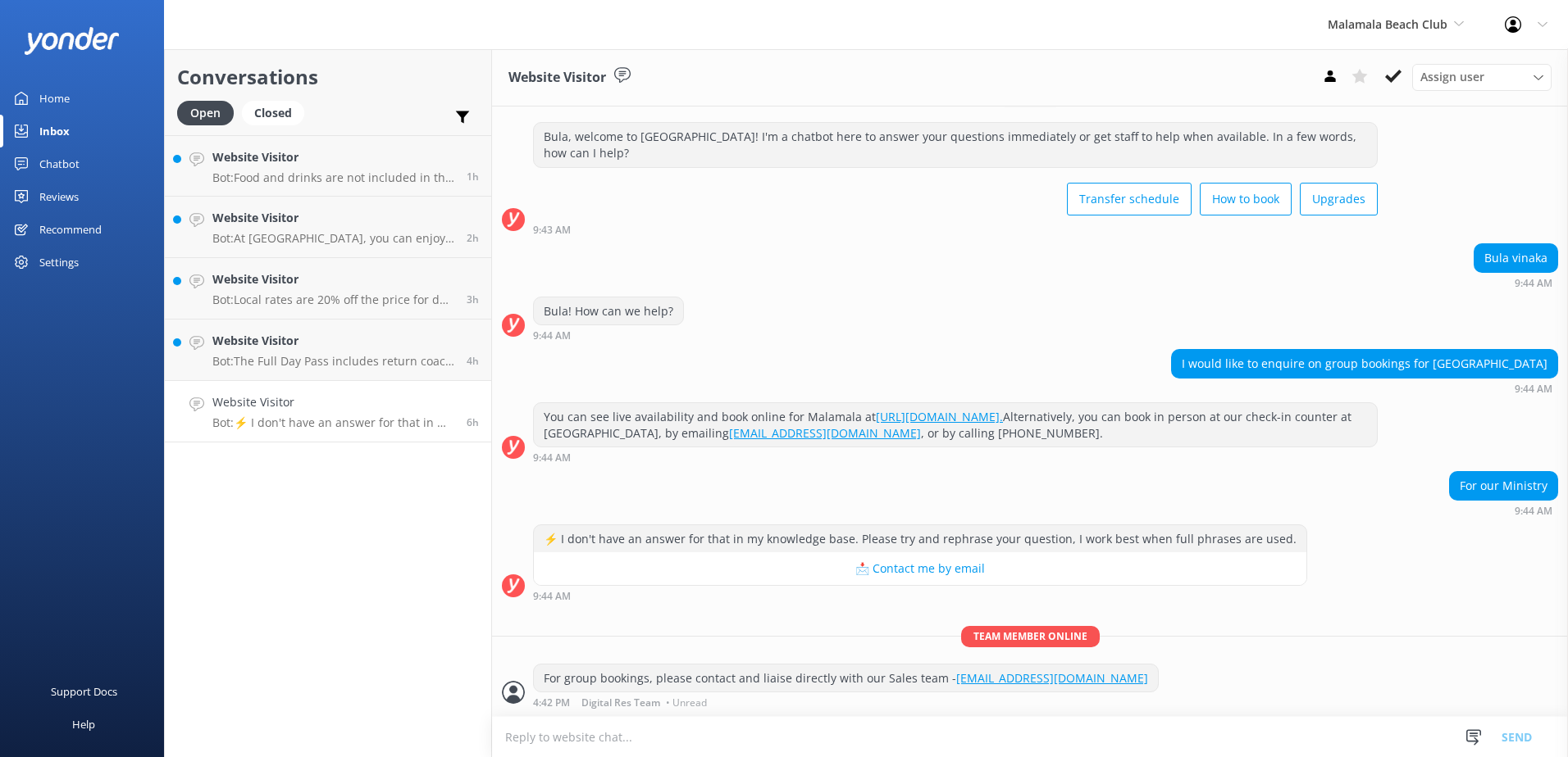
click at [1385, 78] on icon at bounding box center [1393, 76] width 17 height 17
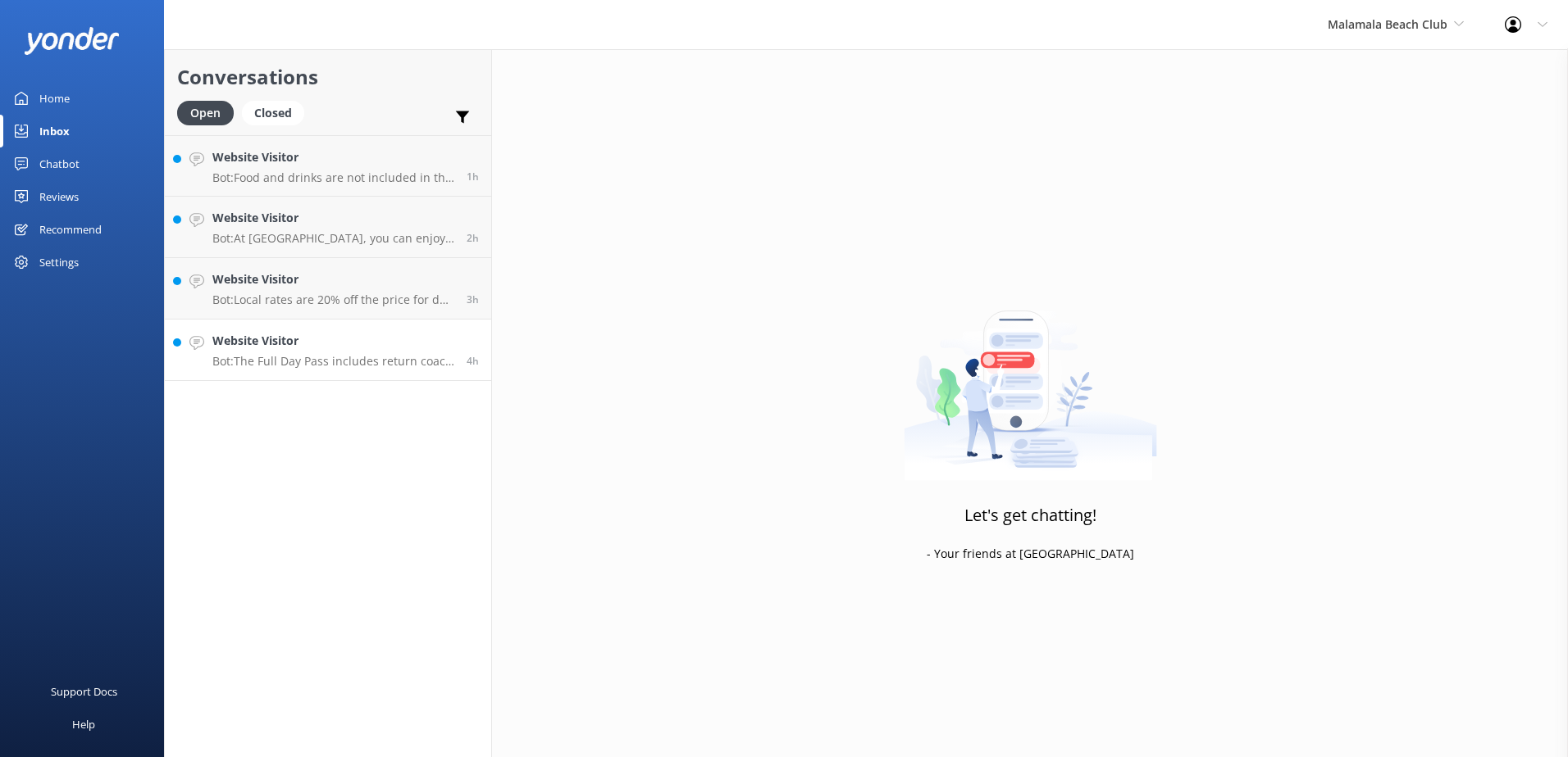
click at [435, 335] on h4 "Website Visitor" at bounding box center [333, 341] width 242 height 18
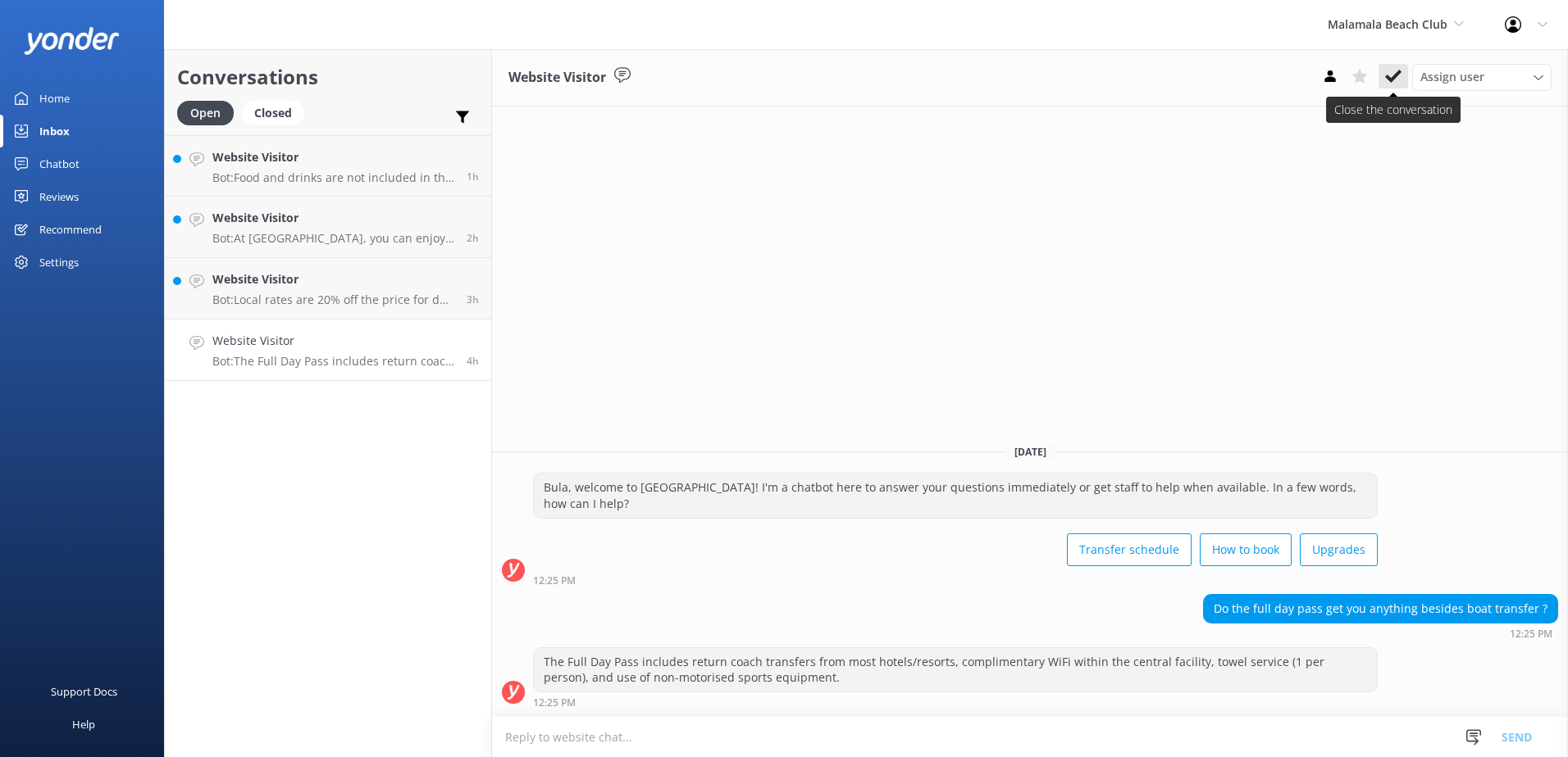
click at [1396, 77] on use at bounding box center [1393, 76] width 17 height 13
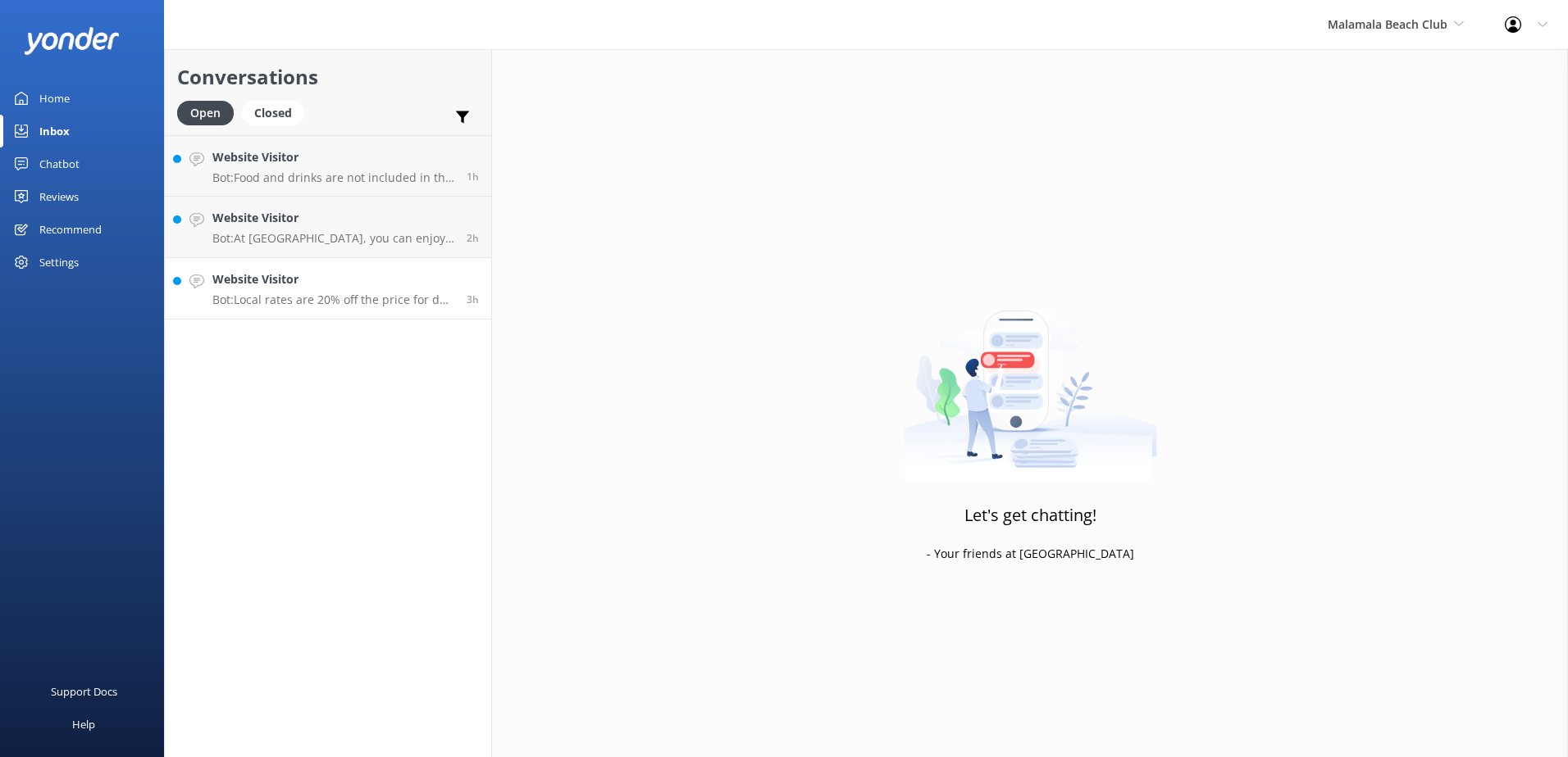
click at [476, 277] on div "3h" at bounding box center [466, 288] width 25 height 36
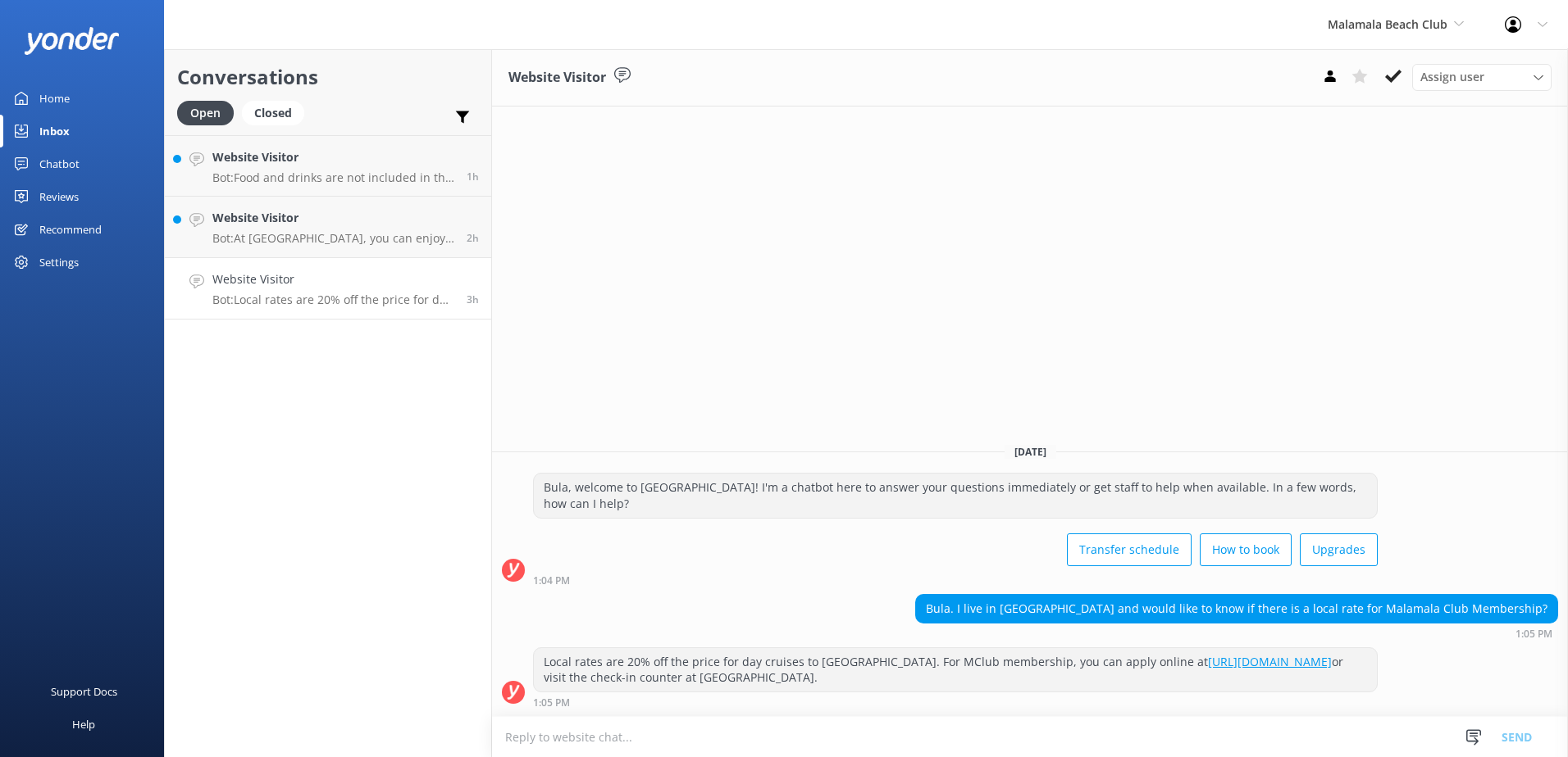
click at [625, 750] on textarea at bounding box center [1029, 738] width 1076 height 40
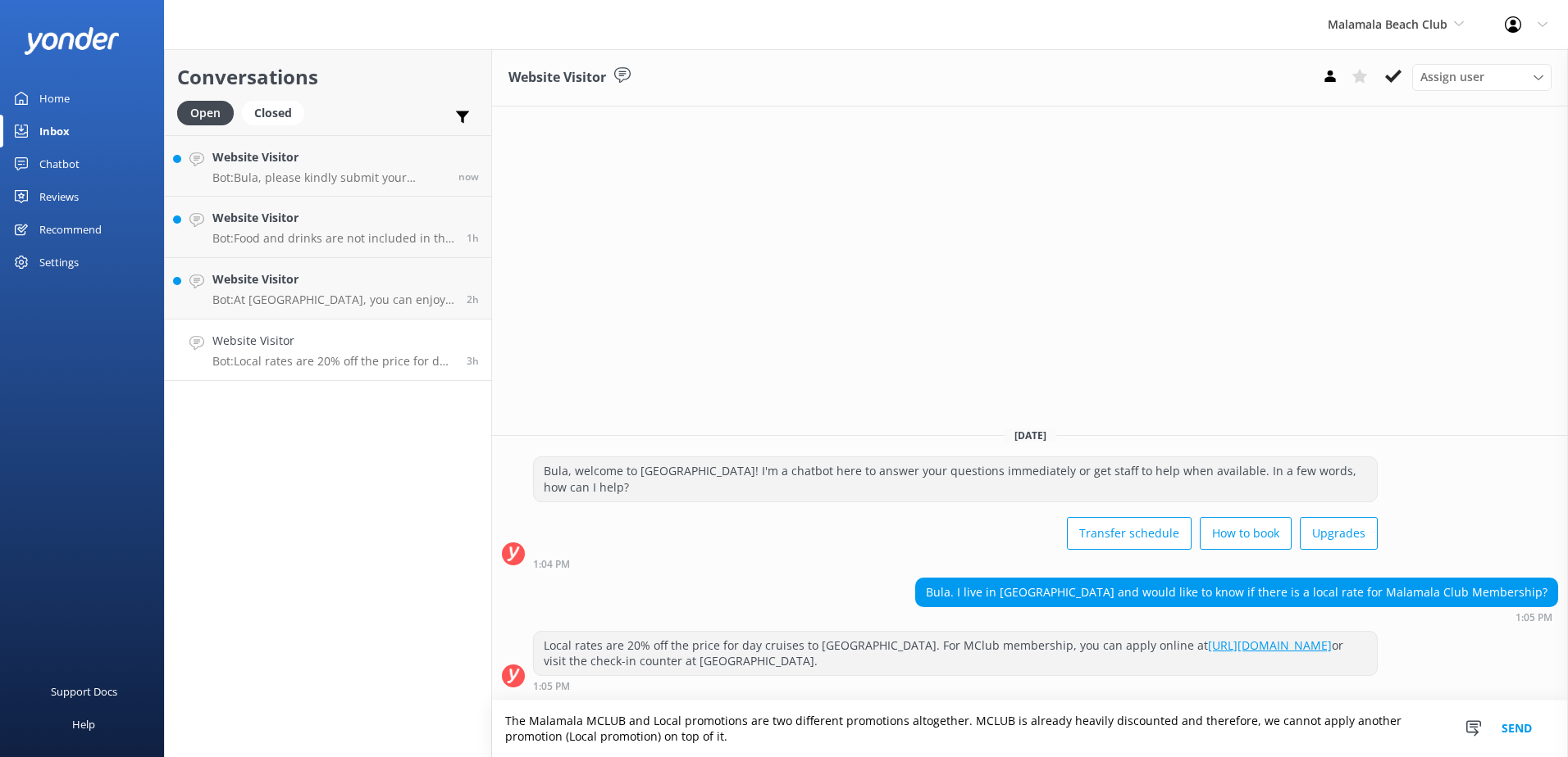
drag, startPoint x: 737, startPoint y: 741, endPoint x: 320, endPoint y: 682, distance: 421.2
click at [320, 682] on div "Conversations Open Closed Important Assigned to me Unassigned Website Visitor B…" at bounding box center [865, 403] width 1403 height 708
type textarea "The Malamala MCLUB and Local promotions are two different promotions altogether…"
click at [1528, 728] on button "Send" at bounding box center [1517, 729] width 62 height 57
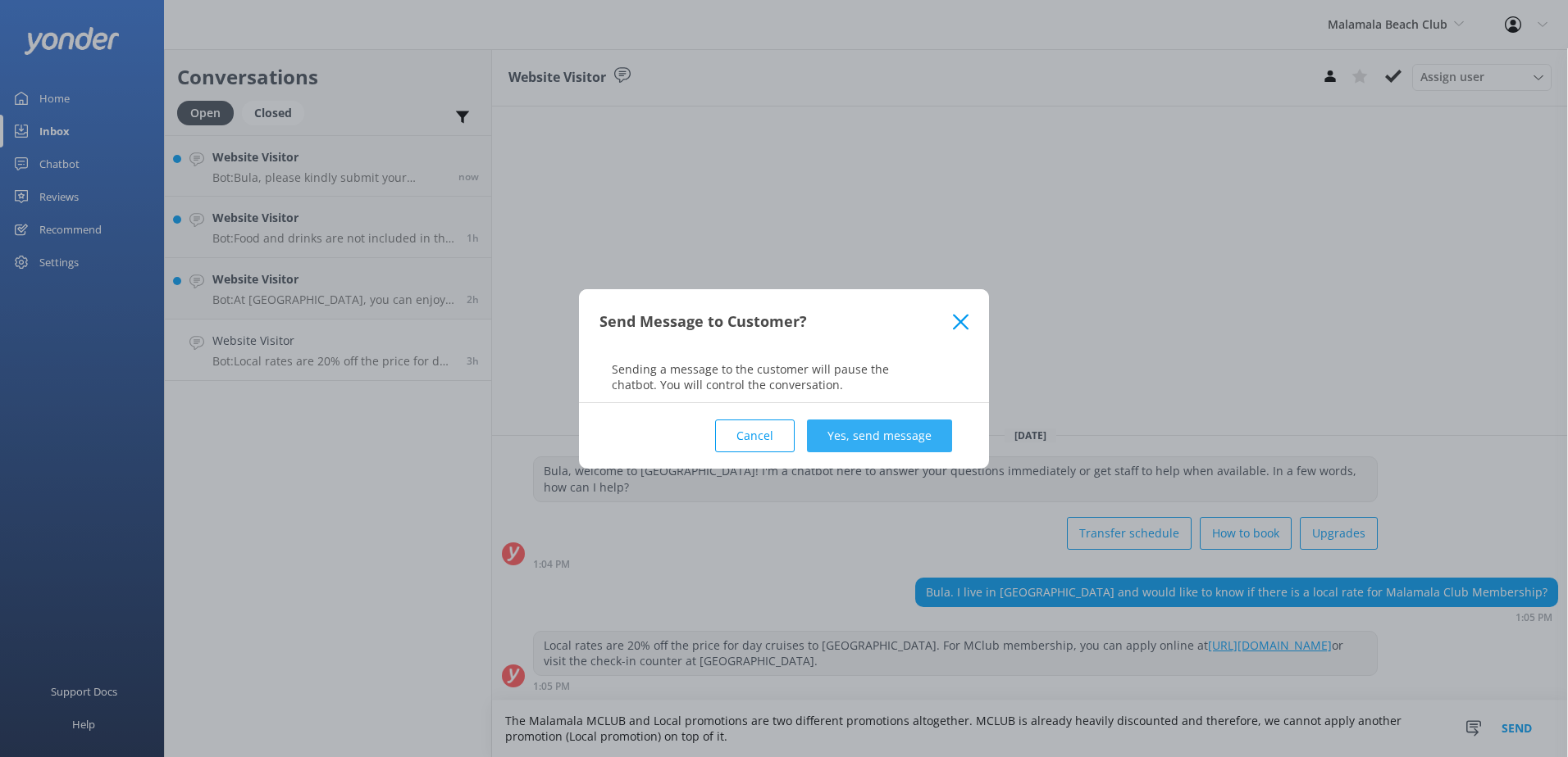
click at [928, 430] on button "Yes, send message" at bounding box center [880, 436] width 145 height 33
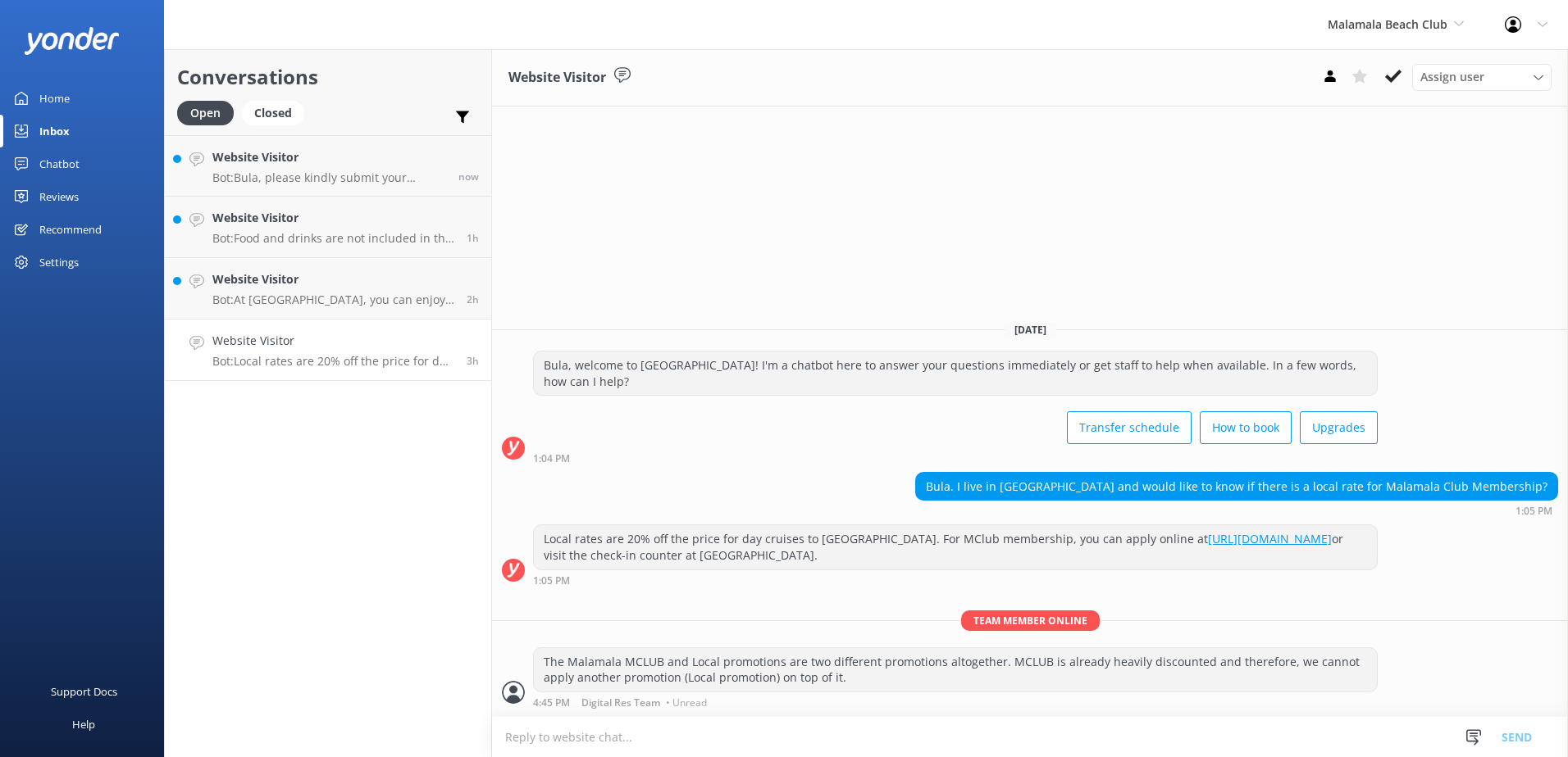
click at [625, 743] on textarea at bounding box center [1029, 738] width 1076 height 40
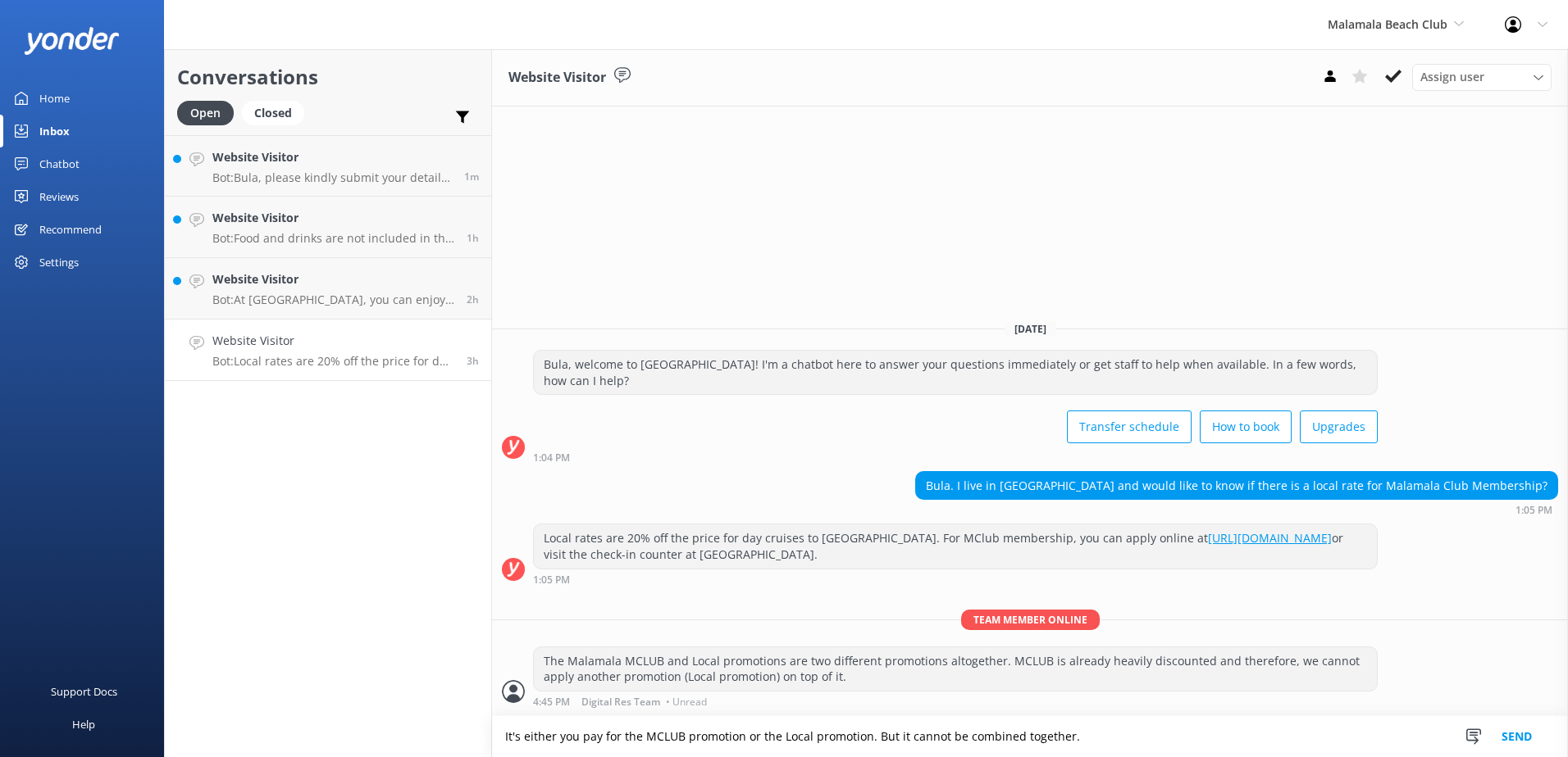
drag, startPoint x: 503, startPoint y: 736, endPoint x: 1101, endPoint y: 743, distance: 598.0
click at [1101, 743] on textarea "It's either you pay for the MCLUB promotion or the Local promotion. But it cann…" at bounding box center [1029, 737] width 1076 height 41
click at [1199, 746] on textarea "It's either you pay for the MCLUB promotion or the Local promotion. But it cann…" at bounding box center [1029, 737] width 1076 height 41
click at [1199, 746] on textarea "It's either you pay for the MCLUB promotion or the Local promotion. But it cann…" at bounding box center [1029, 737] width 1076 height 41
type textarea "It's either you pay for the MCLUB promotion or the Local promotion. But it cann…"
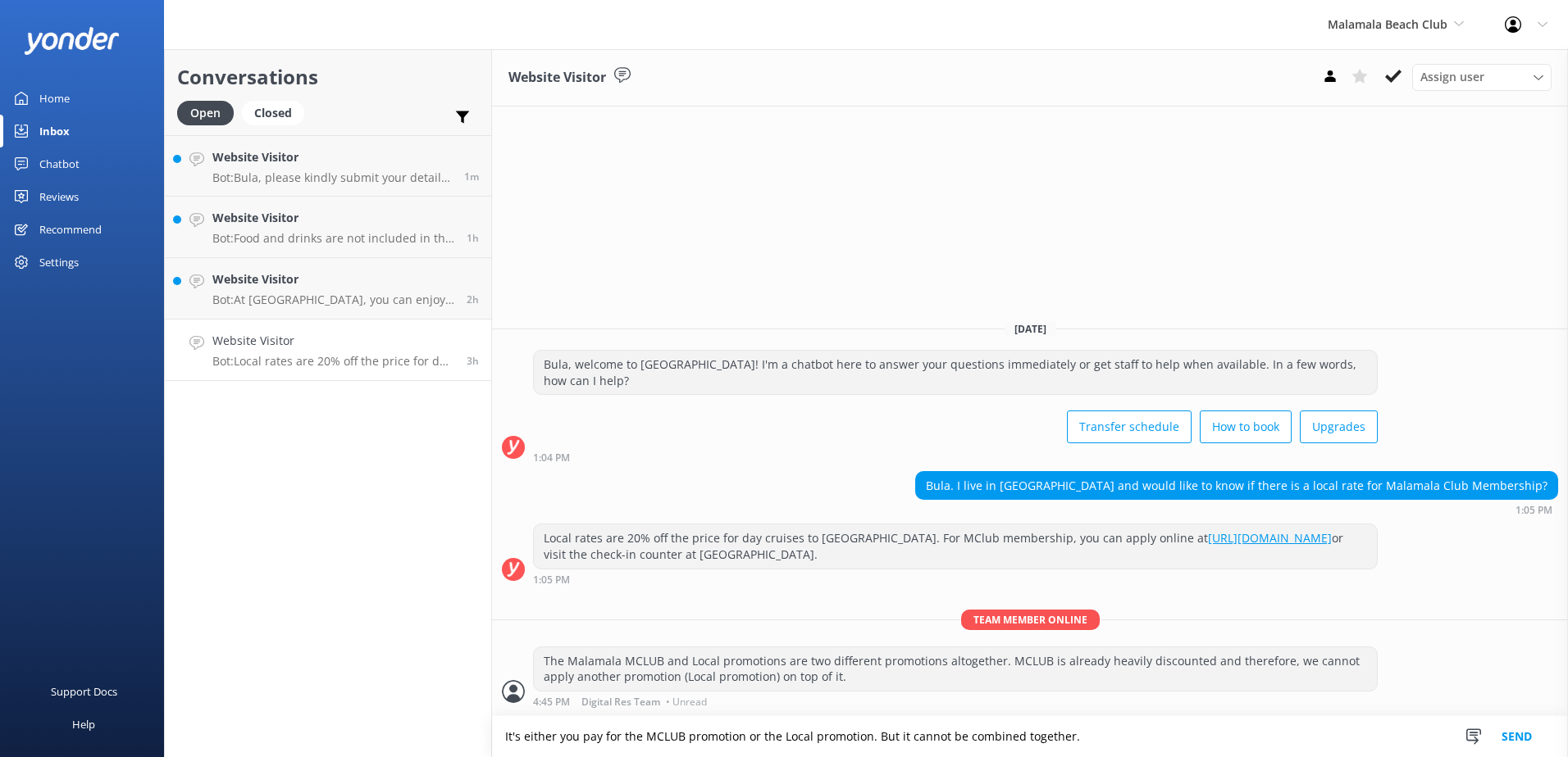
click at [1523, 734] on button "Send" at bounding box center [1517, 737] width 62 height 41
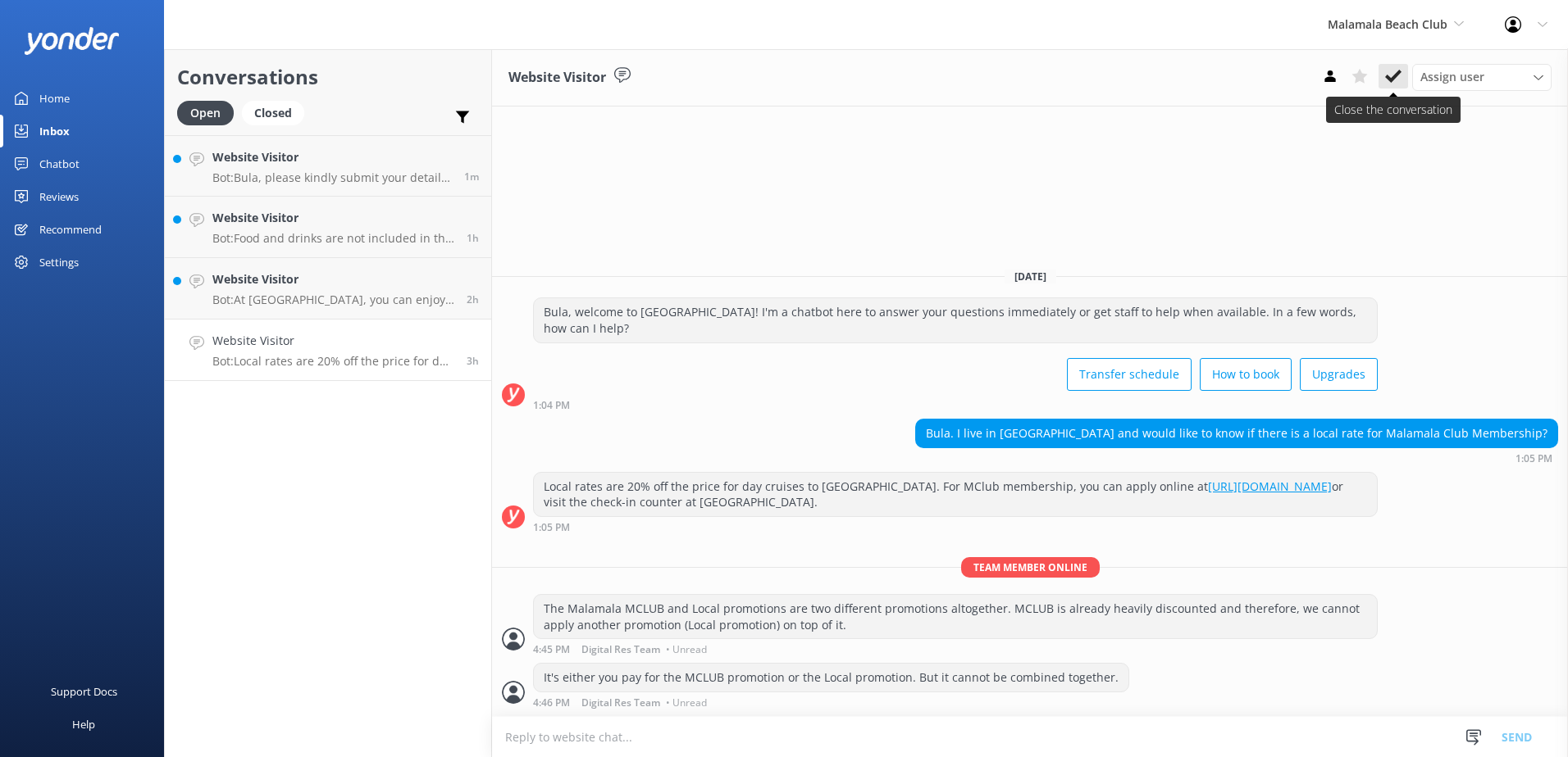
click at [1384, 74] on button at bounding box center [1393, 76] width 29 height 25
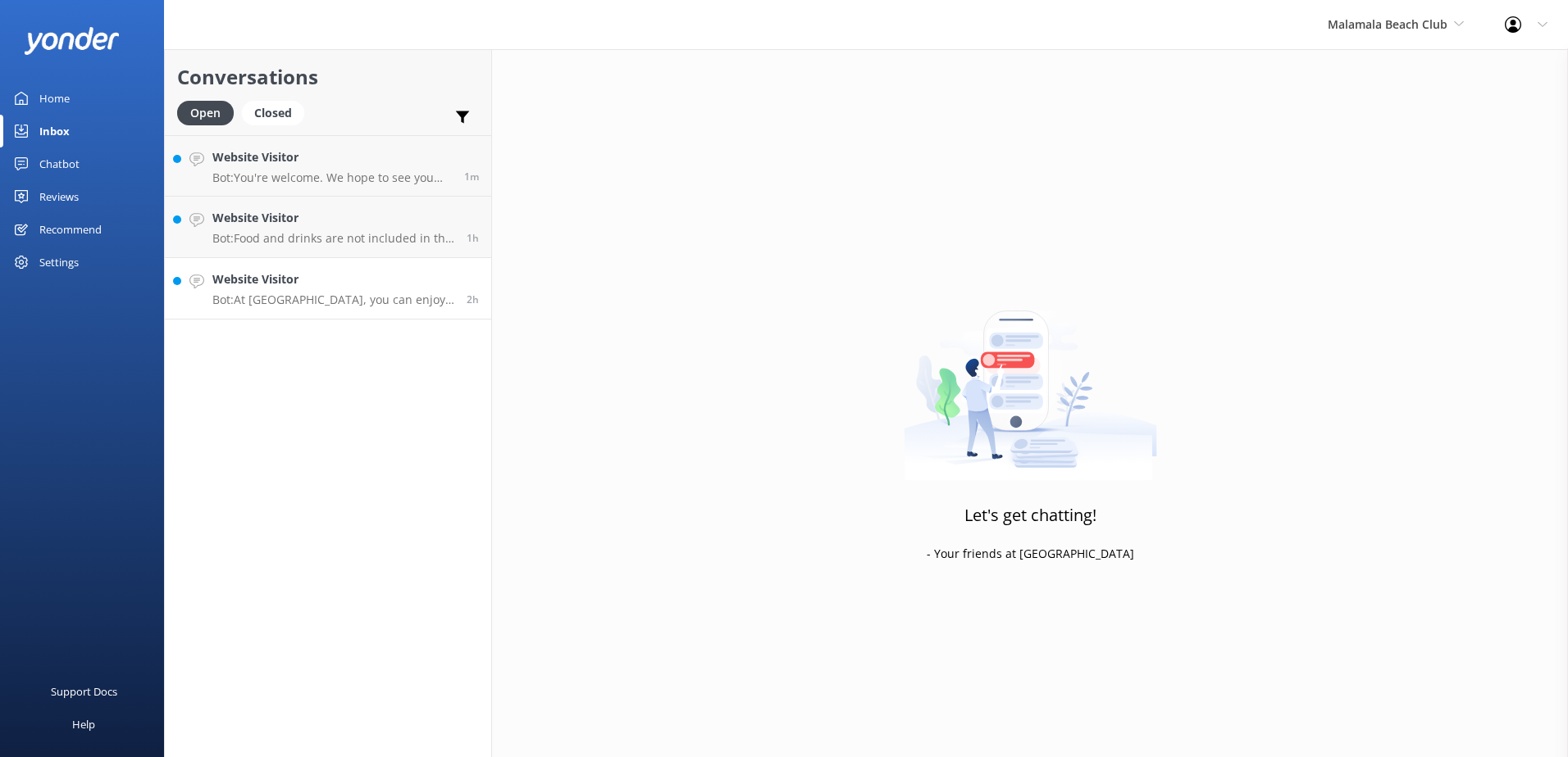
click at [370, 293] on p "Bot: At Malamala Beach Club, you can enjoy massages, non-motorised watersports …" at bounding box center [333, 300] width 242 height 15
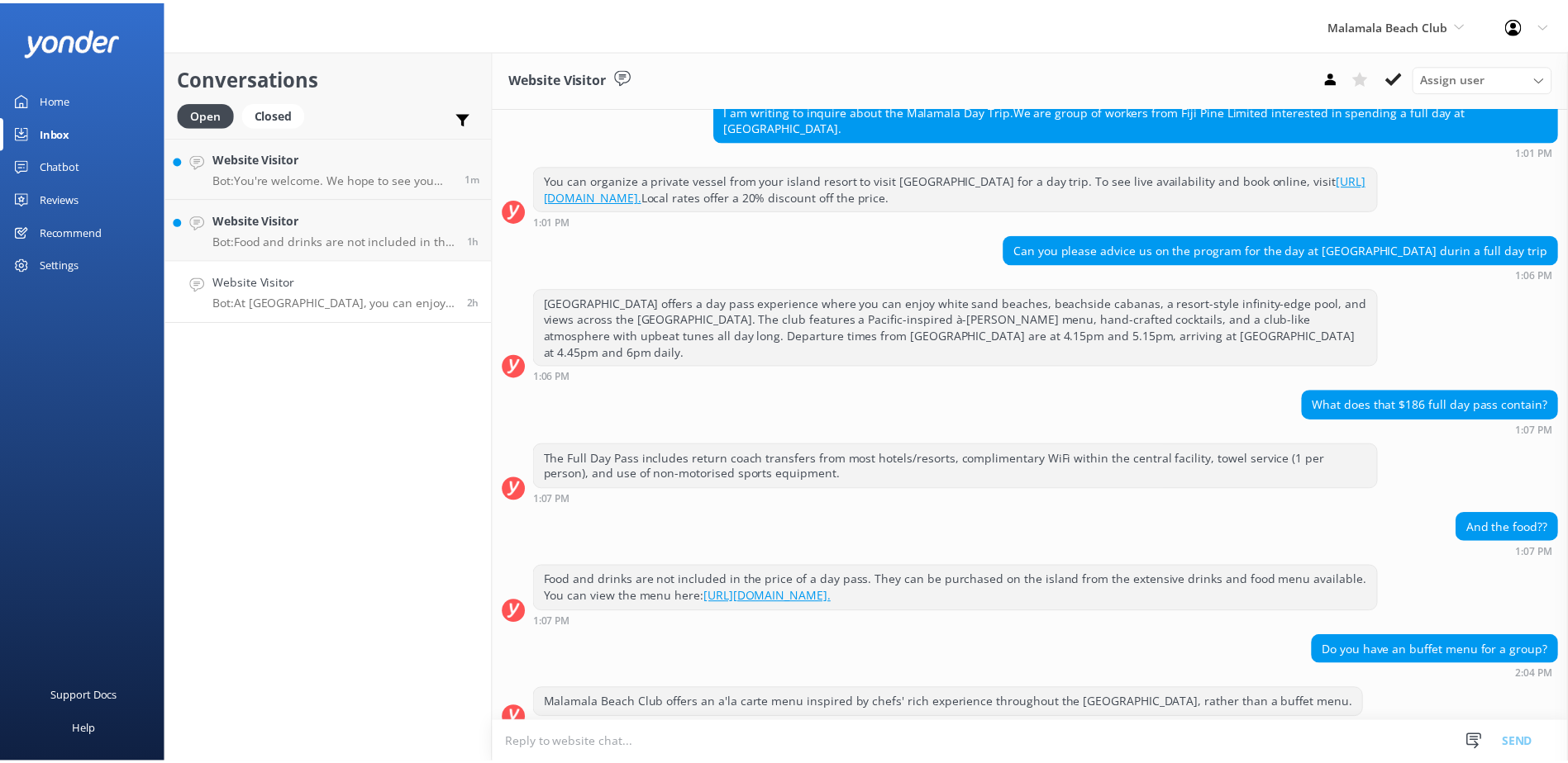
scroll to position [438, 0]
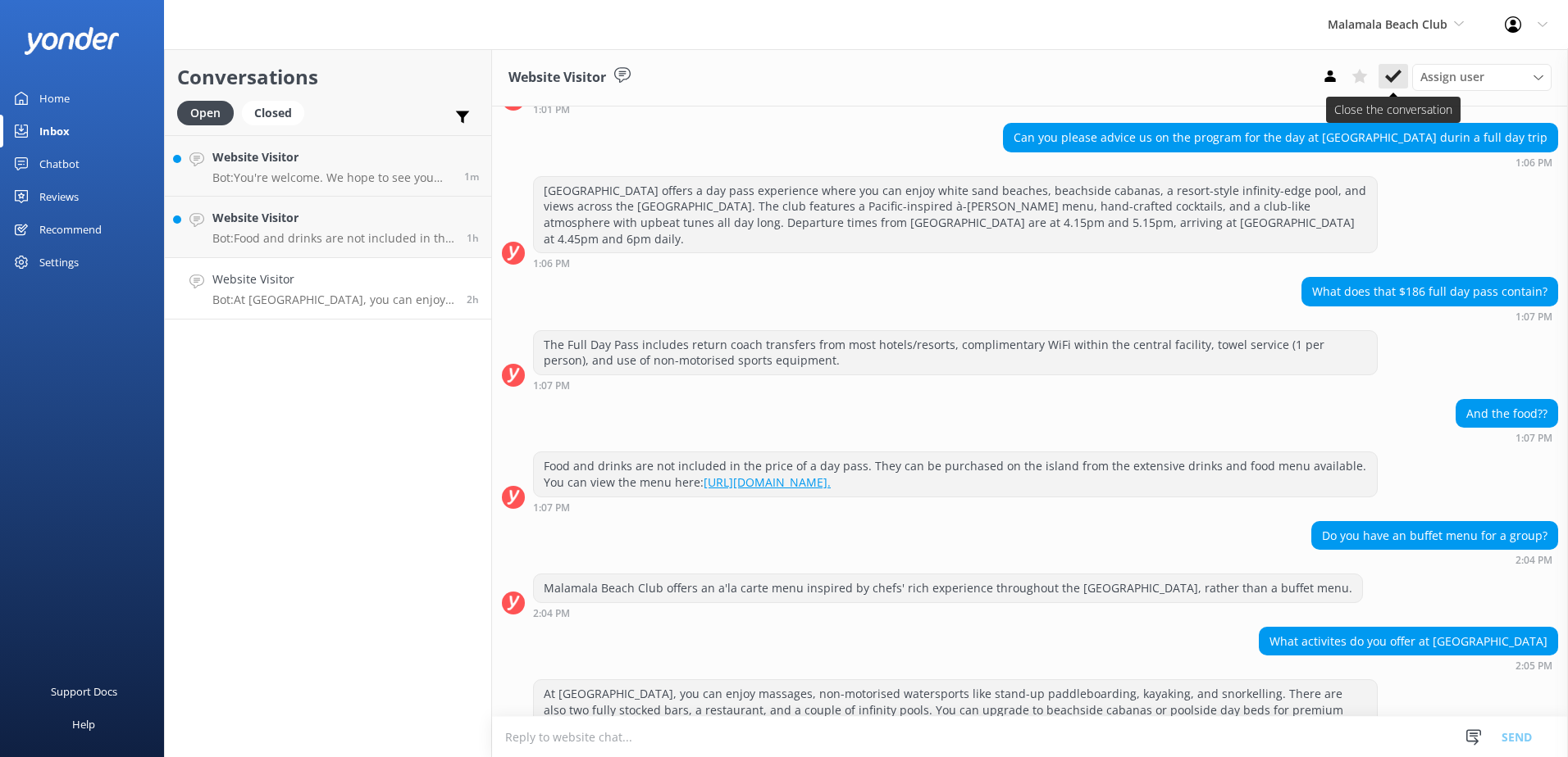
click at [1395, 69] on icon at bounding box center [1393, 76] width 17 height 17
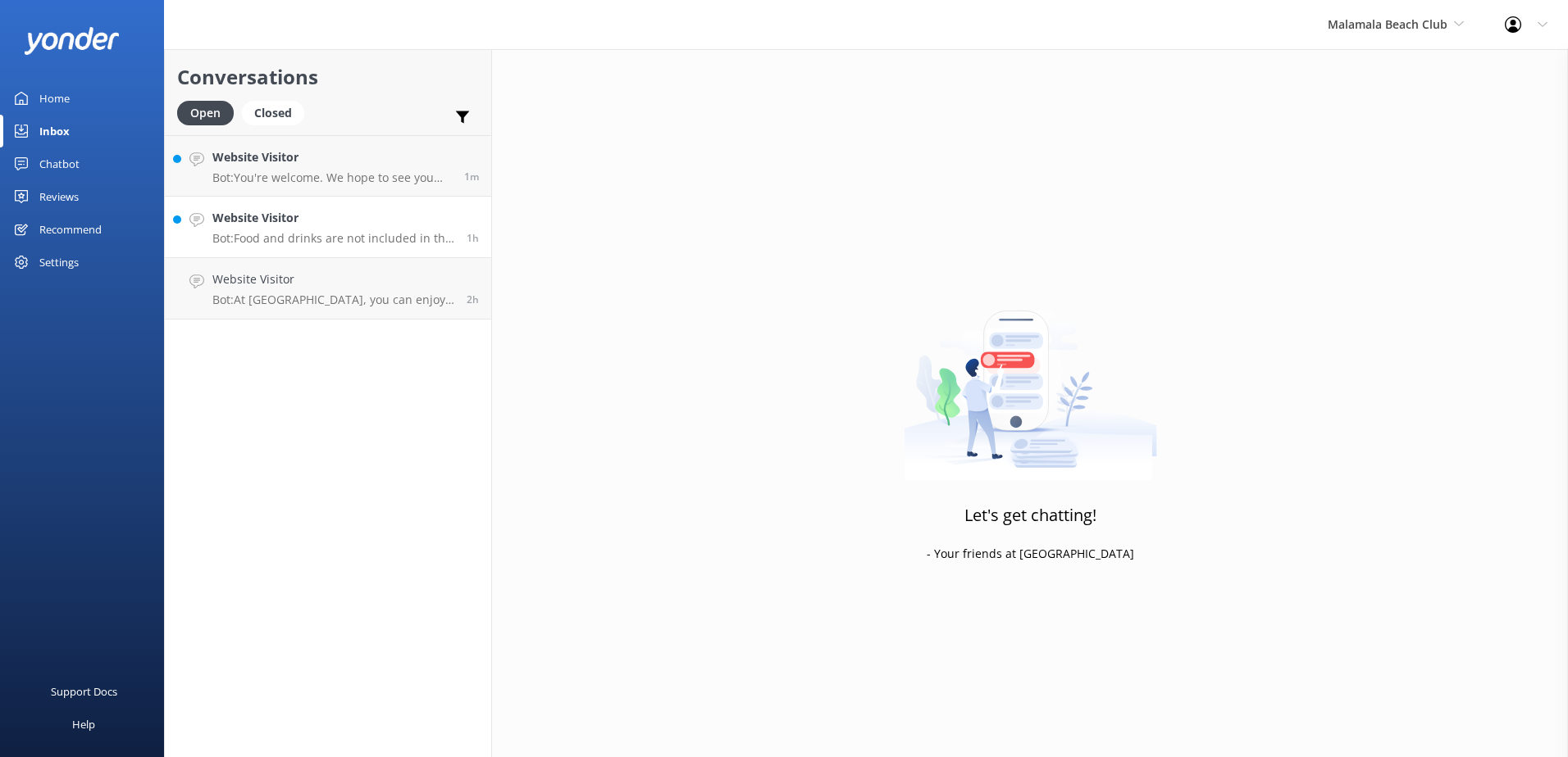
click at [430, 217] on h4 "Website Visitor" at bounding box center [333, 219] width 242 height 18
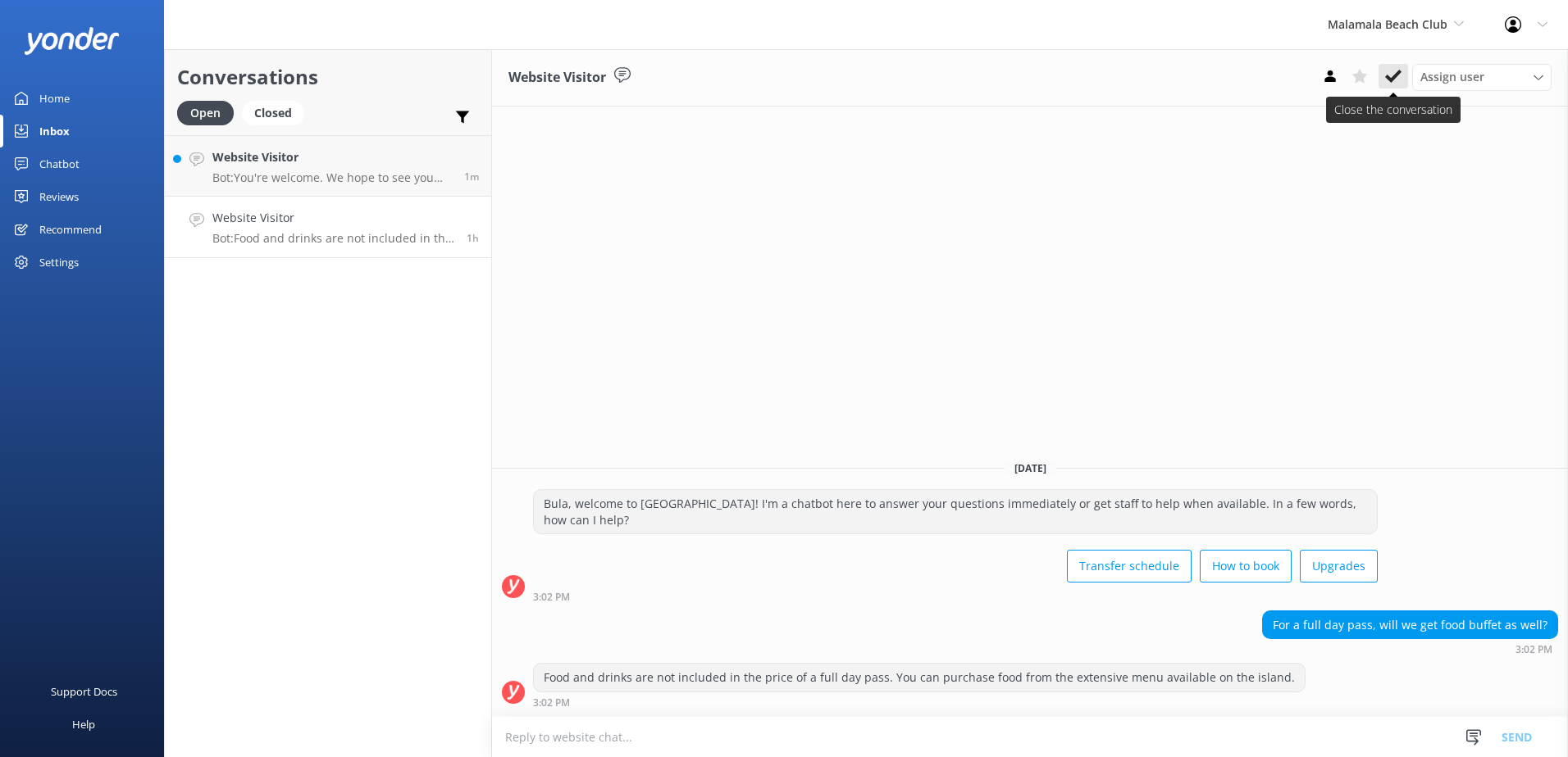
click at [1391, 78] on icon at bounding box center [1393, 76] width 17 height 17
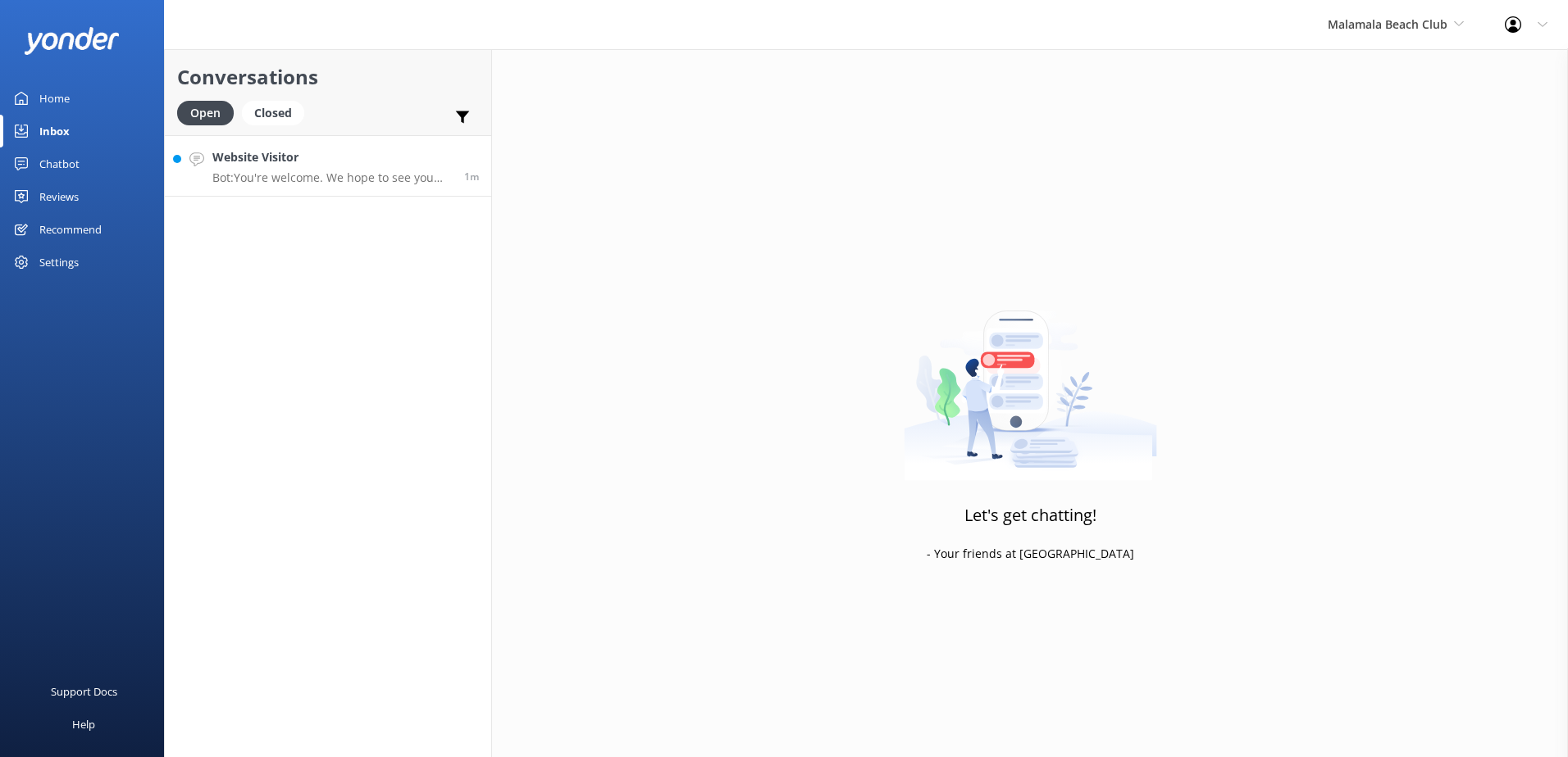
click at [358, 163] on h4 "Website Visitor" at bounding box center [332, 157] width 240 height 18
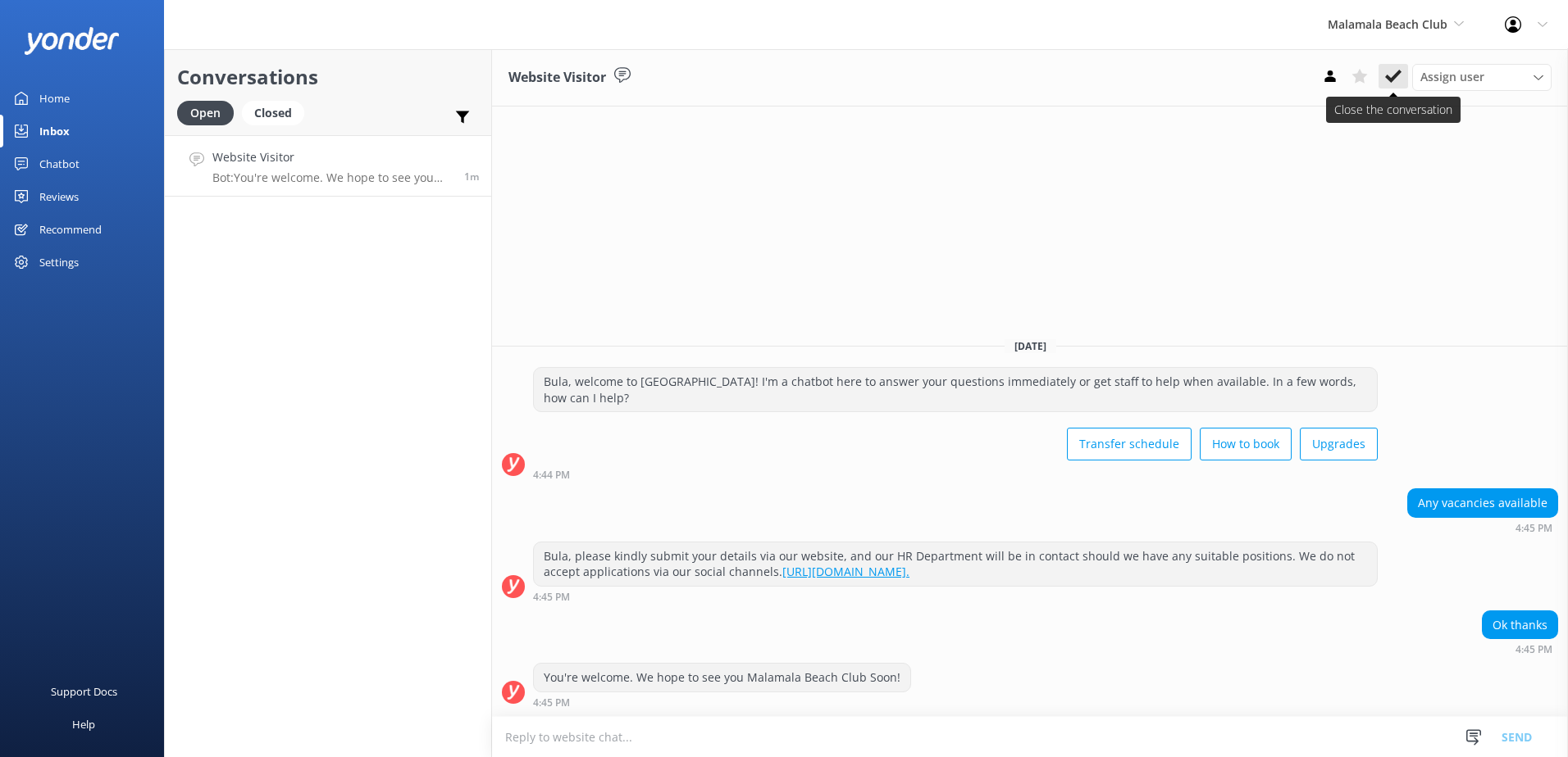
click at [1402, 73] on button at bounding box center [1393, 76] width 29 height 25
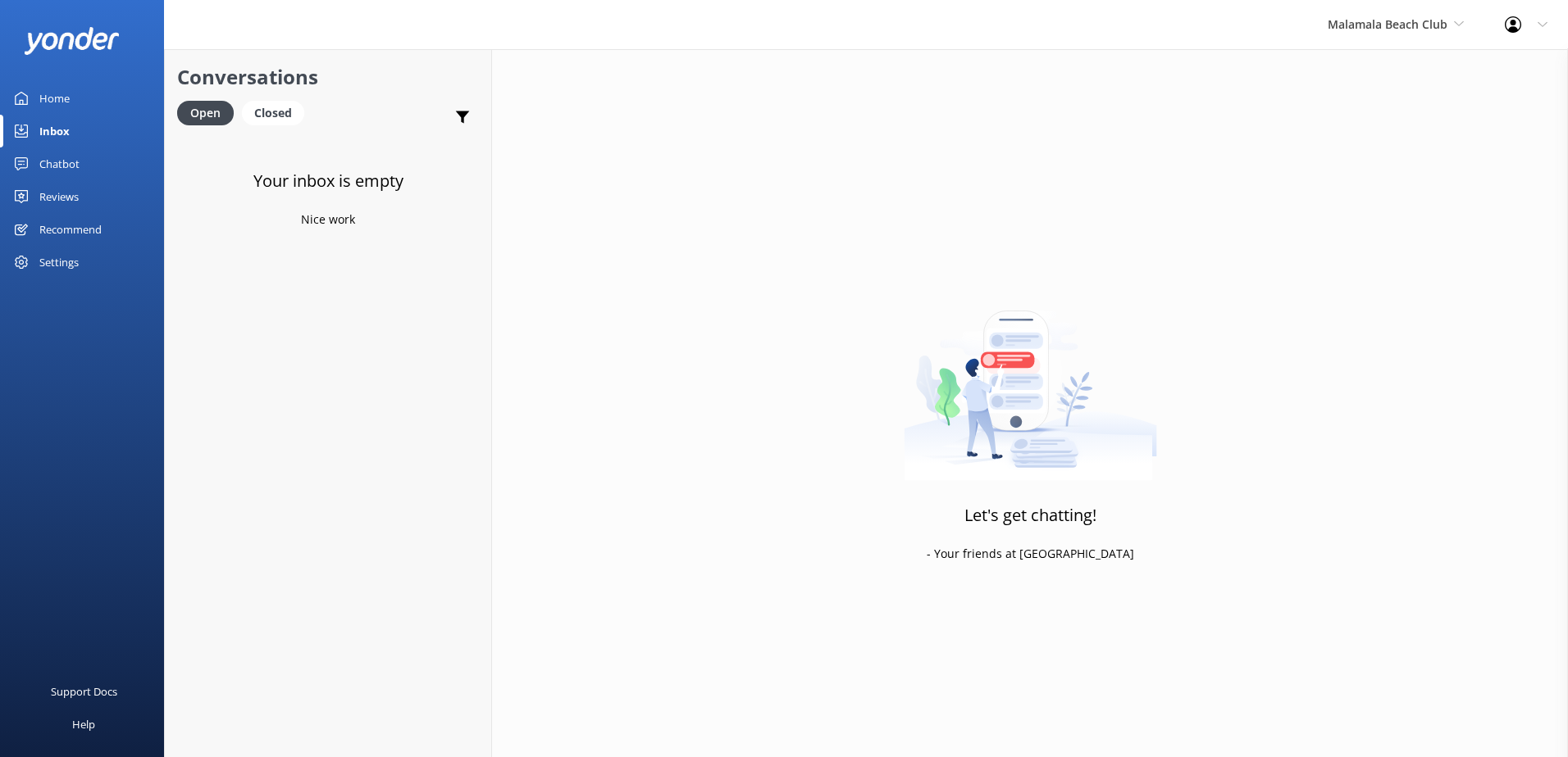
click at [1406, 37] on div "Malamala Beach Club South Sea Sailing South Sea Cruises Malamala Beach Club Awe…" at bounding box center [1395, 25] width 177 height 50
click at [1386, 174] on link "Awesome Adventures Fiji" at bounding box center [1389, 186] width 164 height 40
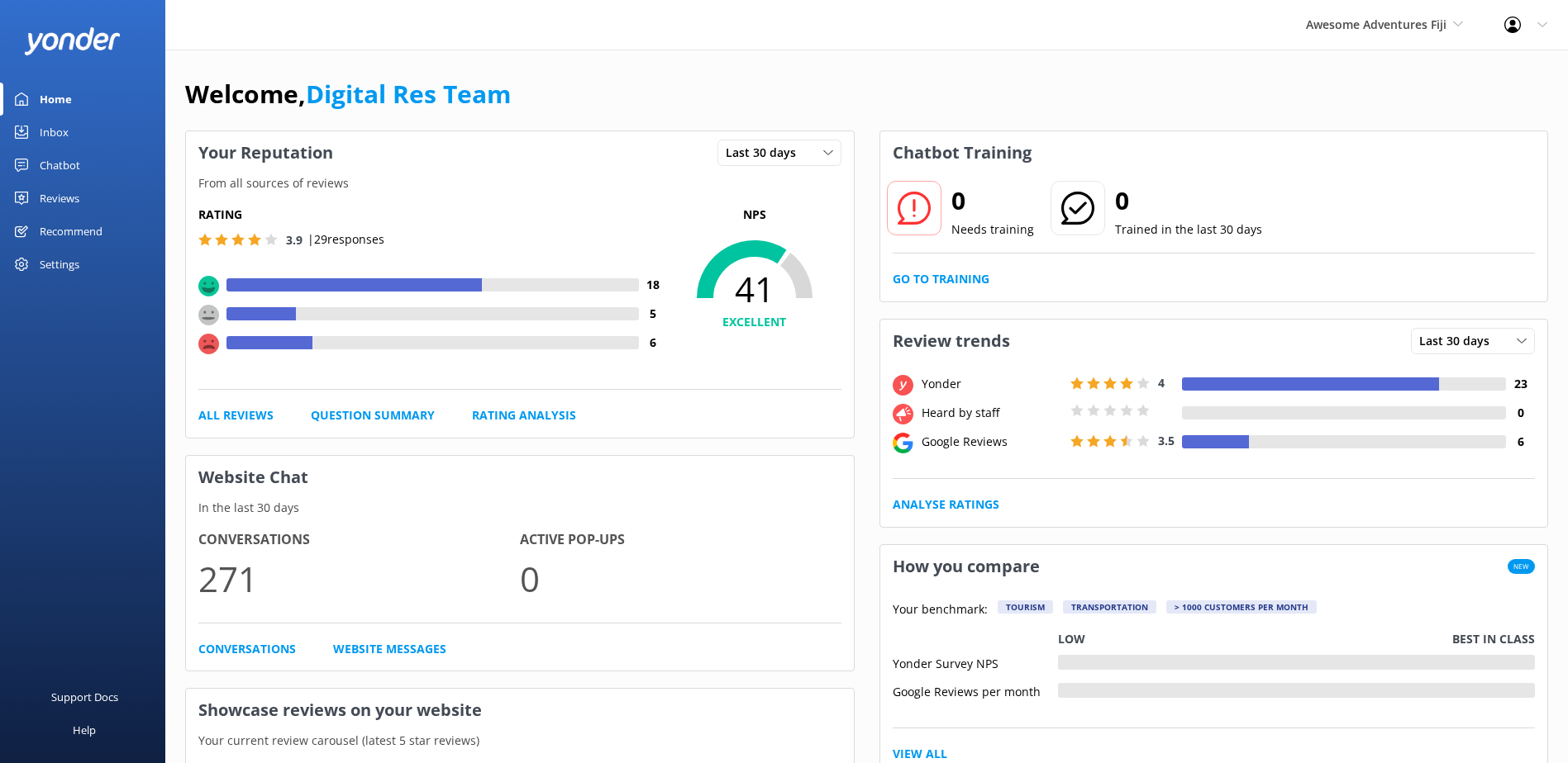
click at [65, 126] on div "Inbox" at bounding box center [54, 132] width 29 height 33
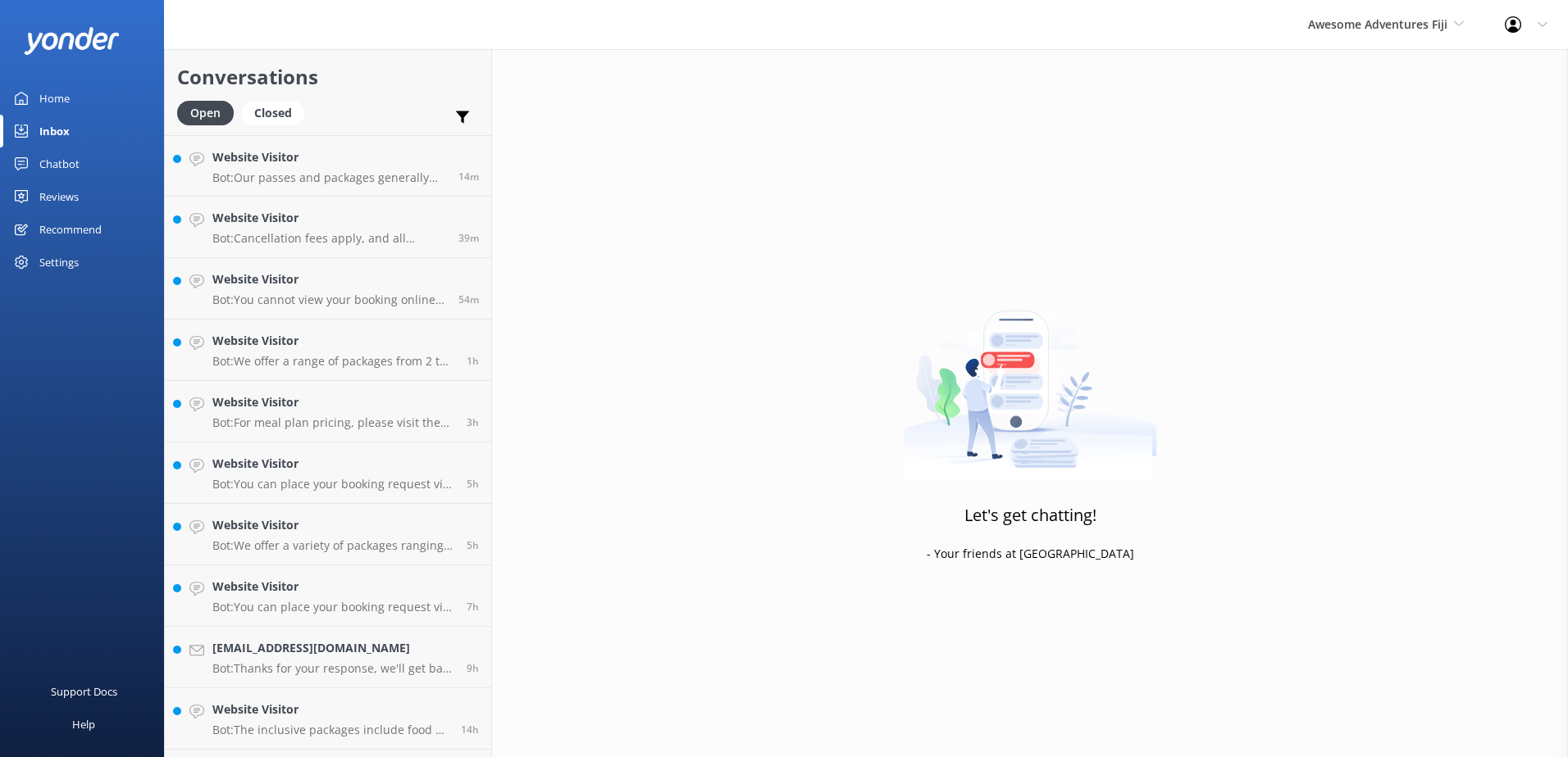
scroll to position [116, 0]
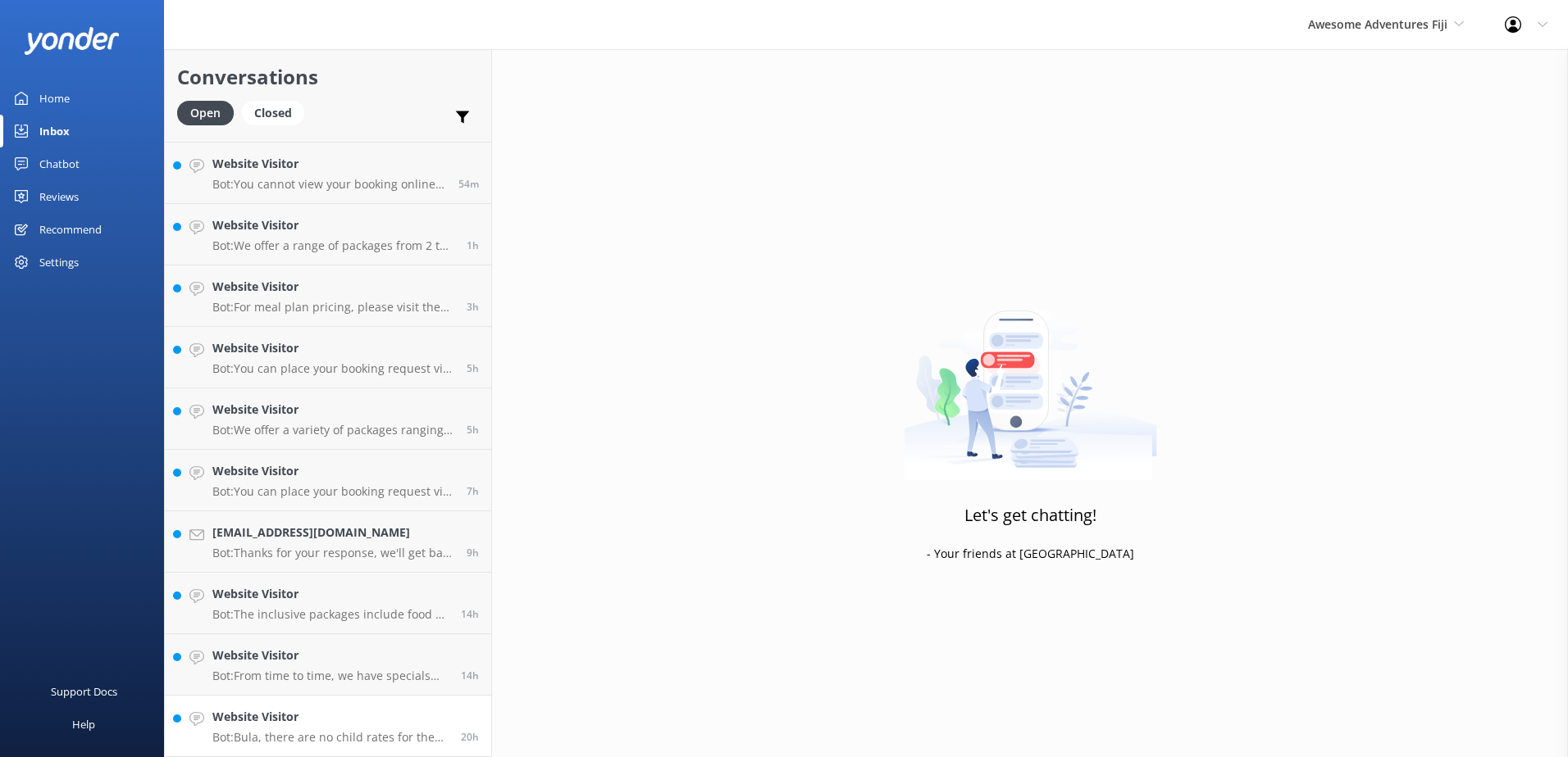
click at [360, 716] on h4 "Website Visitor" at bounding box center [330, 717] width 236 height 18
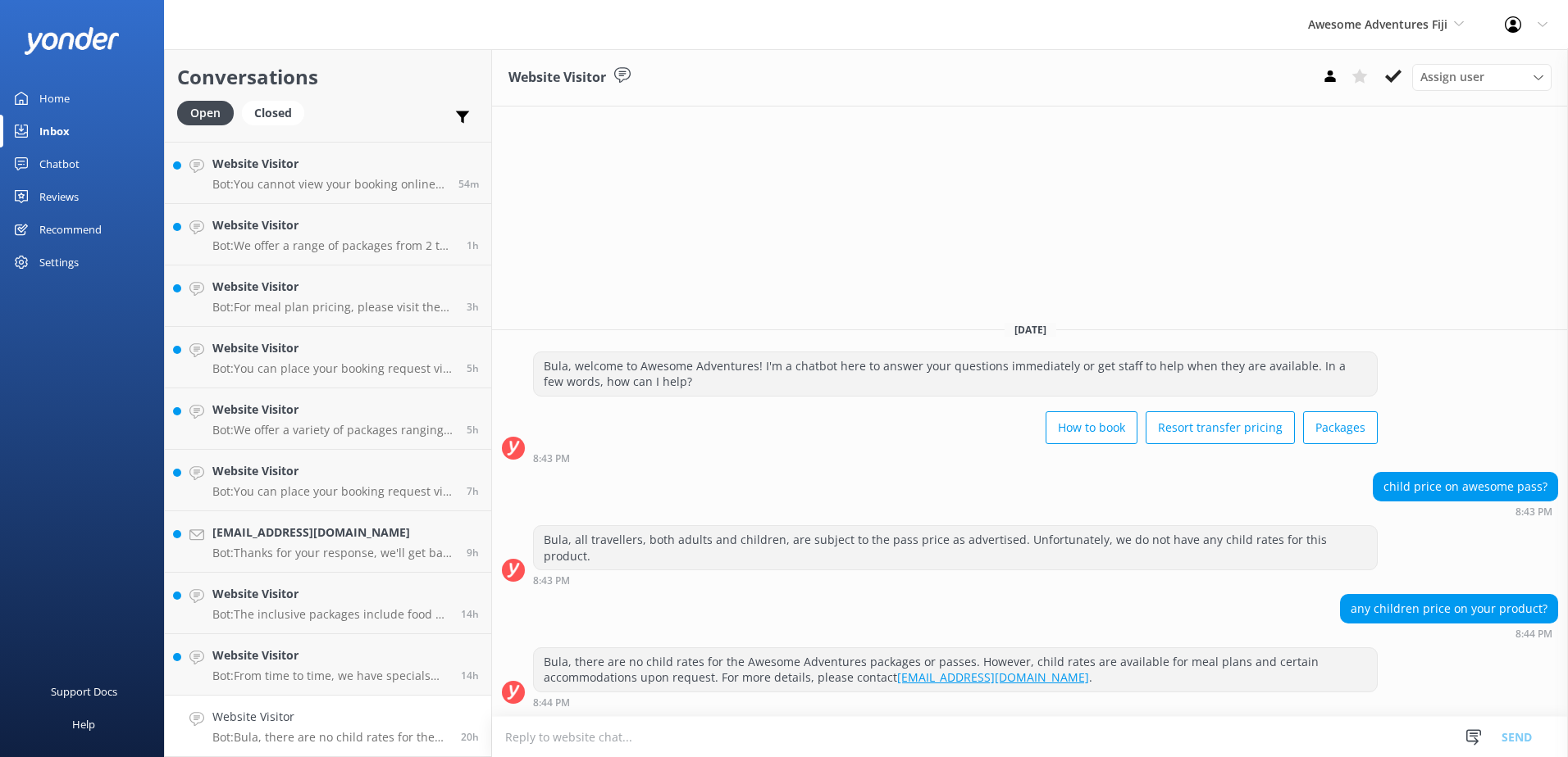
click at [645, 746] on textarea at bounding box center [1029, 738] width 1076 height 40
paste textarea "Please be advised that our Awesome Adventures packages are for adults only - 18…"
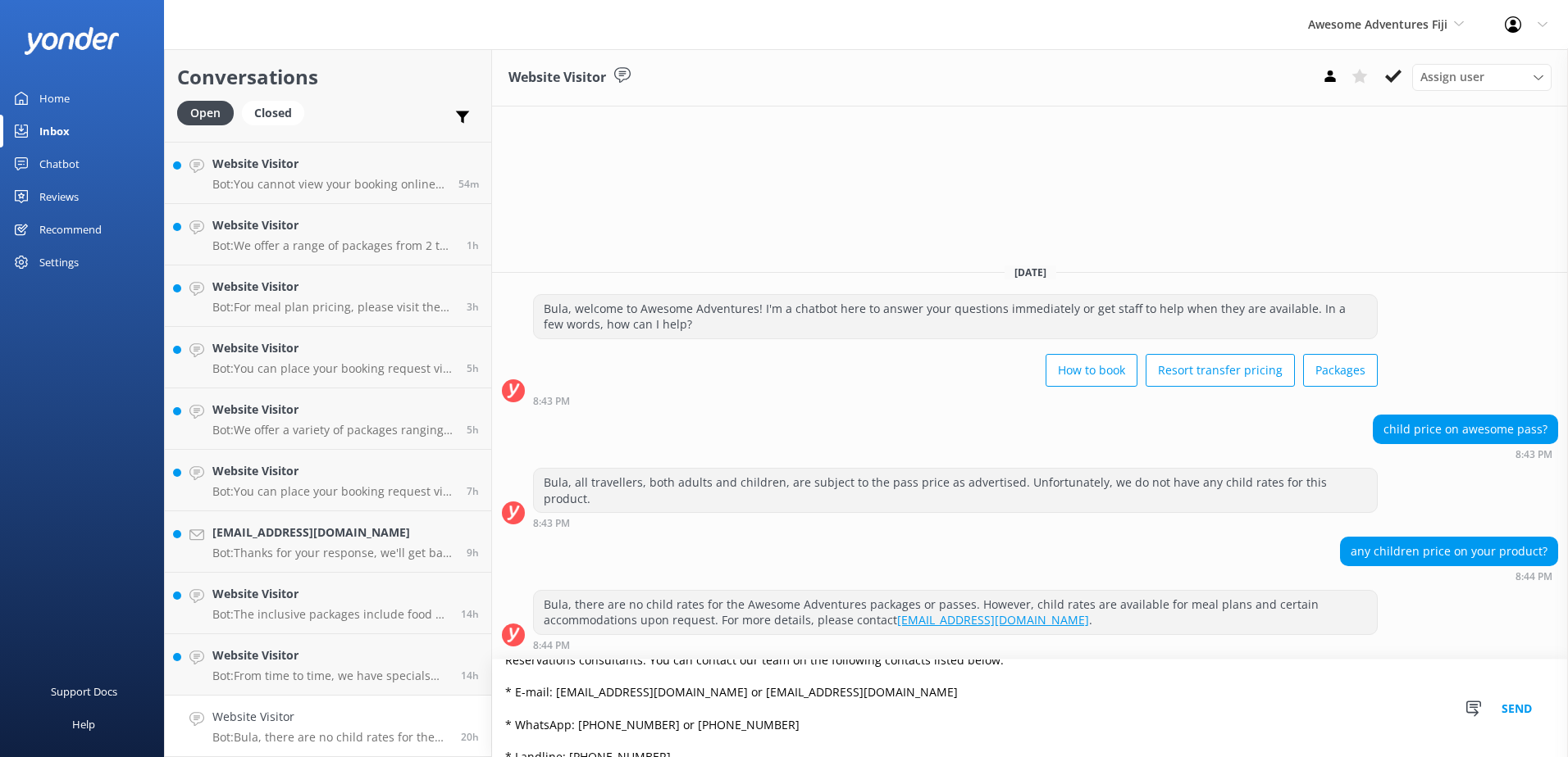
scroll to position [136, 0]
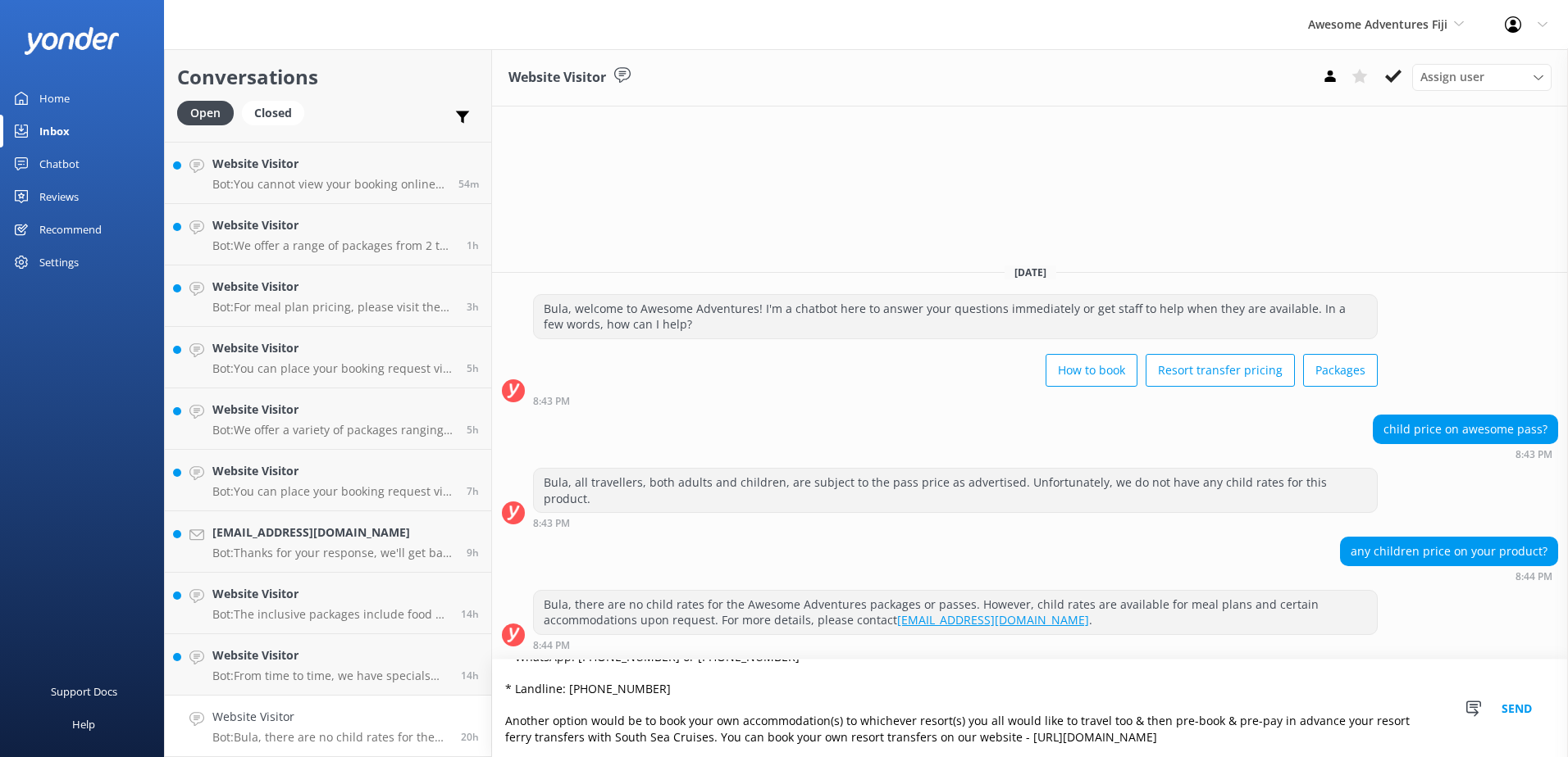
type textarea "Please be advised that our Awesome Adventures packages are for adults only - 18…"
click at [1518, 708] on button "Send" at bounding box center [1517, 708] width 62 height 97
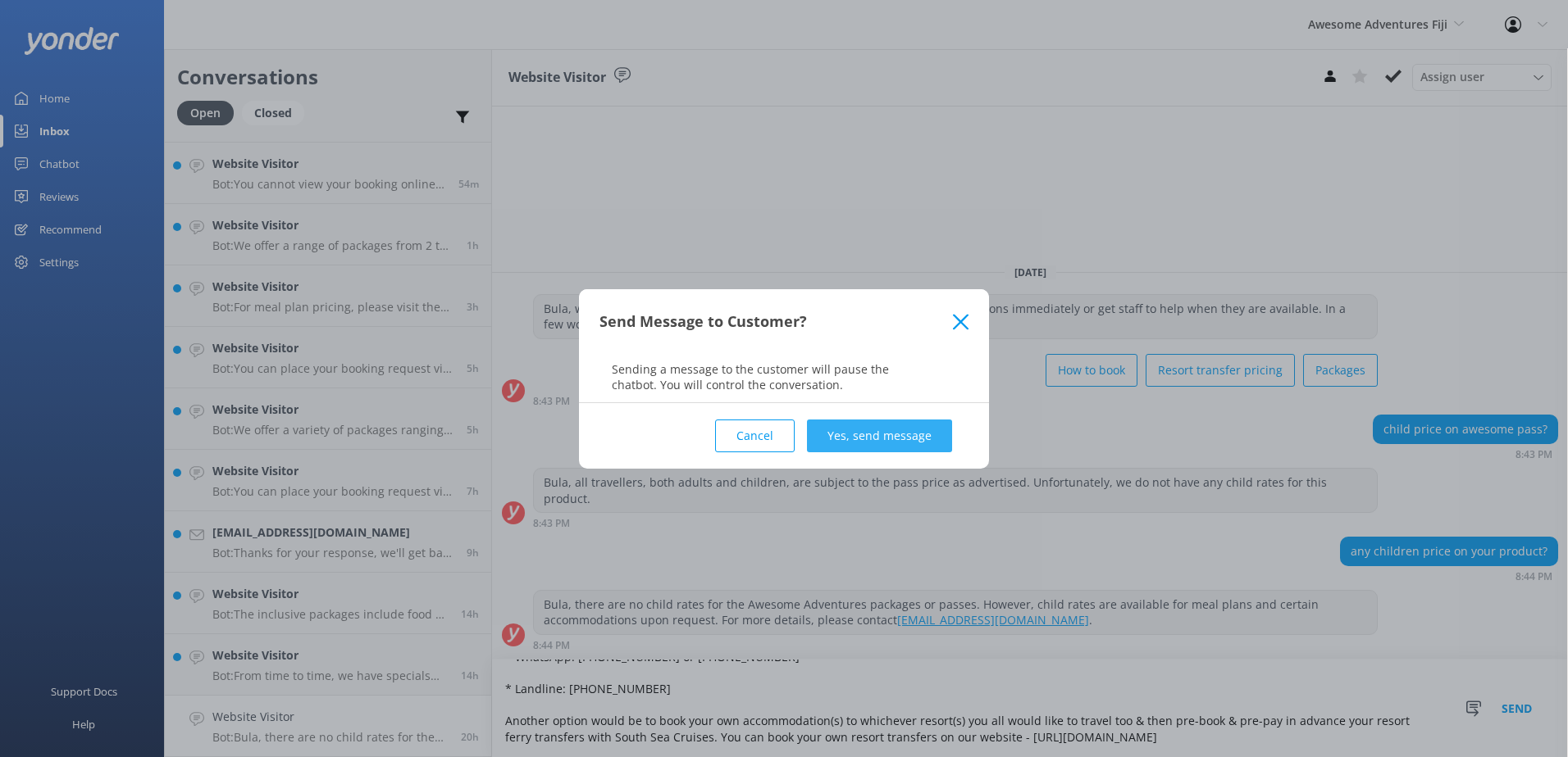
drag, startPoint x: 881, startPoint y: 412, endPoint x: 881, endPoint y: 424, distance: 12.0
click at [881, 414] on div "Cancel Yes, send message" at bounding box center [783, 435] width 369 height 65
click at [881, 425] on button "Yes, send message" at bounding box center [880, 436] width 145 height 33
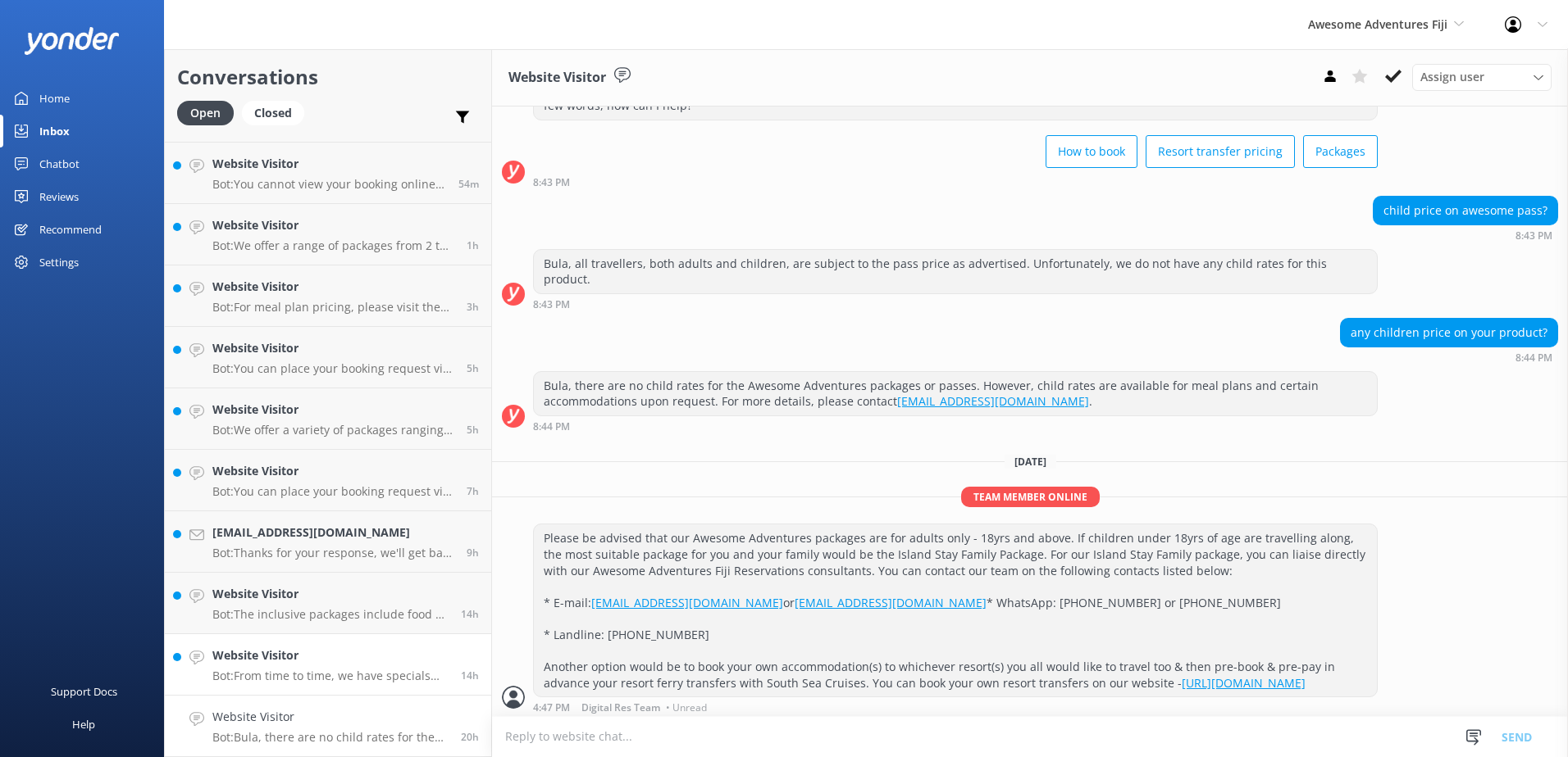
scroll to position [111, 0]
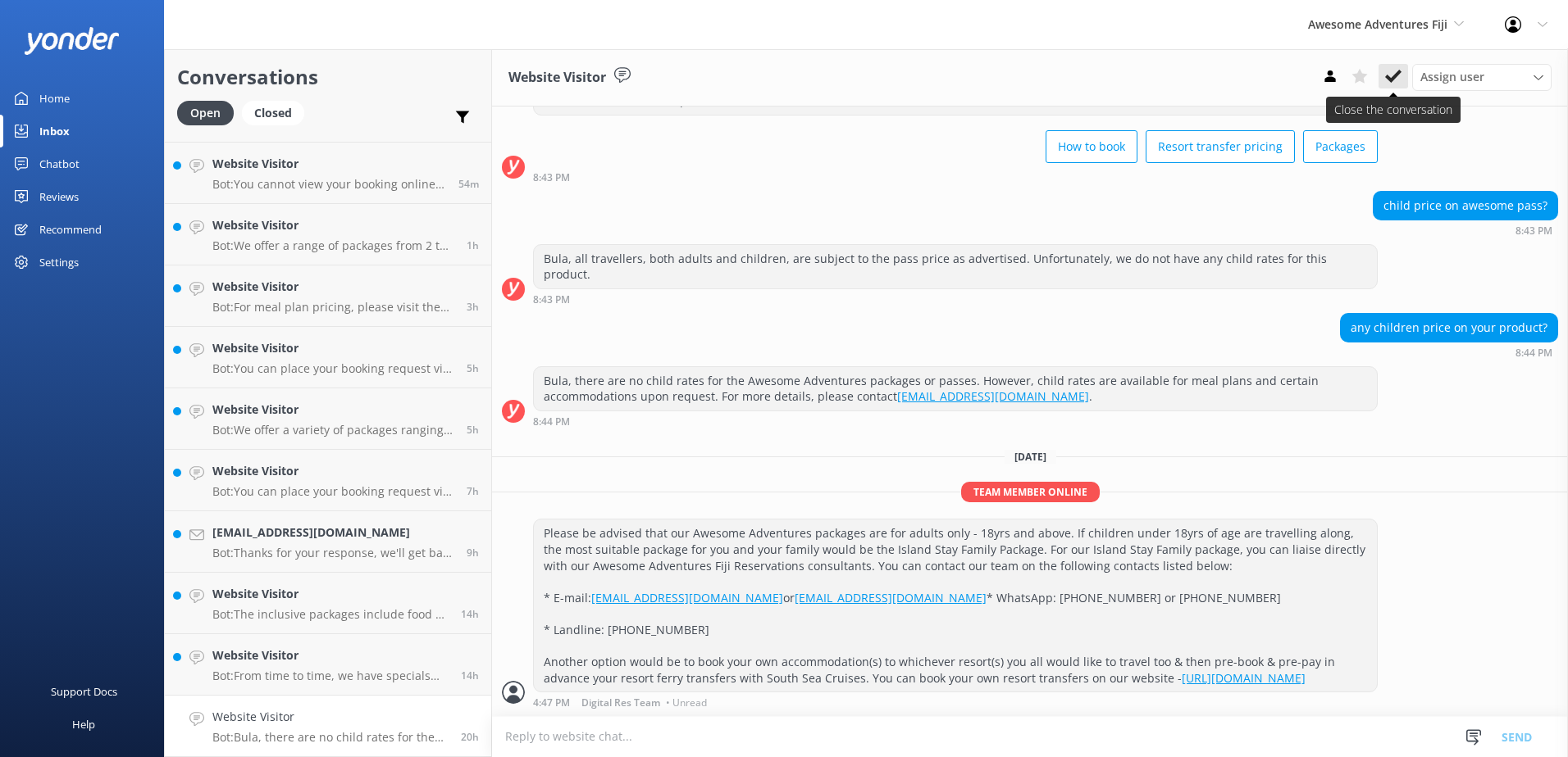
click at [1396, 78] on use at bounding box center [1393, 76] width 17 height 13
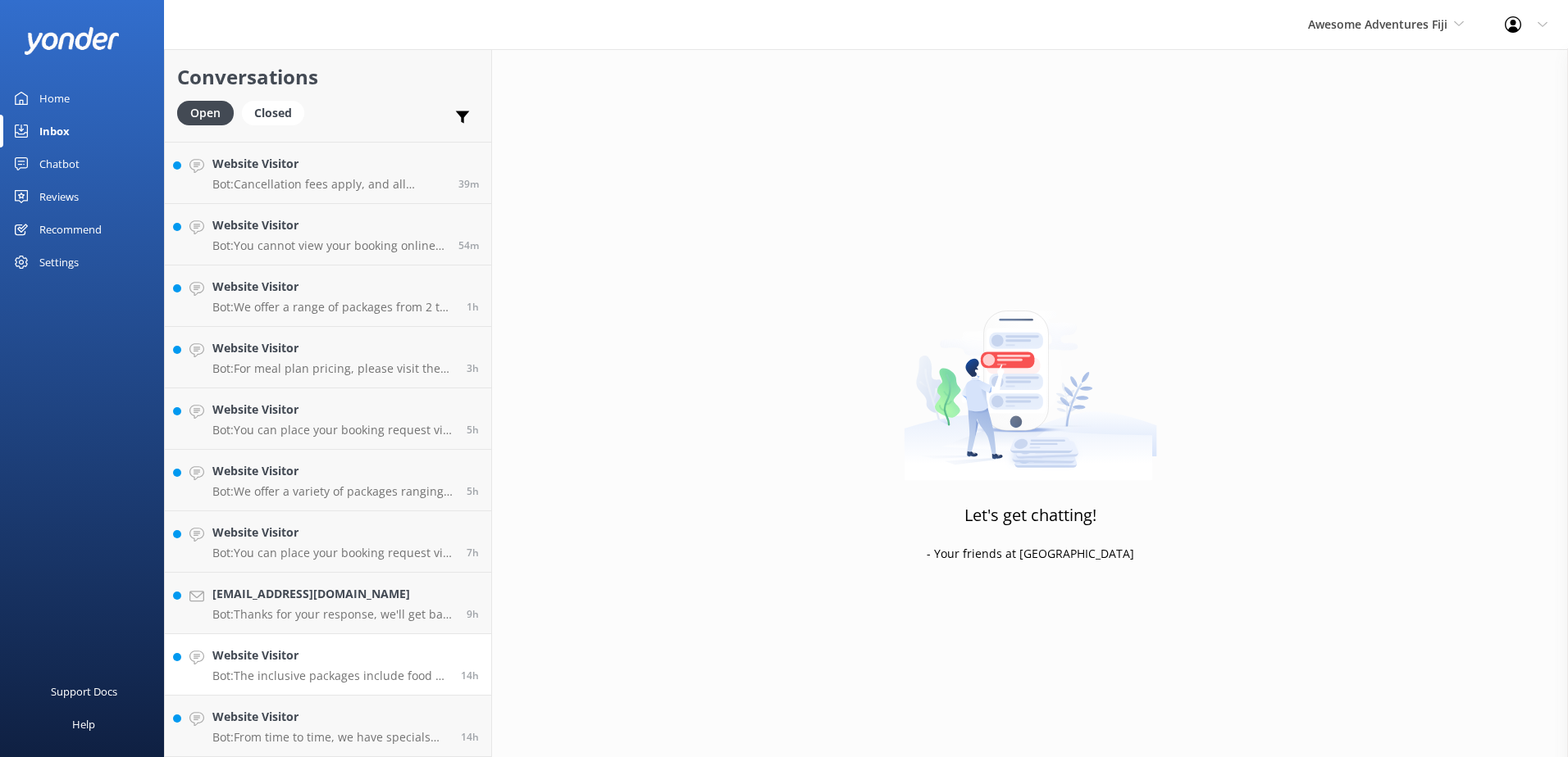
scroll to position [54, 0]
click at [409, 732] on p "Bot: From time to time, we have specials available. Keep an eye on our website …" at bounding box center [330, 738] width 236 height 15
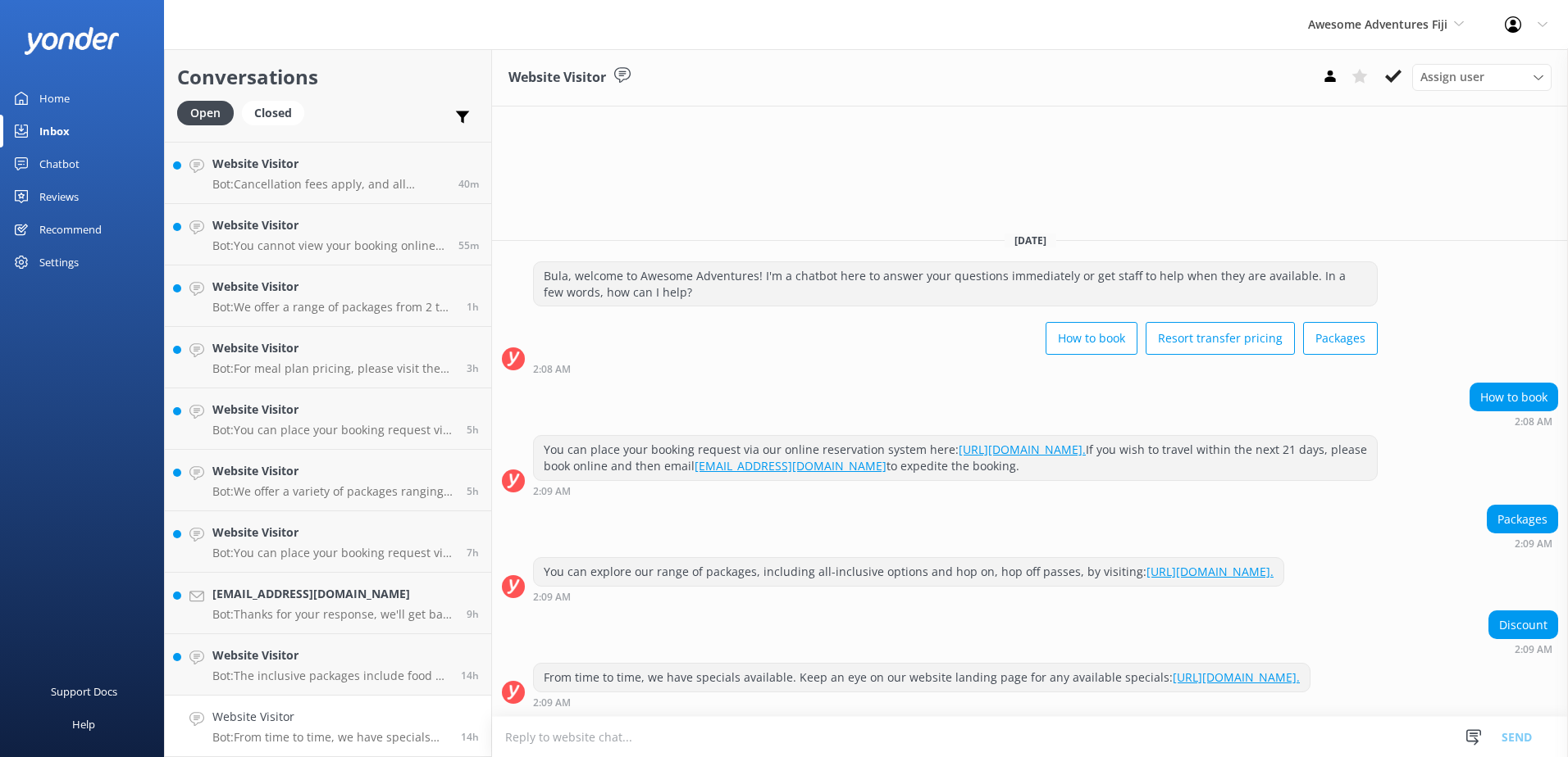
paste textarea "Please be advised that we do not have or offer special discounts or promotions …"
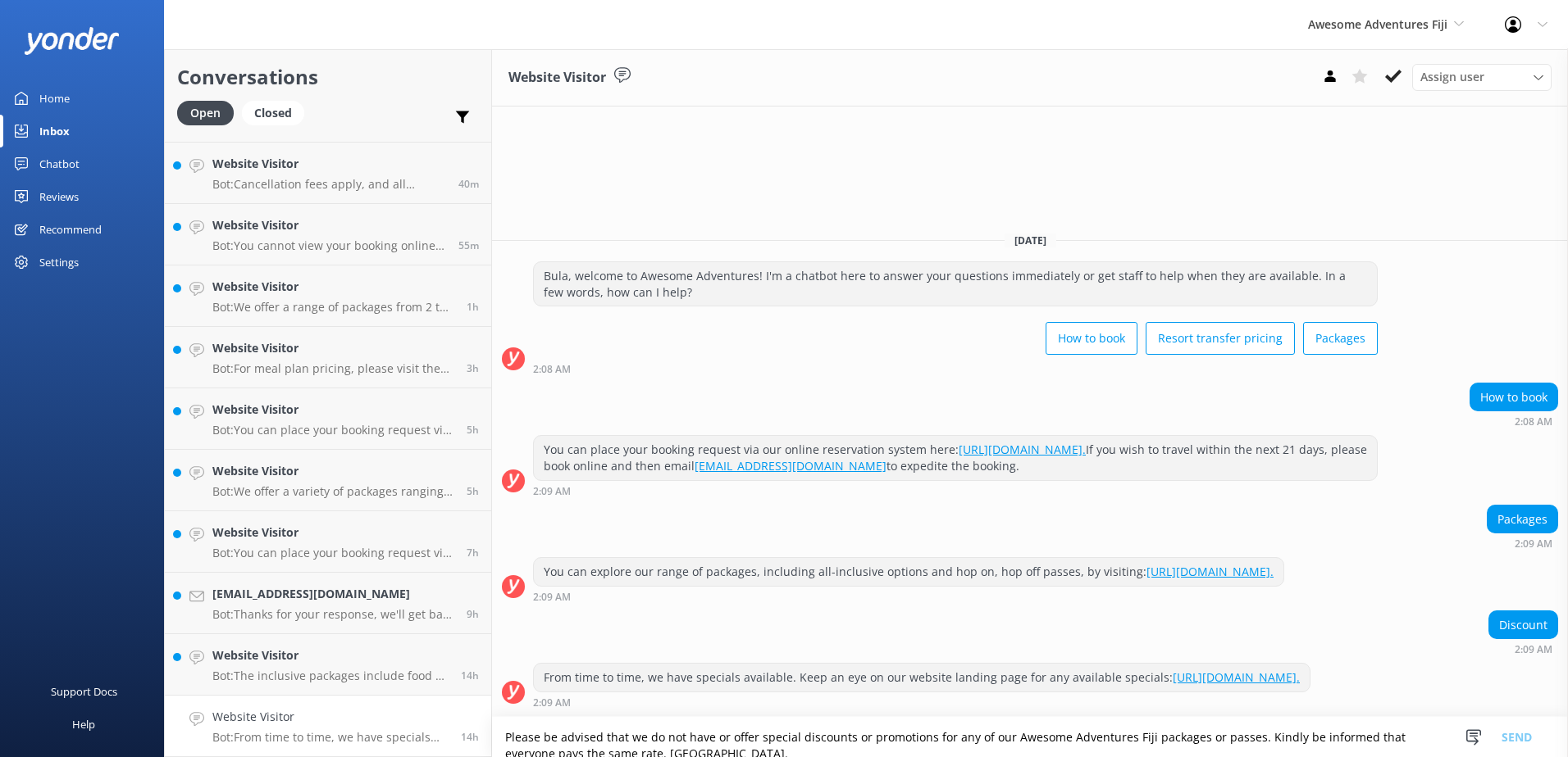
scroll to position [4, 0]
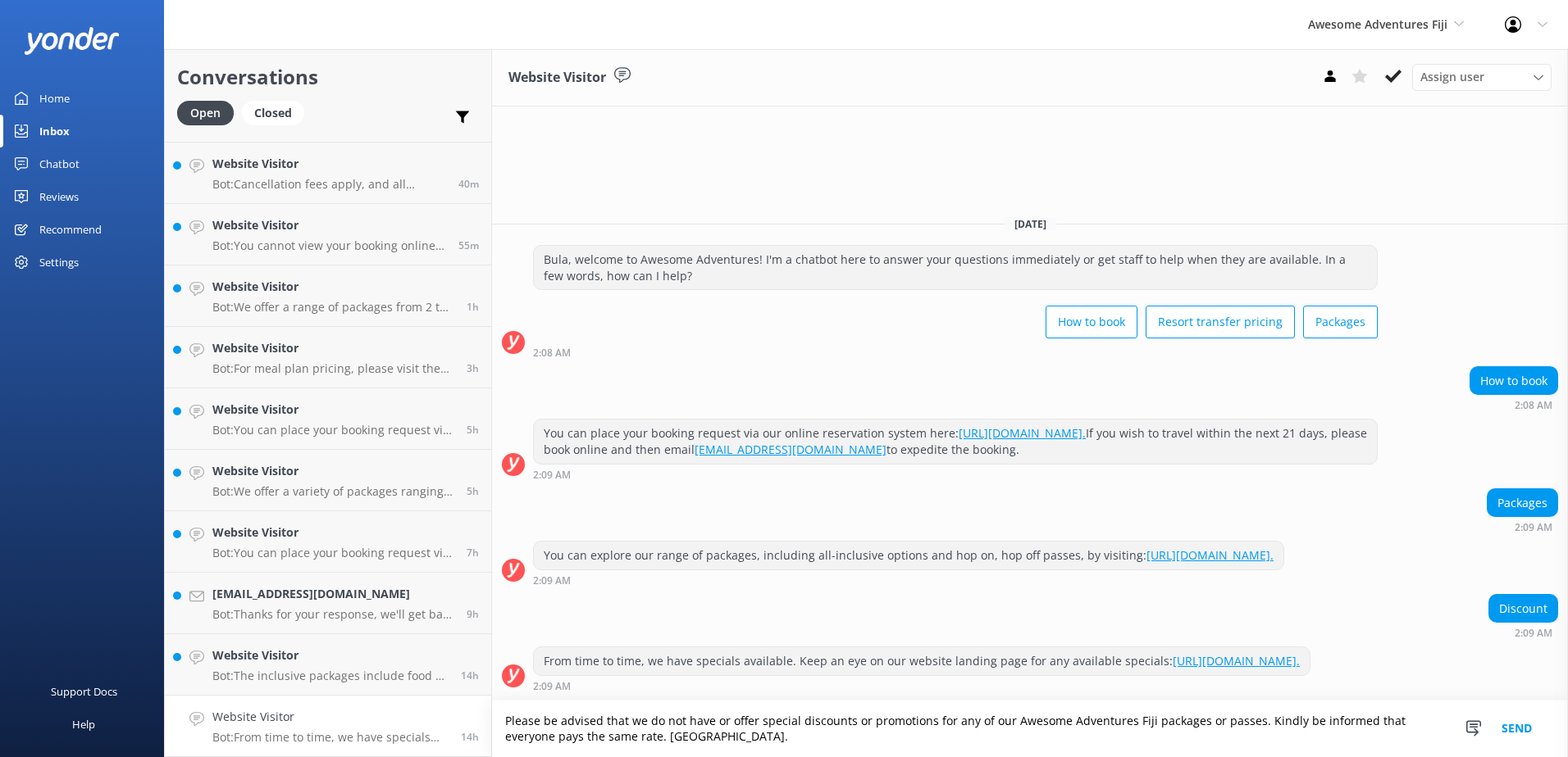
type textarea "Please be advised that we do not have or offer special discounts or promotions …"
click at [1514, 730] on button "Send" at bounding box center [1517, 729] width 62 height 57
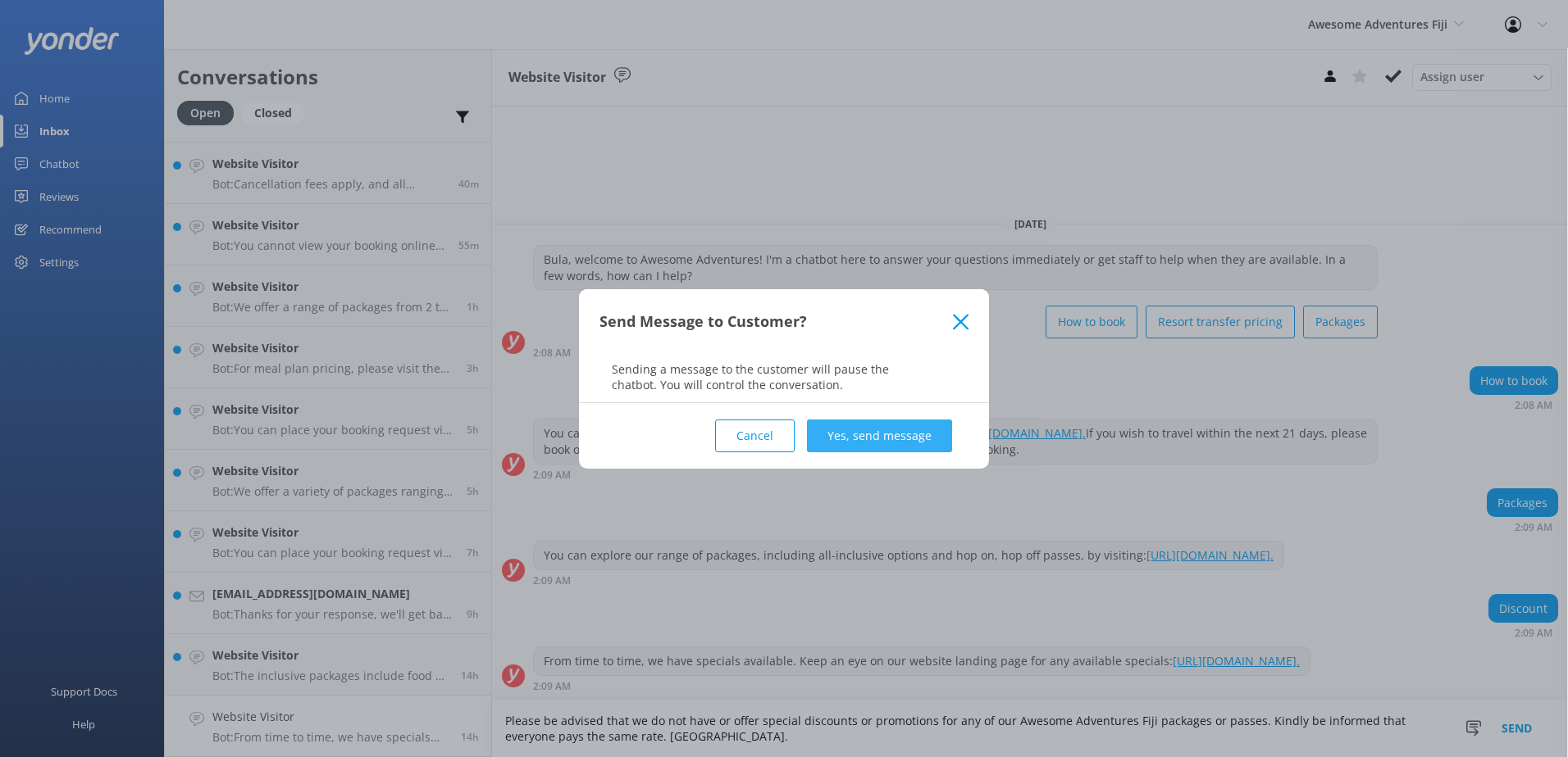
click at [892, 445] on button "Yes, send message" at bounding box center [880, 436] width 145 height 33
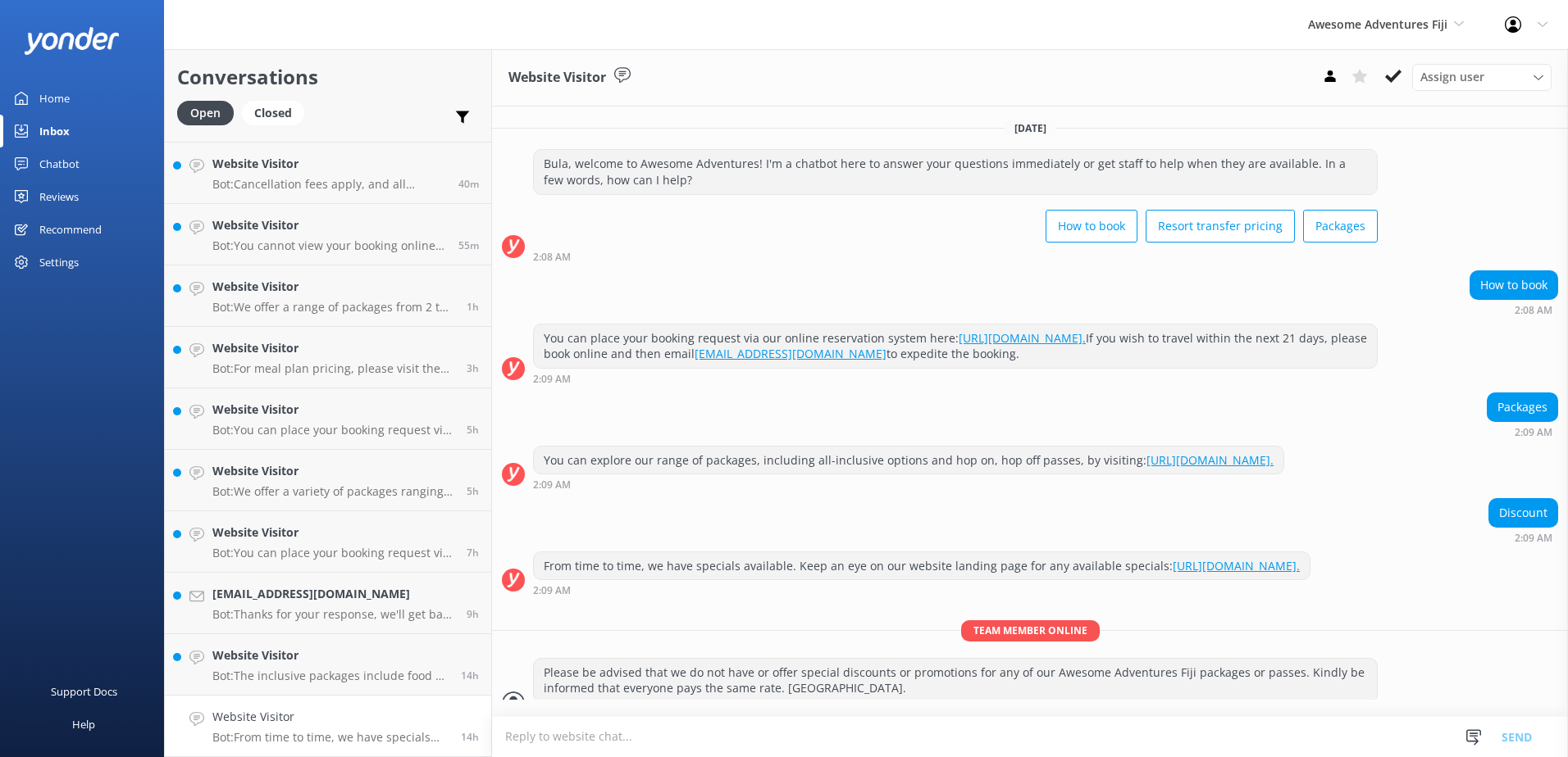
scroll to position [11, 0]
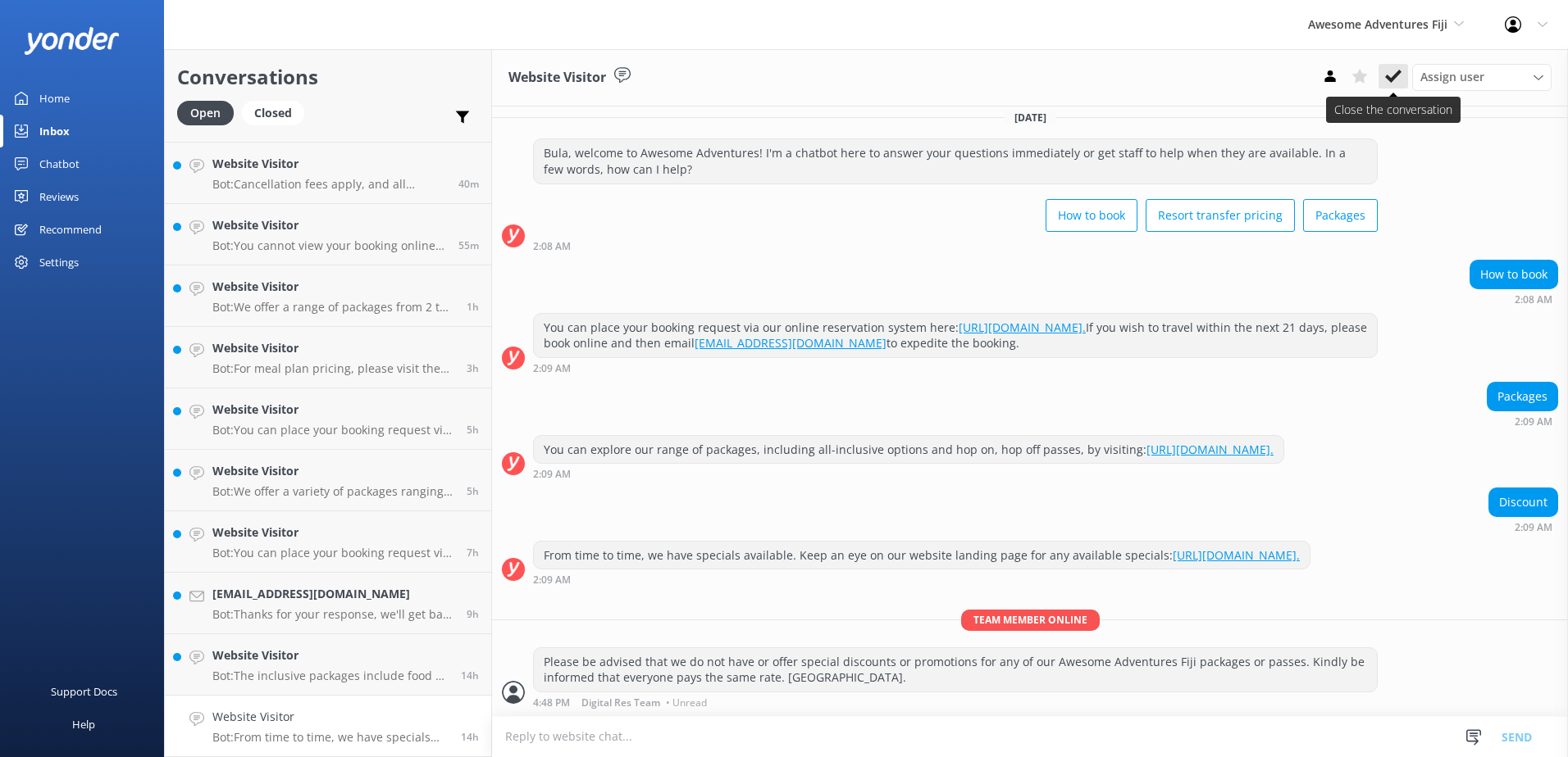
click at [1401, 83] on icon at bounding box center [1393, 76] width 17 height 17
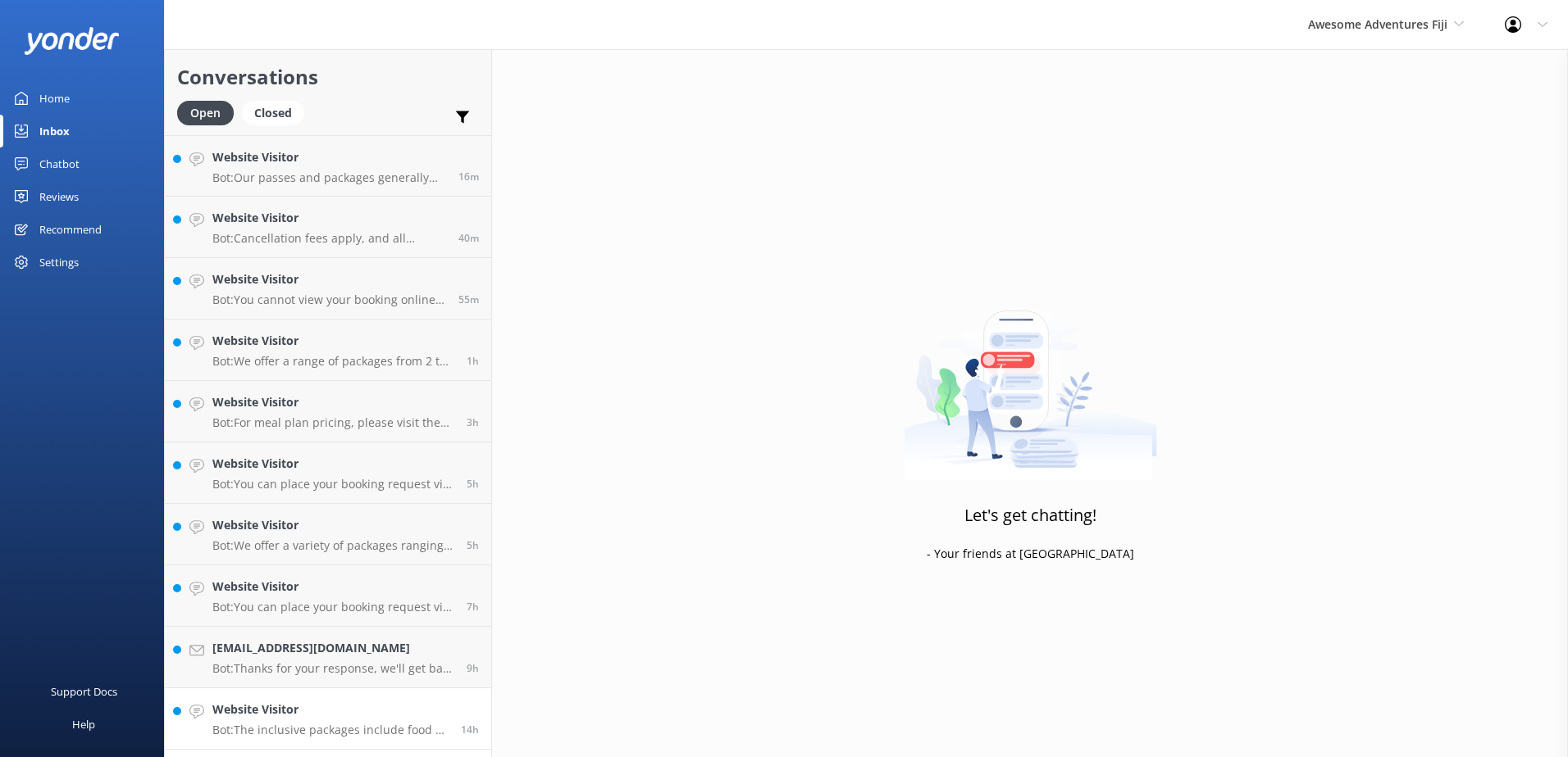
click at [422, 698] on link "Website Visitor Bot: The inclusive packages include food as part of the resort'…" at bounding box center [327, 718] width 326 height 62
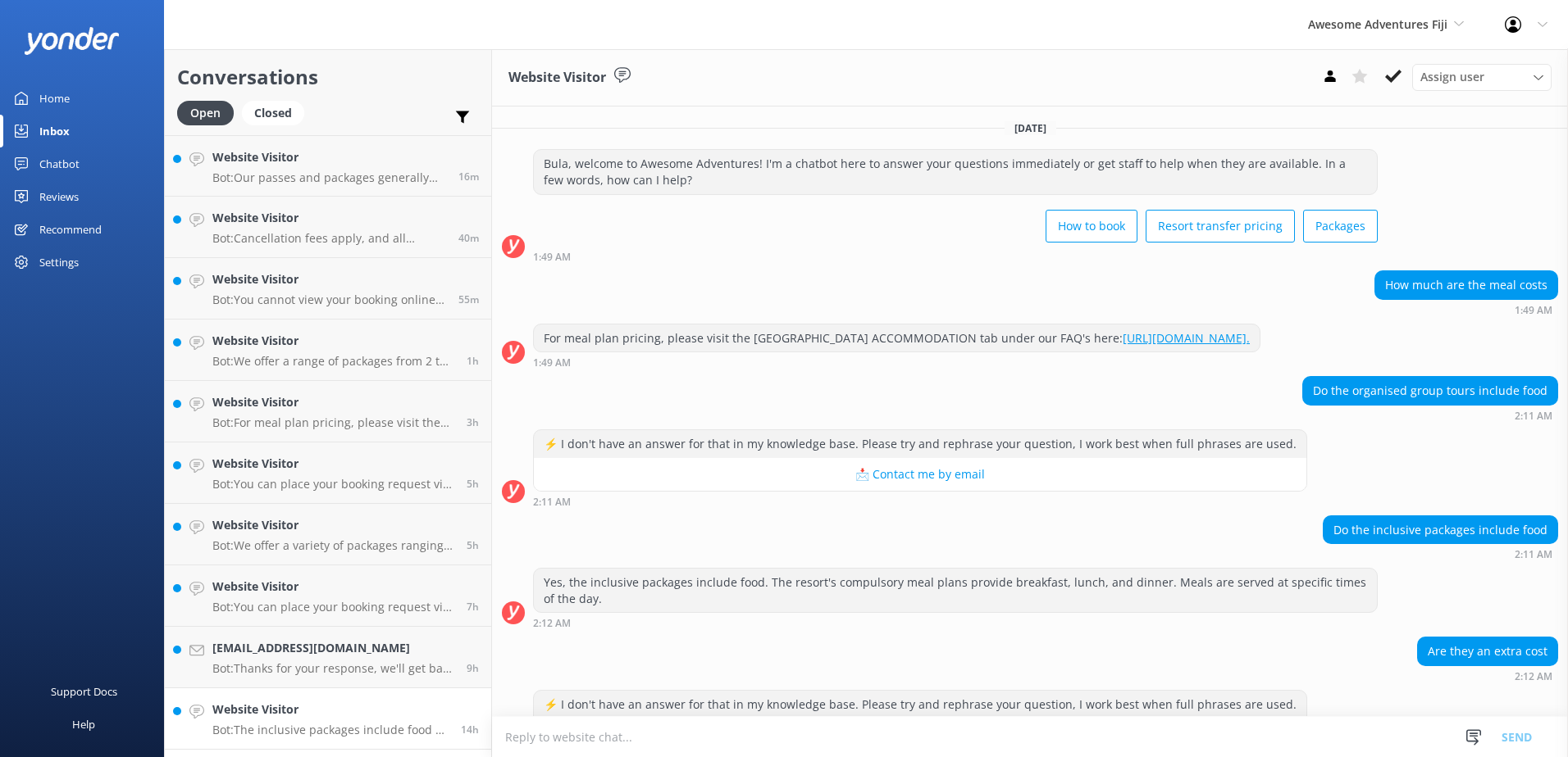
scroll to position [165, 0]
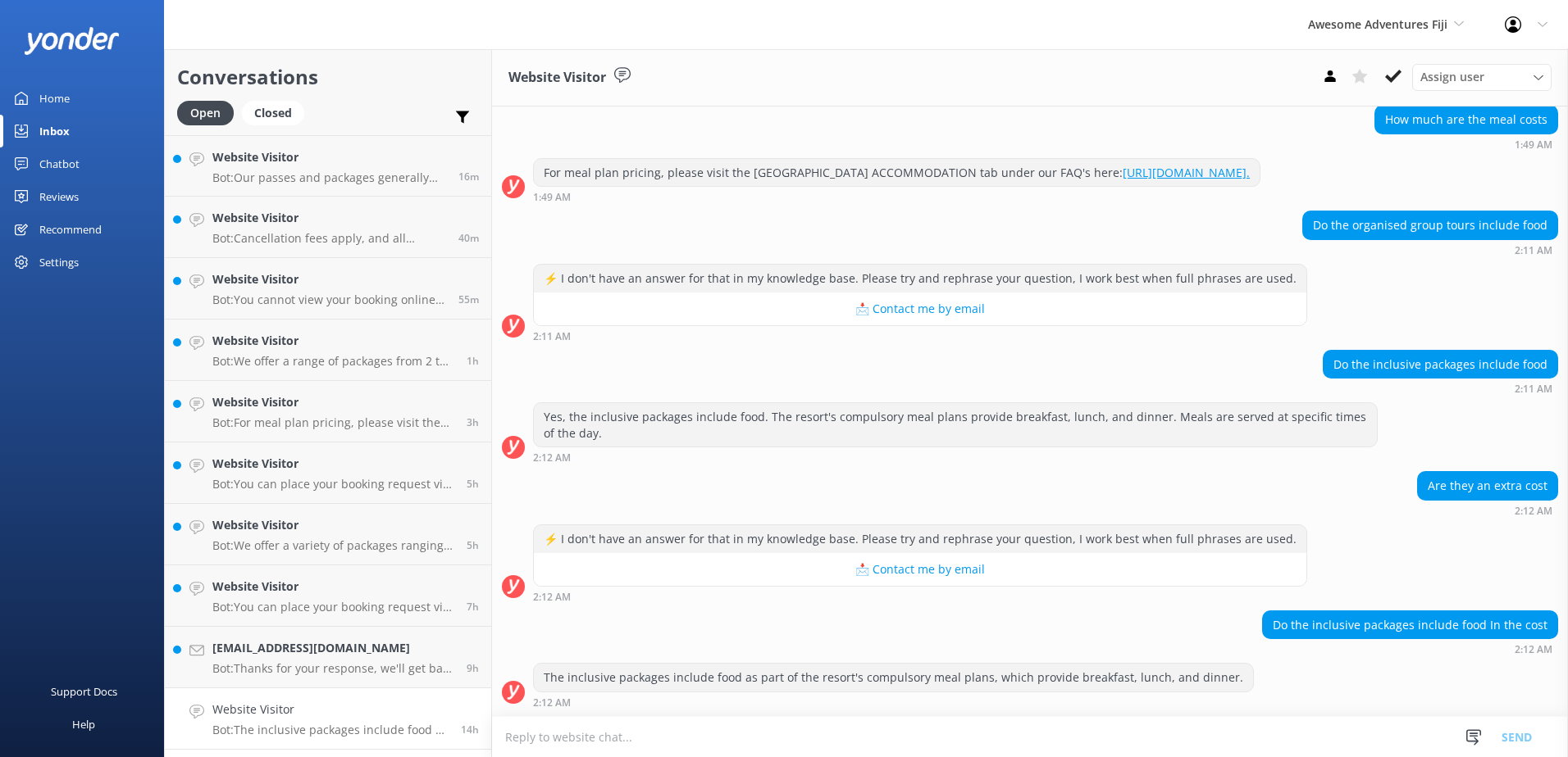
click at [1396, 80] on icon at bounding box center [1393, 76] width 17 height 17
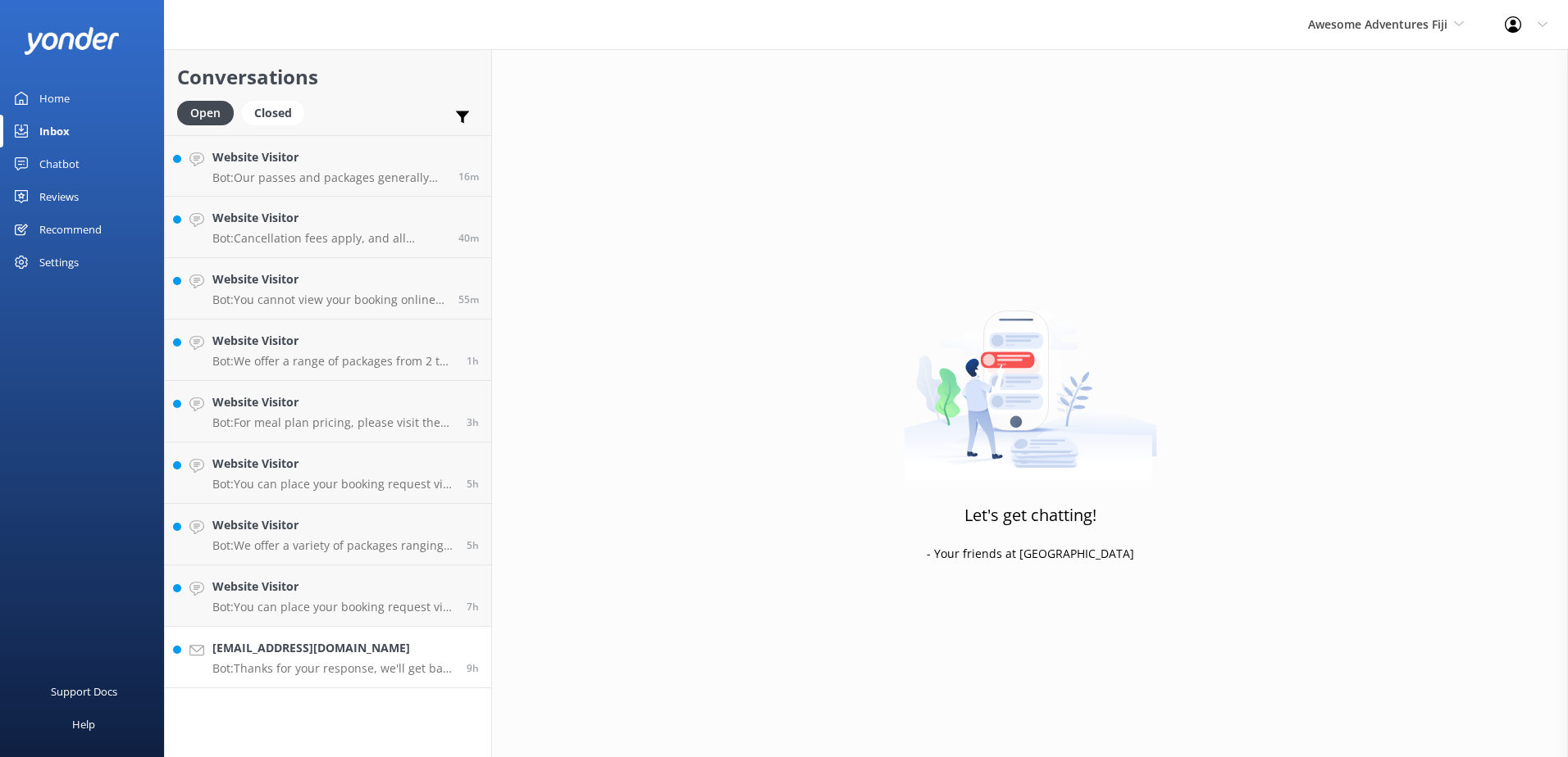
click at [445, 661] on div "[EMAIL_ADDRESS][DOMAIN_NAME] Bot: Thanks for your response, we'll get back to y…" at bounding box center [333, 657] width 242 height 36
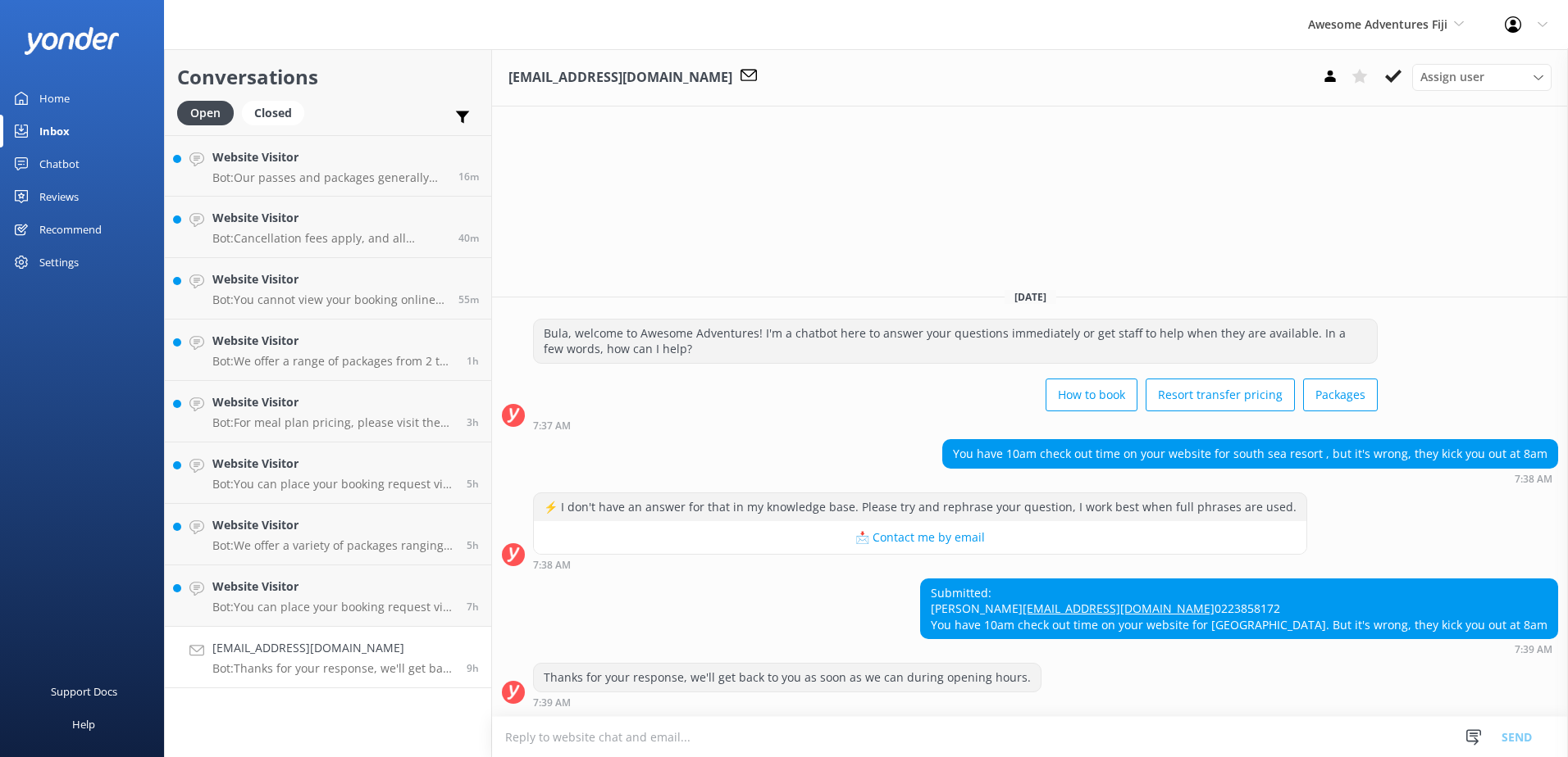
click at [1381, 77] on button at bounding box center [1393, 76] width 29 height 25
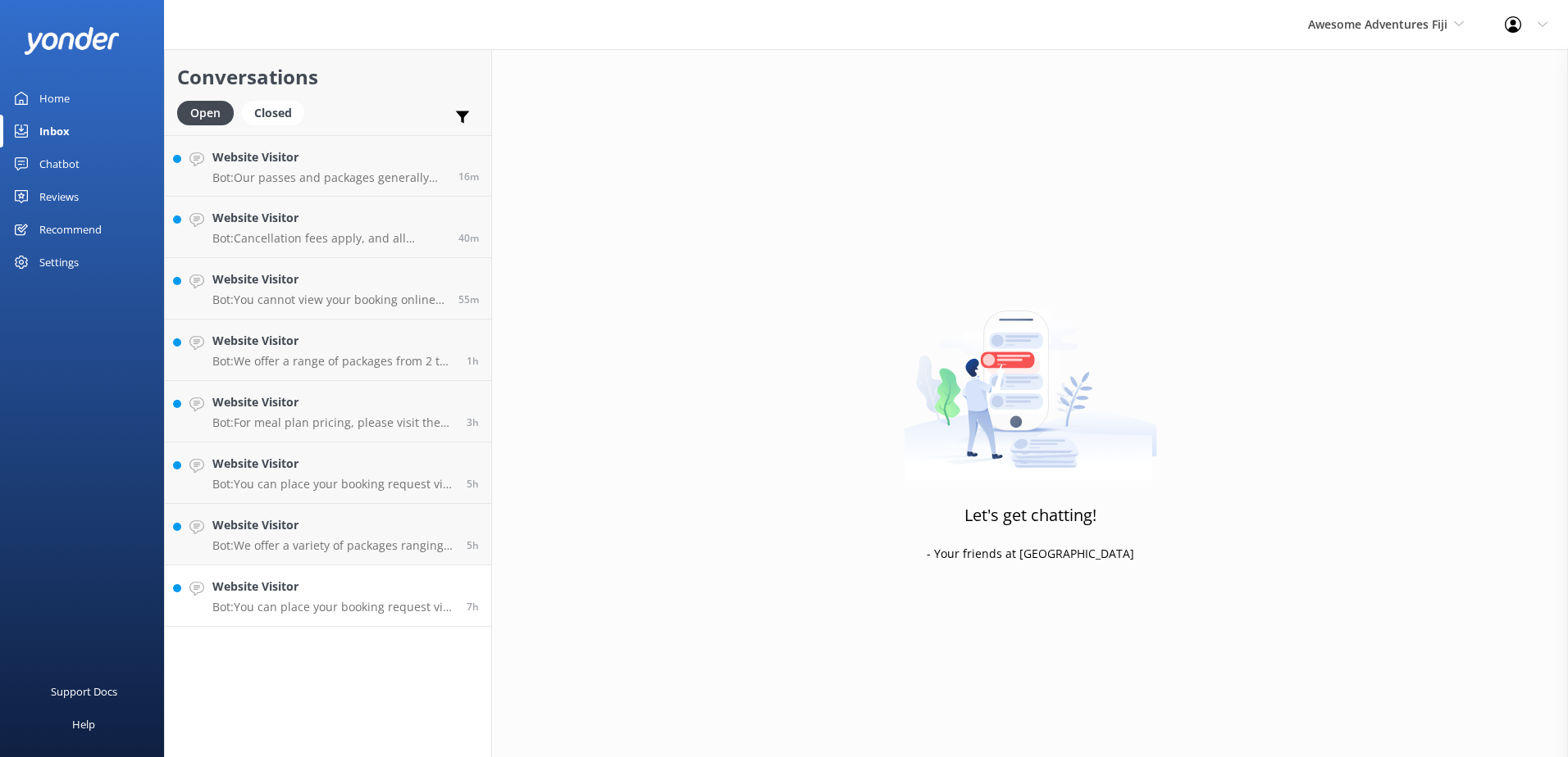
click at [410, 589] on h4 "Website Visitor" at bounding box center [333, 587] width 242 height 18
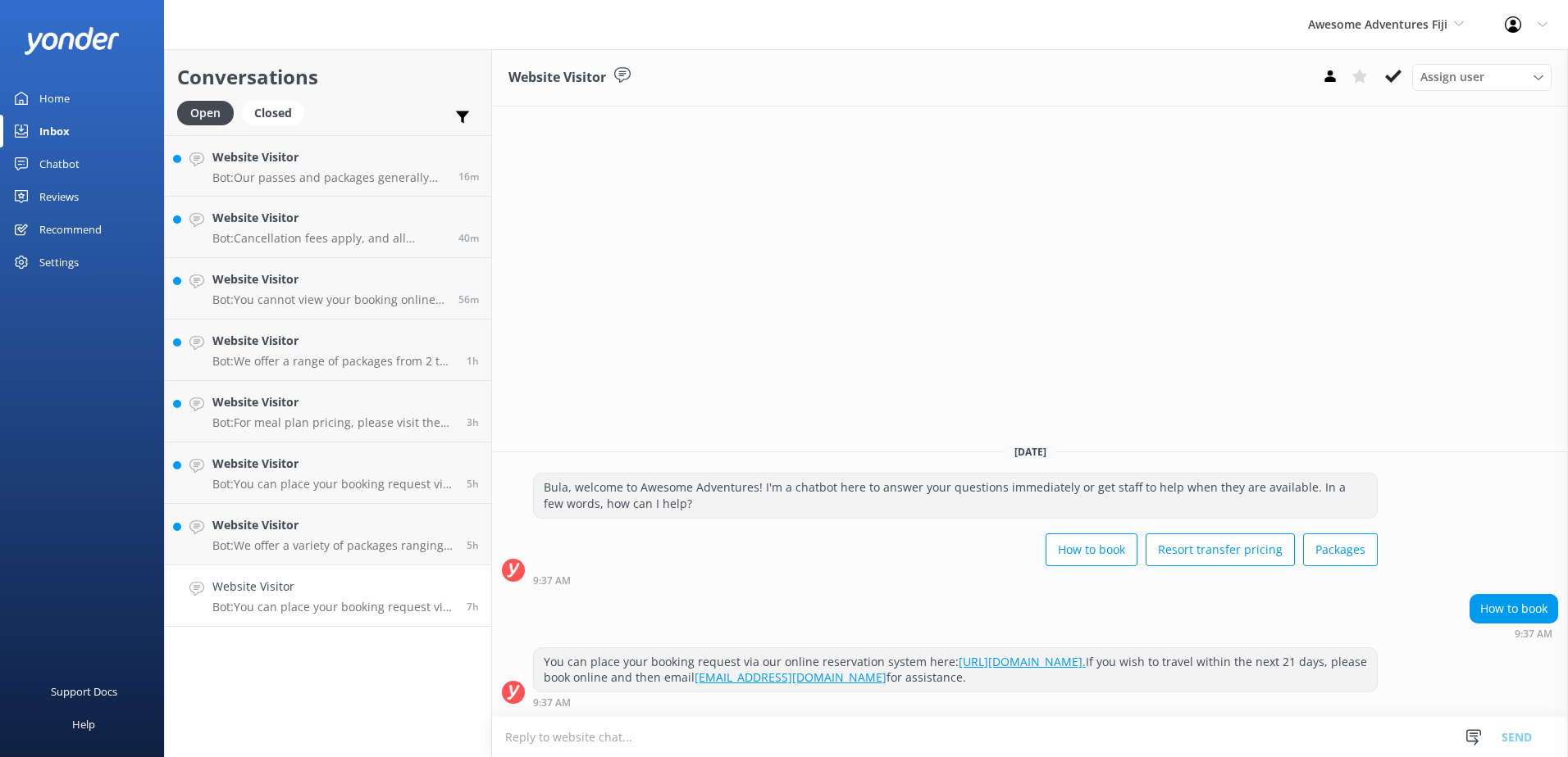
drag, startPoint x: 1388, startPoint y: 71, endPoint x: 1275, endPoint y: 143, distance: 134.0
click at [1388, 70] on icon at bounding box center [1393, 76] width 17 height 17
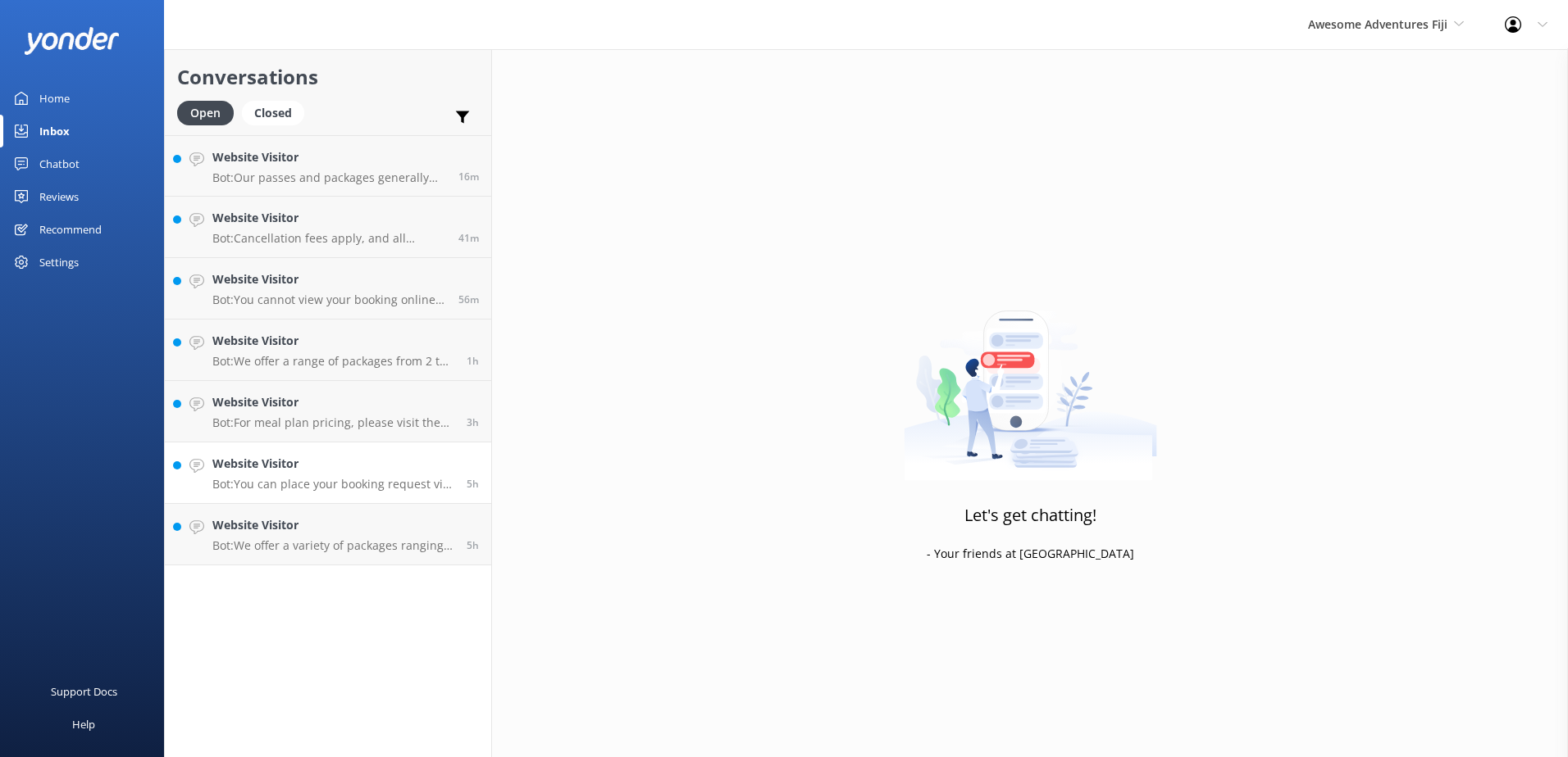
click at [407, 503] on link "Website Visitor Bot: You can place your booking request via our online reservat…" at bounding box center [327, 473] width 326 height 62
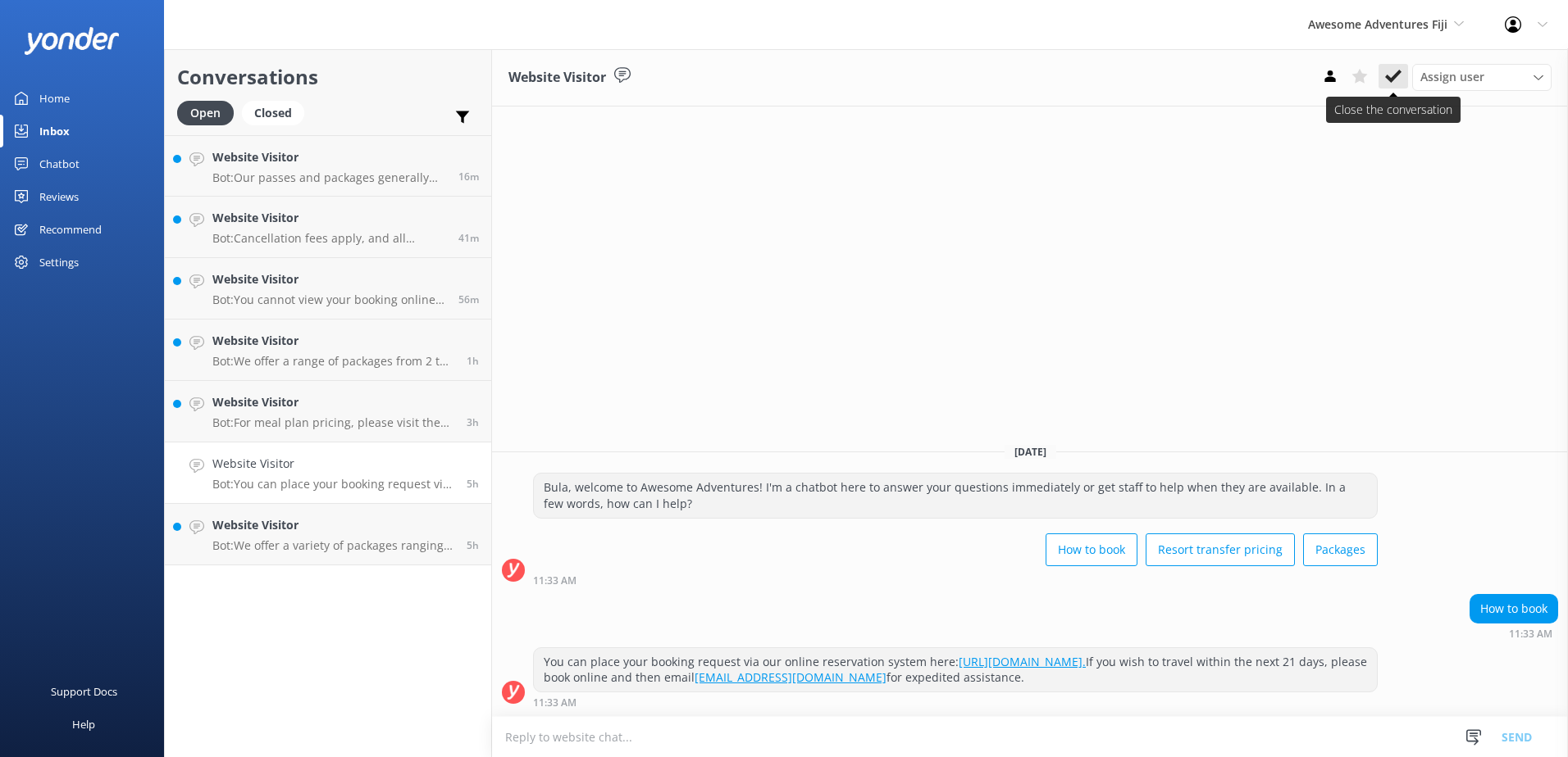
click at [1399, 72] on use at bounding box center [1393, 76] width 17 height 13
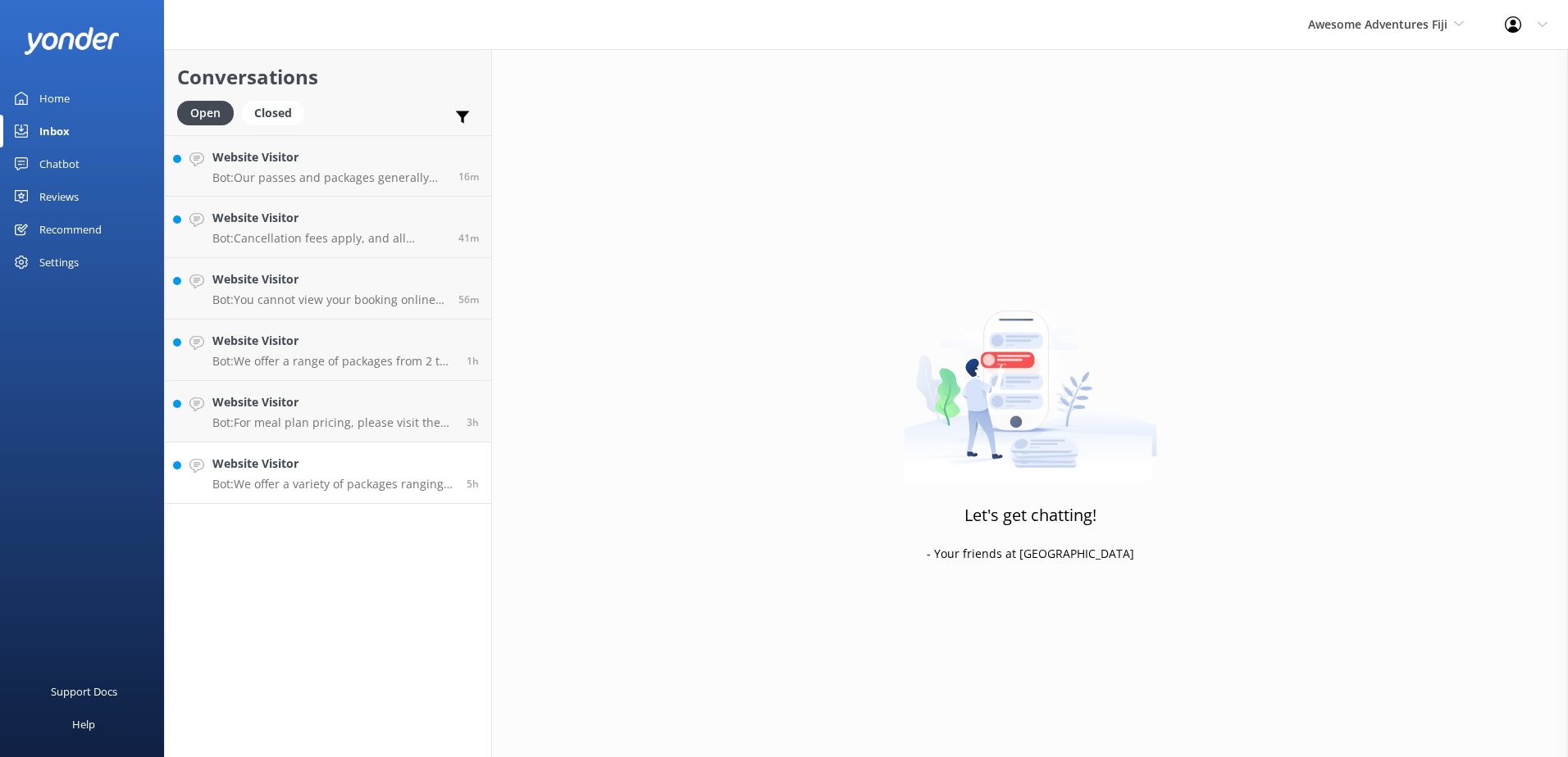
click at [387, 461] on h4 "Website Visitor" at bounding box center [333, 464] width 242 height 18
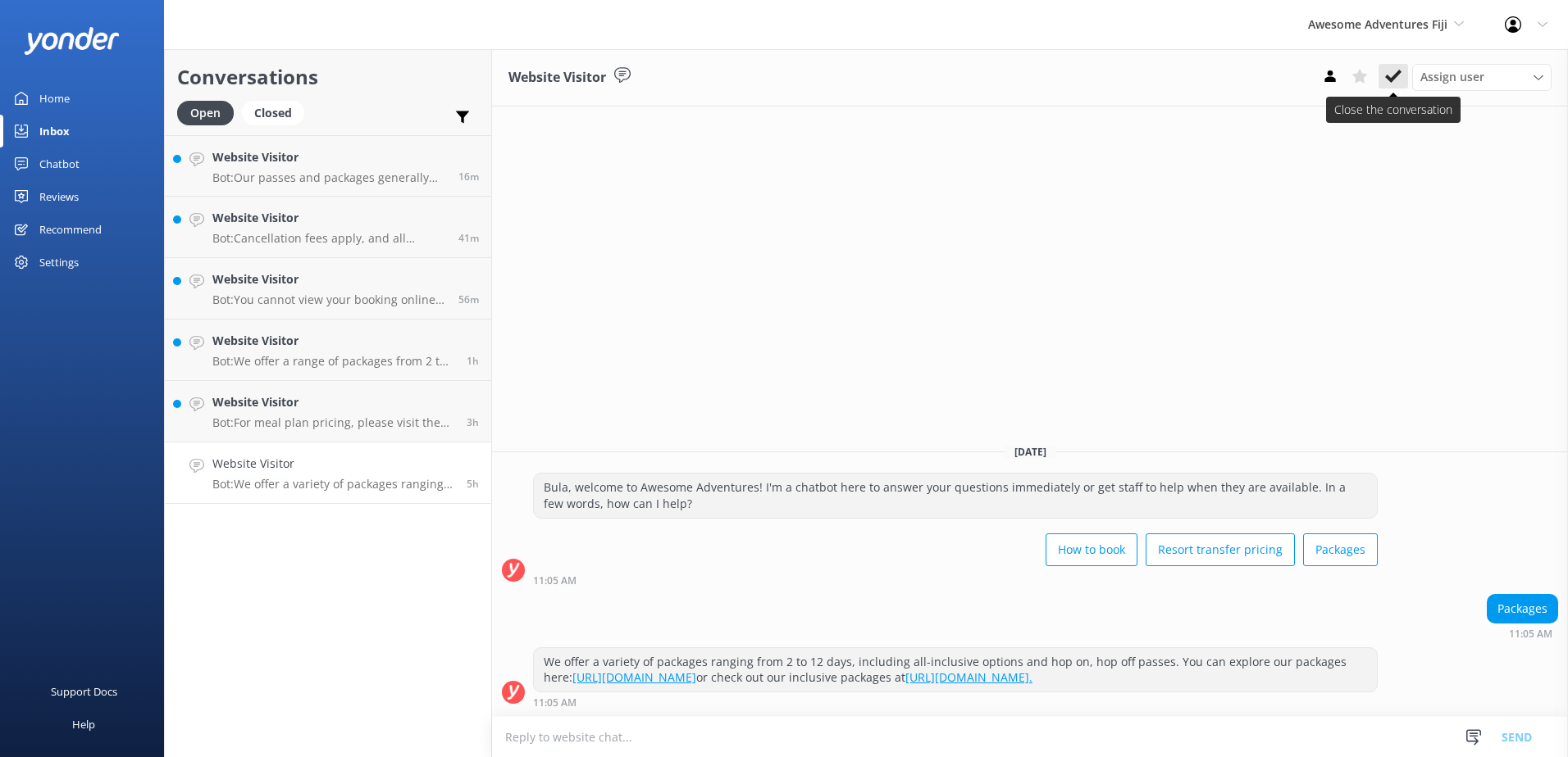
click at [1391, 75] on icon at bounding box center [1393, 76] width 17 height 17
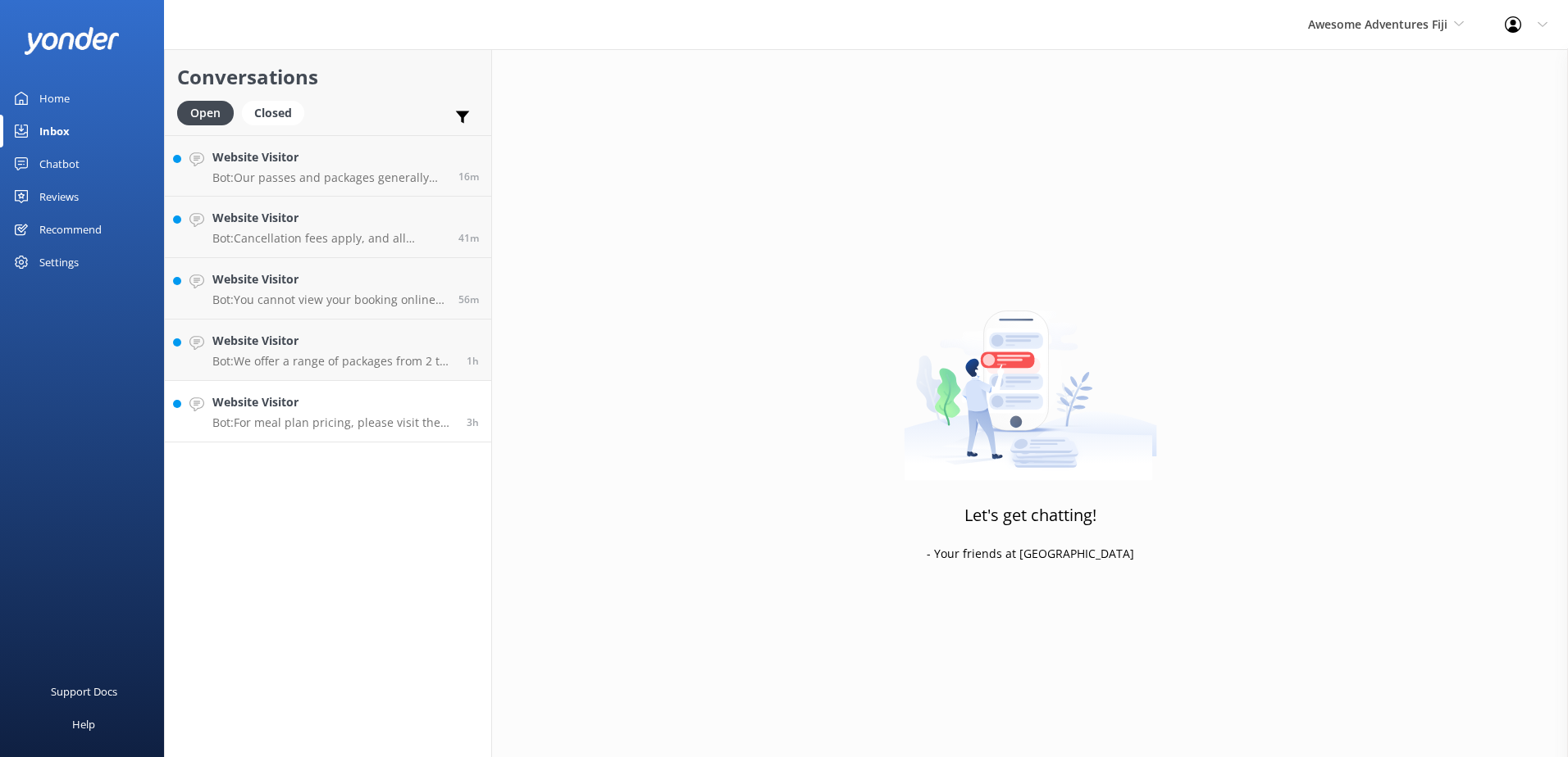
click at [394, 411] on h4 "Website Visitor" at bounding box center [333, 402] width 242 height 18
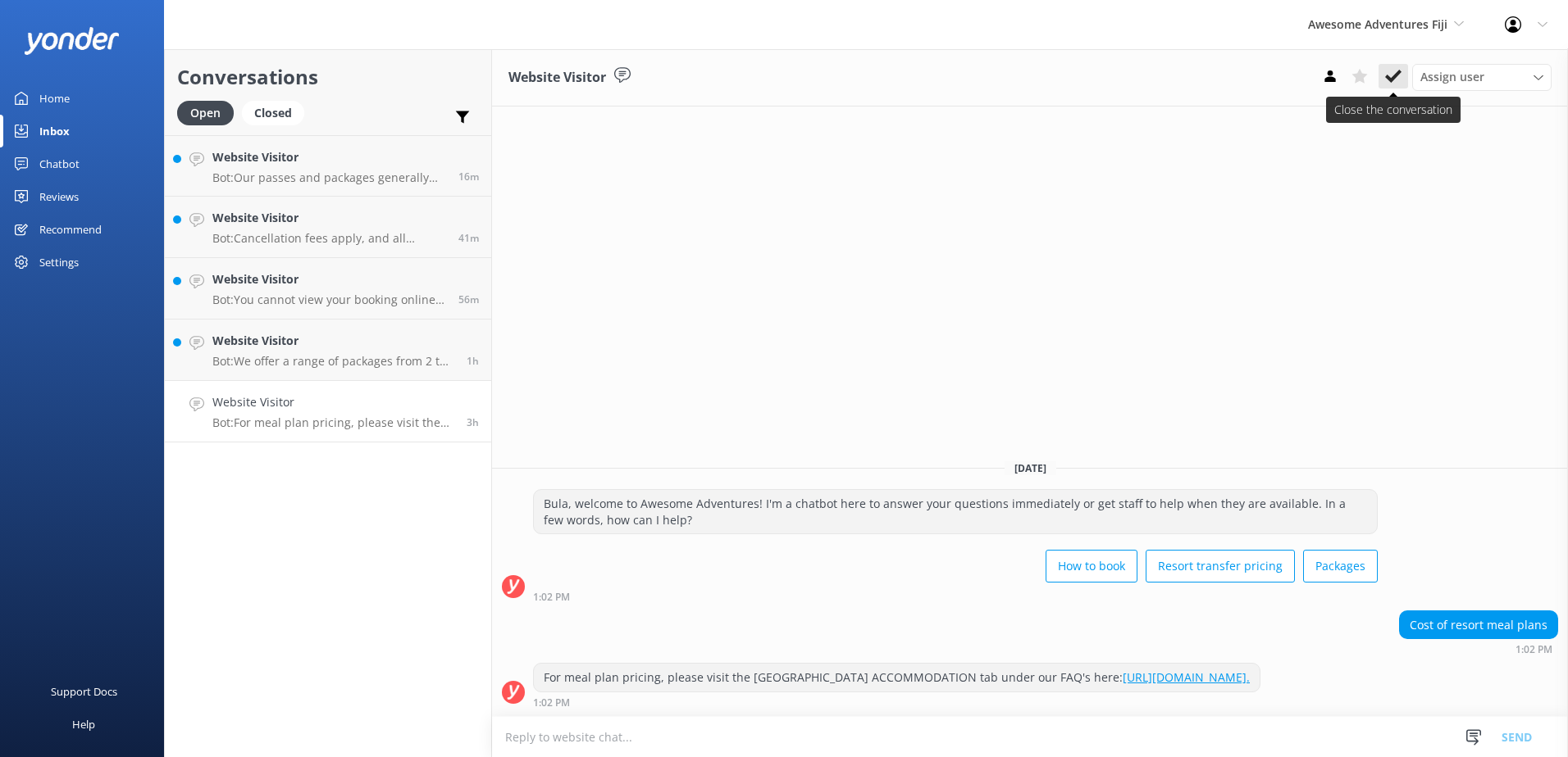
click at [1398, 76] on icon at bounding box center [1393, 76] width 17 height 17
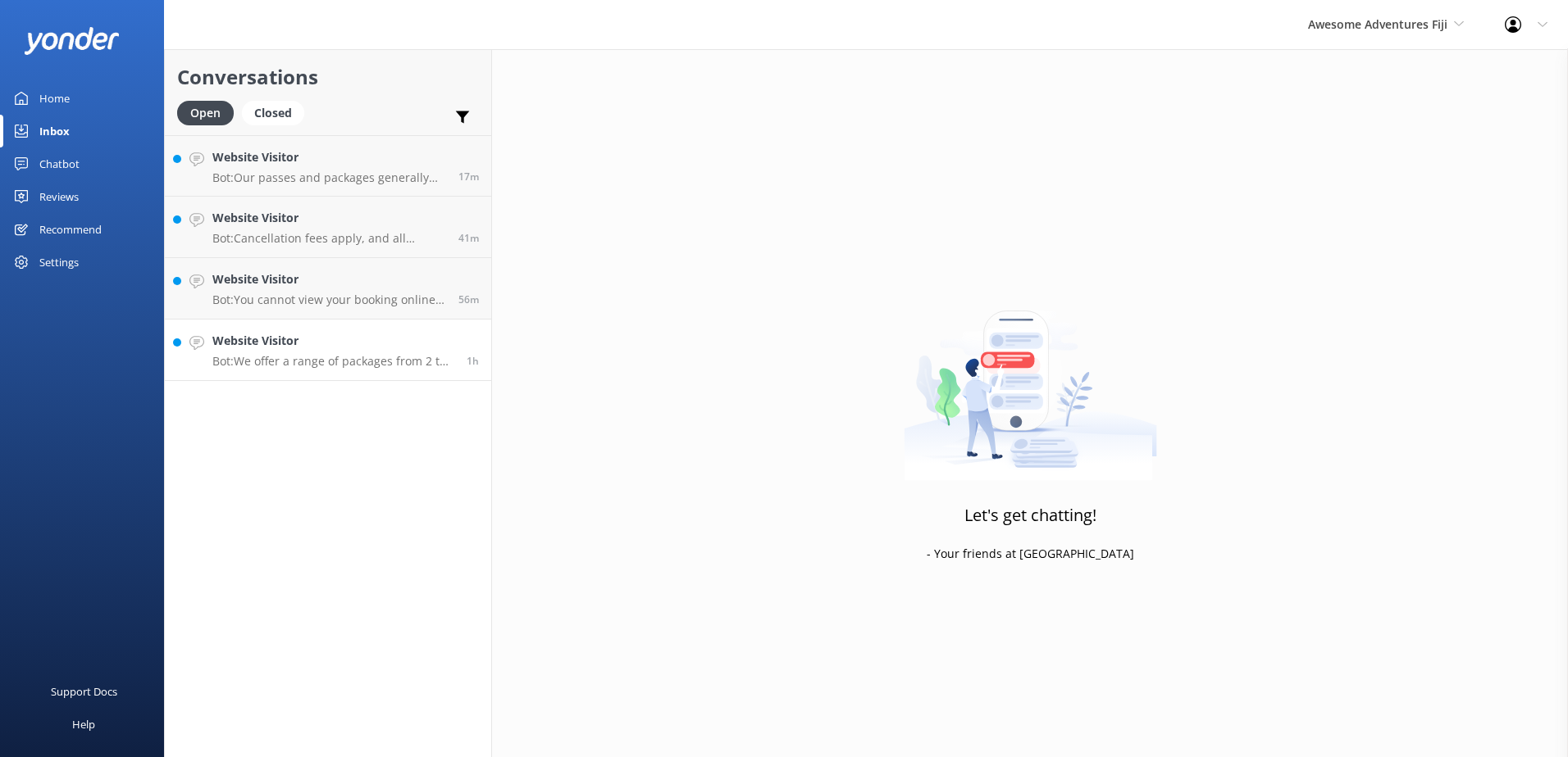
click at [445, 342] on h4 "Website Visitor" at bounding box center [333, 341] width 242 height 18
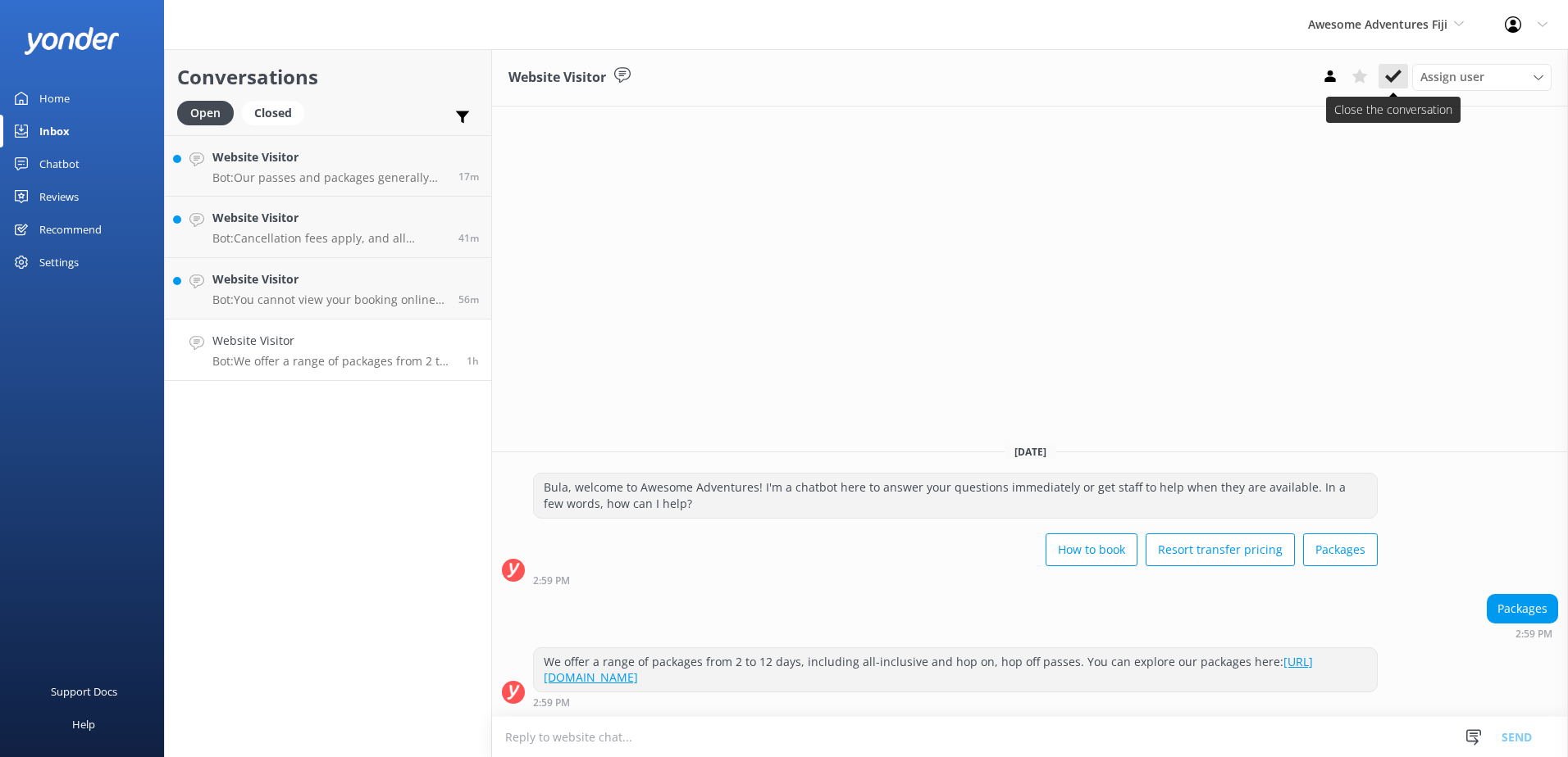
click at [1403, 79] on button at bounding box center [1393, 76] width 29 height 25
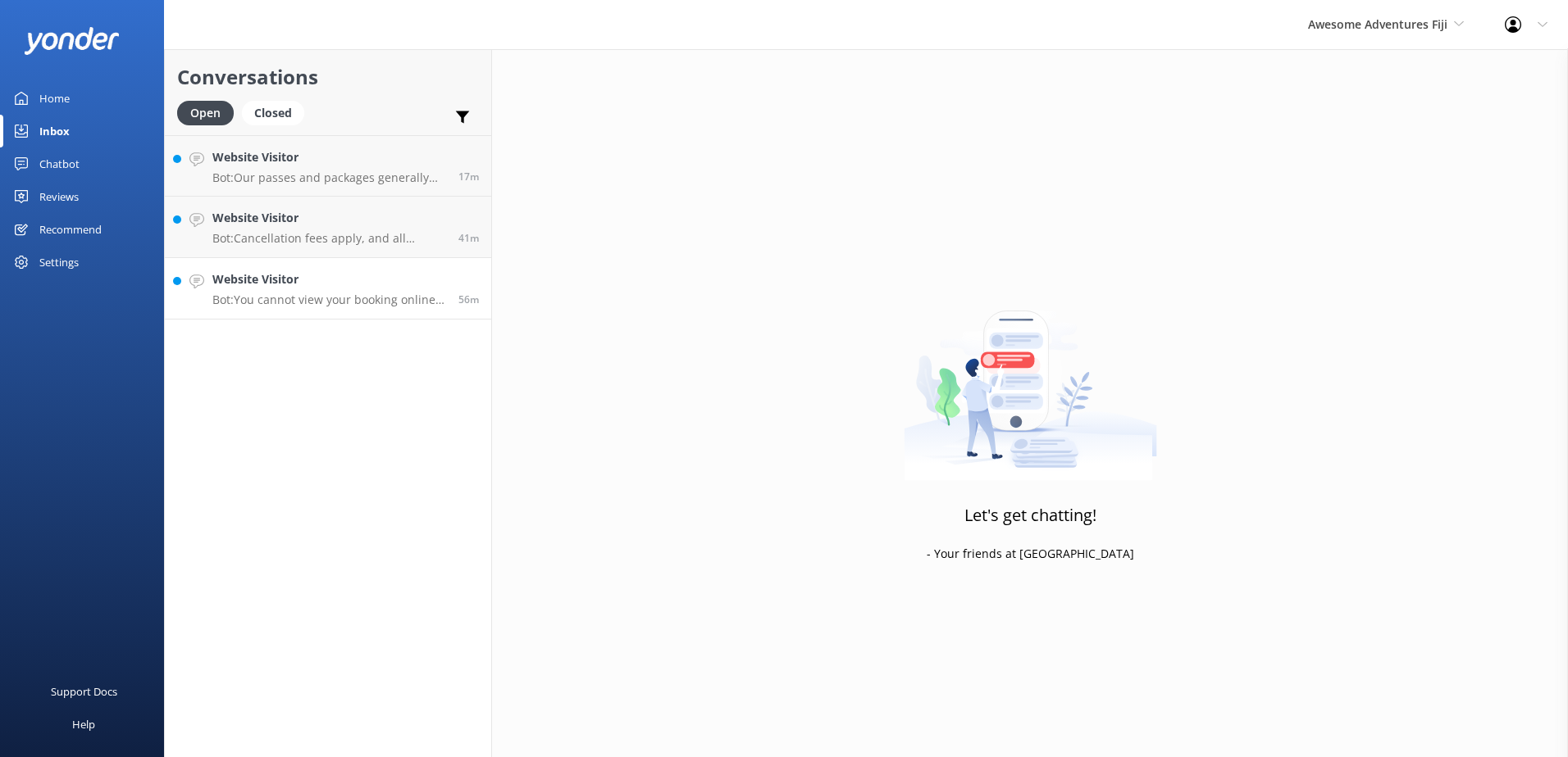
click at [409, 285] on h4 "Website Visitor" at bounding box center [329, 279] width 233 height 18
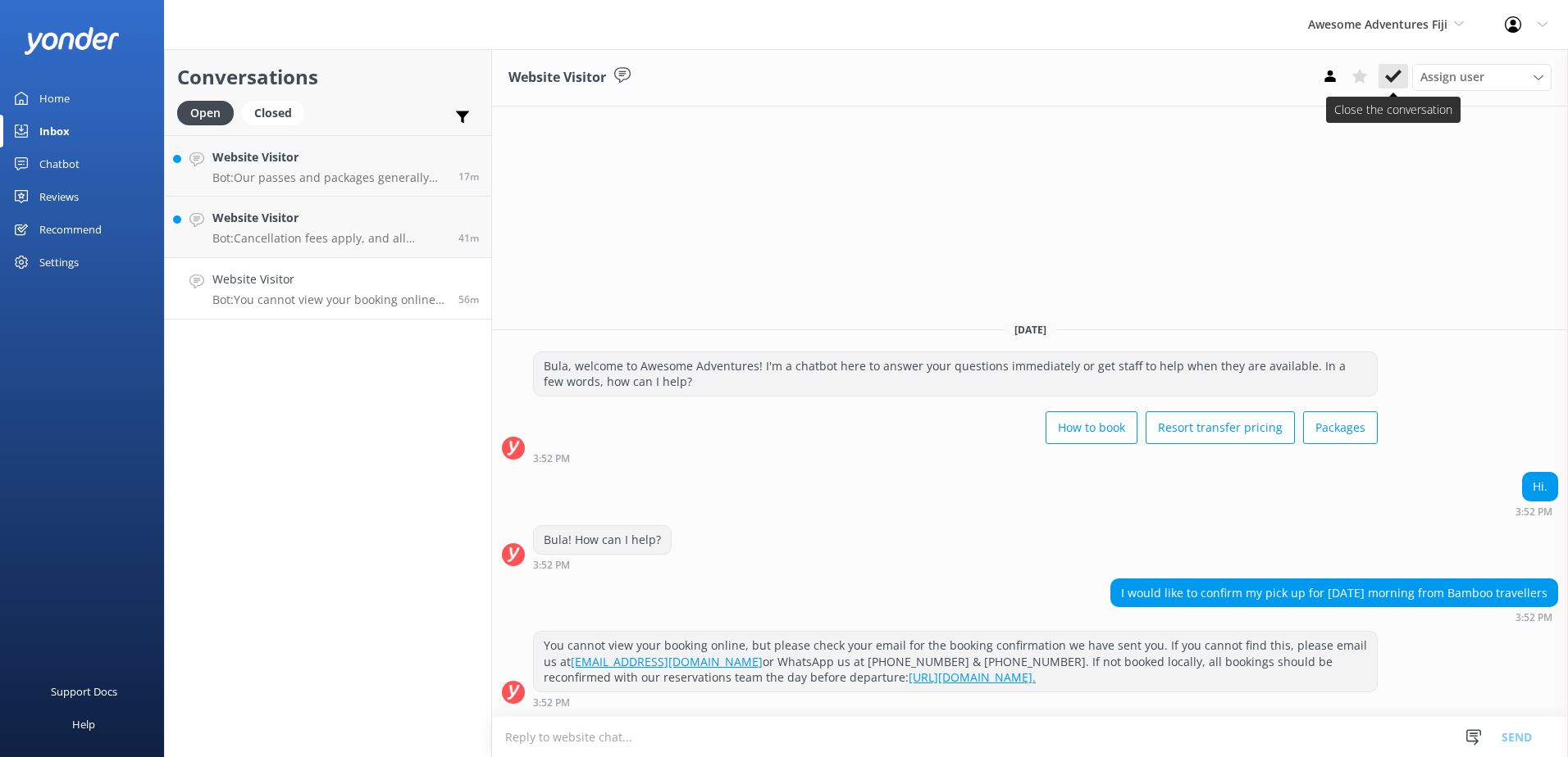
click at [1392, 75] on icon at bounding box center [1393, 76] width 17 height 17
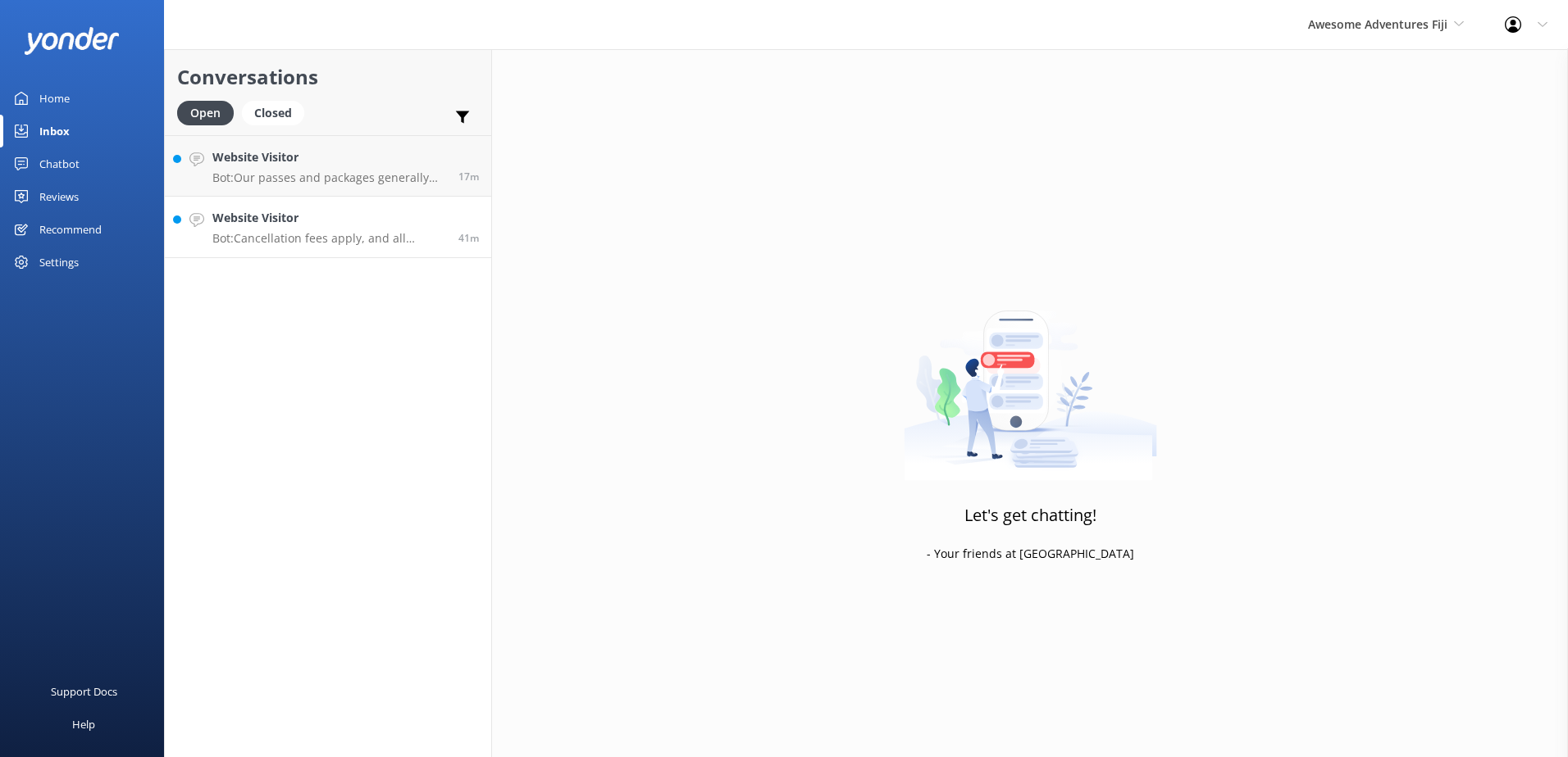
click at [401, 220] on h4 "Website Visitor" at bounding box center [329, 219] width 233 height 18
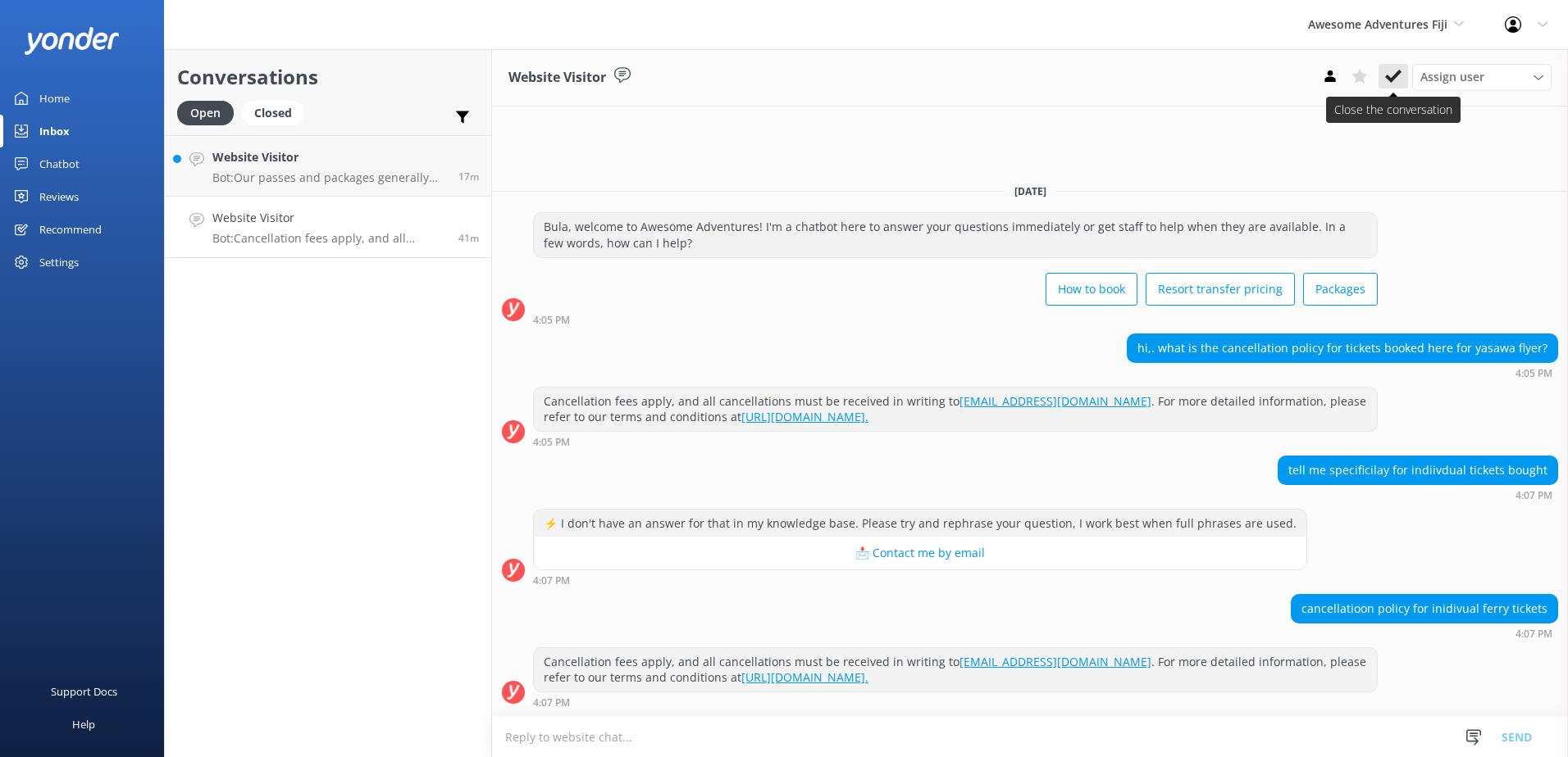
click at [1397, 66] on button at bounding box center [1393, 76] width 29 height 25
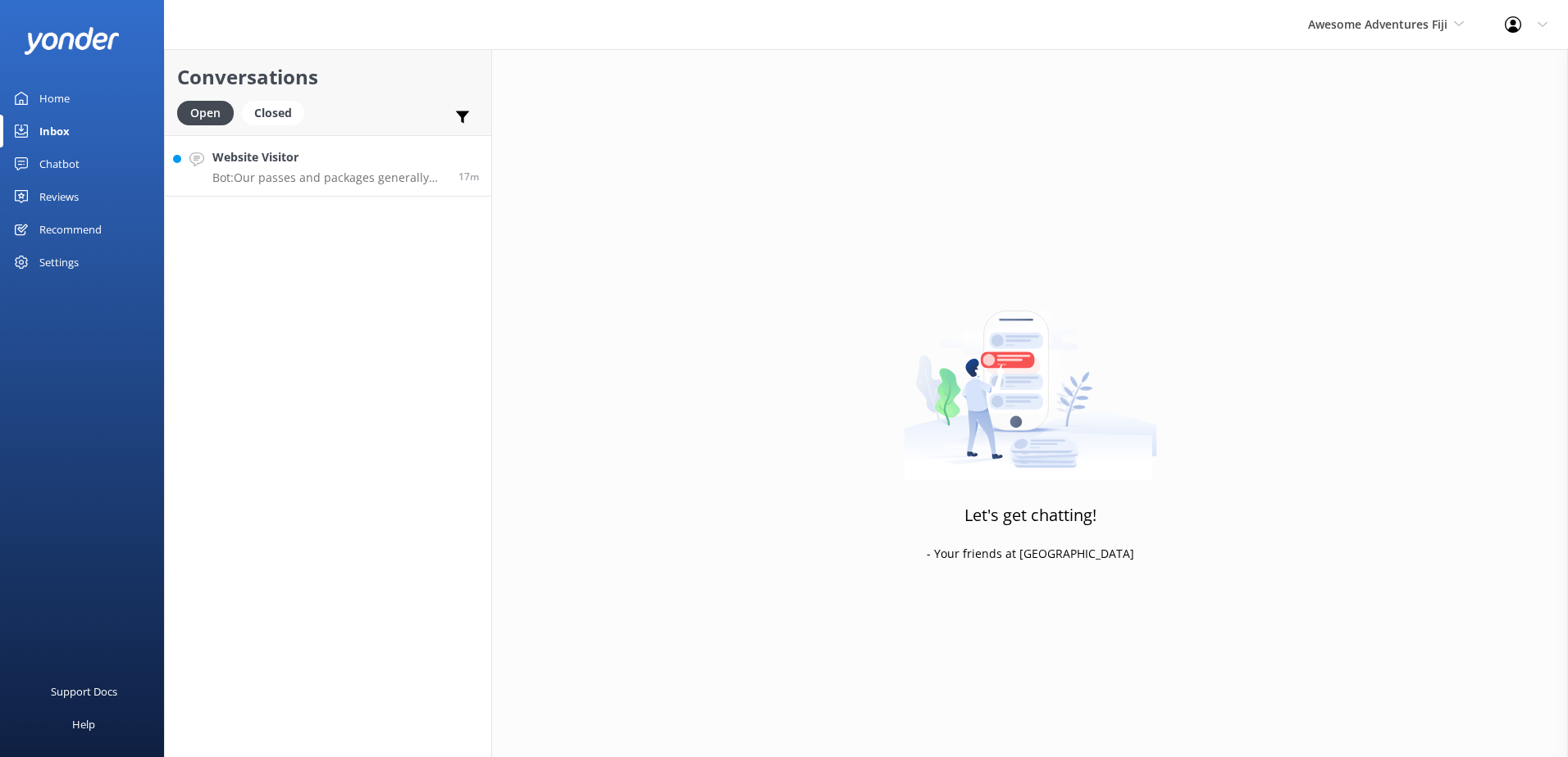
click at [374, 146] on link "Website Visitor Bot: Our passes and packages generally include a coach transfer…" at bounding box center [327, 165] width 326 height 62
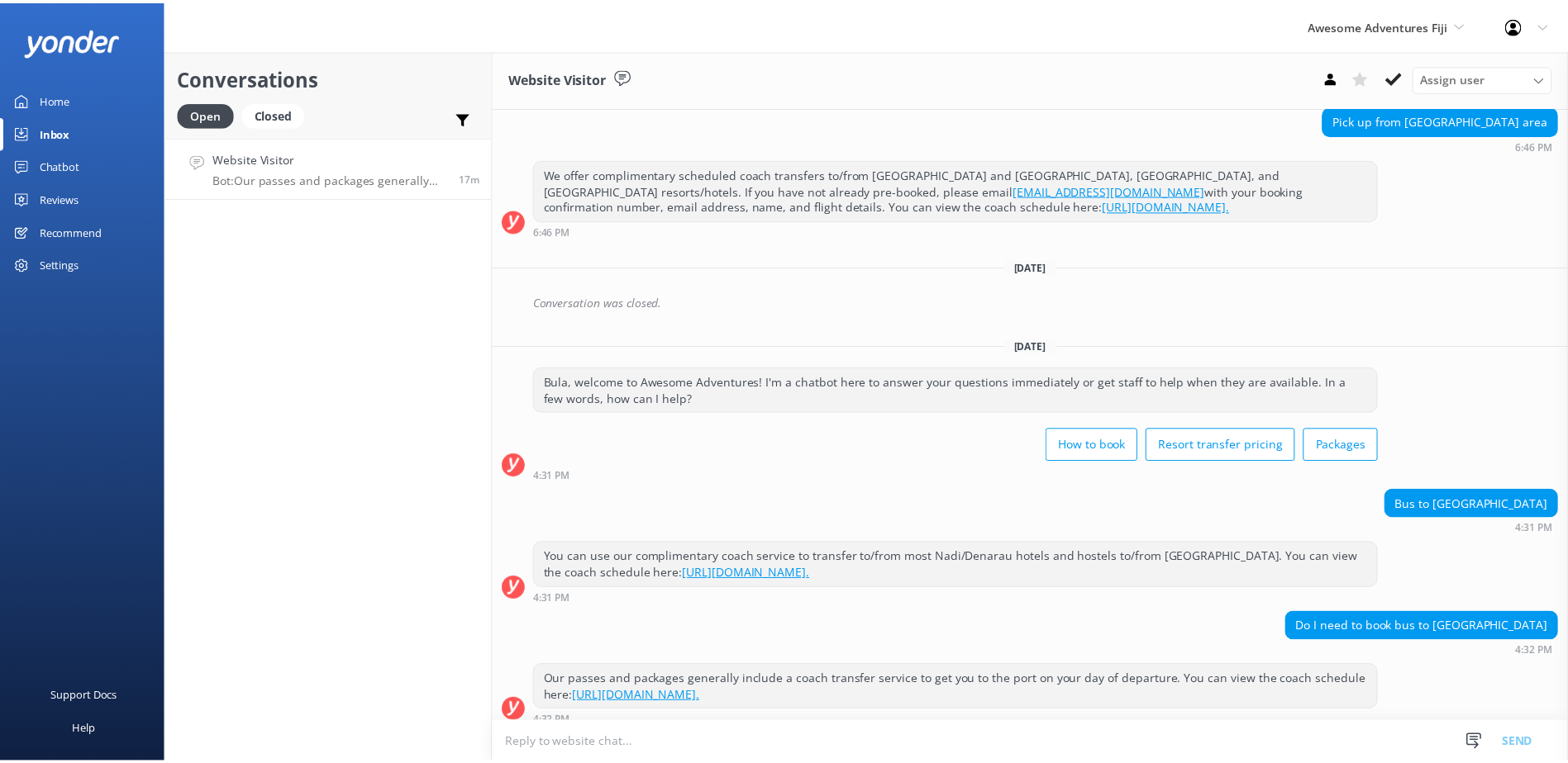
scroll to position [303, 0]
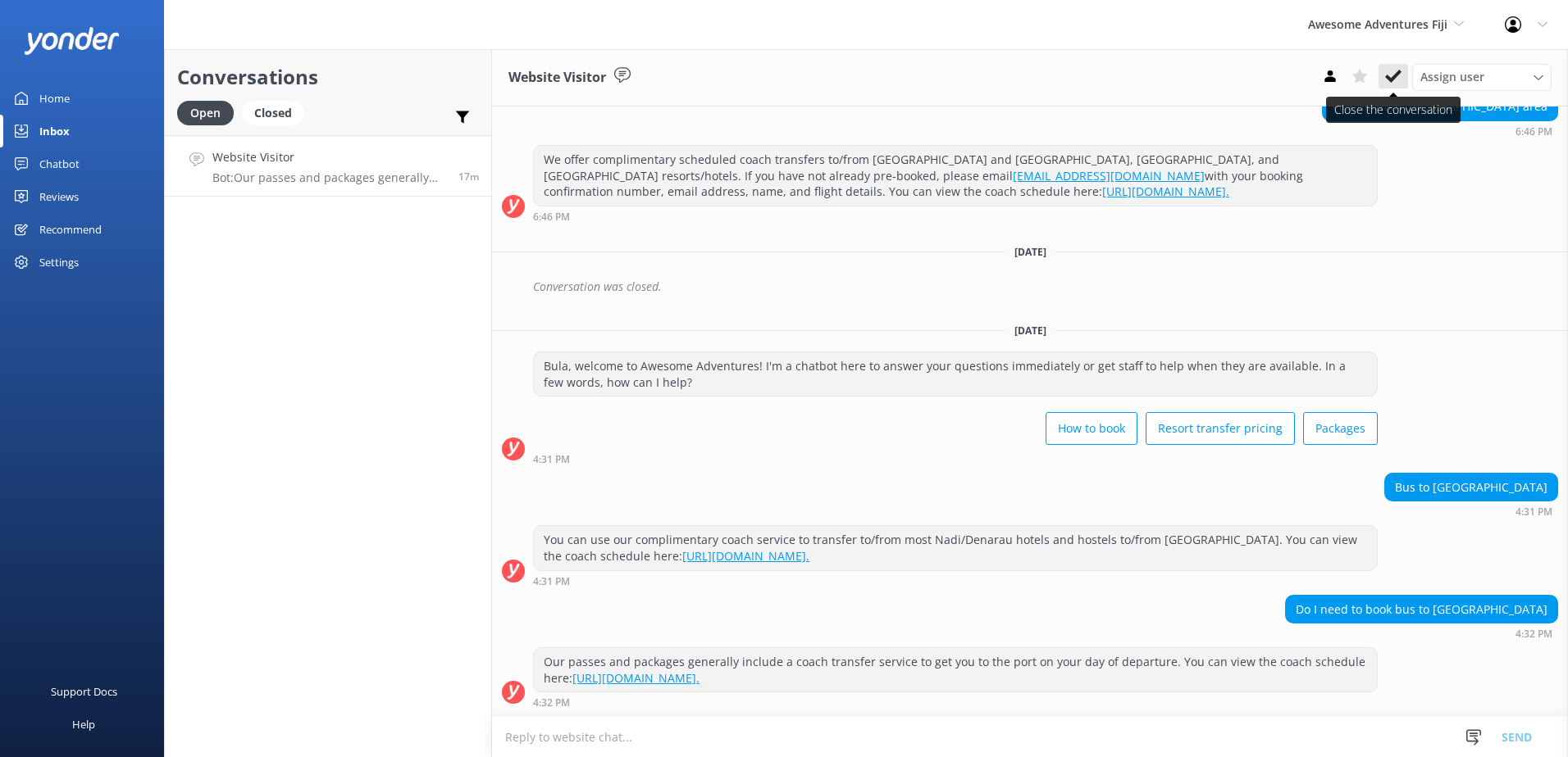
click at [1400, 77] on icon at bounding box center [1393, 76] width 17 height 17
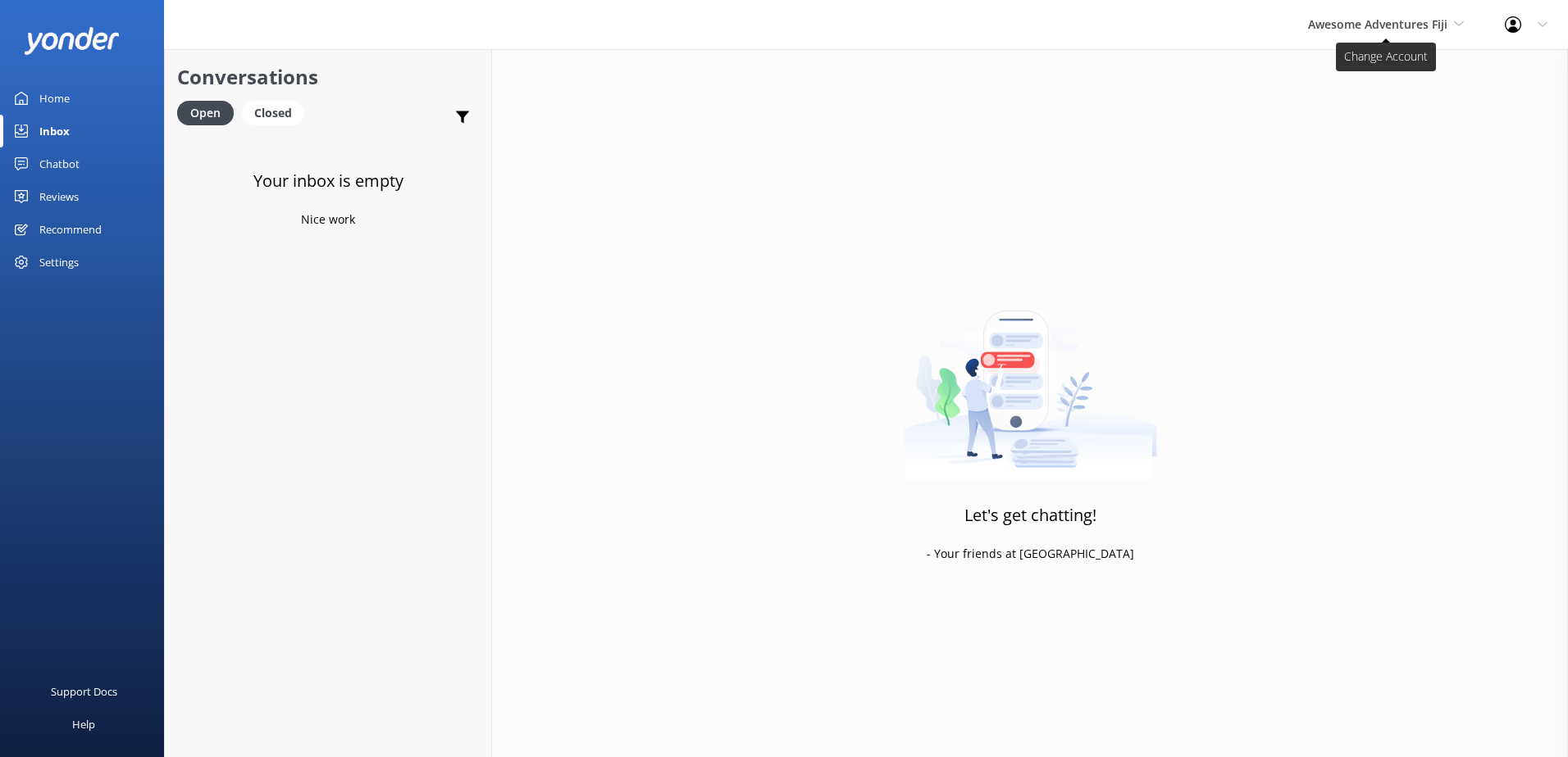
click at [1433, 30] on span "Awesome Adventures Fiji" at bounding box center [1378, 24] width 140 height 16
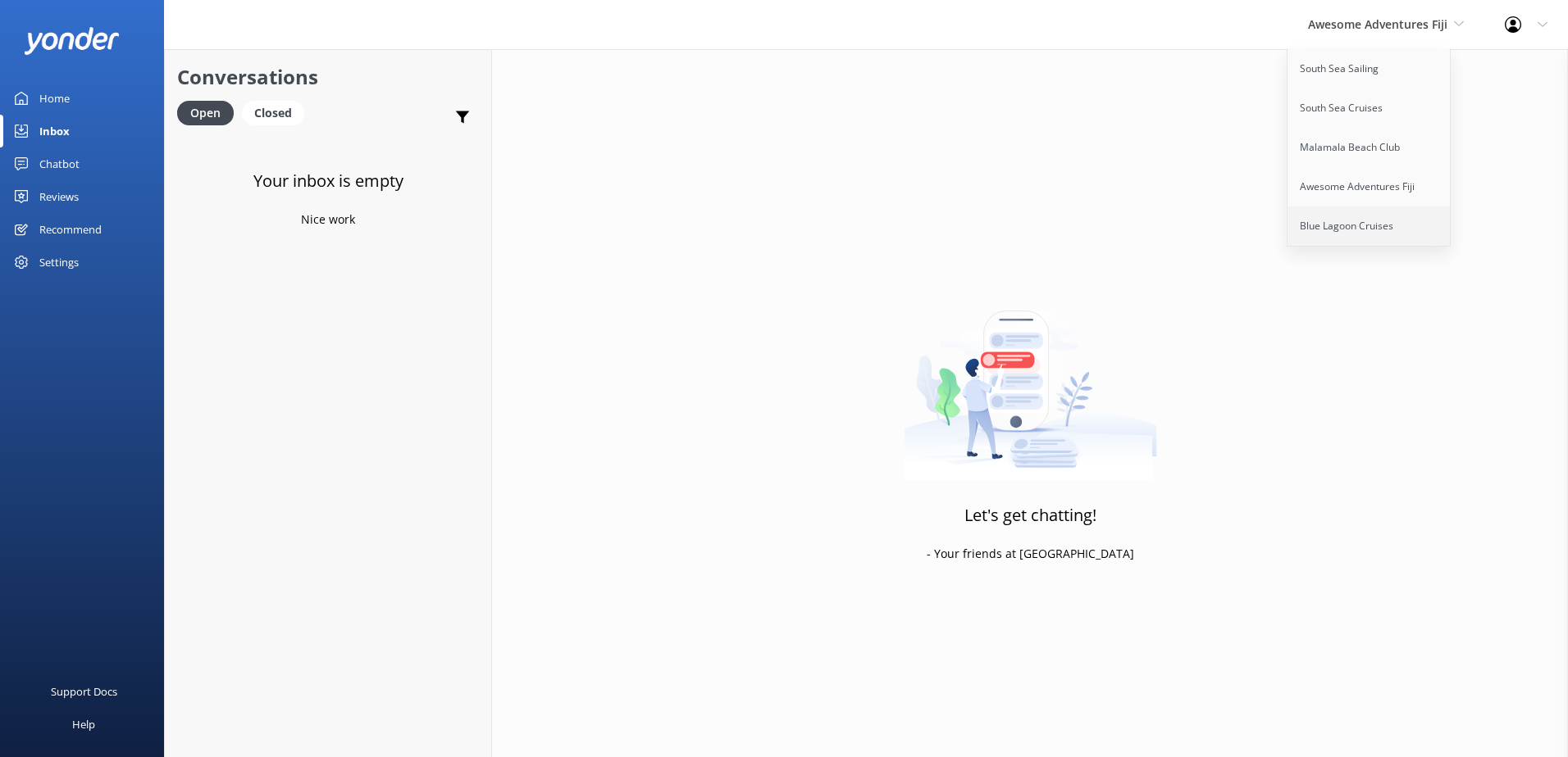
click at [1375, 213] on link "Blue Lagoon Cruises" at bounding box center [1369, 226] width 164 height 40
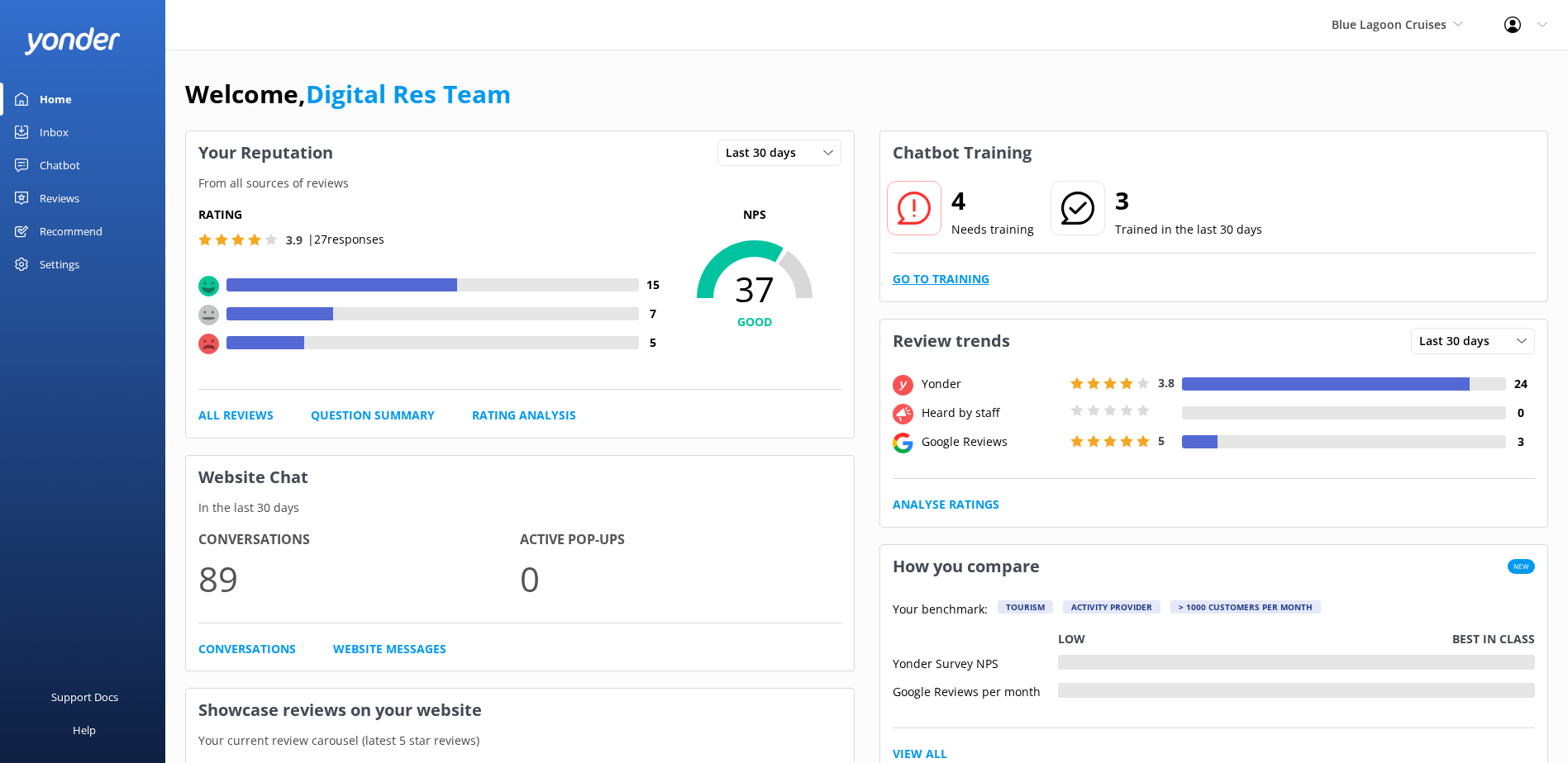
click at [951, 272] on link "Go to Training" at bounding box center [941, 280] width 96 height 19
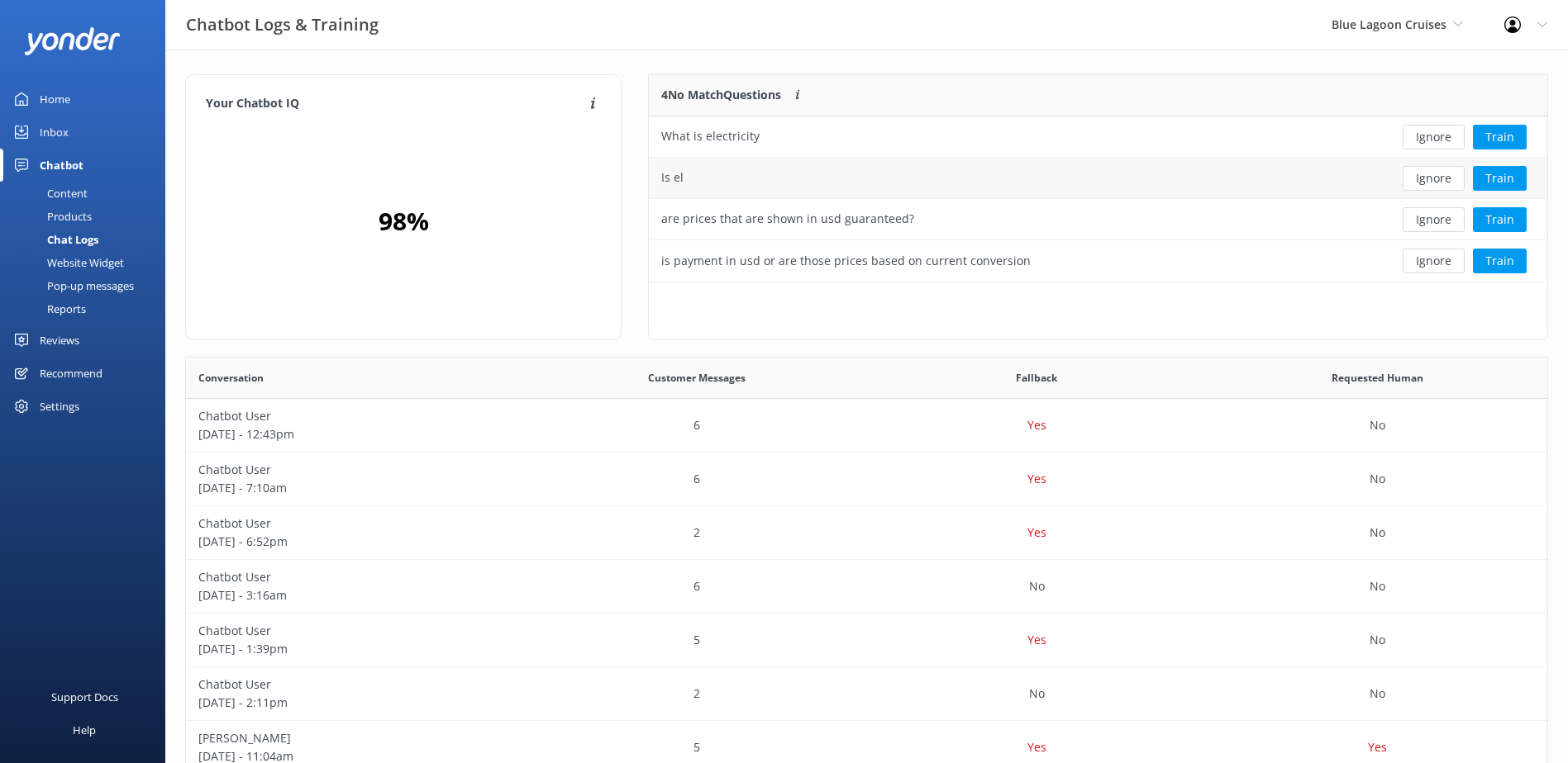
scroll to position [13, 13]
click at [1428, 137] on button "Ignore" at bounding box center [1433, 137] width 62 height 25
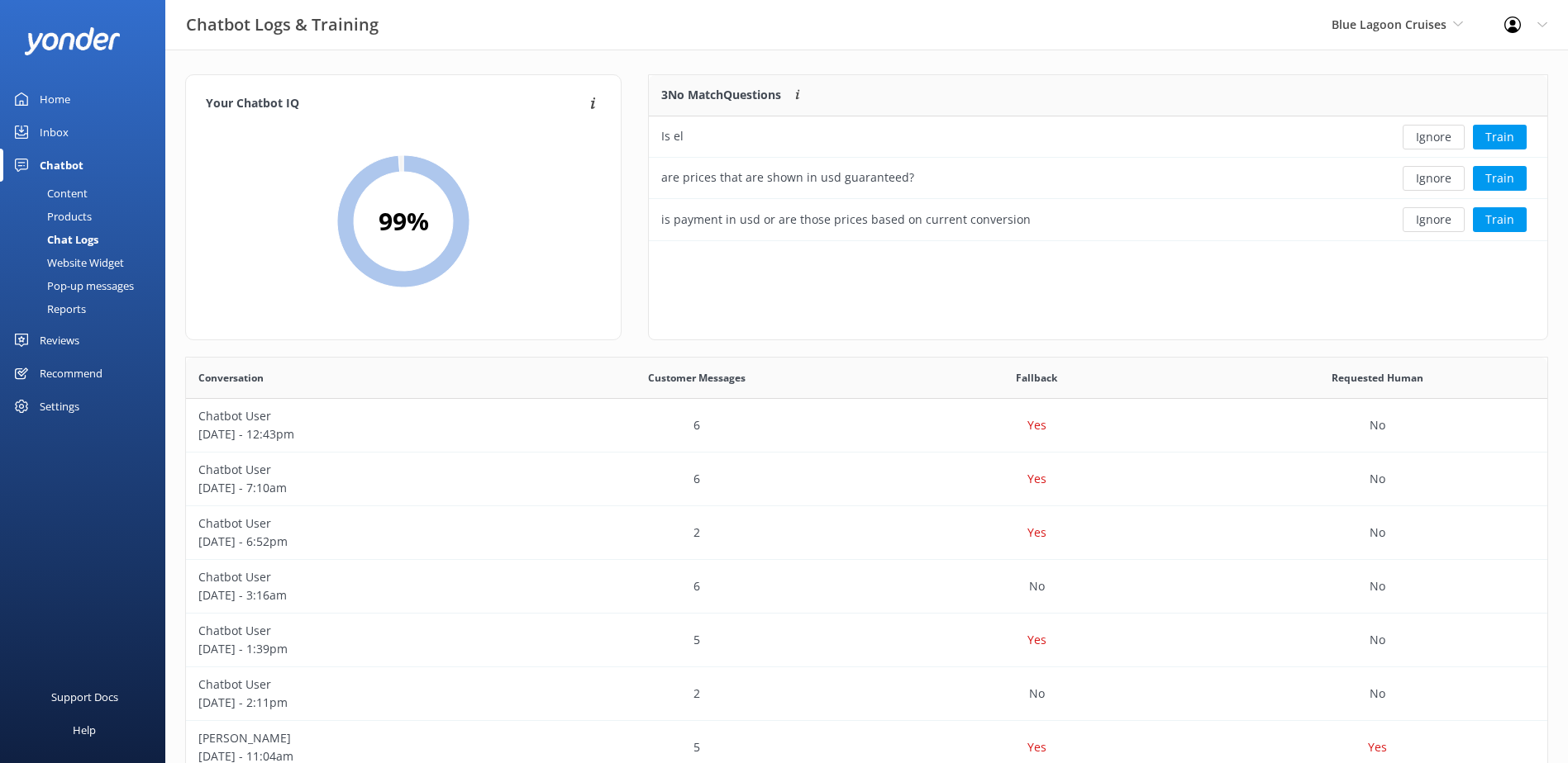
scroll to position [154, 885]
click at [1428, 137] on button "Ignore" at bounding box center [1433, 137] width 62 height 25
click at [1427, 138] on button "Ignore" at bounding box center [1433, 137] width 62 height 25
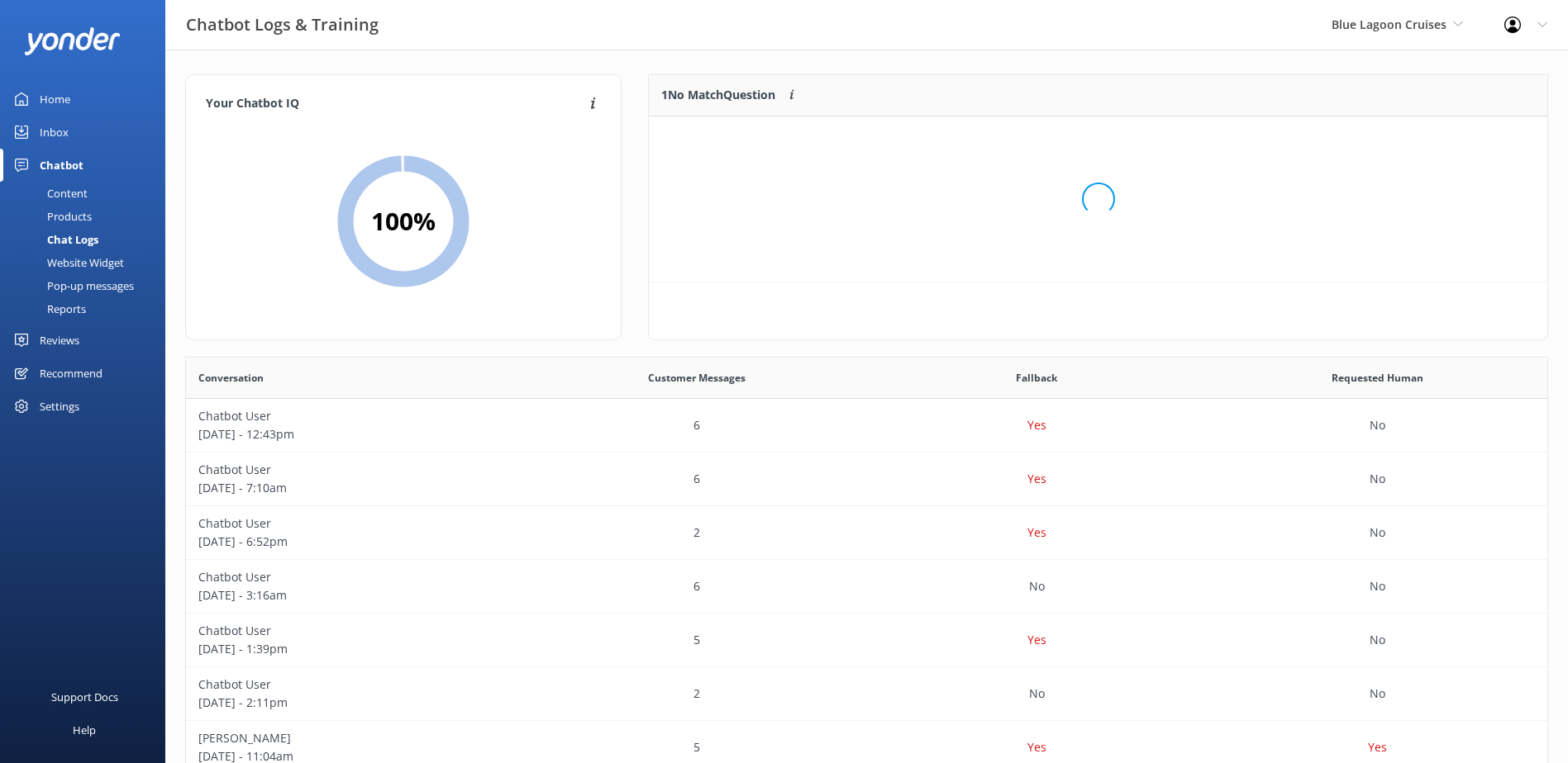
scroll to position [71, 885]
click at [1427, 140] on button "Ignore" at bounding box center [1433, 137] width 62 height 25
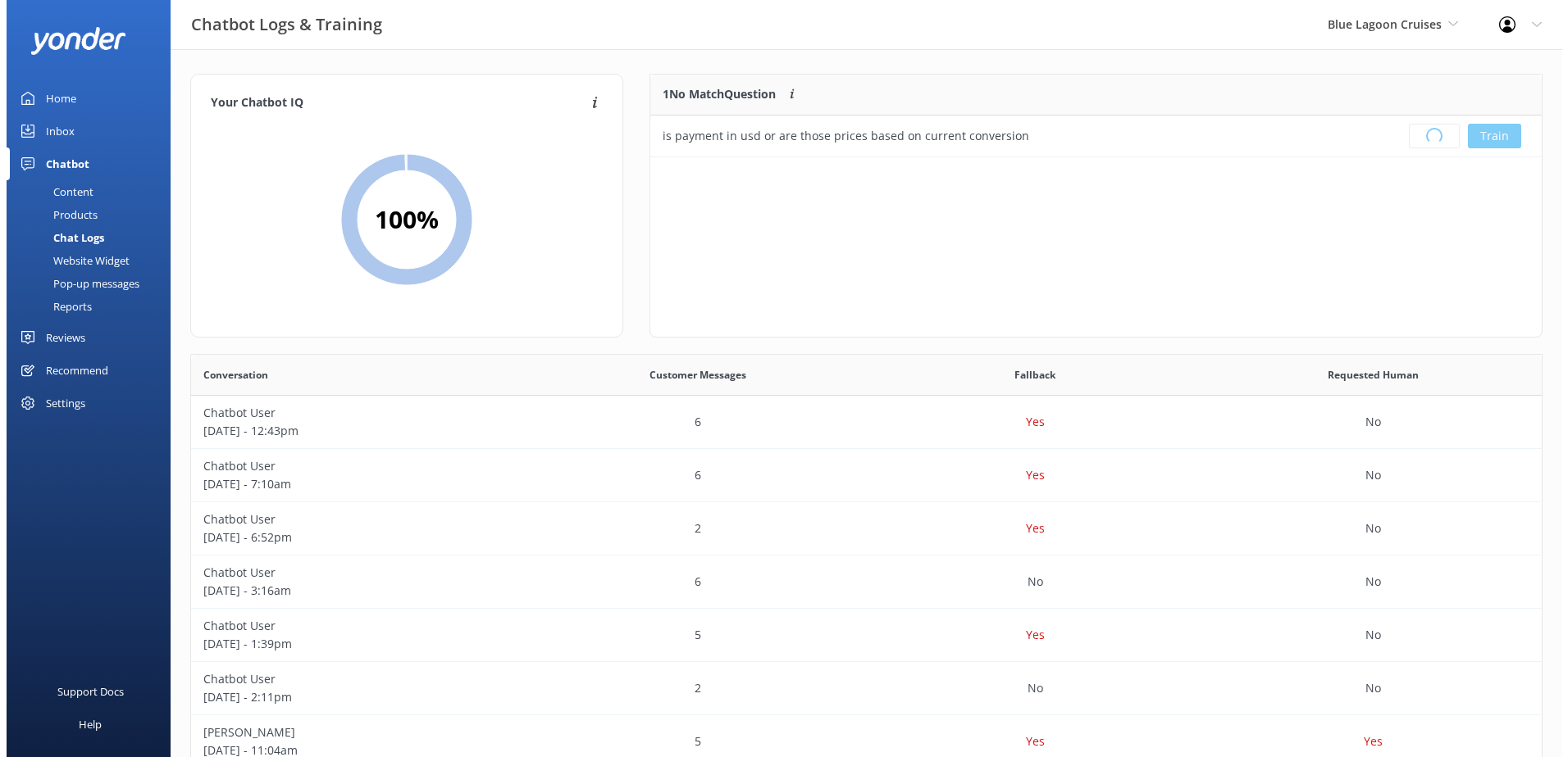
scroll to position [193, 879]
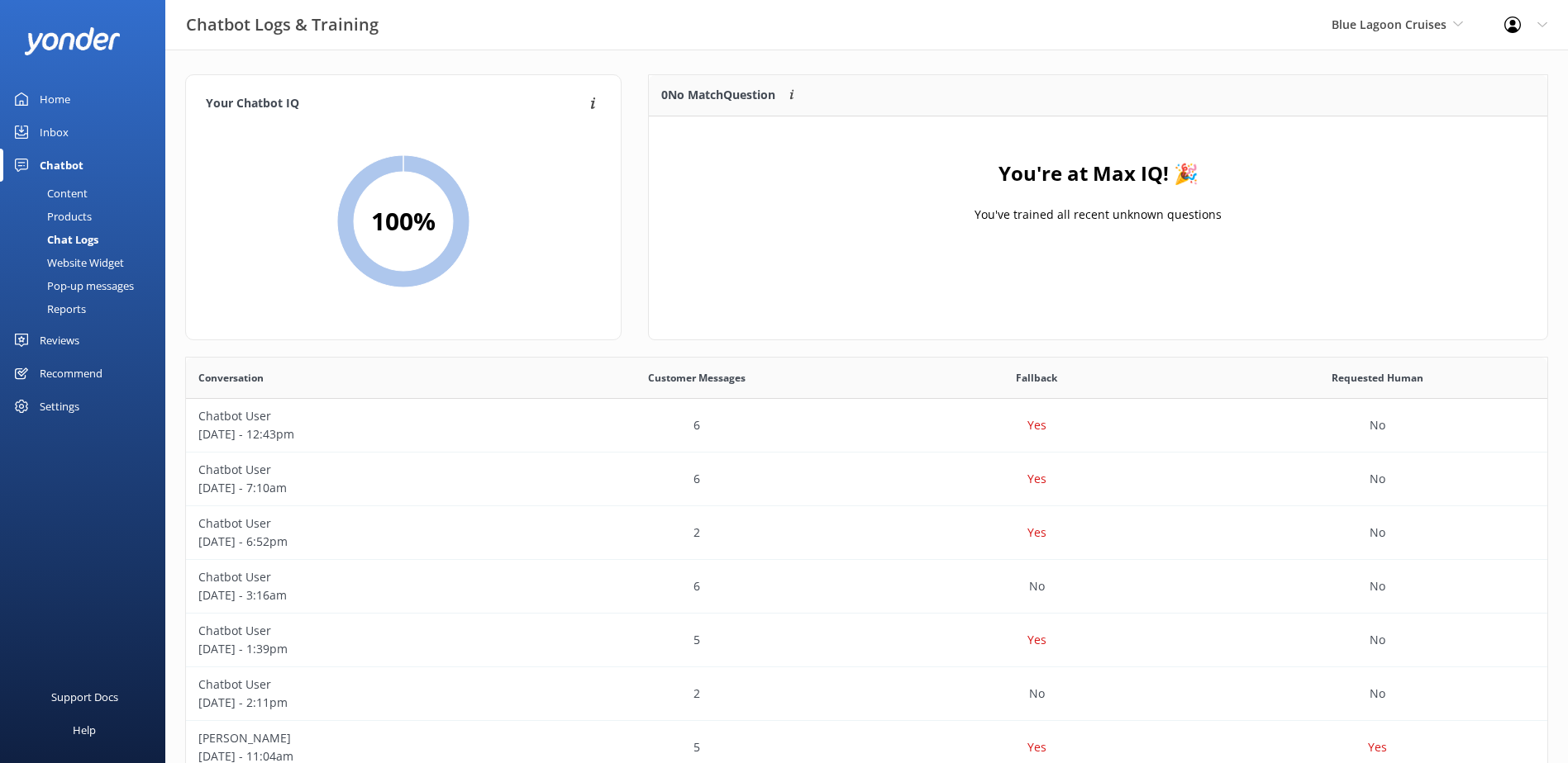
click at [63, 131] on div "Inbox" at bounding box center [54, 132] width 29 height 33
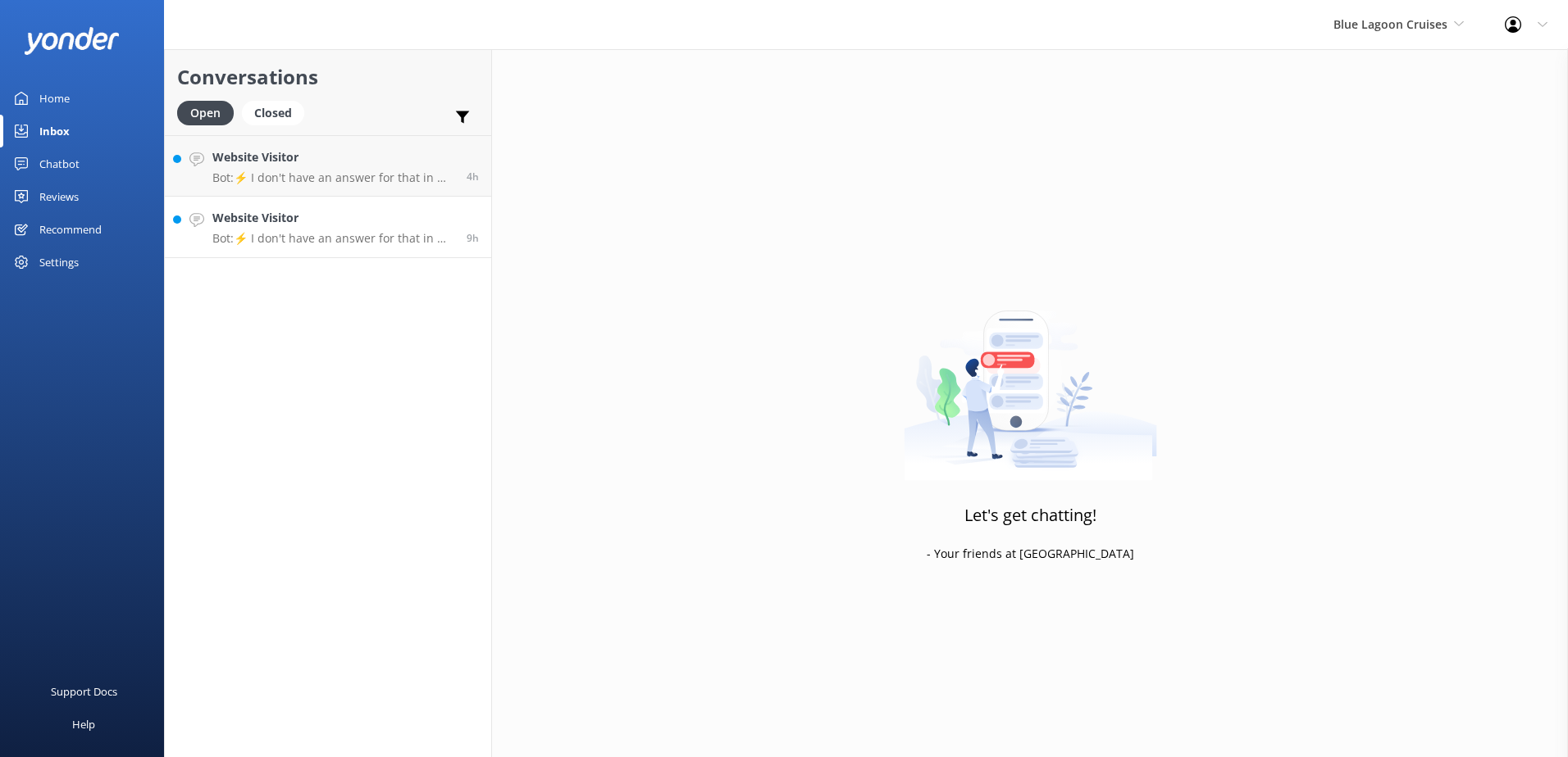
click at [403, 214] on h4 "Website Visitor" at bounding box center [333, 219] width 242 height 18
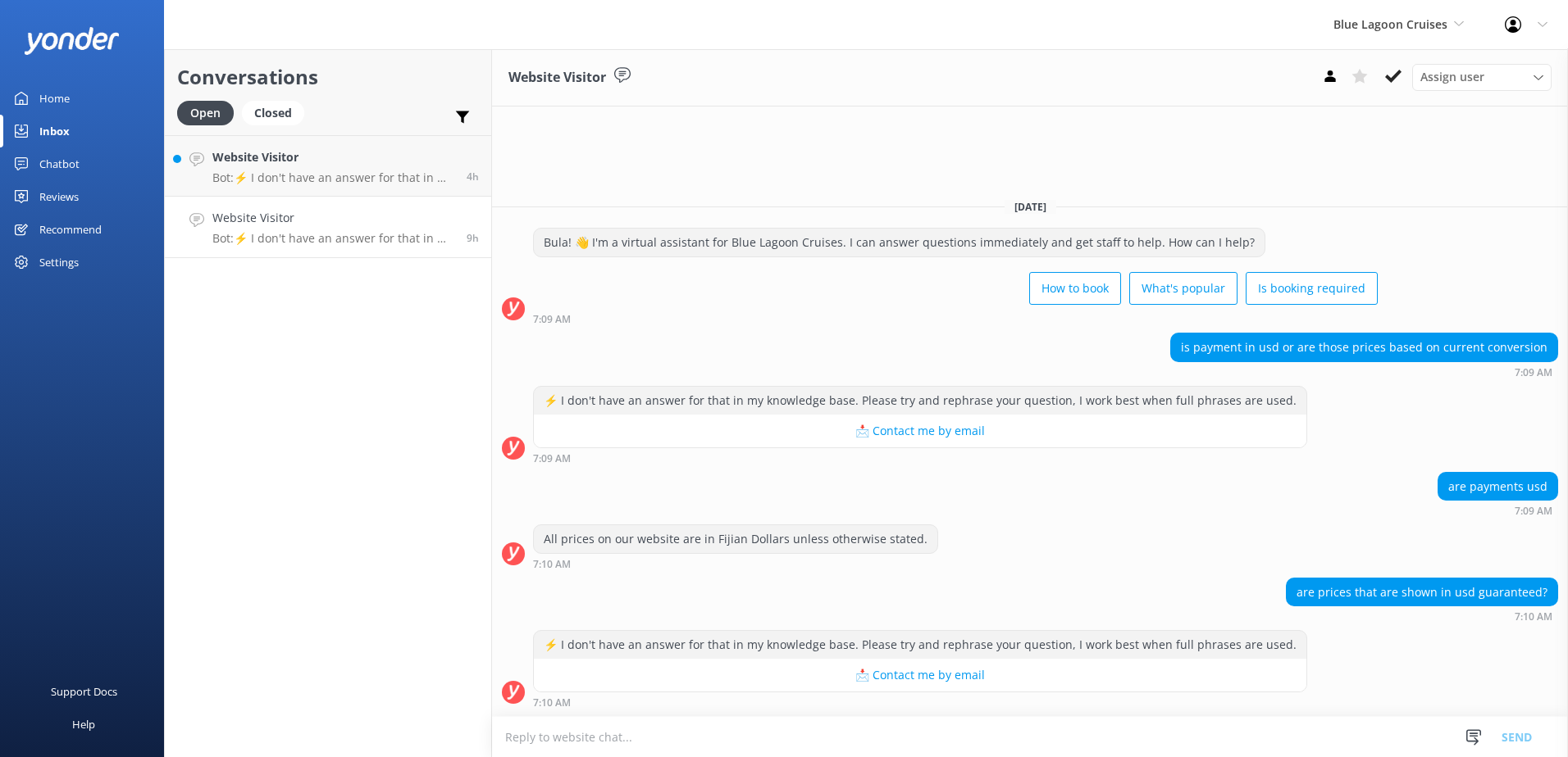
paste textarea "Please contact & liaise directly with our Blue Lagoon Cruises Reservations team…"
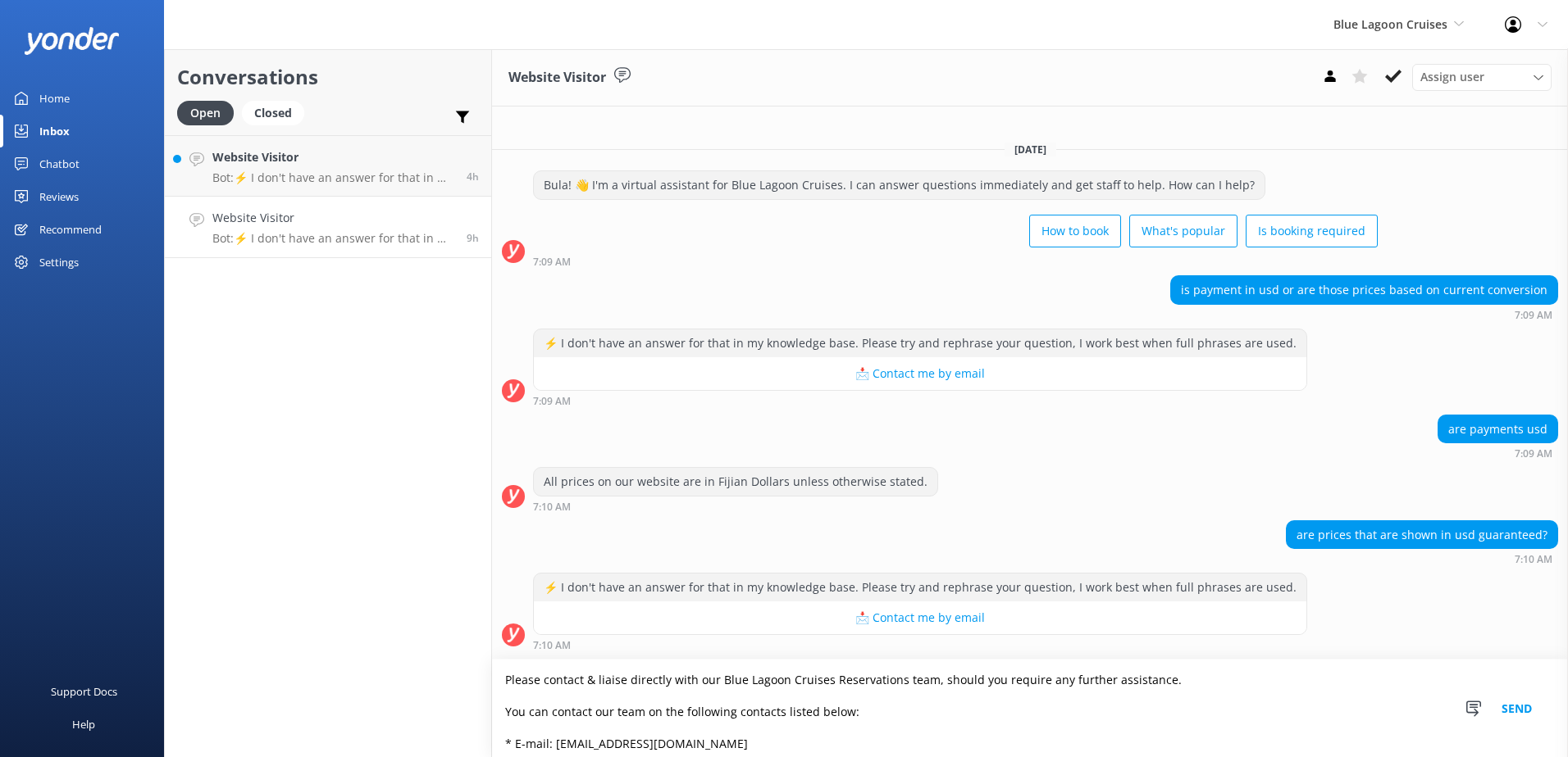
type textarea "Please contact & liaise directly with our Blue Lagoon Cruises Reservations team…"
click at [1514, 708] on button "Send" at bounding box center [1517, 708] width 62 height 97
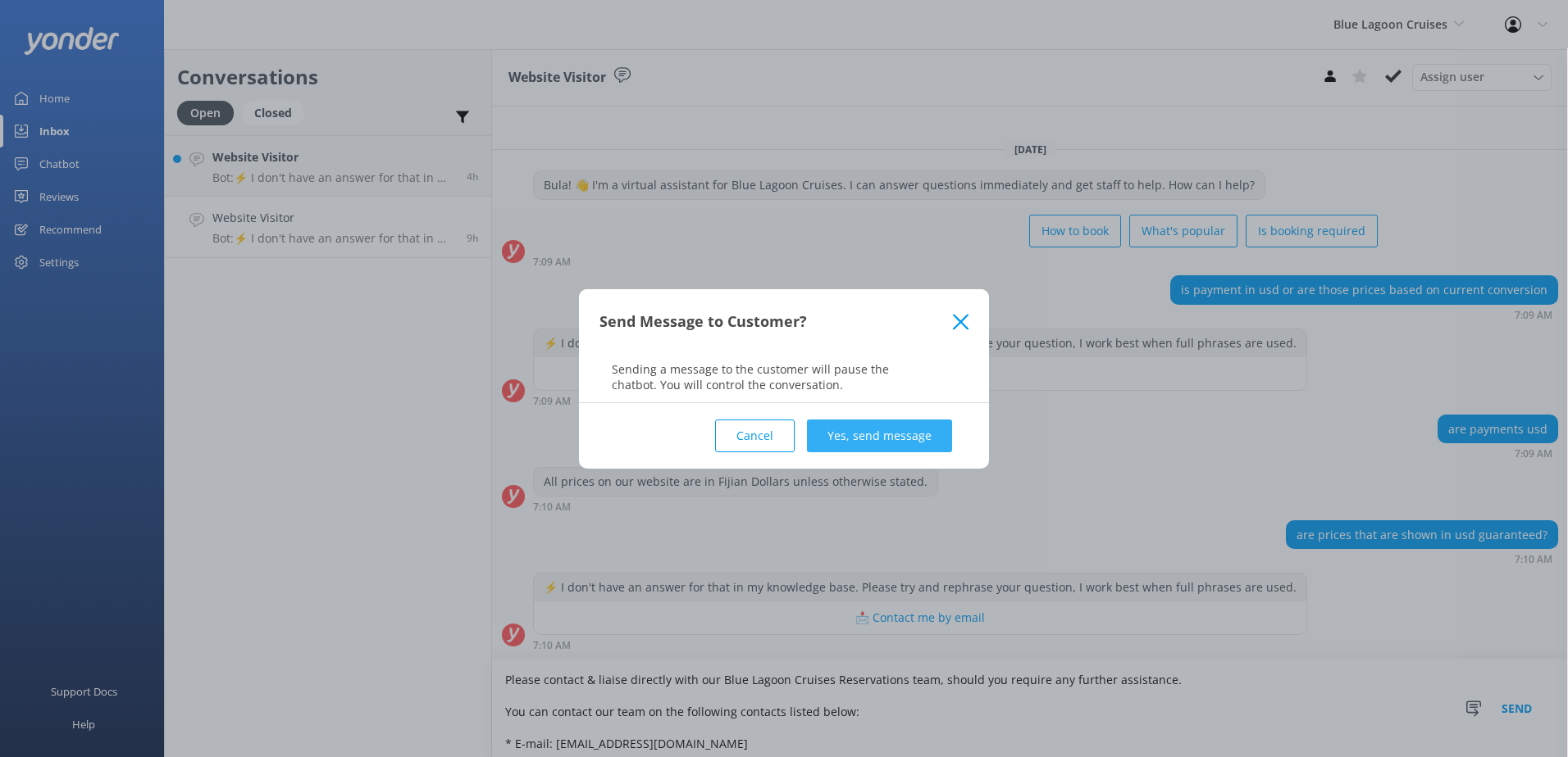
click at [893, 436] on button "Yes, send message" at bounding box center [880, 436] width 145 height 33
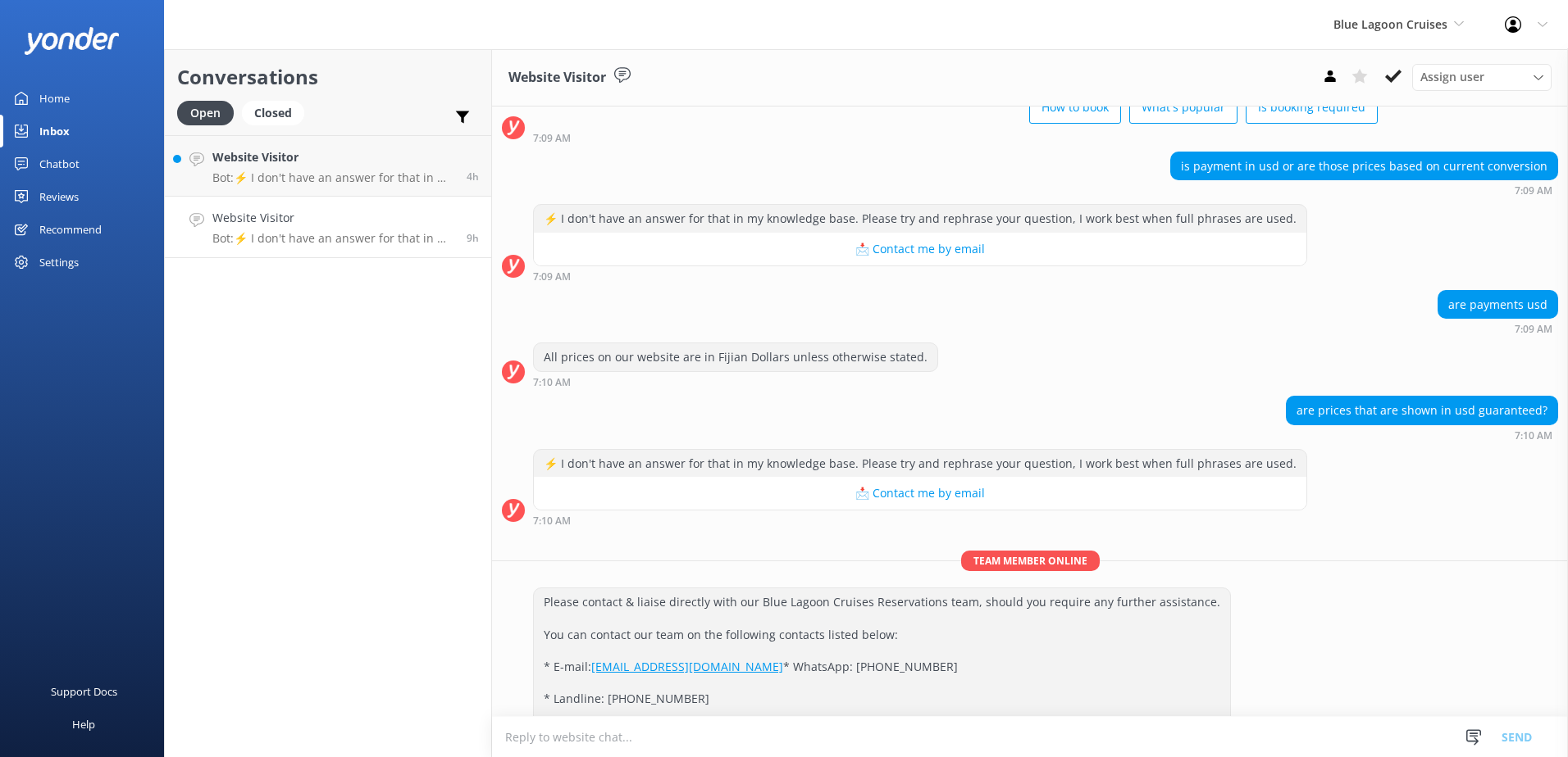
scroll to position [188, 0]
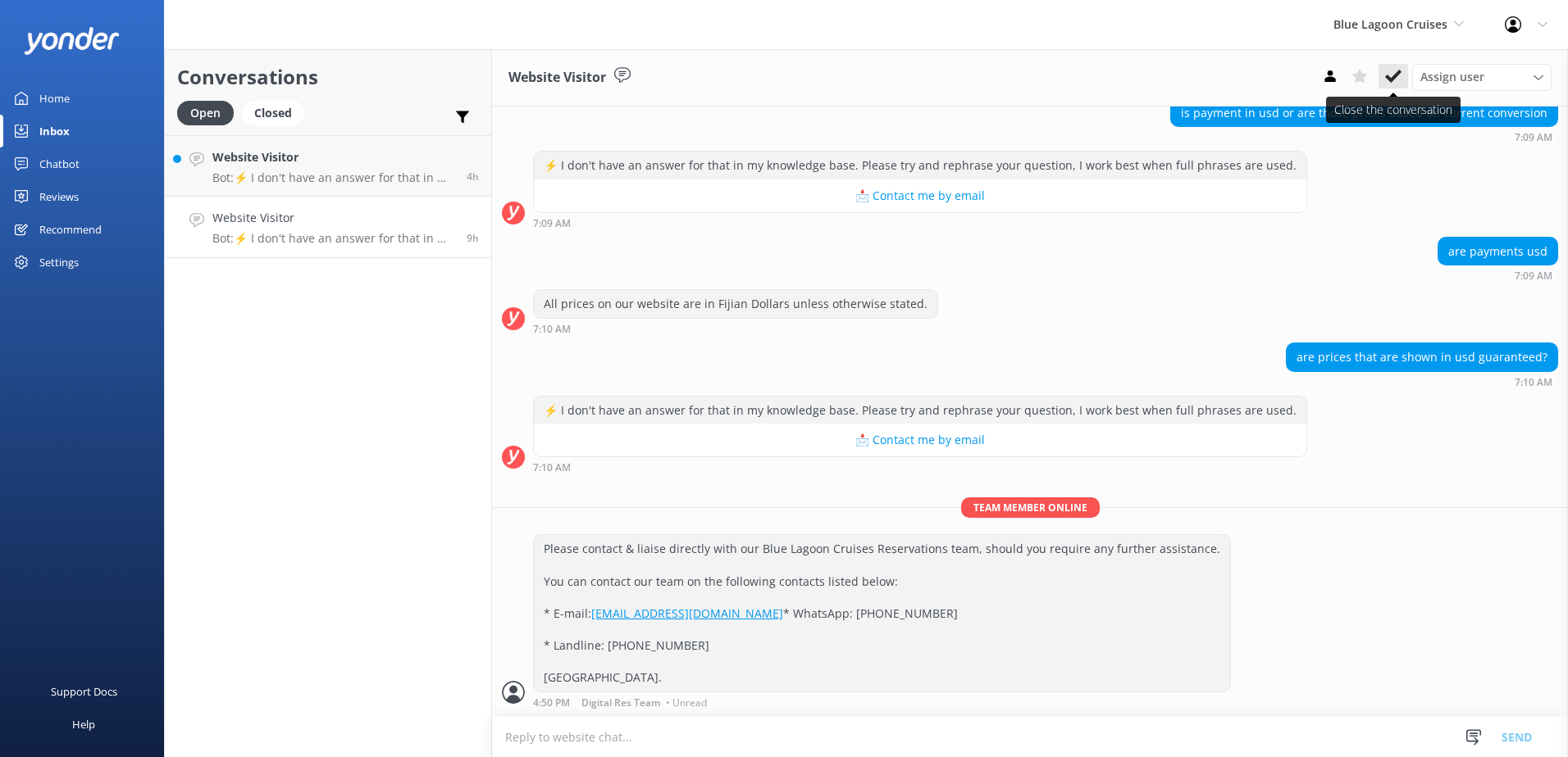
click at [1384, 73] on button at bounding box center [1393, 76] width 29 height 25
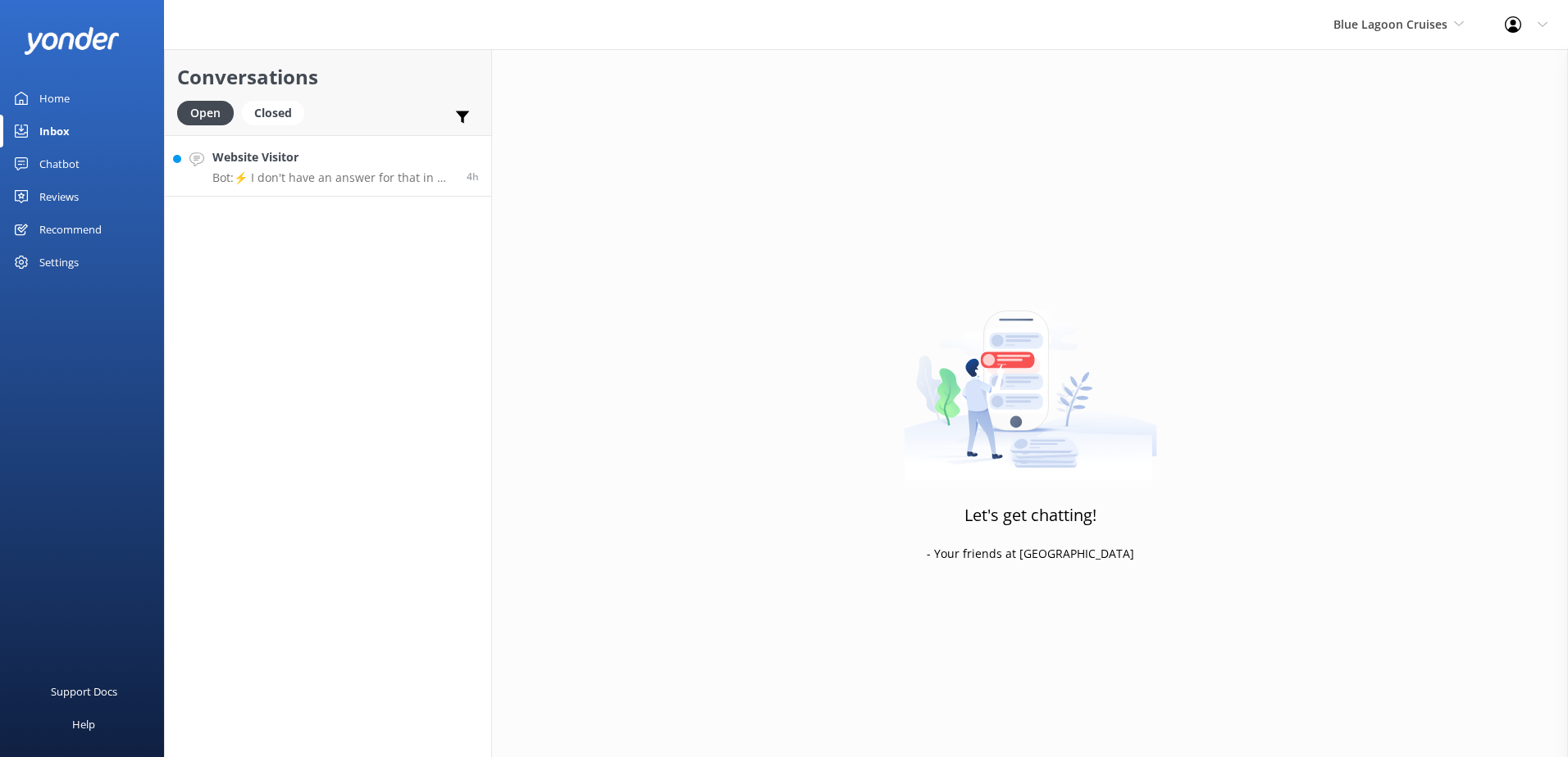
click at [404, 161] on h4 "Website Visitor" at bounding box center [333, 157] width 242 height 18
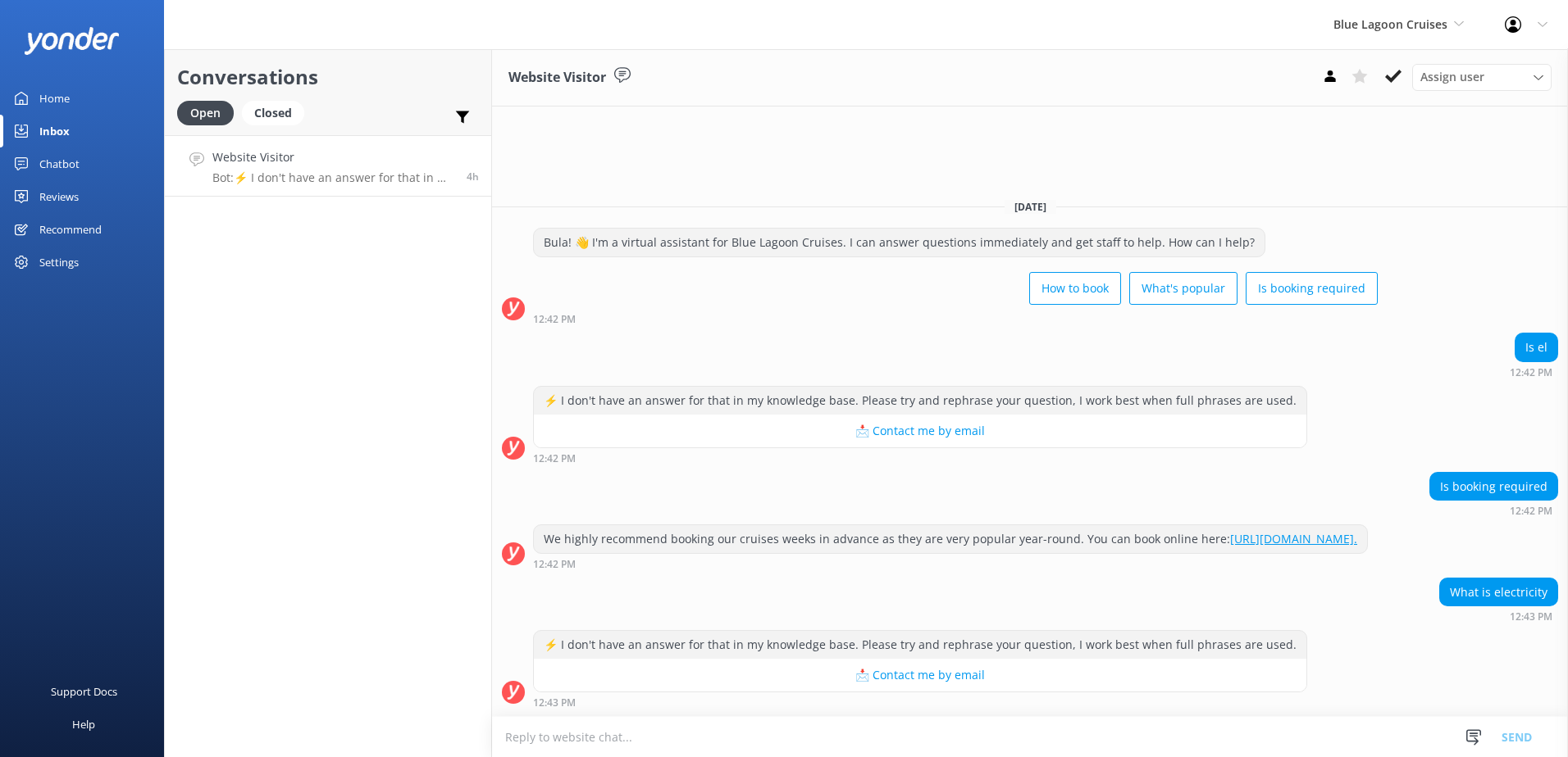
click at [1391, 67] on button at bounding box center [1393, 76] width 29 height 25
